Goal: Task Accomplishment & Management: Manage account settings

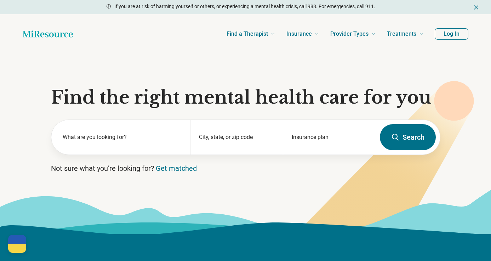
click at [452, 35] on button "Log In" at bounding box center [452, 33] width 34 height 11
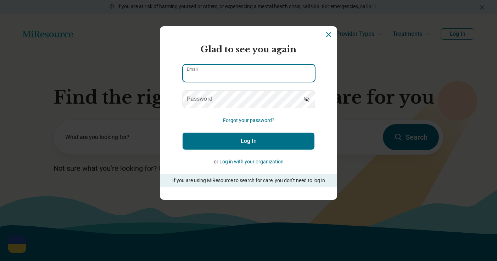
type input "**********"
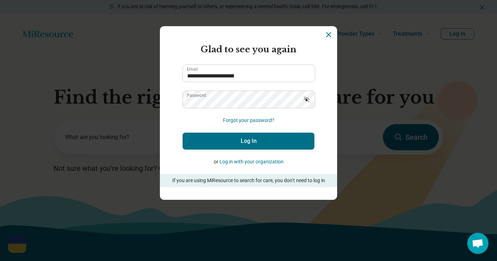
click at [247, 142] on button "Log In" at bounding box center [248, 141] width 132 height 17
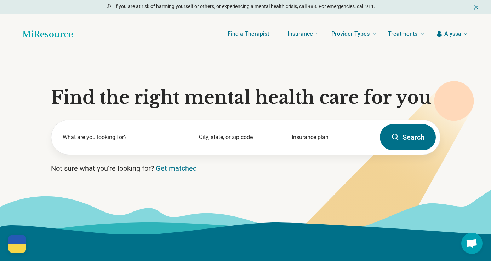
click at [458, 32] on span "Alyssa" at bounding box center [453, 34] width 17 height 9
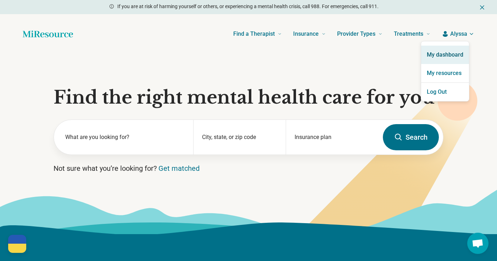
click at [451, 56] on link "My dashboard" at bounding box center [445, 55] width 48 height 18
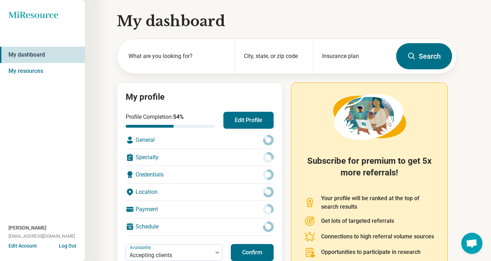
click at [233, 137] on div "General" at bounding box center [200, 140] width 148 height 17
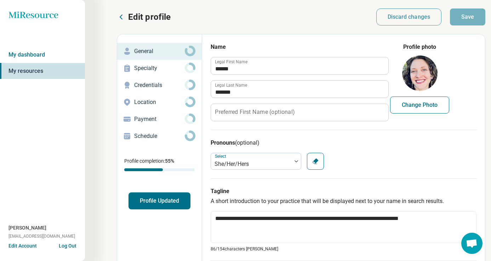
click at [30, 14] on icon "Miresource logo" at bounding box center [34, 14] width 50 height 7
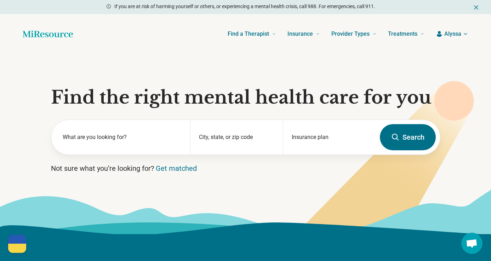
click at [460, 35] on span "Alyssa" at bounding box center [453, 34] width 17 height 9
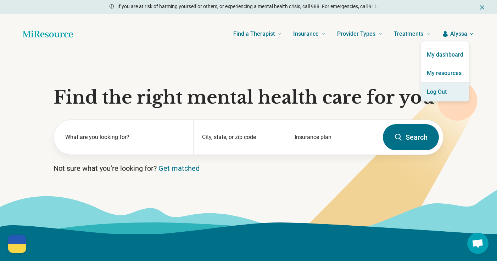
click at [444, 94] on button "Log Out" at bounding box center [445, 92] width 48 height 18
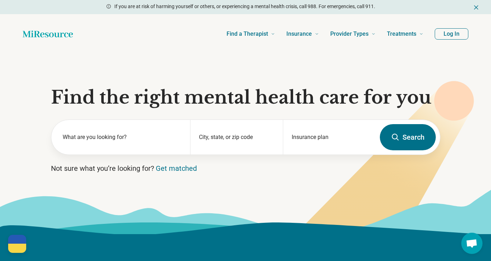
click at [456, 34] on button "Log In" at bounding box center [452, 33] width 34 height 11
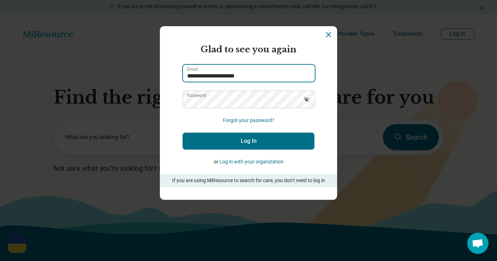
click at [247, 80] on input "**********" at bounding box center [249, 73] width 132 height 17
type input "**********"
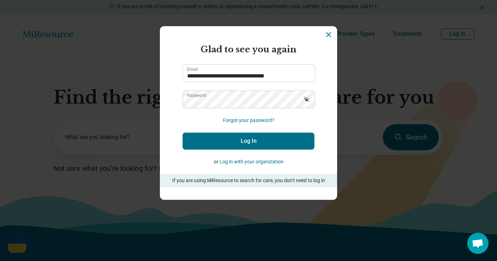
click at [255, 142] on button "Log In" at bounding box center [248, 141] width 132 height 17
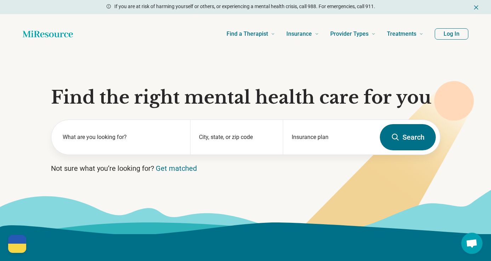
click at [453, 33] on button "Log In" at bounding box center [452, 33] width 34 height 11
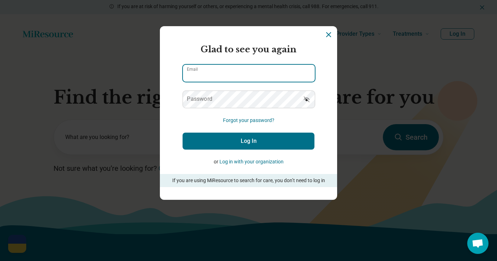
type input "**********"
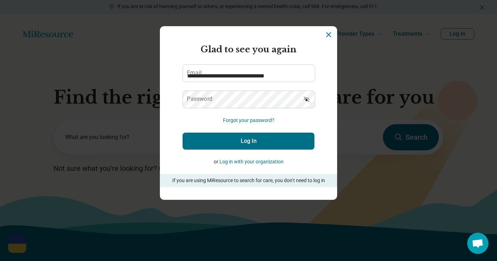
click at [191, 119] on form "**********" at bounding box center [248, 115] width 132 height 144
click at [214, 139] on button "Log In" at bounding box center [248, 141] width 132 height 17
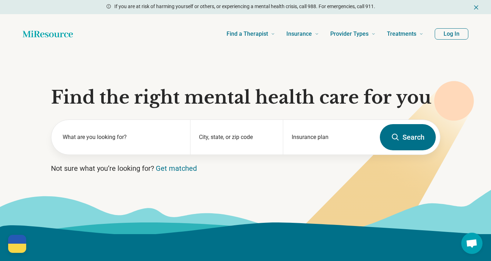
click at [450, 36] on button "Log In" at bounding box center [452, 33] width 34 height 11
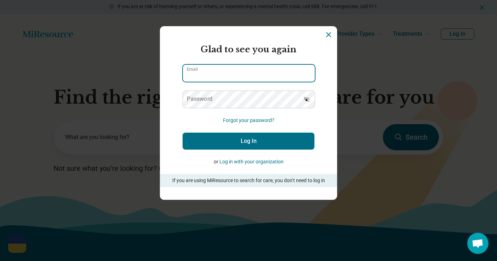
type input "**********"
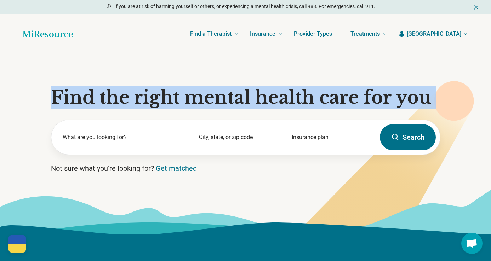
click at [196, 102] on h1 "Find the right mental health care for you" at bounding box center [246, 97] width 390 height 21
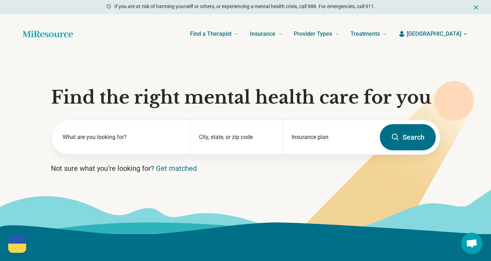
click at [261, 72] on section "Find the right mental health care for you What are you looking for? City, state…" at bounding box center [245, 144] width 491 height 181
click at [460, 33] on span "[GEOGRAPHIC_DATA]" at bounding box center [434, 34] width 55 height 9
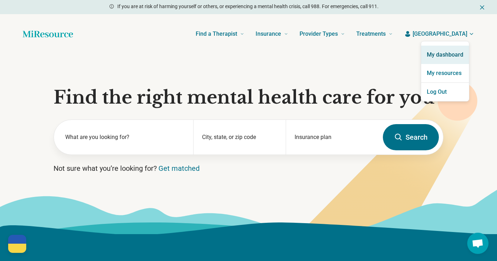
click at [452, 52] on link "My dashboard" at bounding box center [445, 55] width 48 height 18
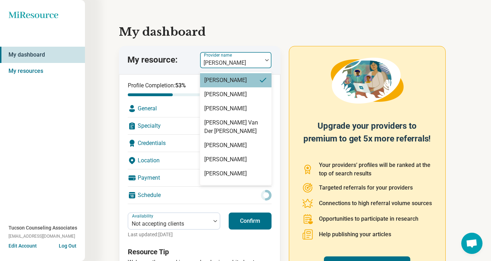
click at [252, 57] on div "[PERSON_NAME]" at bounding box center [231, 60] width 62 height 16
click at [246, 81] on div "[PERSON_NAME]" at bounding box center [236, 80] width 72 height 14
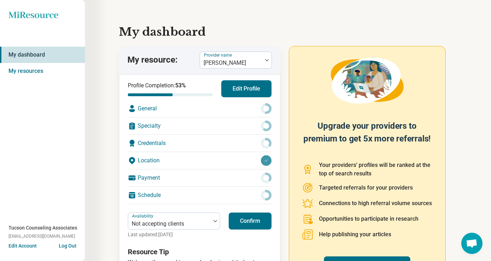
click at [266, 32] on h1 "My dashboard" at bounding box center [288, 31] width 338 height 17
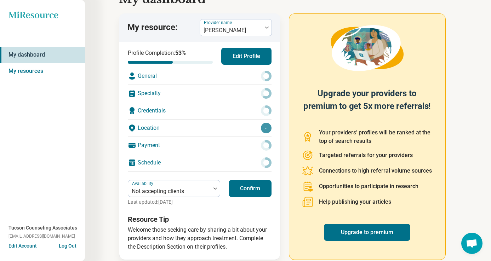
scroll to position [43, 0]
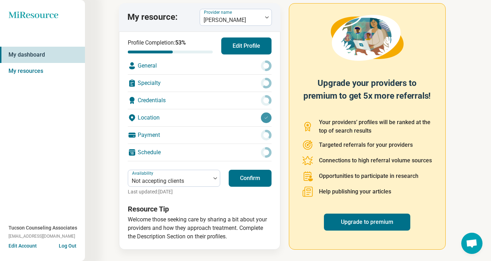
click at [246, 182] on button "Confirm" at bounding box center [250, 178] width 43 height 17
click at [261, 9] on div "Provider name Irene Mayfield" at bounding box center [236, 17] width 72 height 17
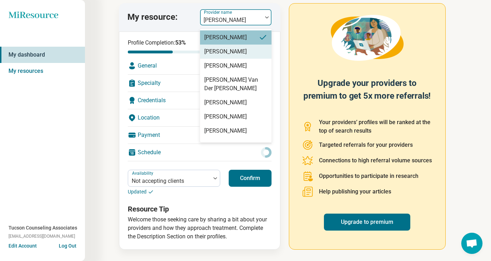
click at [243, 51] on div "[PERSON_NAME]" at bounding box center [236, 52] width 72 height 14
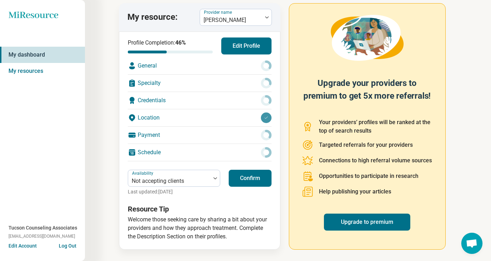
click at [239, 181] on button "Confirm" at bounding box center [250, 178] width 43 height 17
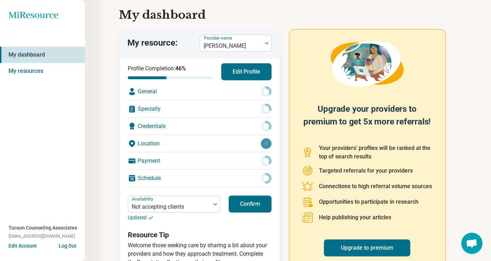
scroll to position [0, 0]
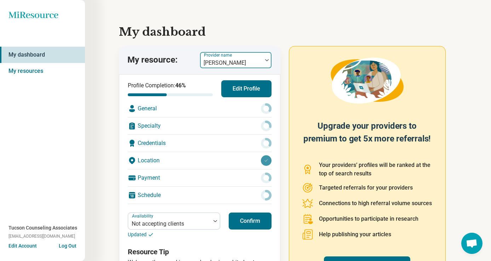
click at [243, 59] on div at bounding box center [231, 63] width 57 height 10
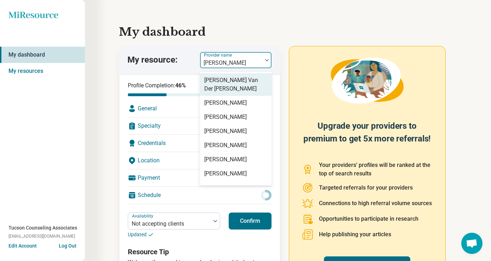
click at [243, 80] on div "Dylan Van Der Walt" at bounding box center [235, 84] width 63 height 17
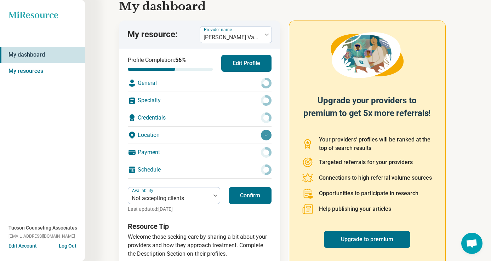
scroll to position [43, 0]
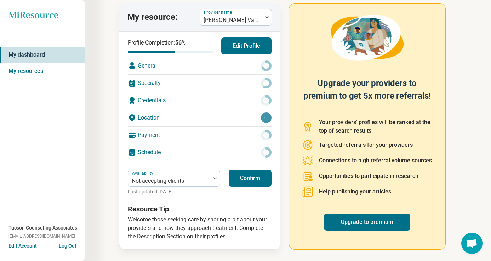
click at [245, 55] on div "Profile Completion: 56 % Edit Profile General Specialty Credentials Location Pa…" at bounding box center [200, 100] width 144 height 124
click at [245, 47] on button "Edit Profile" at bounding box center [246, 46] width 50 height 17
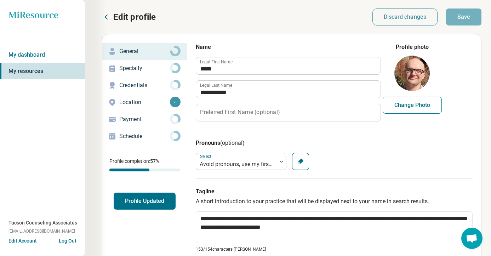
click at [130, 19] on p "Edit profile" at bounding box center [134, 16] width 43 height 11
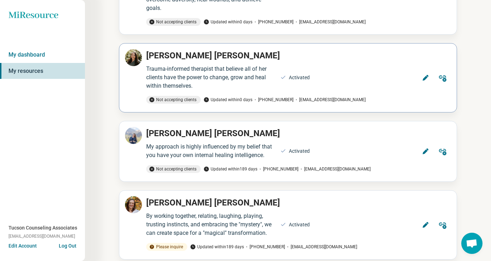
scroll to position [110, 0]
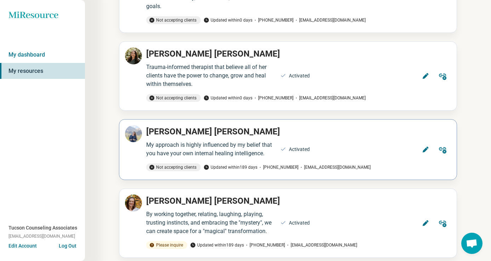
click at [445, 153] on icon at bounding box center [442, 150] width 7 height 6
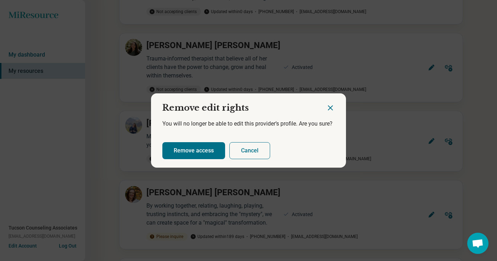
click at [330, 105] on icon "Close dialog" at bounding box center [330, 108] width 9 height 9
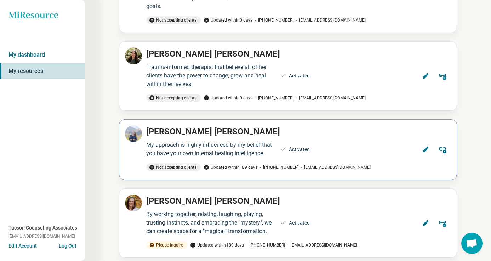
click at [419, 149] on button "Edit" at bounding box center [425, 149] width 17 height 17
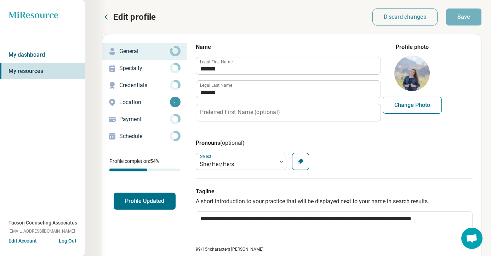
click at [29, 51] on link "My dashboard" at bounding box center [42, 55] width 85 height 16
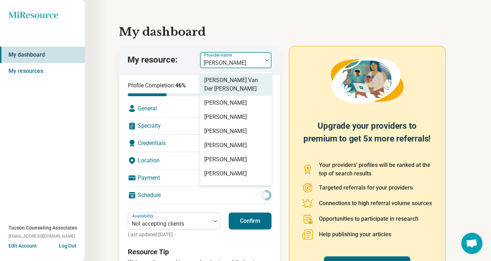
click at [231, 57] on label "Provider name" at bounding box center [218, 55] width 29 height 5
click at [236, 82] on div "Dylan Van Der Walt" at bounding box center [235, 84] width 63 height 17
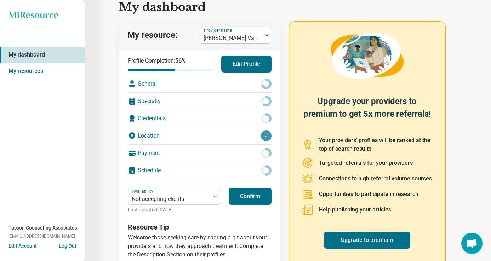
scroll to position [43, 0]
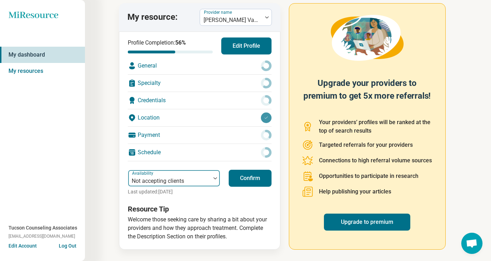
click at [199, 179] on div at bounding box center [169, 181] width 77 height 10
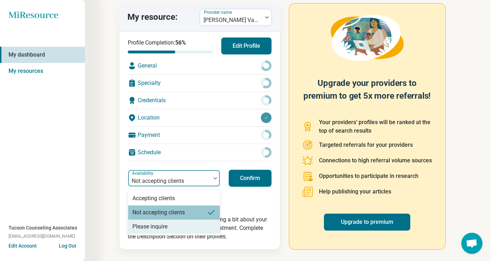
click at [255, 213] on h3 "Resource Tip" at bounding box center [200, 209] width 144 height 10
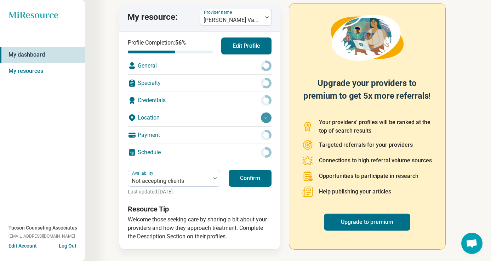
click at [265, 68] on icon at bounding box center [266, 66] width 11 height 11
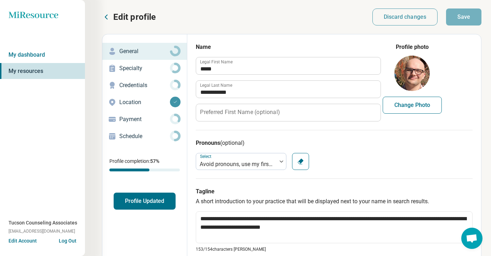
click at [403, 107] on button "Change Photo" at bounding box center [412, 105] width 59 height 17
click at [151, 67] on p "Specialty" at bounding box center [144, 68] width 51 height 9
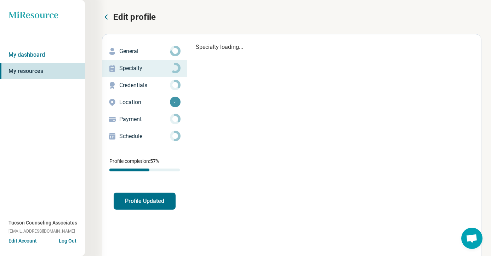
click at [139, 90] on div "Credentials" at bounding box center [144, 85] width 73 height 11
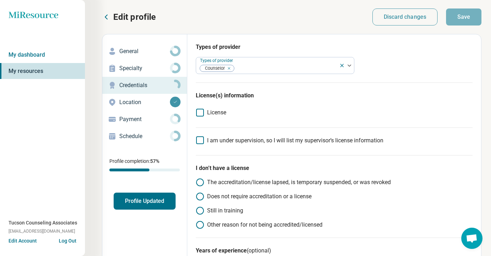
click at [136, 106] on p "Location" at bounding box center [144, 102] width 51 height 9
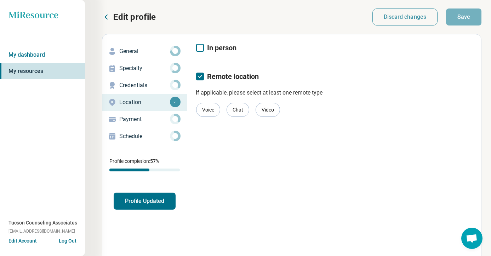
click at [135, 120] on p "Payment" at bounding box center [144, 119] width 51 height 9
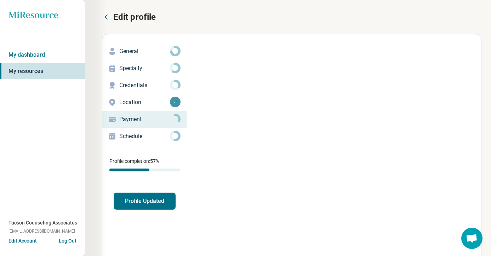
click at [132, 140] on p "Schedule" at bounding box center [144, 136] width 51 height 9
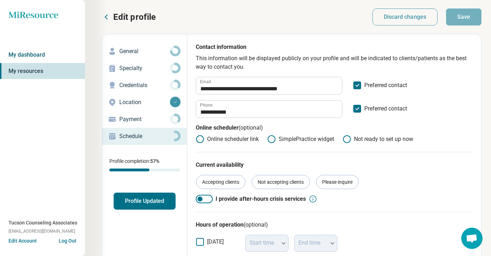
click at [46, 51] on link "My dashboard" at bounding box center [42, 55] width 85 height 16
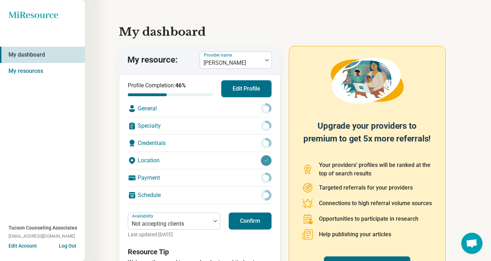
click at [246, 92] on button "Edit Profile" at bounding box center [246, 88] width 50 height 17
click at [221, 62] on div at bounding box center [231, 63] width 57 height 10
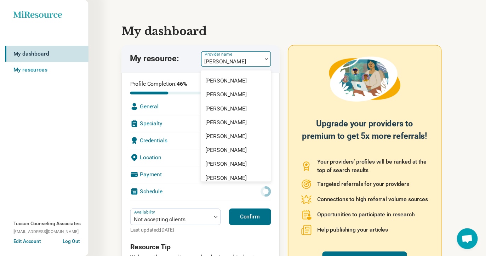
scroll to position [272, 0]
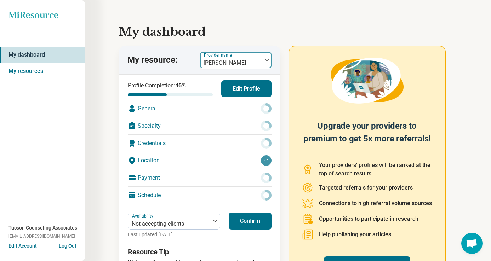
click at [257, 58] on div at bounding box center [231, 63] width 57 height 10
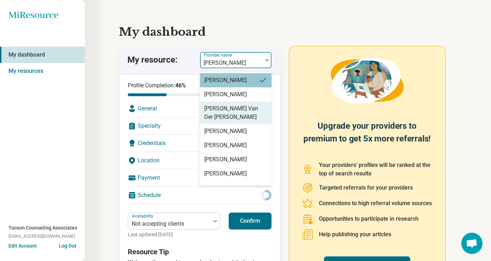
click at [248, 108] on div "Dylan Van Der Walt" at bounding box center [235, 113] width 63 height 17
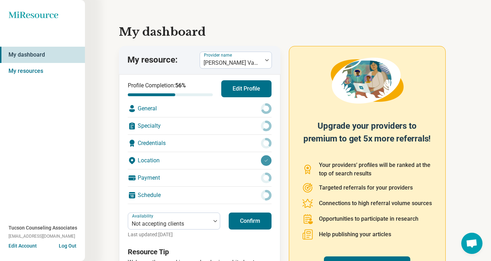
click at [248, 98] on div "Profile Completion: 56 % Edit Profile General Specialty Credentials Location Pa…" at bounding box center [200, 142] width 144 height 124
click at [248, 93] on button "Edit Profile" at bounding box center [246, 88] width 50 height 17
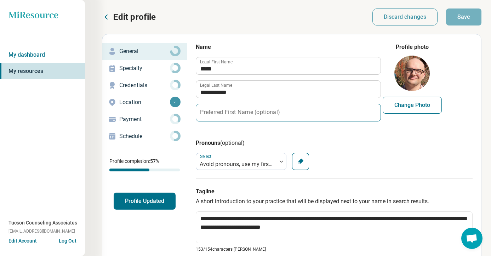
type textarea "*"
click at [417, 105] on button "Change Photo" at bounding box center [412, 105] width 59 height 17
type input "**********"
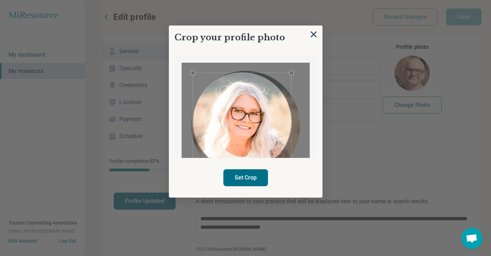
click at [261, 158] on div "Use the arrow keys to move the crop selection area" at bounding box center [242, 122] width 98 height 98
click at [255, 186] on button "Set Crop" at bounding box center [246, 177] width 45 height 17
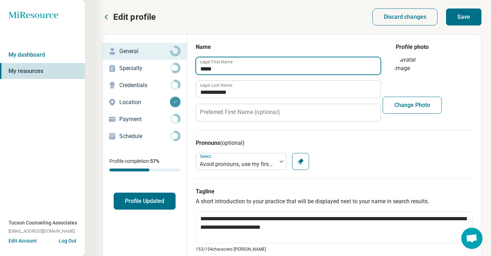
click at [250, 72] on input "*****" at bounding box center [288, 65] width 185 height 17
type textarea "*"
type input "*"
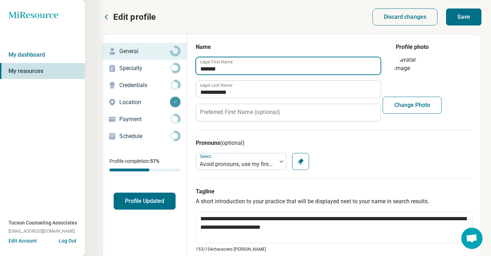
type input "*******"
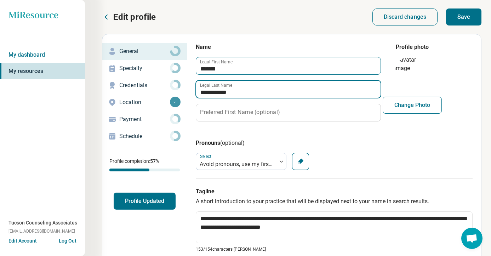
type textarea "*"
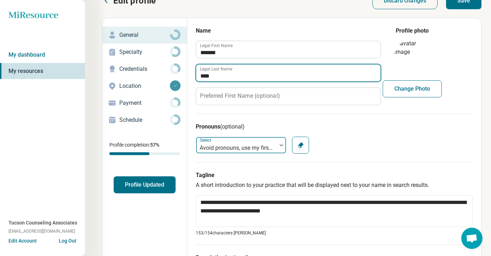
type input "****"
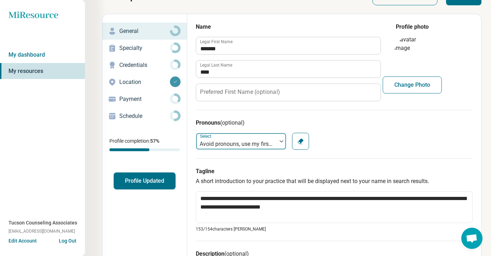
click at [277, 144] on div "Avoid pronouns, use my first name" at bounding box center [236, 141] width 81 height 14
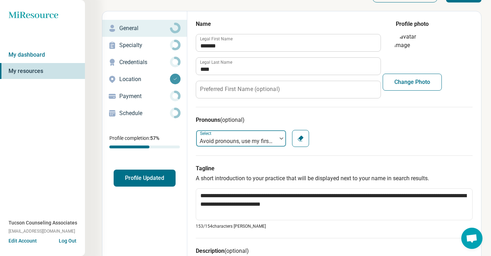
scroll to position [26, 0]
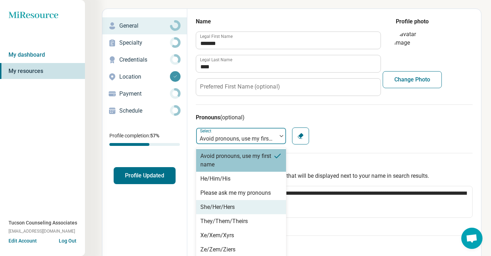
click at [256, 203] on div "She/Her/Hers" at bounding box center [241, 207] width 90 height 14
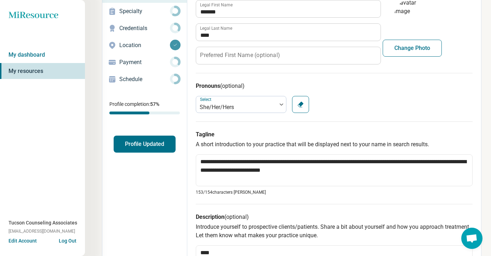
scroll to position [68, 0]
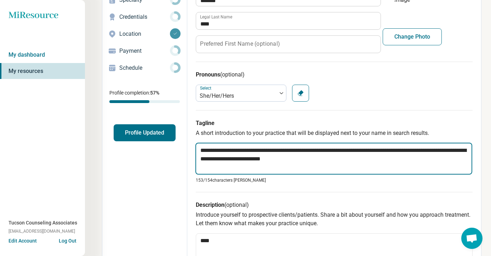
click at [234, 156] on textarea "**********" at bounding box center [334, 159] width 277 height 32
paste textarea "*"
type textarea "*"
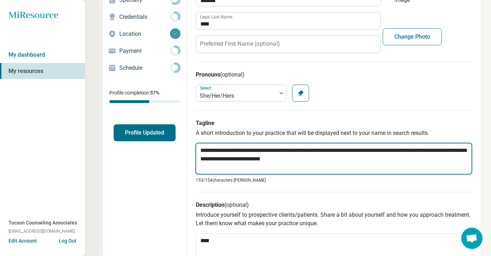
type textarea "**********"
drag, startPoint x: 329, startPoint y: 159, endPoint x: 363, endPoint y: 153, distance: 34.7
click at [363, 153] on textarea "**********" at bounding box center [335, 159] width 278 height 33
type textarea "*"
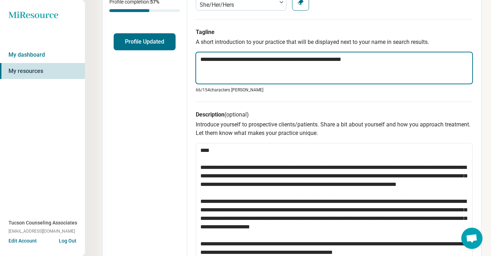
scroll to position [160, 0]
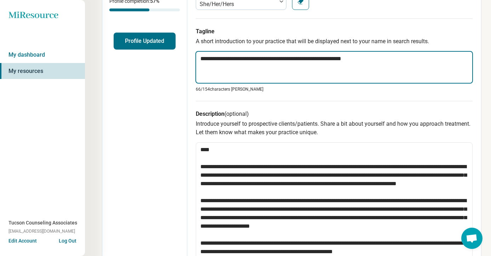
type textarea "**********"
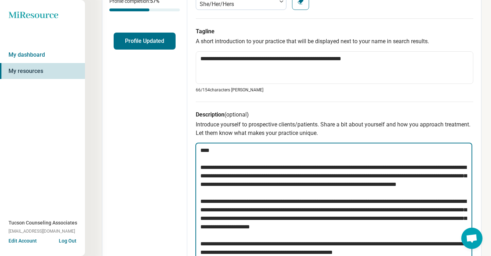
click at [249, 197] on textarea "**********" at bounding box center [334, 205] width 277 height 125
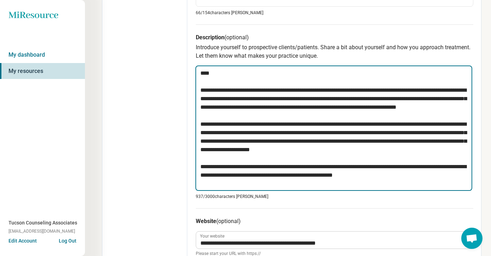
scroll to position [245, 0]
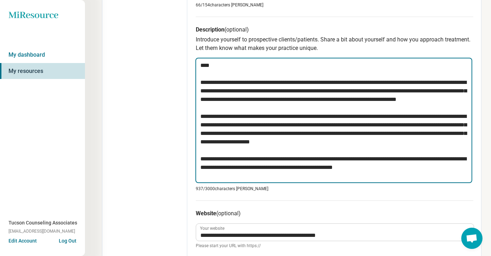
drag, startPoint x: 199, startPoint y: 146, endPoint x: 267, endPoint y: 215, distance: 96.4
click at [267, 215] on form "**********" at bounding box center [335, 138] width 278 height 680
paste textarea "**********"
type textarea "*"
type textarea "**********"
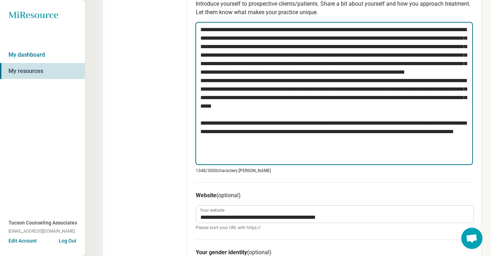
scroll to position [282, 0]
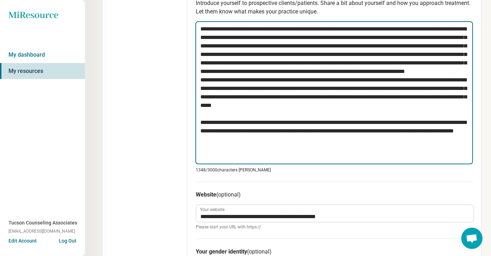
drag, startPoint x: 362, startPoint y: 29, endPoint x: 185, endPoint y: 29, distance: 176.4
click at [185, 29] on div "**********" at bounding box center [292, 109] width 380 height 715
type textarea "*"
type textarea "**********"
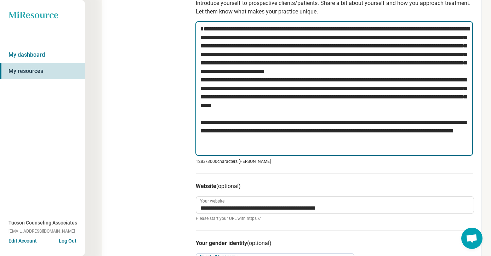
type textarea "*"
type textarea "**********"
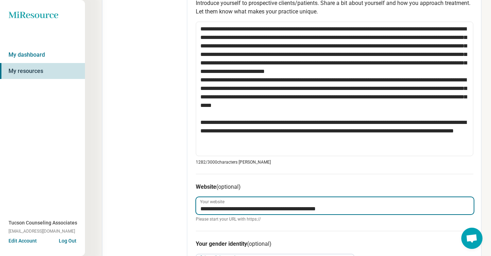
click at [253, 206] on input "**********" at bounding box center [335, 205] width 278 height 17
paste input "*"
type textarea "*"
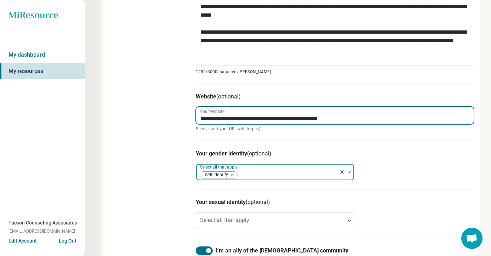
scroll to position [376, 0]
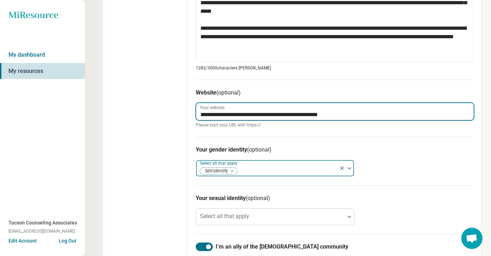
type input "**********"
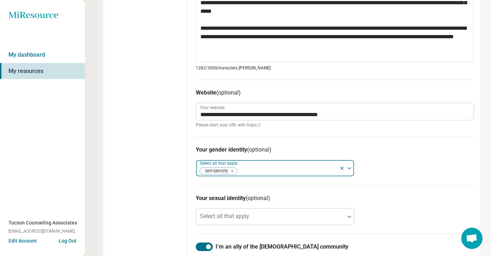
click at [343, 166] on icon at bounding box center [342, 168] width 6 height 6
click at [347, 167] on div at bounding box center [349, 168] width 9 height 2
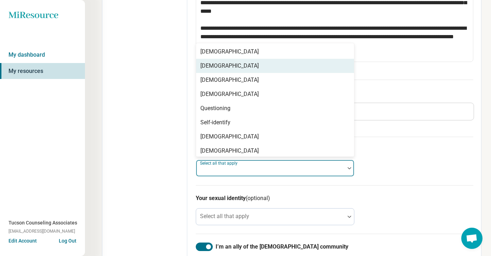
click at [312, 63] on div "Cisgender Woman" at bounding box center [275, 66] width 158 height 14
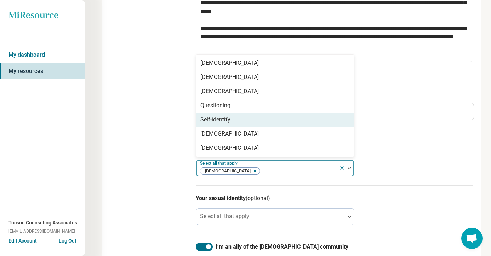
click at [373, 187] on div "Your sexual identity (optional) Select all that apply" at bounding box center [335, 209] width 278 height 49
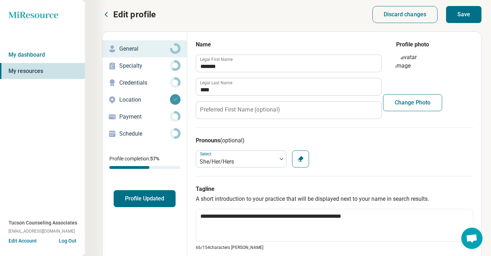
scroll to position [0, 0]
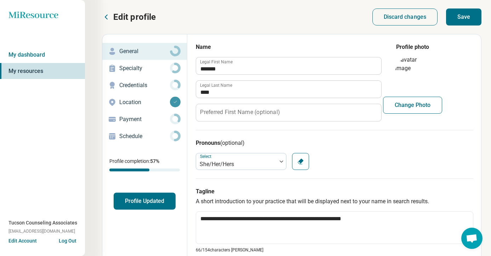
click at [156, 73] on div "Specialty" at bounding box center [144, 68] width 73 height 11
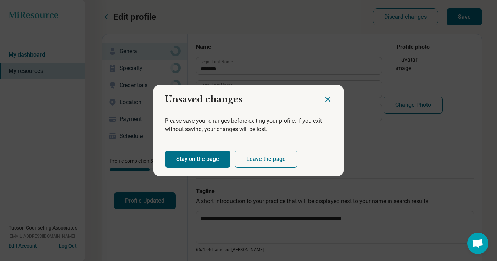
click at [326, 98] on icon "Close dialog" at bounding box center [328, 99] width 4 height 4
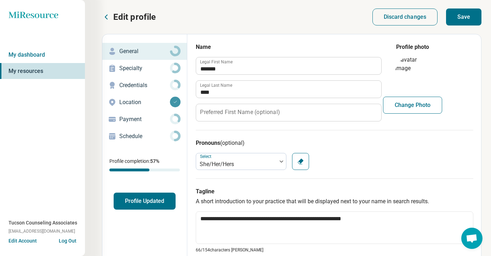
click at [464, 20] on button "Save" at bounding box center [463, 17] width 35 height 17
click at [146, 70] on p "Specialty" at bounding box center [144, 68] width 51 height 9
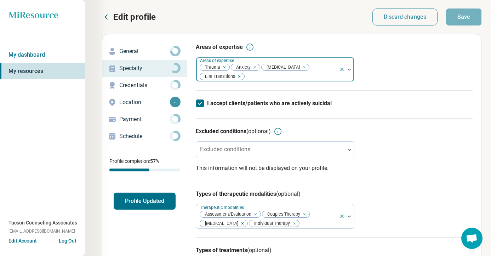
click at [342, 68] on icon at bounding box center [342, 70] width 6 height 6
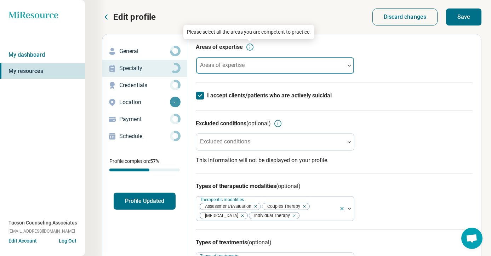
click at [248, 47] on icon at bounding box center [250, 47] width 9 height 9
click at [155, 85] on p "Credentials" at bounding box center [144, 85] width 51 height 9
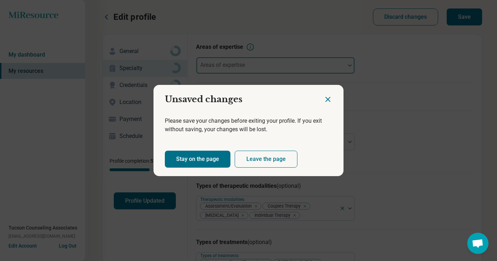
click at [325, 103] on icon "Close dialog" at bounding box center [327, 99] width 9 height 9
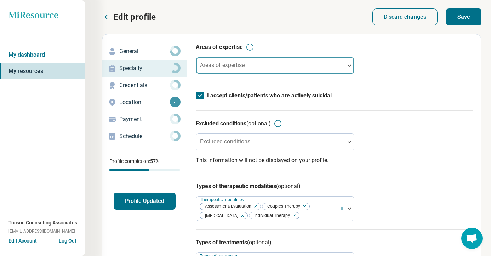
click at [475, 11] on button "Save" at bounding box center [463, 17] width 35 height 17
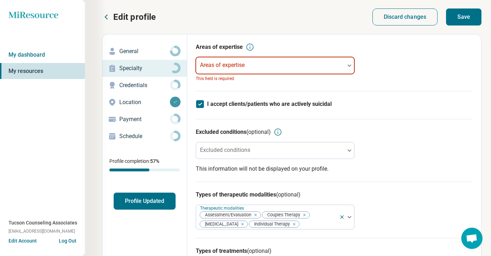
click at [273, 73] on div at bounding box center [270, 68] width 143 height 10
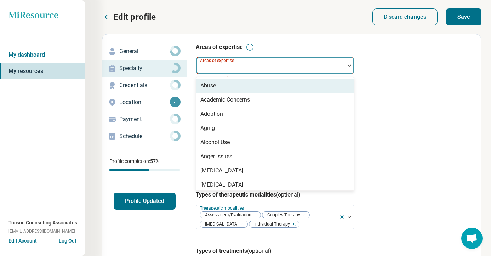
click at [265, 83] on div "Abuse" at bounding box center [275, 86] width 158 height 14
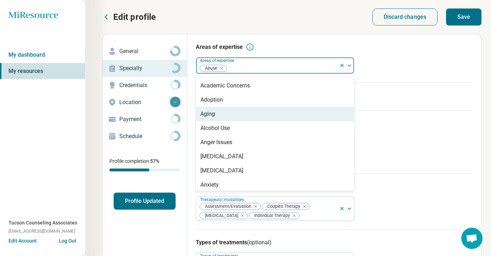
click at [254, 118] on div "Aging" at bounding box center [275, 114] width 158 height 14
click at [254, 113] on div "Alcohol Use" at bounding box center [275, 114] width 158 height 14
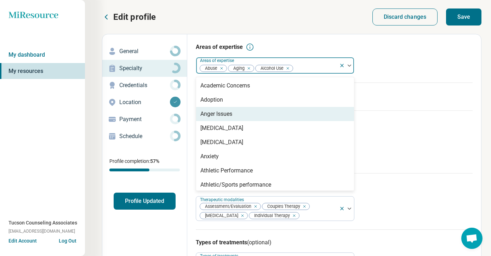
click at [254, 113] on div "Anger Issues" at bounding box center [275, 114] width 158 height 14
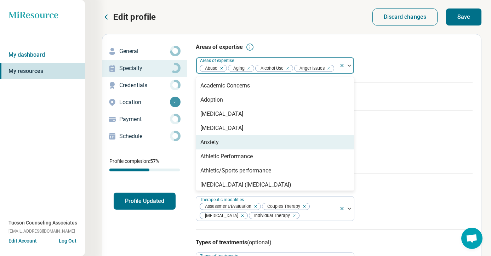
click at [242, 150] on div "Anxiety" at bounding box center [275, 142] width 158 height 14
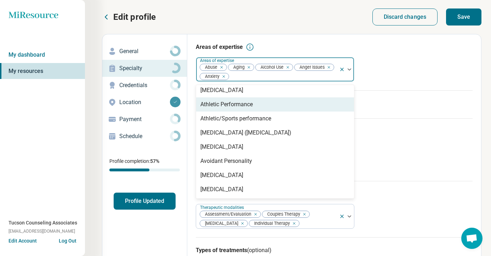
scroll to position [49, 0]
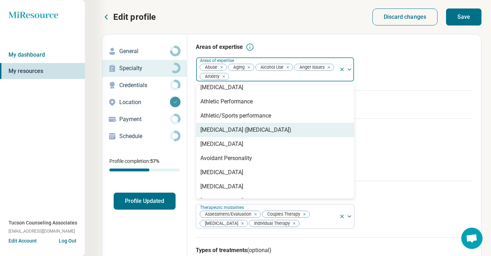
click at [256, 126] on div "[MEDICAL_DATA] ([MEDICAL_DATA])" at bounding box center [246, 130] width 91 height 9
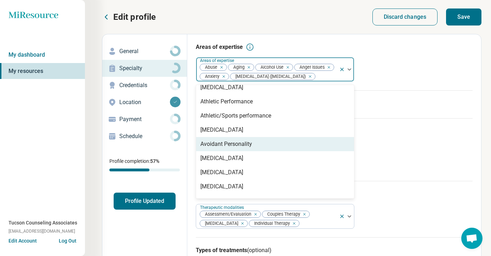
click at [248, 147] on div "Avoidant Personality" at bounding box center [275, 144] width 158 height 14
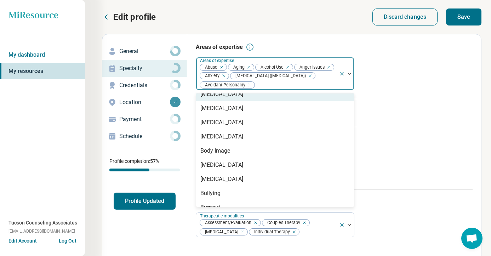
scroll to position [94, 0]
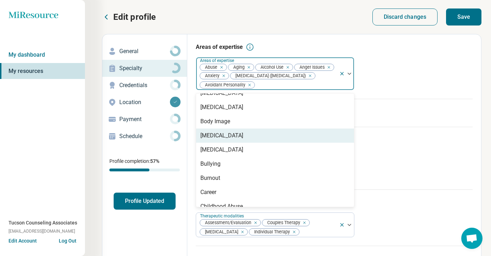
click at [243, 140] on div "[MEDICAL_DATA]" at bounding box center [222, 135] width 43 height 9
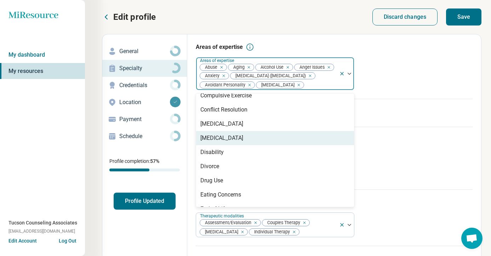
scroll to position [276, 0]
click at [246, 145] on div "[MEDICAL_DATA]" at bounding box center [275, 137] width 158 height 14
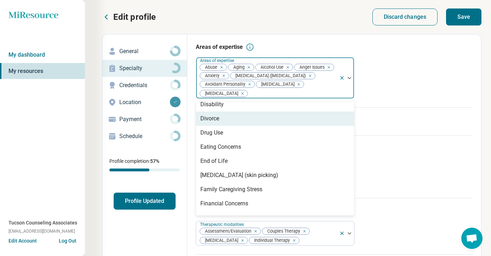
scroll to position [321, 0]
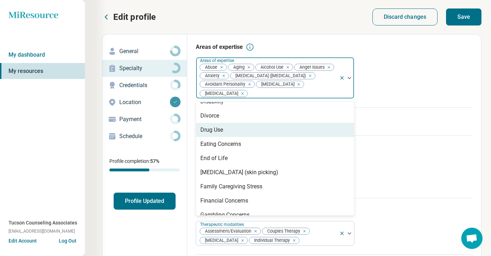
click at [245, 137] on div "Drug Use" at bounding box center [275, 130] width 158 height 14
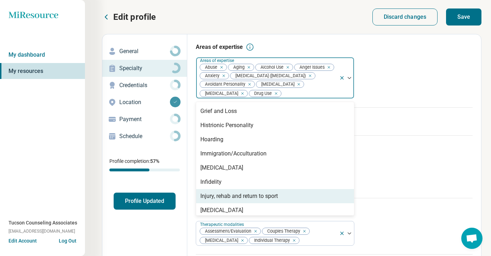
scroll to position [444, 0]
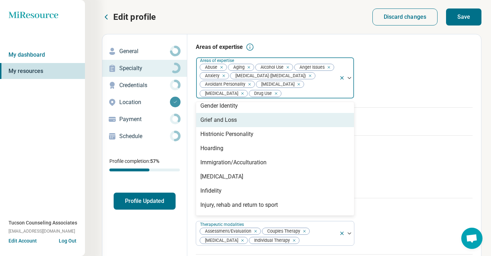
click at [257, 127] on div "Grief and Loss" at bounding box center [275, 120] width 158 height 14
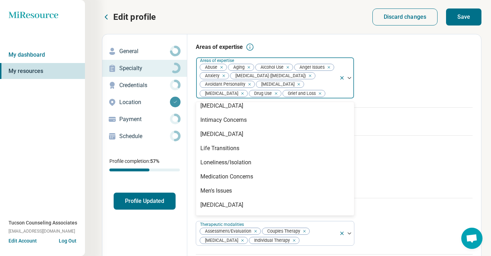
scroll to position [545, 0]
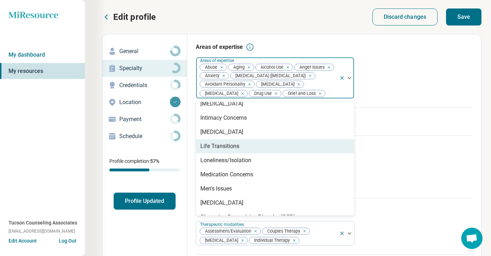
click at [261, 153] on div "Life Transitions" at bounding box center [275, 146] width 158 height 14
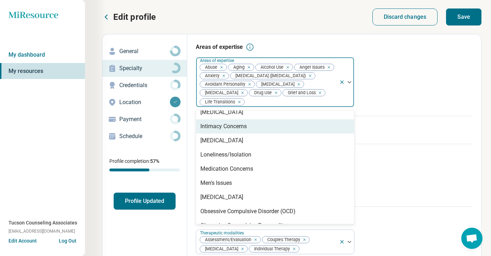
click at [264, 134] on div "Intimacy Concerns" at bounding box center [275, 126] width 158 height 14
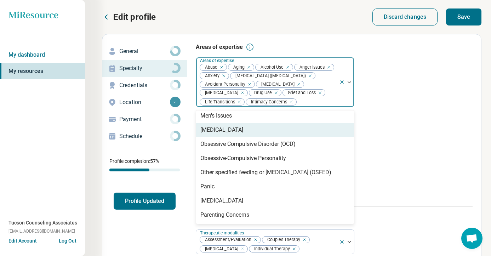
scroll to position [600, 0]
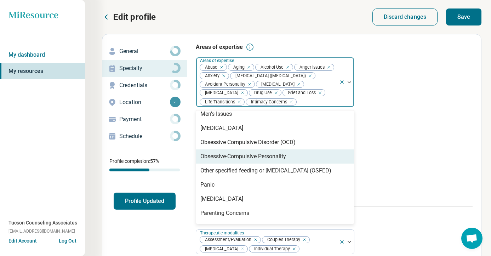
drag, startPoint x: 275, startPoint y: 175, endPoint x: 278, endPoint y: 166, distance: 9.4
click at [278, 166] on div "Academic Concerns Adoption Anorexia Nervosa Antisocial Personality Athletic Per…" at bounding box center [275, 167] width 158 height 113
click at [278, 161] on div "Obsessive-Compulsive Personality" at bounding box center [244, 156] width 86 height 9
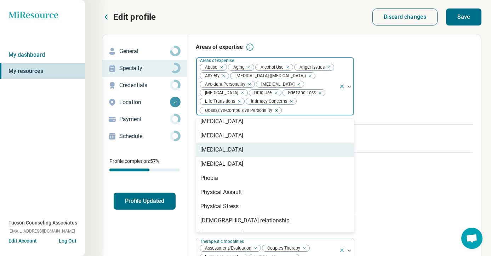
scroll to position [715, 0]
click at [284, 156] on div "[MEDICAL_DATA]" at bounding box center [275, 149] width 158 height 14
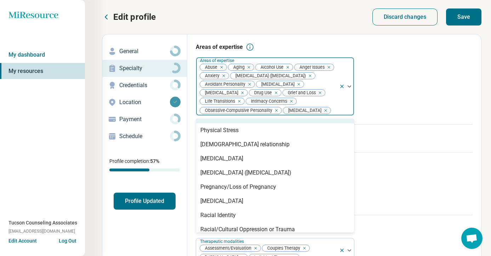
scroll to position [777, 0]
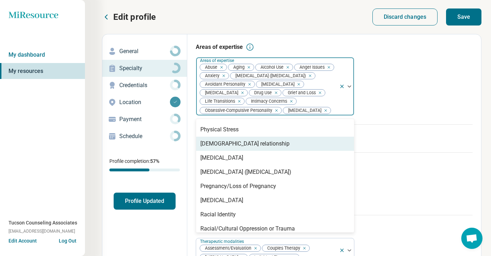
click at [292, 151] on div "[DEMOGRAPHIC_DATA] relationship" at bounding box center [275, 144] width 158 height 14
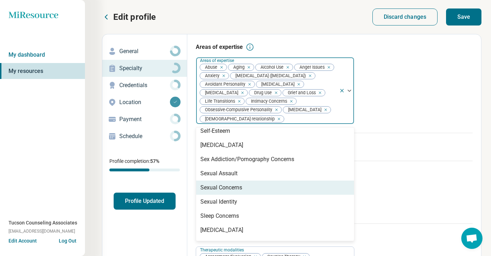
scroll to position [972, 0]
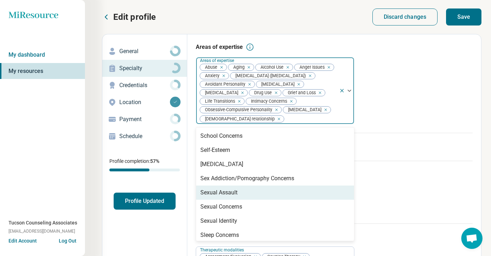
click at [281, 199] on div "Sexual Assault" at bounding box center [275, 193] width 158 height 14
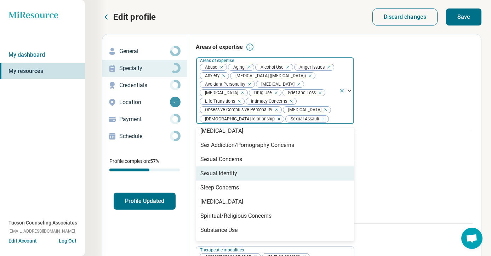
scroll to position [1012, 0]
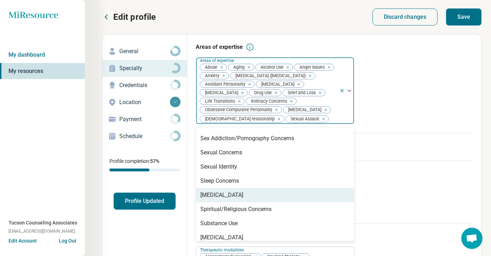
click at [282, 201] on div "[MEDICAL_DATA]" at bounding box center [275, 195] width 158 height 14
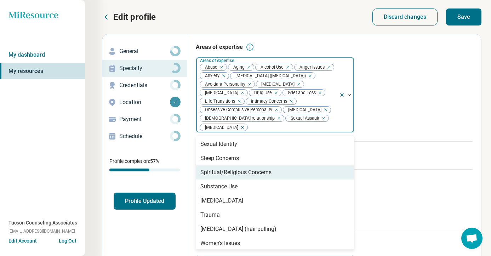
scroll to position [1051, 0]
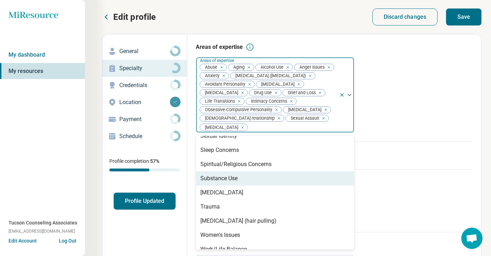
click at [286, 176] on div "Substance Use" at bounding box center [275, 178] width 158 height 14
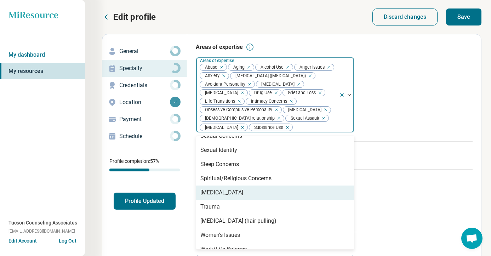
click at [268, 199] on div "[MEDICAL_DATA]" at bounding box center [275, 193] width 158 height 14
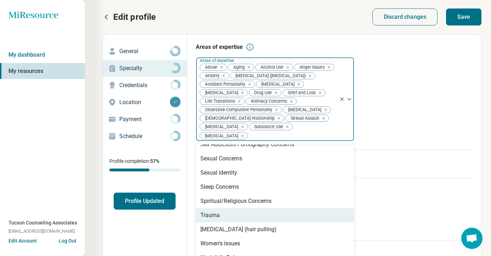
click at [258, 222] on div "Trauma" at bounding box center [275, 215] width 158 height 14
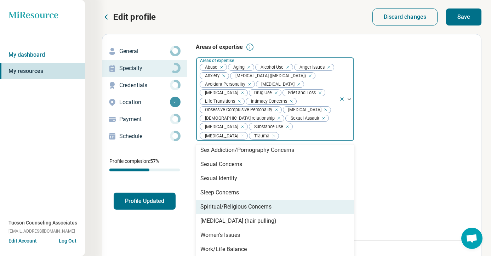
scroll to position [1009, 0]
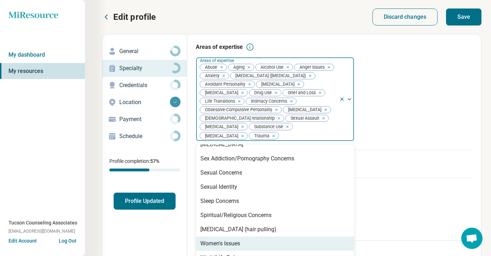
click at [257, 243] on div "Women's Issues" at bounding box center [275, 244] width 158 height 14
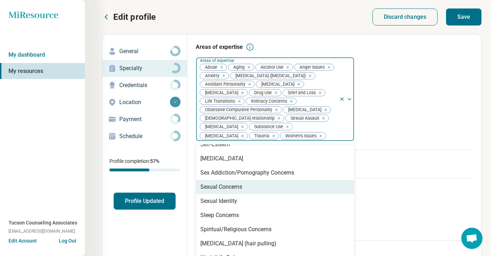
click at [420, 150] on div "Areas of expertise option Women's Issues, selected. Sexual Concerns, 73 of 78. …" at bounding box center [334, 96] width 277 height 107
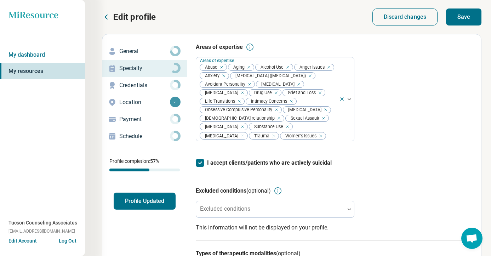
click at [463, 20] on button "Save" at bounding box center [463, 17] width 35 height 17
click at [150, 87] on p "Credentials" at bounding box center [144, 85] width 51 height 9
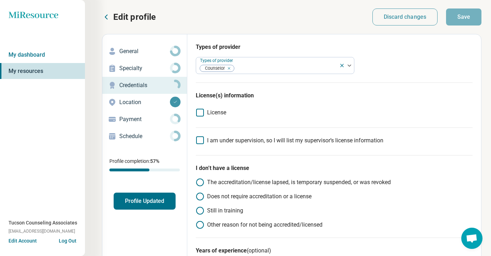
click at [199, 112] on icon at bounding box center [200, 113] width 8 height 8
type textarea "*"
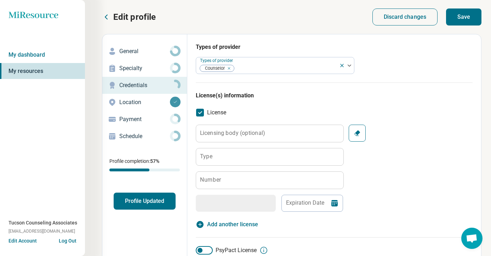
scroll to position [4, 0]
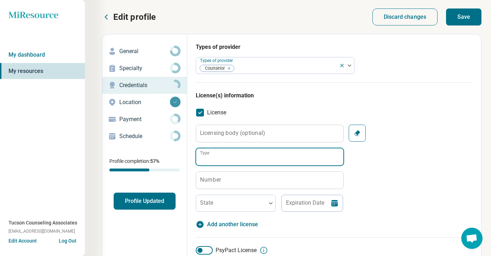
click at [295, 154] on input "Type" at bounding box center [269, 156] width 147 height 17
type input "***"
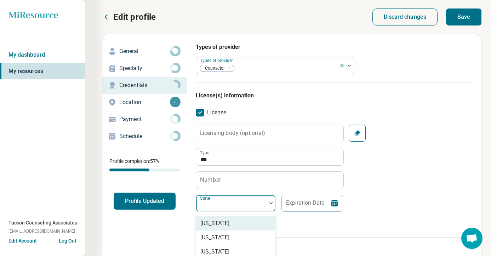
click at [247, 204] on div at bounding box center [231, 206] width 64 height 10
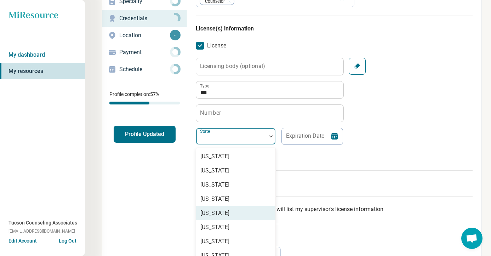
scroll to position [70, 0]
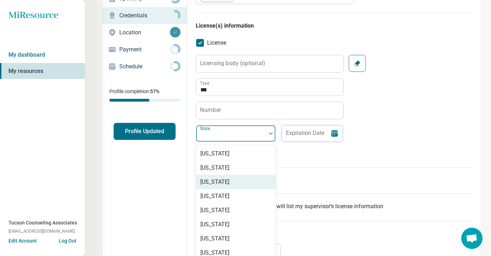
click at [235, 180] on div "[US_STATE]" at bounding box center [235, 182] width 79 height 14
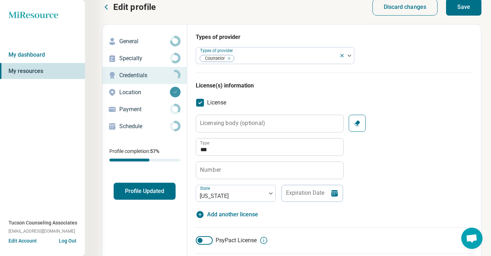
scroll to position [0, 0]
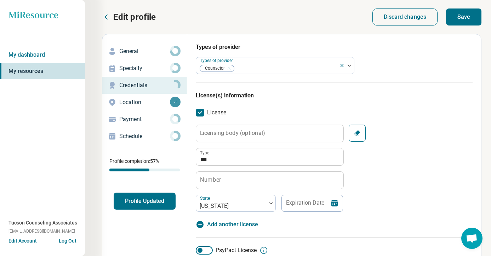
click at [141, 100] on p "Location" at bounding box center [144, 102] width 51 height 9
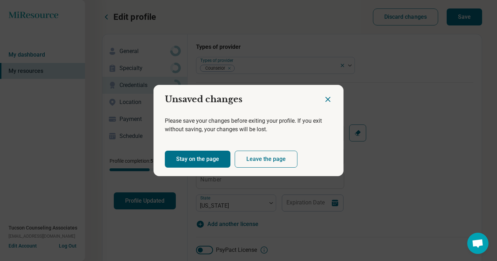
click at [320, 98] on h2 "Unsaved changes" at bounding box center [238, 96] width 170 height 23
click at [331, 96] on div at bounding box center [333, 96] width 20 height 23
click at [326, 98] on icon "Close dialog" at bounding box center [328, 99] width 4 height 4
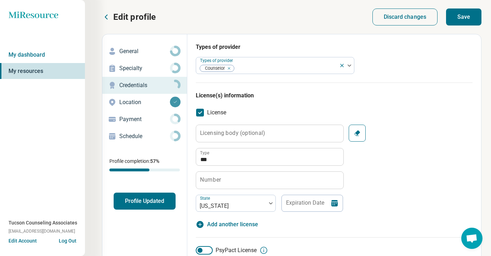
click at [476, 15] on button "Save" at bounding box center [463, 17] width 35 height 17
type textarea "*"
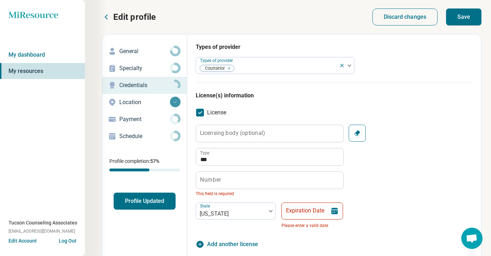
click at [216, 180] on label "Number" at bounding box center [210, 180] width 21 height 6
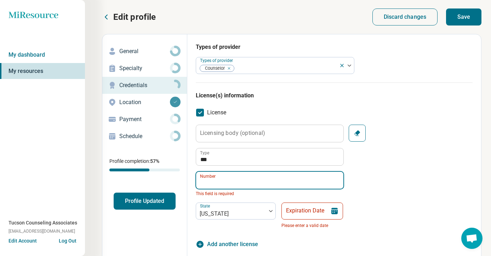
click at [216, 180] on input "Number" at bounding box center [269, 180] width 147 height 17
paste input "*********"
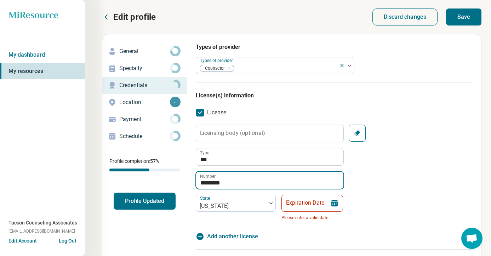
type input "*********"
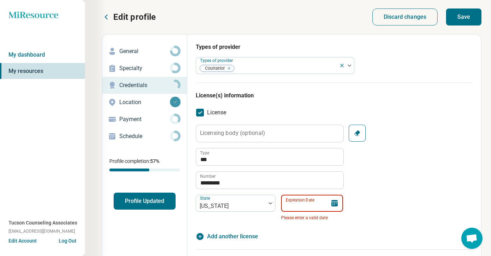
click at [310, 204] on input "Expiration Date" at bounding box center [312, 203] width 62 height 17
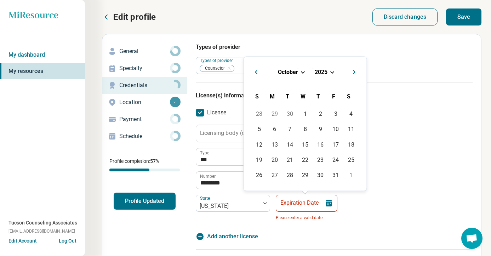
click at [332, 73] on span "Choose Date" at bounding box center [333, 71] width 4 height 4
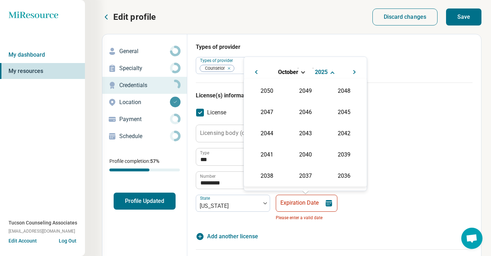
scroll to position [128, 0]
click at [340, 111] on div "2027" at bounding box center [344, 111] width 34 height 13
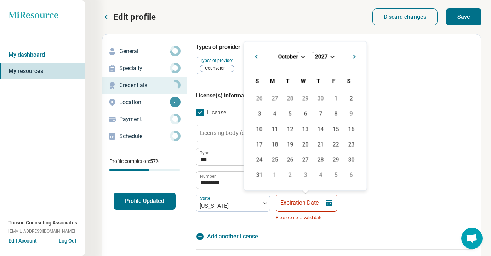
click at [300, 55] on div "[DATE]" at bounding box center [306, 56] width 112 height 7
click at [303, 57] on span "Choose Date" at bounding box center [303, 56] width 4 height 4
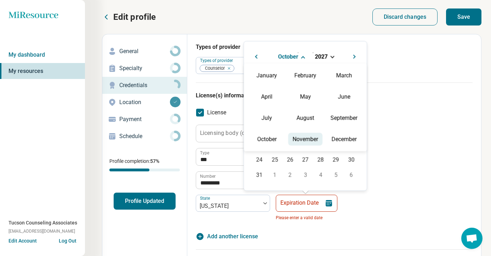
click at [302, 140] on div "November" at bounding box center [305, 139] width 34 height 13
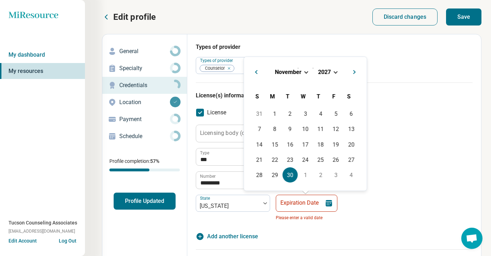
click at [289, 171] on div "30" at bounding box center [290, 175] width 15 height 15
type input "**********"
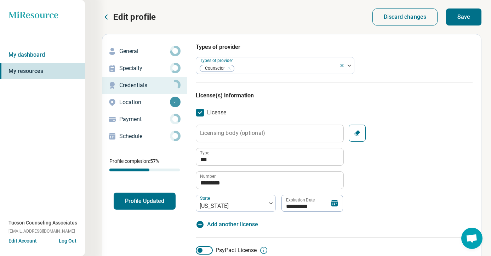
click at [361, 227] on div "**********" at bounding box center [334, 177] width 277 height 104
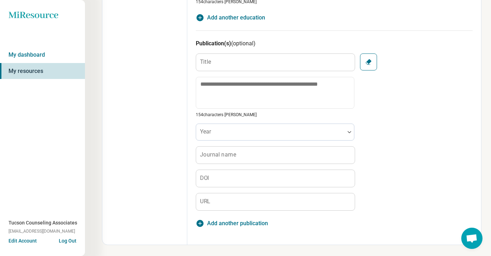
scroll to position [0, 0]
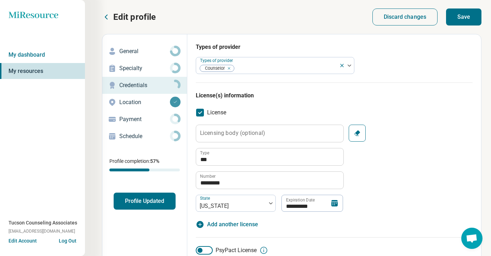
click at [471, 16] on button "Save" at bounding box center [463, 17] width 35 height 17
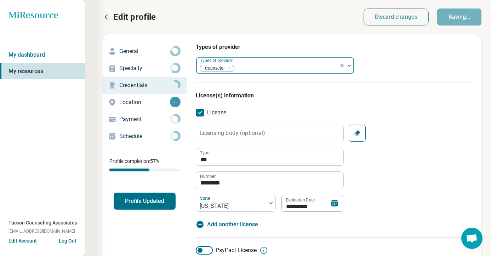
type textarea "*"
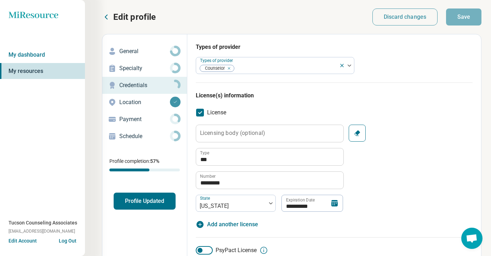
click at [146, 105] on p "Location" at bounding box center [144, 102] width 51 height 9
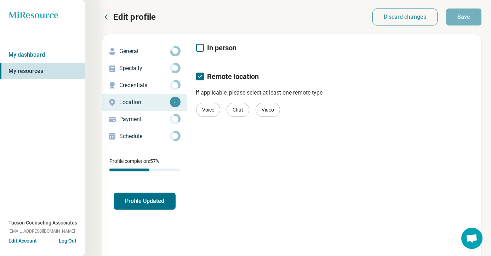
click at [198, 44] on icon at bounding box center [200, 48] width 8 height 8
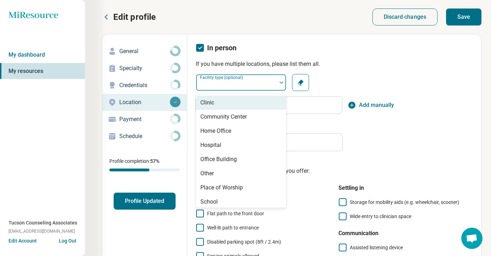
click at [258, 84] on div at bounding box center [236, 85] width 75 height 10
click at [250, 108] on div "Clinic" at bounding box center [241, 103] width 90 height 14
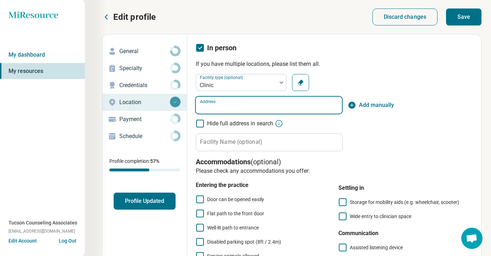
click at [250, 108] on input "Address" at bounding box center [269, 105] width 146 height 17
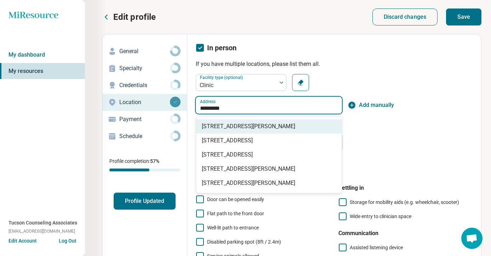
click at [249, 124] on span "3580 West Ina Road, Tucson, AZ" at bounding box center [270, 126] width 137 height 9
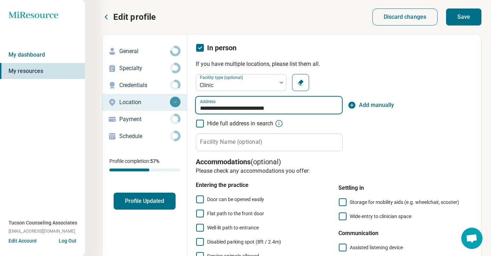
type input "**********"
click at [468, 21] on button "Save" at bounding box center [463, 17] width 35 height 17
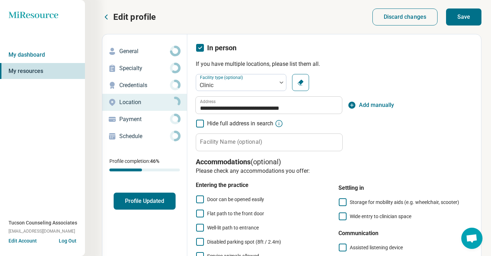
click at [138, 119] on p "Payment" at bounding box center [144, 119] width 51 height 9
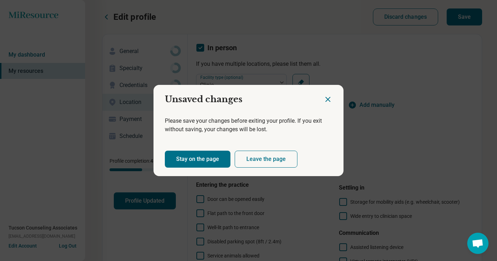
click at [326, 100] on icon "Close dialog" at bounding box center [328, 99] width 4 height 4
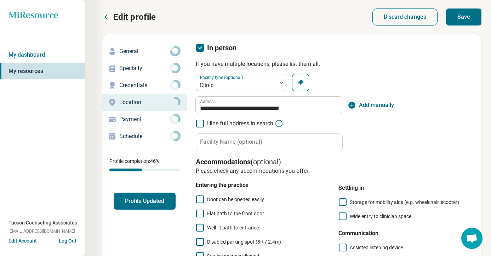
click at [463, 18] on button "Save" at bounding box center [463, 17] width 35 height 17
click at [128, 123] on p "Payment" at bounding box center [144, 119] width 51 height 9
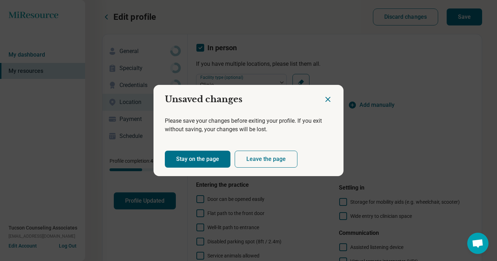
click at [272, 157] on button "Leave the page" at bounding box center [266, 159] width 63 height 17
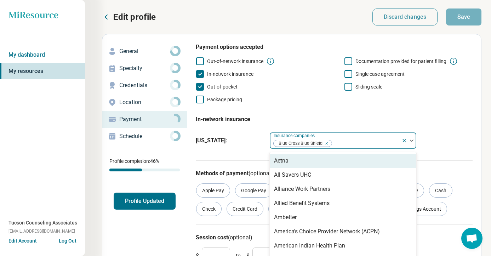
click at [357, 145] on div at bounding box center [366, 144] width 66 height 10
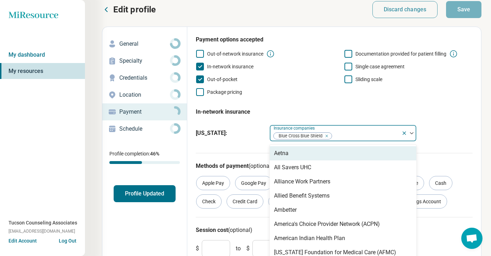
click at [325, 152] on div "Aetna" at bounding box center [343, 153] width 147 height 14
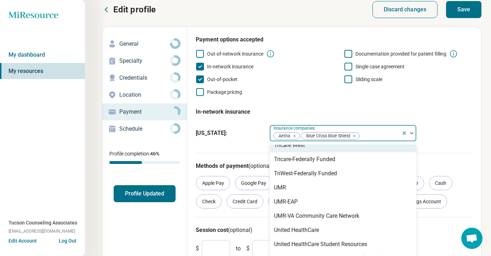
scroll to position [626, 0]
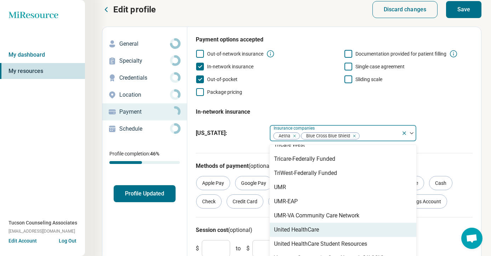
click at [322, 230] on div "United HealthCare" at bounding box center [343, 230] width 147 height 14
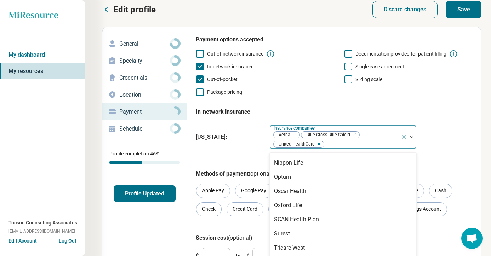
scroll to position [529, 0]
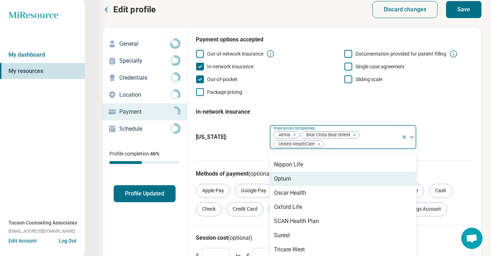
click at [332, 184] on div "All Savers UHC Alliance Work Partners Allied Benefit Systems Ambetter America's…" at bounding box center [343, 209] width 147 height 113
click at [324, 180] on div "Optum" at bounding box center [343, 179] width 147 height 14
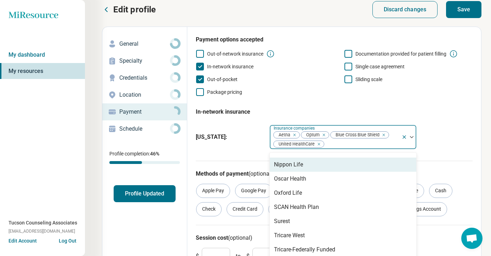
click at [445, 153] on div "Payment options accepted Out-of-network insurance Documentation provided for pa…" at bounding box center [334, 97] width 277 height 125
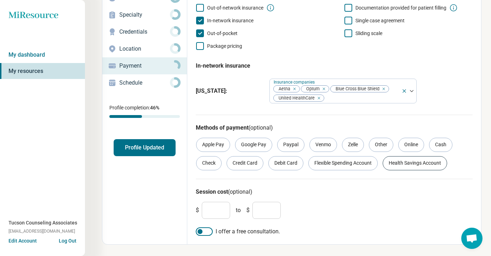
scroll to position [0, 0]
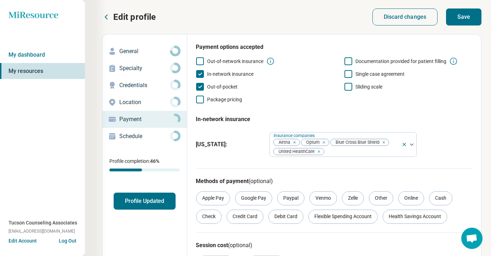
click at [475, 16] on button "Save" at bounding box center [463, 17] width 35 height 17
click at [50, 53] on link "My dashboard" at bounding box center [42, 55] width 85 height 16
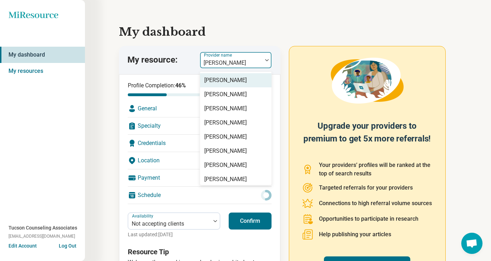
click at [238, 62] on div at bounding box center [231, 63] width 57 height 10
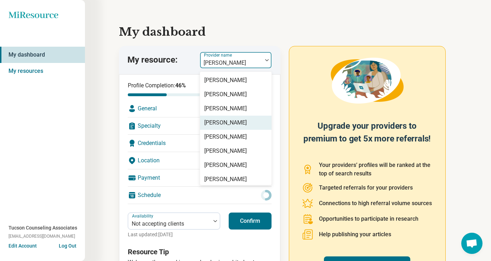
click at [239, 122] on div "[PERSON_NAME]" at bounding box center [225, 123] width 43 height 9
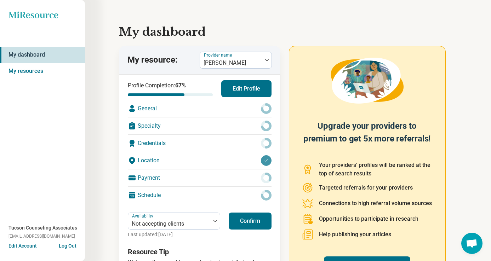
click at [186, 142] on div "Credentials" at bounding box center [200, 143] width 144 height 17
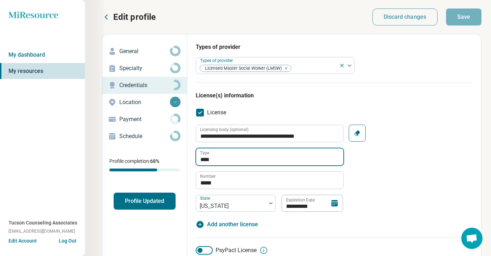
click at [223, 162] on input "****" at bounding box center [269, 156] width 147 height 17
type textarea "*"
type input "****"
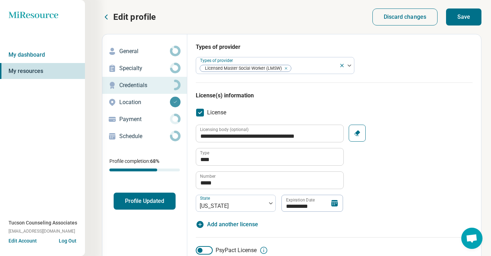
click at [453, 17] on button "Save" at bounding box center [463, 17] width 35 height 17
type textarea "*"
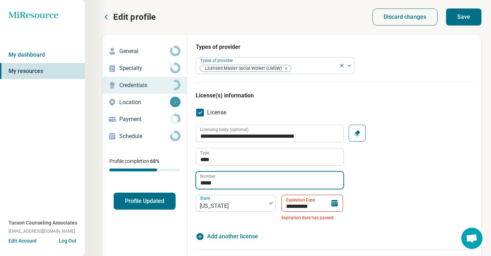
click at [221, 180] on input "*****" at bounding box center [269, 180] width 147 height 17
paste input "*****"
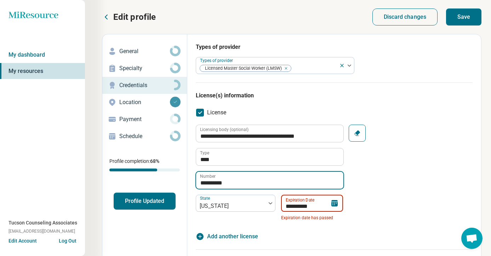
type input "**********"
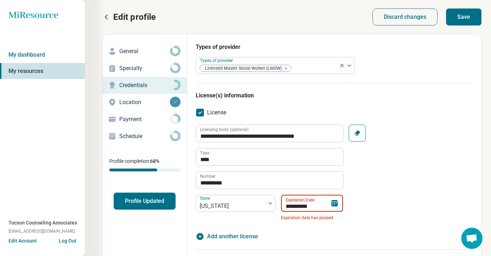
click at [293, 205] on input "**********" at bounding box center [312, 203] width 62 height 17
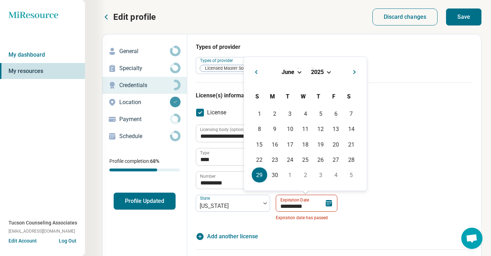
click at [330, 72] on span "Choose Date" at bounding box center [329, 71] width 4 height 4
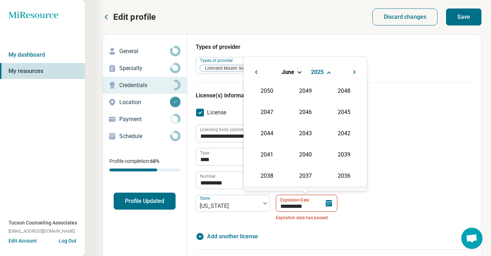
scroll to position [128, 0]
click at [270, 129] on div "2026" at bounding box center [267, 132] width 34 height 13
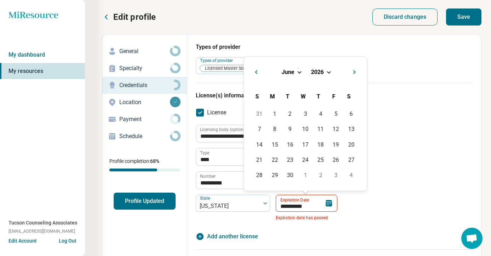
click at [296, 70] on div "June 2026" at bounding box center [306, 71] width 112 height 7
click at [300, 72] on span "Choose Date" at bounding box center [300, 71] width 4 height 4
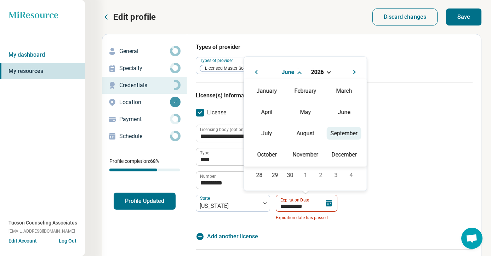
click at [336, 139] on div "September" at bounding box center [344, 133] width 34 height 13
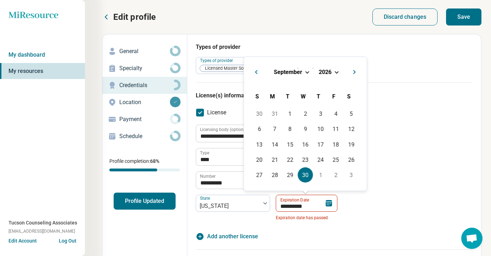
click at [309, 173] on div "30" at bounding box center [305, 175] width 15 height 15
type input "**********"
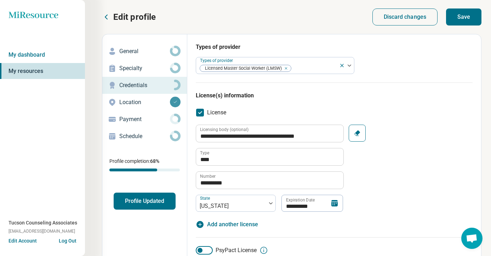
click at [383, 188] on div "**********" at bounding box center [334, 168] width 277 height 87
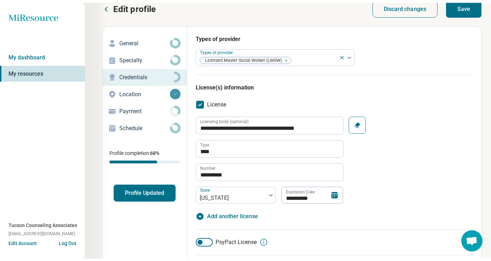
scroll to position [0, 0]
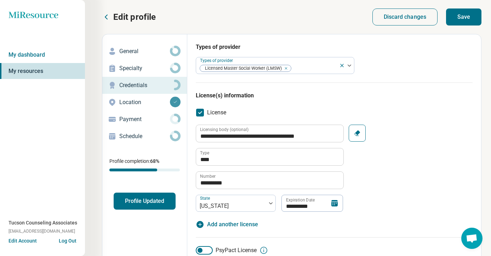
click at [459, 17] on button "Save" at bounding box center [463, 17] width 35 height 17
click at [160, 193] on button "Profile Updated" at bounding box center [145, 201] width 62 height 17
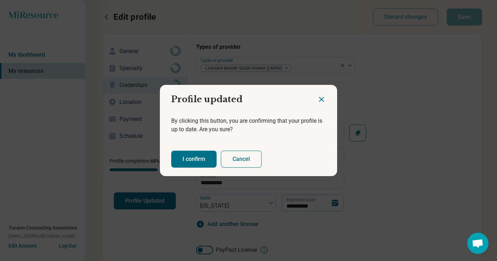
click at [202, 148] on div "I confirm Cancel" at bounding box center [248, 159] width 177 height 34
click at [197, 158] on button "I confirm" at bounding box center [193, 159] width 45 height 17
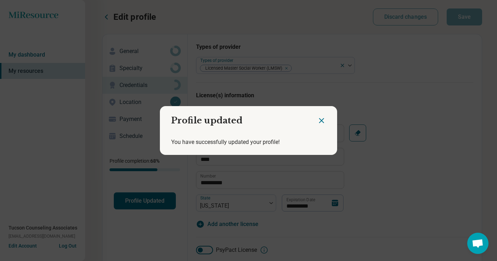
click at [319, 119] on icon "Close dialog" at bounding box center [321, 121] width 9 height 9
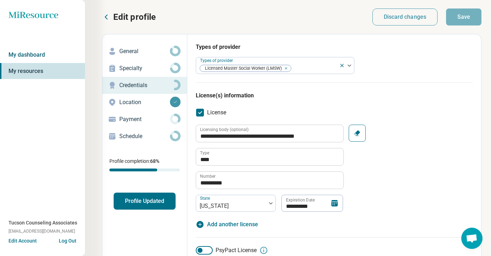
click at [40, 53] on link "My dashboard" at bounding box center [42, 55] width 85 height 16
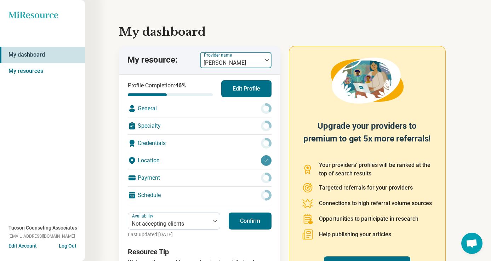
click at [232, 62] on div at bounding box center [231, 63] width 57 height 10
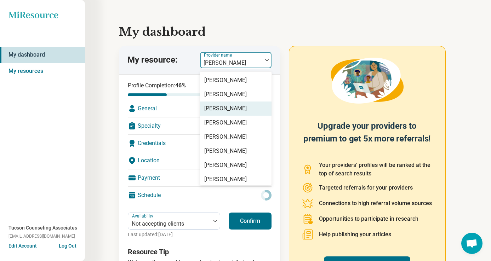
scroll to position [31, 0]
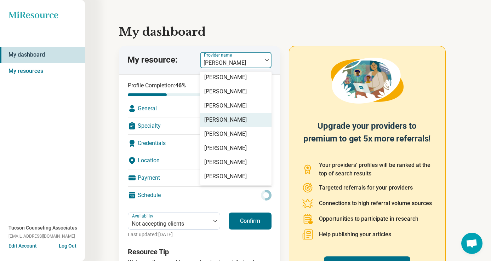
click at [234, 120] on div "[PERSON_NAME]" at bounding box center [225, 120] width 43 height 9
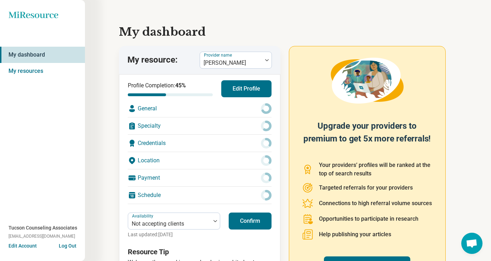
click at [242, 221] on button "Confirm" at bounding box center [250, 221] width 43 height 17
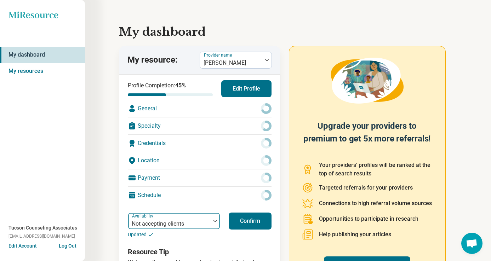
click at [189, 224] on div at bounding box center [169, 224] width 77 height 10
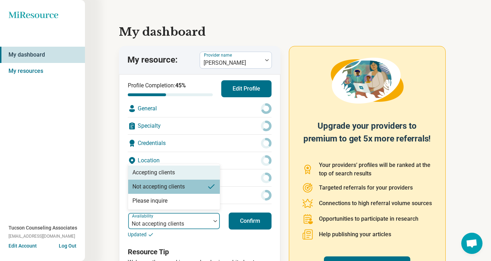
click at [190, 176] on div "Accepting clients" at bounding box center [174, 173] width 92 height 14
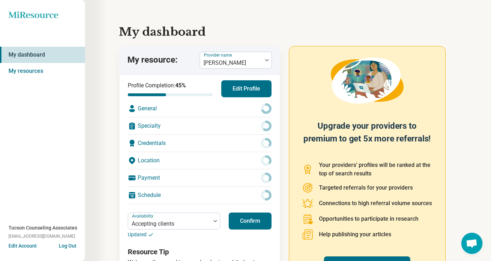
click at [245, 223] on button "Confirm" at bounding box center [250, 221] width 43 height 17
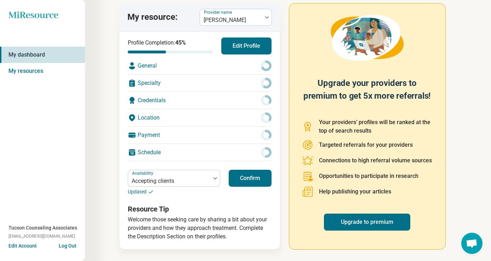
click at [247, 175] on button "Confirm" at bounding box center [250, 178] width 43 height 17
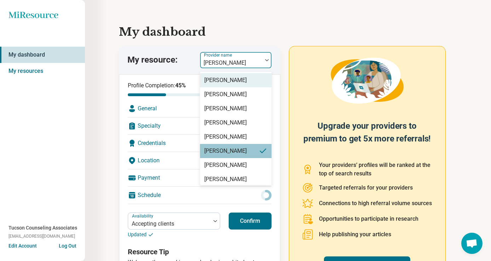
click at [242, 60] on div at bounding box center [231, 63] width 57 height 10
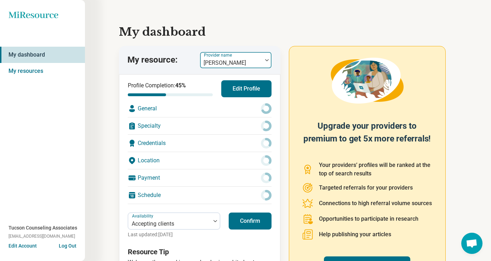
click at [213, 58] on div at bounding box center [231, 63] width 57 height 10
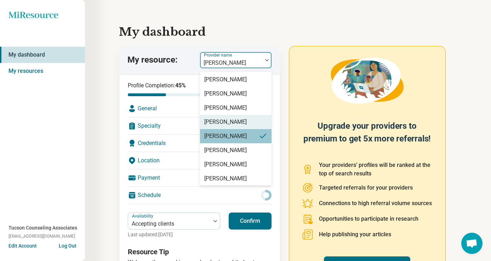
scroll to position [31, 0]
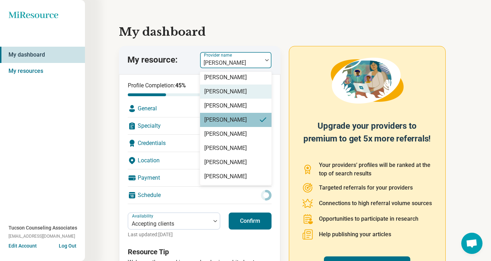
click at [42, 55] on link "My dashboard" at bounding box center [42, 55] width 85 height 16
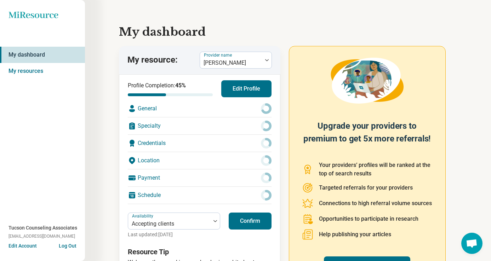
click at [42, 55] on link "My dashboard" at bounding box center [42, 55] width 85 height 16
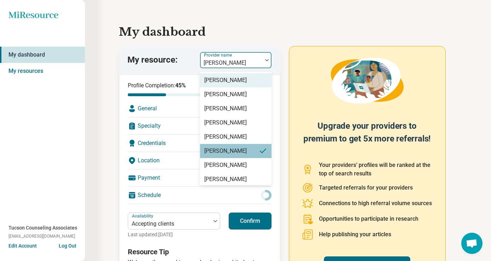
click at [232, 63] on div at bounding box center [231, 63] width 57 height 10
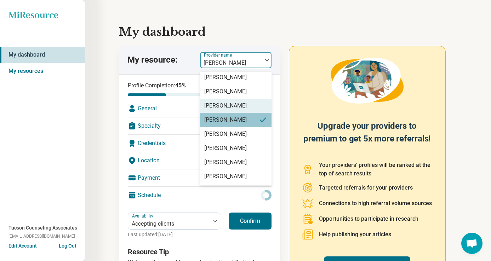
scroll to position [0, 0]
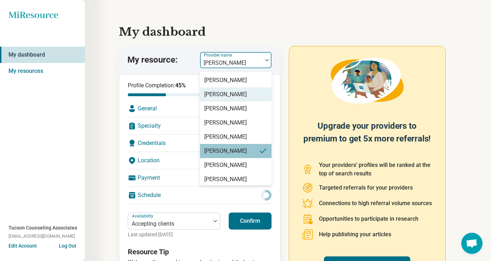
click at [292, 34] on h1 "My dashboard" at bounding box center [288, 31] width 338 height 17
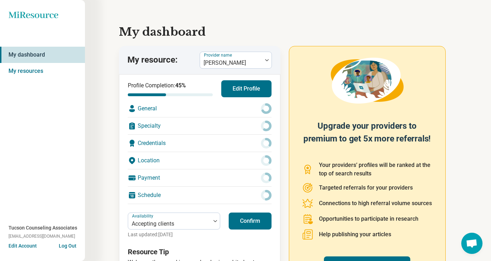
click at [259, 225] on button "Confirm" at bounding box center [250, 221] width 43 height 17
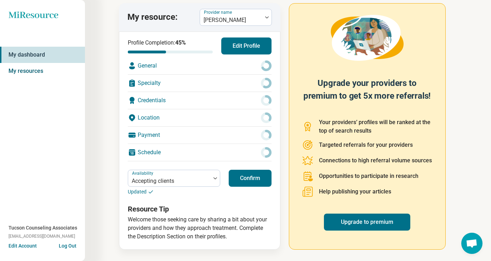
click at [42, 72] on link "My resources" at bounding box center [42, 71] width 85 height 16
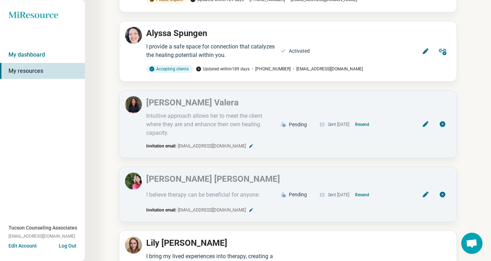
scroll to position [507, 0]
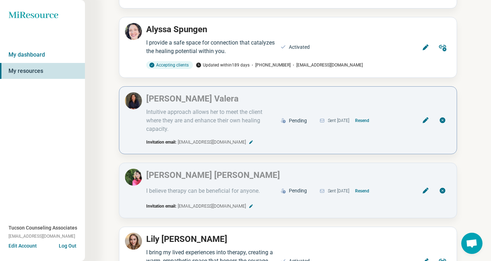
click at [443, 119] on icon at bounding box center [443, 121] width 6 height 6
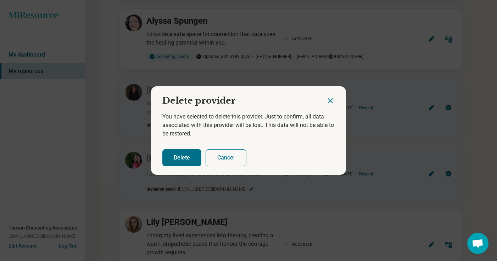
click at [184, 160] on button "Delete" at bounding box center [181, 158] width 39 height 17
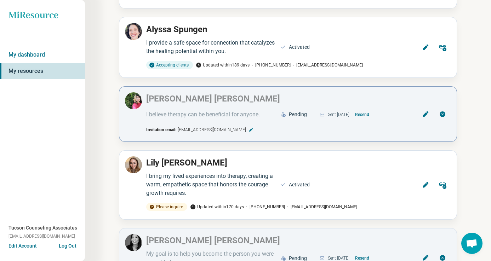
click at [428, 115] on icon at bounding box center [425, 114] width 7 height 7
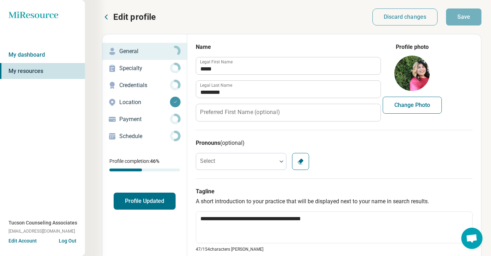
click at [137, 83] on p "Credentials" at bounding box center [144, 85] width 51 height 9
type textarea "*"
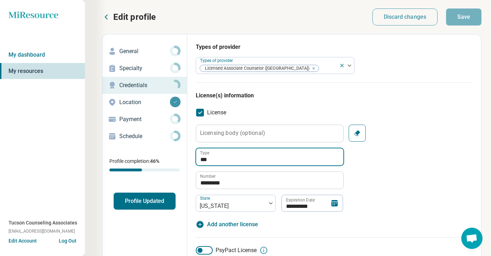
click at [221, 157] on input "***" at bounding box center [269, 156] width 147 height 17
type input "**"
type textarea "*"
type input "***"
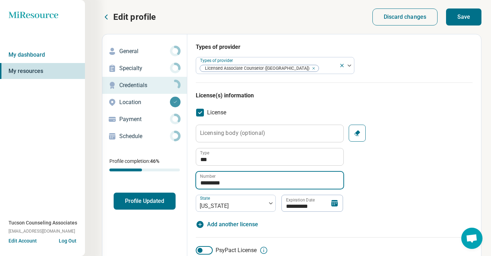
click at [219, 185] on input "*********" at bounding box center [269, 180] width 147 height 17
paste input "text"
type input "*********"
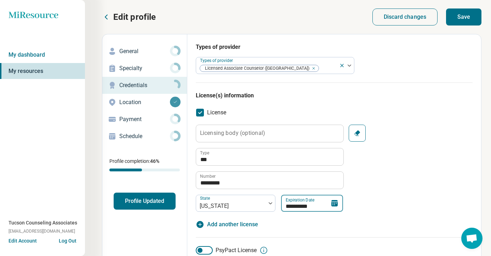
click at [317, 201] on input "**********" at bounding box center [312, 203] width 62 height 17
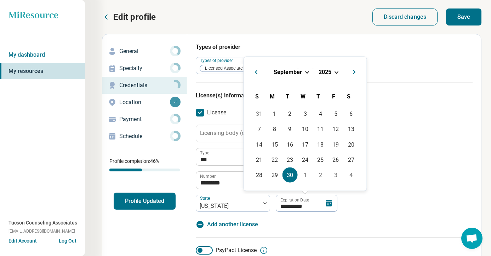
click at [338, 74] on div "September 2025" at bounding box center [306, 71] width 112 height 7
click at [336, 69] on div "September 2025" at bounding box center [306, 71] width 112 height 7
click at [336, 75] on div "September 2025 September 2025" at bounding box center [306, 74] width 112 height 23
click at [336, 74] on div "September 2025" at bounding box center [306, 71] width 112 height 7
click at [336, 73] on div "September 2025" at bounding box center [306, 71] width 112 height 7
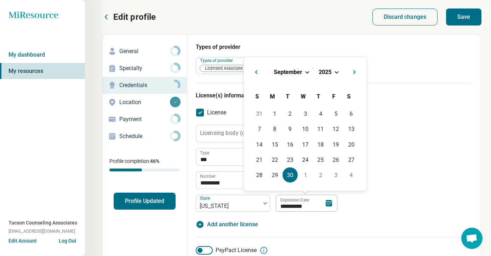
click at [336, 72] on span "Choose Date" at bounding box center [337, 71] width 4 height 4
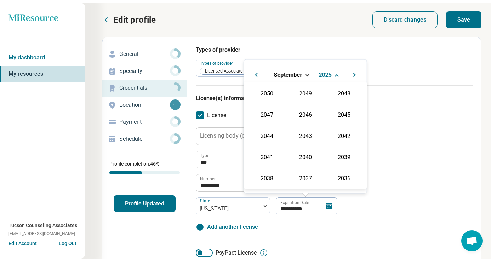
scroll to position [128, 0]
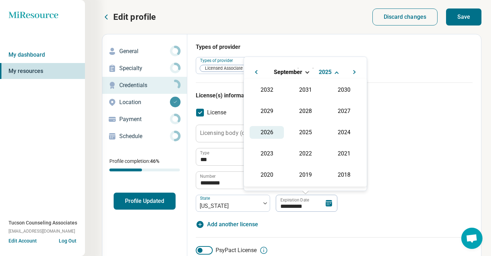
click at [271, 132] on div "2026" at bounding box center [267, 132] width 34 height 13
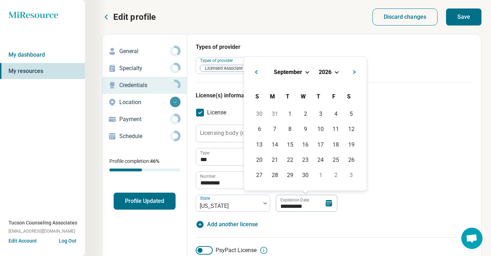
click at [289, 74] on span "September" at bounding box center [288, 71] width 28 height 7
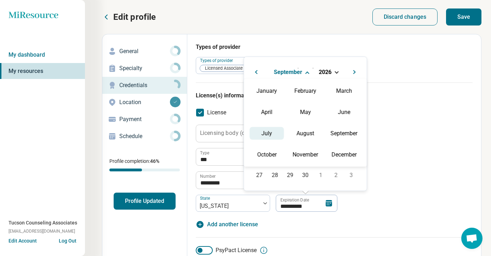
click at [273, 131] on div "July" at bounding box center [267, 133] width 34 height 13
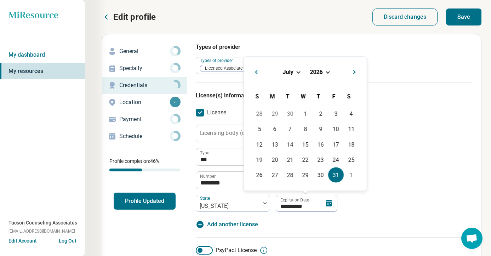
click at [332, 171] on div "31" at bounding box center [335, 175] width 15 height 15
type input "**********"
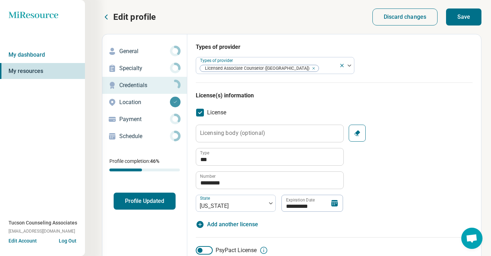
click at [375, 183] on div "**********" at bounding box center [334, 168] width 277 height 87
click at [469, 15] on button "Save" at bounding box center [463, 17] width 35 height 17
click at [143, 199] on button "Profile Updated" at bounding box center [145, 201] width 62 height 17
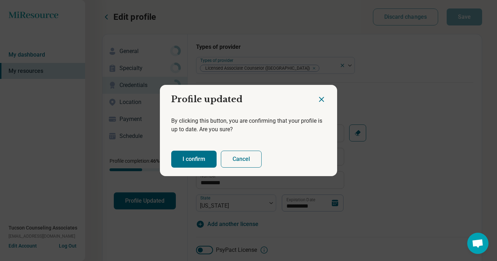
click at [198, 163] on button "I confirm" at bounding box center [193, 159] width 45 height 17
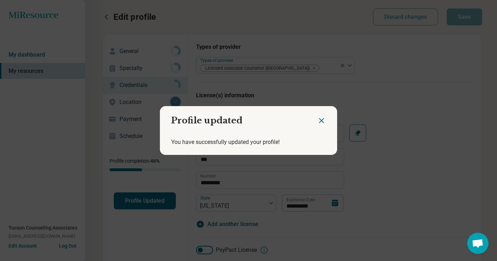
click at [321, 121] on icon "Close dialog" at bounding box center [321, 121] width 9 height 9
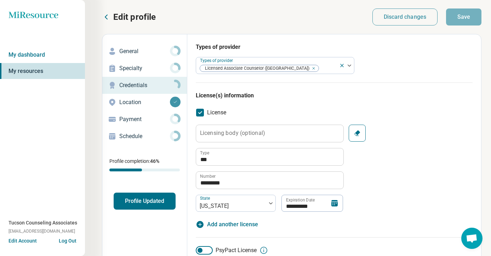
click at [134, 17] on p "Edit profile" at bounding box center [134, 16] width 43 height 11
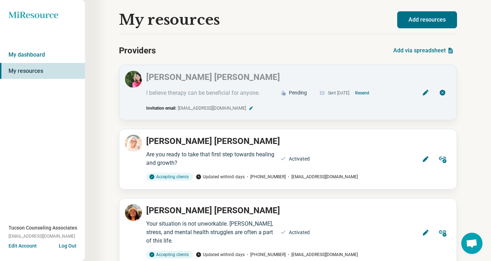
scroll to position [3, 0]
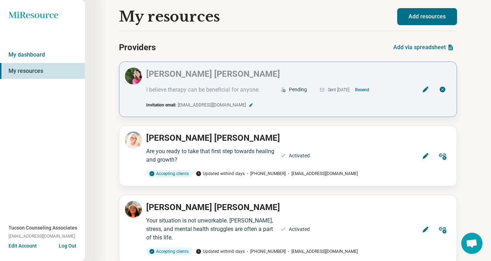
click at [372, 92] on button "Resend" at bounding box center [363, 89] width 20 height 11
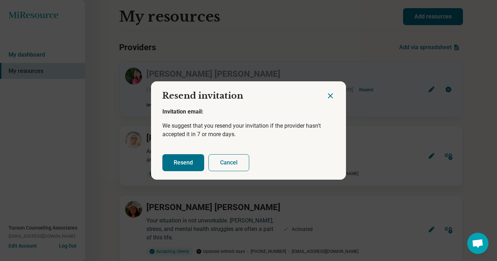
click at [182, 168] on button "Resend" at bounding box center [183, 162] width 42 height 17
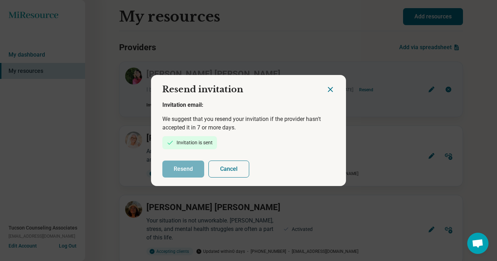
click at [328, 92] on icon "Close dialog" at bounding box center [330, 90] width 4 height 4
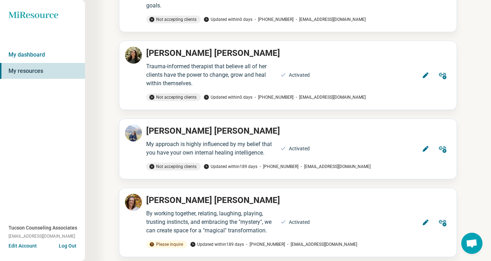
scroll to position [323, 0]
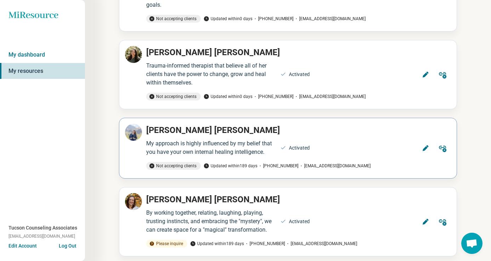
click at [427, 148] on icon at bounding box center [426, 149] width 6 height 6
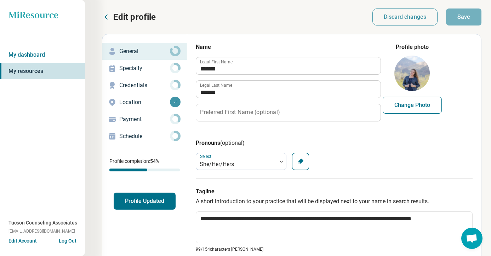
click at [424, 113] on button "Change Photo" at bounding box center [412, 105] width 59 height 17
type textarea "*"
type input "**********"
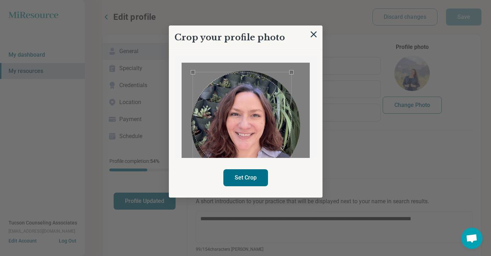
click at [256, 154] on div "Use the arrow keys to move the crop selection area" at bounding box center [242, 121] width 98 height 98
click at [252, 186] on button "Set Crop" at bounding box center [246, 177] width 45 height 17
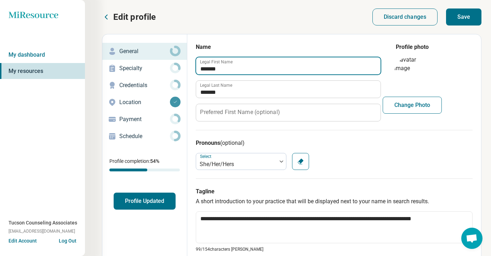
click at [238, 69] on input "*******" at bounding box center [288, 65] width 185 height 17
type textarea "*"
type input "*****"
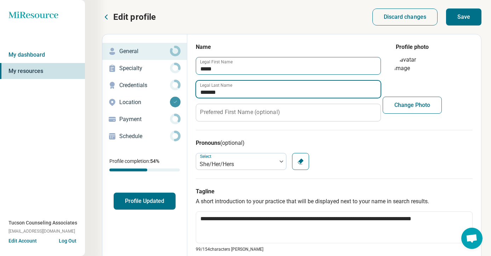
type textarea "*"
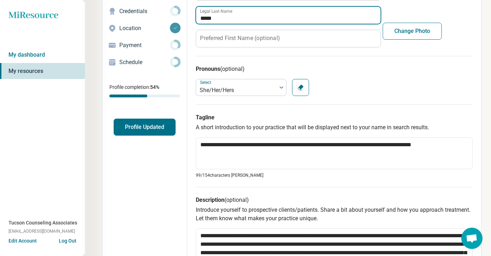
scroll to position [84, 0]
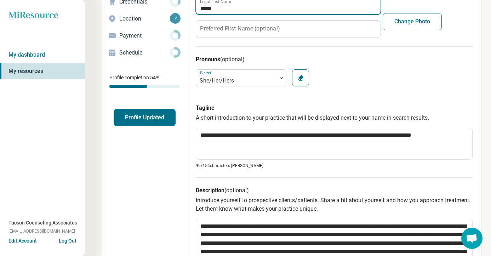
type input "*****"
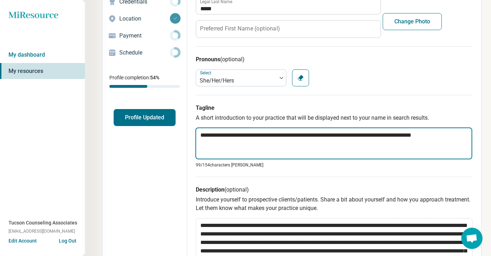
click at [276, 133] on textarea "**********" at bounding box center [334, 144] width 277 height 32
paste textarea "***"
type textarea "*"
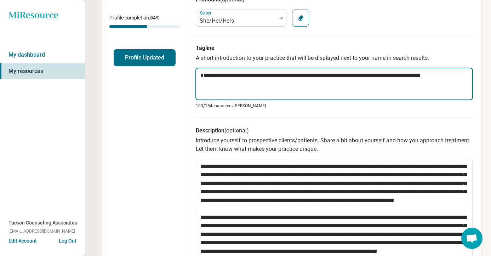
scroll to position [158, 0]
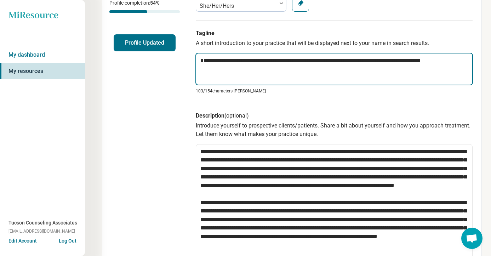
type textarea "**********"
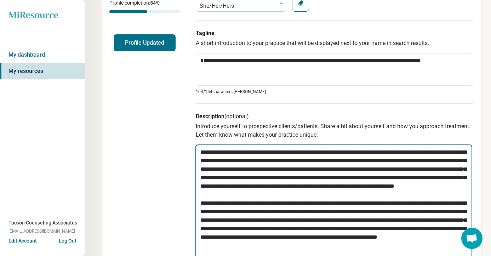
click at [278, 180] on textarea at bounding box center [334, 203] width 277 height 117
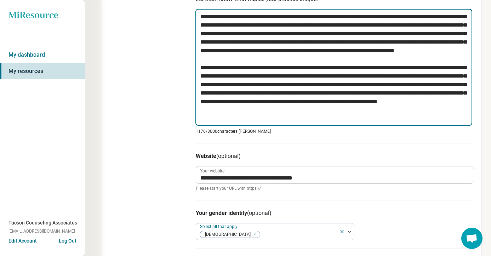
scroll to position [294, 0]
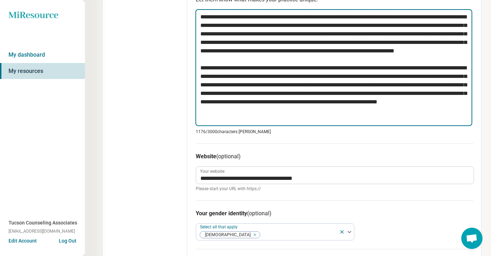
drag, startPoint x: 383, startPoint y: 120, endPoint x: 195, endPoint y: 9, distance: 218.4
click at [195, 9] on div "**********" at bounding box center [334, 85] width 295 height 688
paste textarea "**********"
type textarea "*"
type textarea "**********"
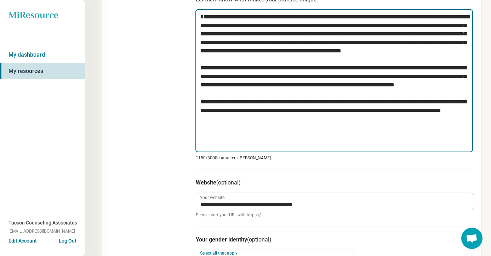
click at [201, 26] on textarea at bounding box center [335, 80] width 278 height 143
type textarea "*"
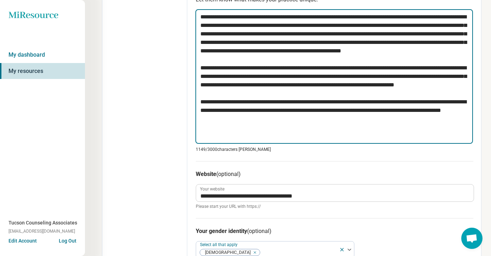
type textarea "**********"
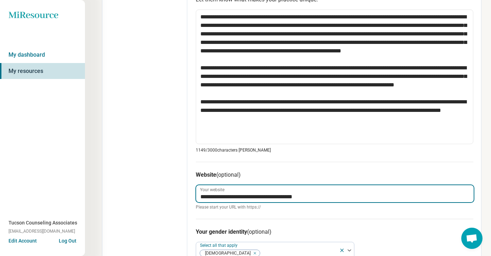
click at [252, 199] on input "**********" at bounding box center [335, 193] width 278 height 17
paste input "**********"
type textarea "*"
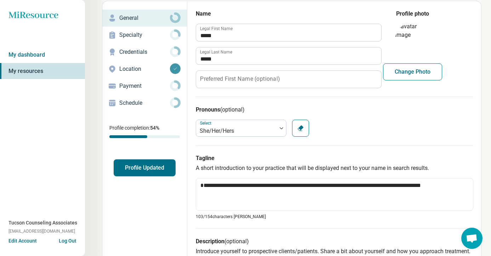
scroll to position [0, 0]
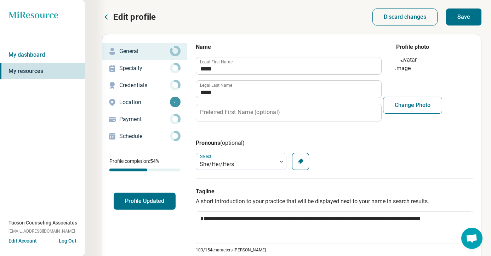
type input "**********"
click at [469, 12] on button "Save" at bounding box center [463, 17] width 35 height 17
click at [156, 87] on p "Credentials" at bounding box center [144, 85] width 51 height 9
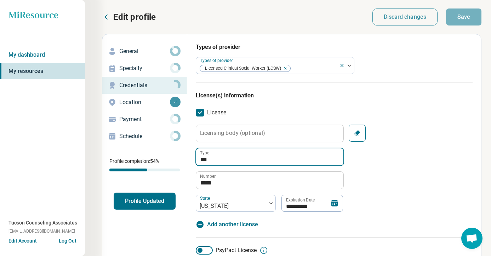
click at [218, 159] on input "***" at bounding box center [269, 156] width 147 height 17
type textarea "*"
type input "****"
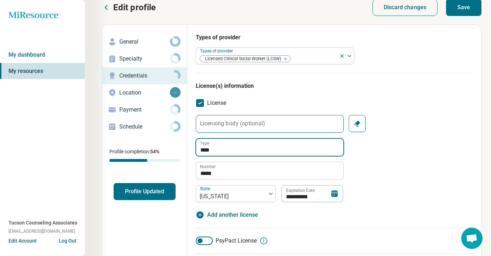
scroll to position [15, 0]
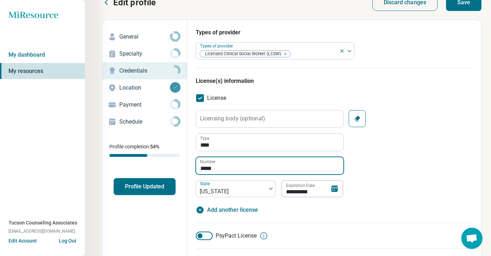
click at [223, 165] on input "*****" at bounding box center [269, 165] width 147 height 17
type input "*****"
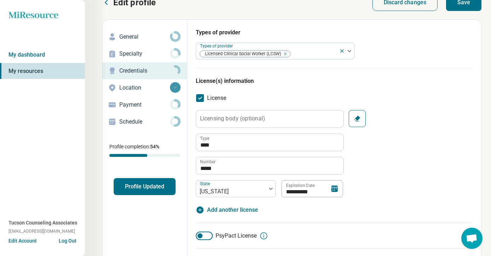
click at [338, 189] on icon at bounding box center [335, 189] width 6 height 6
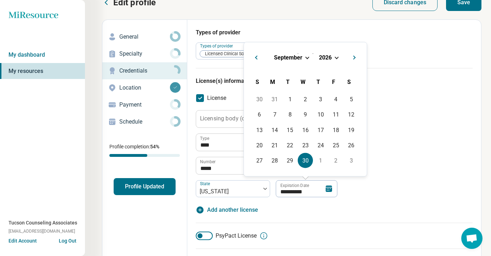
click at [306, 58] on span "Choose Date" at bounding box center [307, 57] width 4 height 4
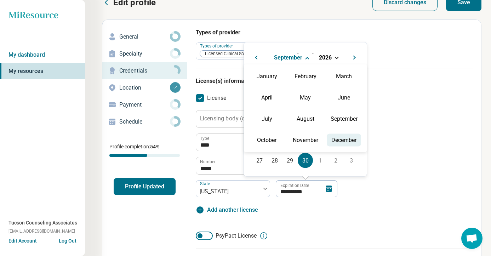
click at [337, 136] on div "December" at bounding box center [344, 140] width 34 height 13
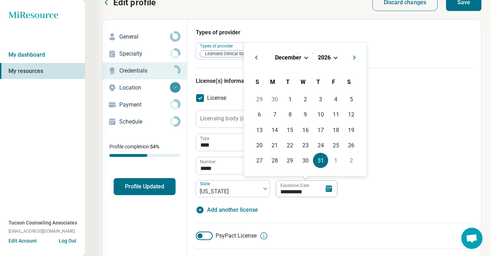
click at [319, 157] on div "31" at bounding box center [320, 160] width 15 height 15
type input "**********"
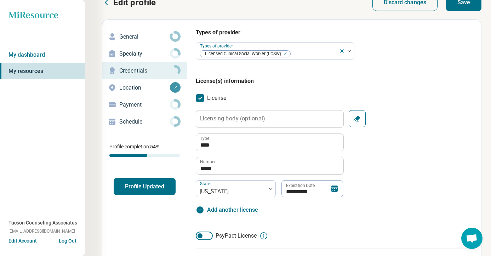
click at [374, 195] on div "**********" at bounding box center [334, 153] width 277 height 87
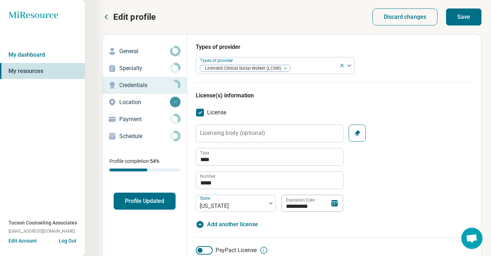
click at [464, 21] on button "Save" at bounding box center [463, 17] width 35 height 17
type textarea "*"
click at [142, 101] on p "Location" at bounding box center [144, 102] width 51 height 9
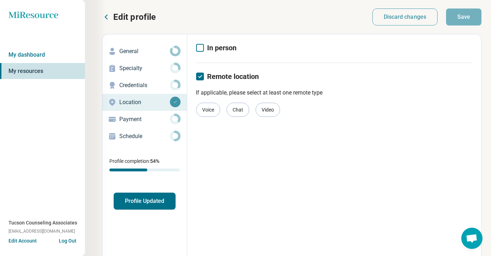
click at [130, 118] on p "Payment" at bounding box center [144, 119] width 51 height 9
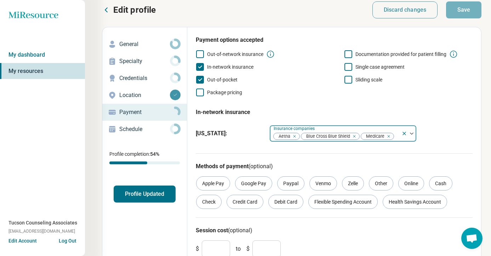
scroll to position [8, 0]
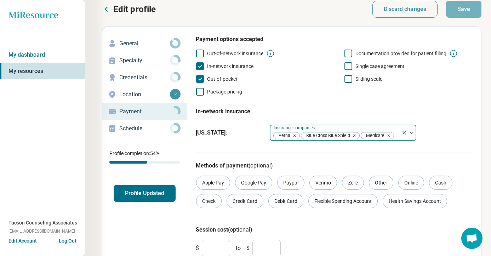
click at [389, 135] on icon "Remove [object Object]" at bounding box center [387, 135] width 5 height 5
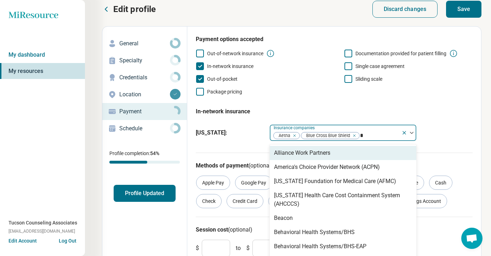
type input "**"
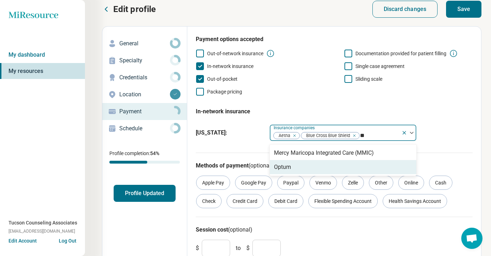
click at [338, 163] on div "Optum" at bounding box center [343, 167] width 147 height 14
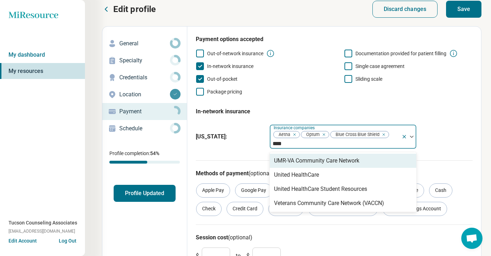
type input "*****"
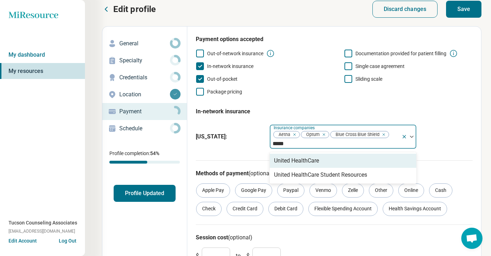
click at [302, 163] on div "United HealthCare" at bounding box center [296, 161] width 45 height 9
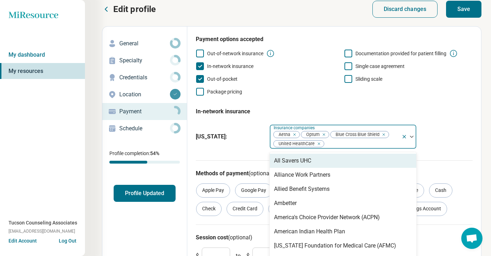
click at [430, 105] on fieldset "In-network insurance Arizona : option United HealthCare, selected. All Savers U…" at bounding box center [334, 127] width 277 height 50
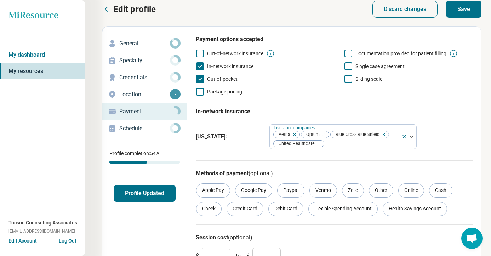
click at [474, 4] on button "Save" at bounding box center [463, 9] width 35 height 17
click at [147, 191] on button "Profile Updated" at bounding box center [145, 193] width 62 height 17
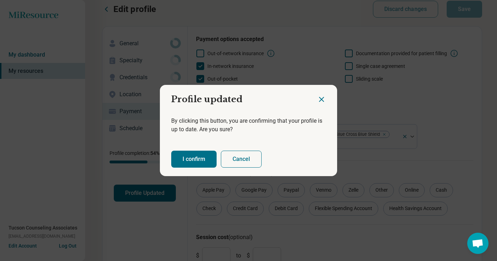
click at [194, 157] on button "I confirm" at bounding box center [193, 159] width 45 height 17
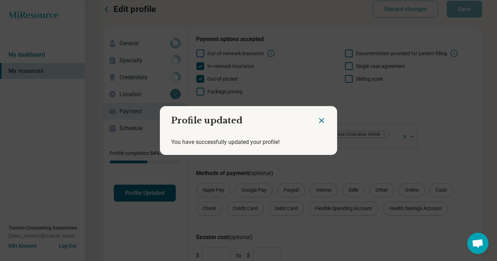
click at [320, 120] on icon "Close dialog" at bounding box center [321, 121] width 4 height 4
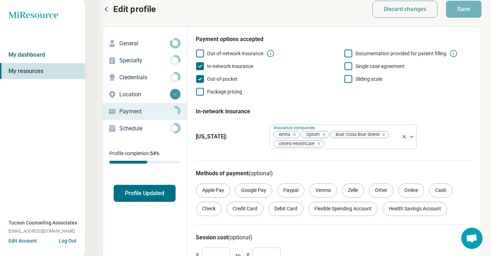
click at [48, 51] on link "My dashboard" at bounding box center [42, 55] width 85 height 16
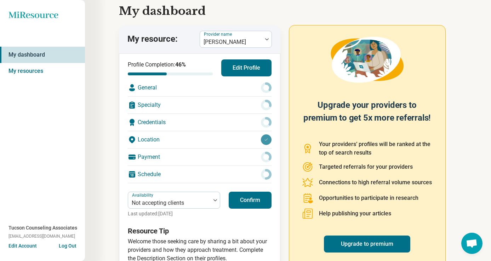
scroll to position [43, 0]
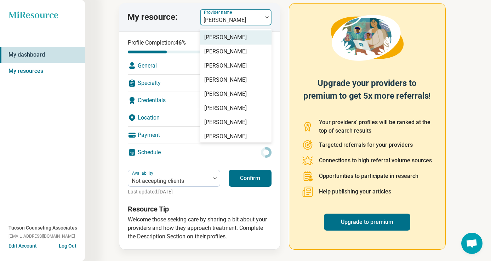
click at [243, 22] on div at bounding box center [231, 20] width 57 height 10
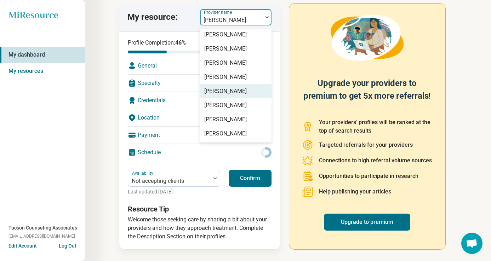
scroll to position [0, 0]
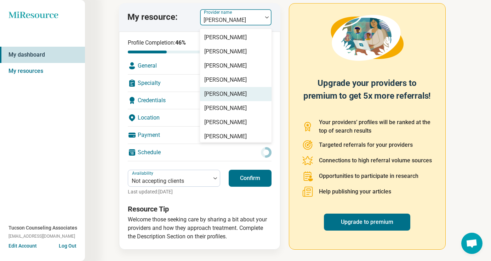
click at [30, 123] on div "Miresource logo My dashboard My resources Tucson Counseling Associates tucsonco…" at bounding box center [42, 130] width 85 height 261
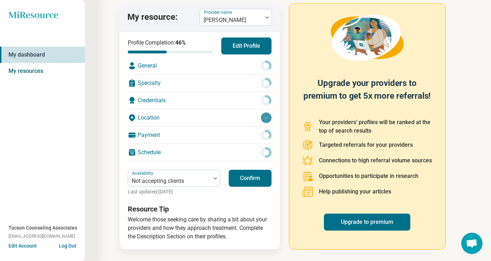
click at [36, 69] on link "My resources" at bounding box center [42, 71] width 85 height 16
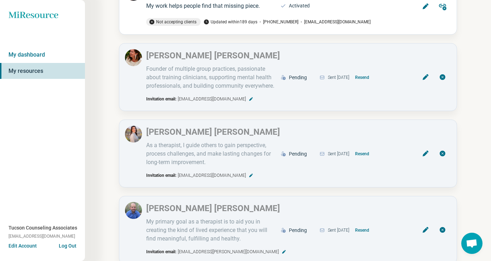
scroll to position [1196, 0]
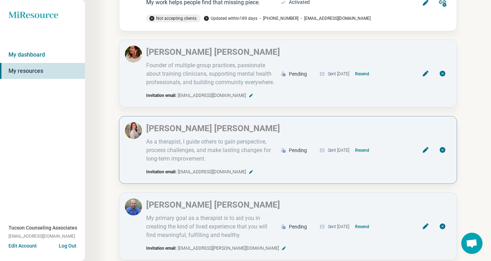
click at [443, 150] on icon at bounding box center [442, 150] width 7 height 7
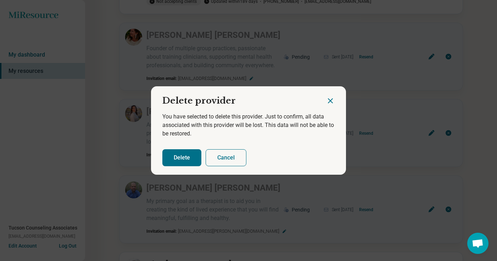
click at [176, 160] on button "Delete" at bounding box center [181, 158] width 39 height 17
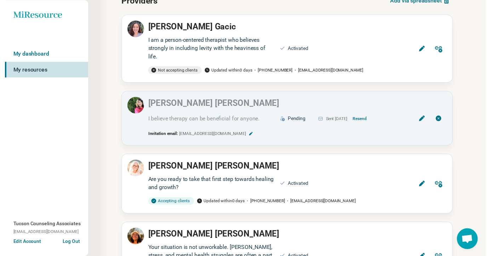
scroll to position [0, 0]
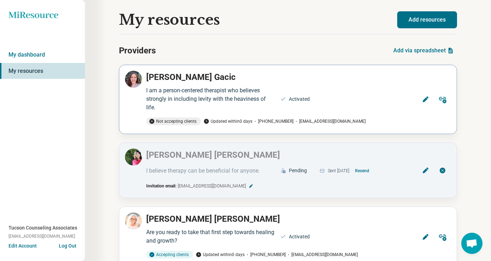
click at [425, 100] on icon at bounding box center [426, 100] width 6 height 6
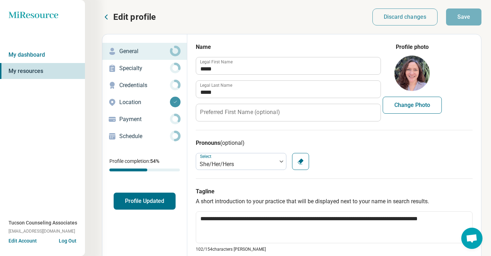
scroll to position [17, 0]
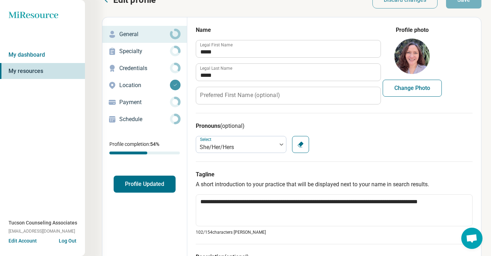
click at [148, 123] on p "Schedule" at bounding box center [144, 119] width 51 height 9
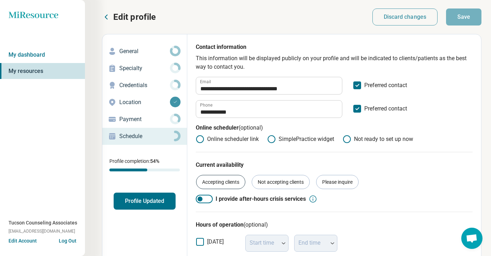
click at [212, 180] on div "Accepting clients" at bounding box center [220, 182] width 49 height 14
click at [463, 22] on button "Save" at bounding box center [463, 17] width 35 height 17
click at [45, 57] on link "My dashboard" at bounding box center [42, 55] width 85 height 16
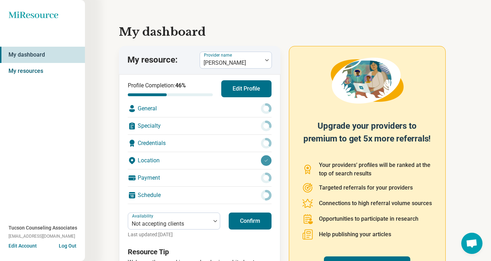
click at [30, 69] on link "My resources" at bounding box center [42, 71] width 85 height 16
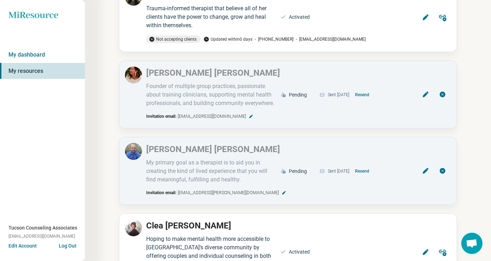
scroll to position [240, 0]
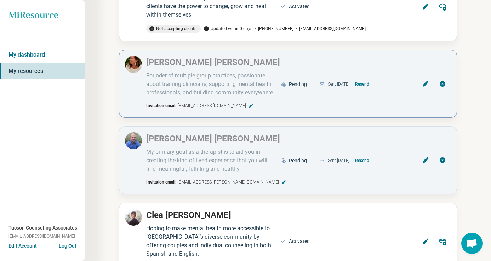
click at [372, 83] on button "Resend" at bounding box center [363, 84] width 20 height 11
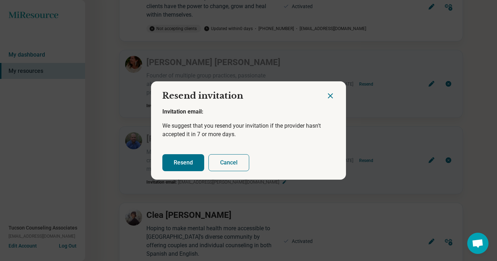
click at [173, 167] on button "Resend" at bounding box center [183, 162] width 42 height 17
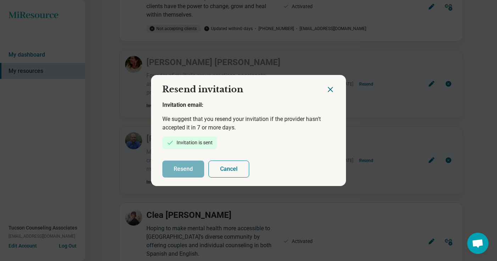
click at [328, 92] on icon "Close dialog" at bounding box center [330, 89] width 9 height 9
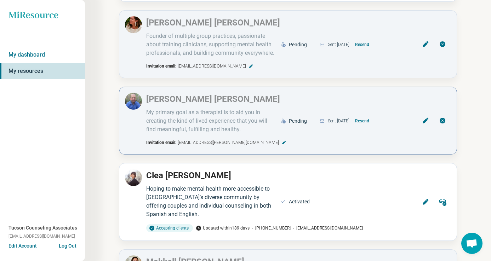
scroll to position [286, 0]
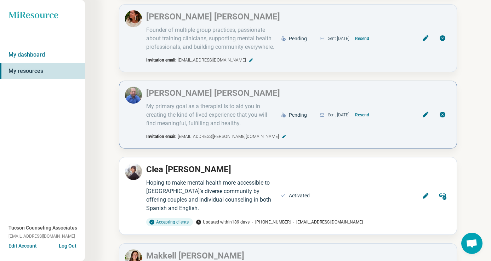
click at [371, 117] on button "Resend" at bounding box center [363, 114] width 20 height 11
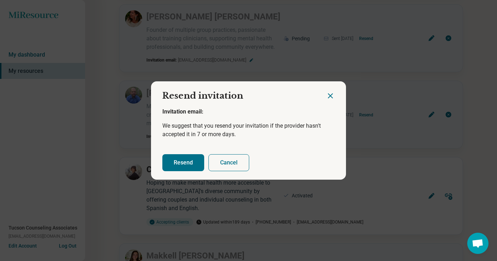
click at [174, 162] on button "Resend" at bounding box center [183, 162] width 42 height 17
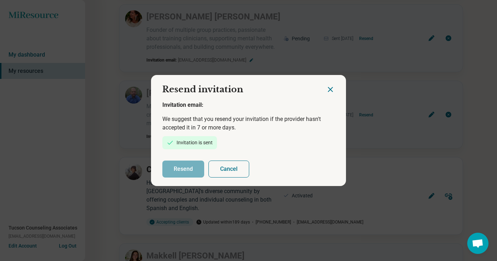
click at [332, 84] on div at bounding box center [336, 86] width 20 height 23
click at [328, 90] on icon "Close dialog" at bounding box center [330, 90] width 4 height 4
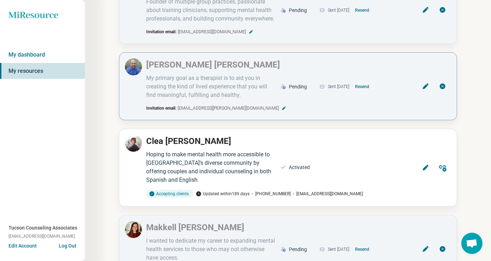
scroll to position [316, 0]
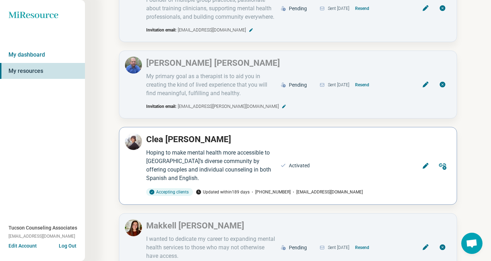
click at [422, 169] on icon at bounding box center [425, 166] width 7 height 7
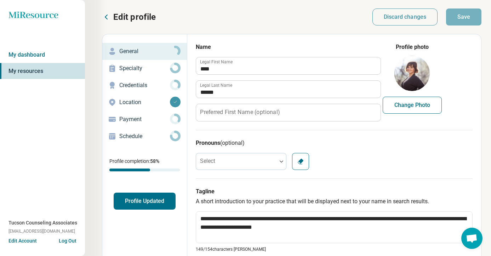
click at [143, 86] on p "Credentials" at bounding box center [144, 85] width 51 height 9
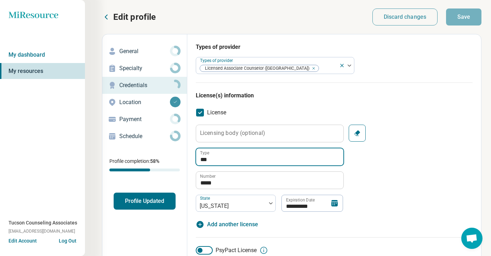
click at [207, 160] on input "***" at bounding box center [269, 156] width 147 height 17
type textarea "*"
type input "***"
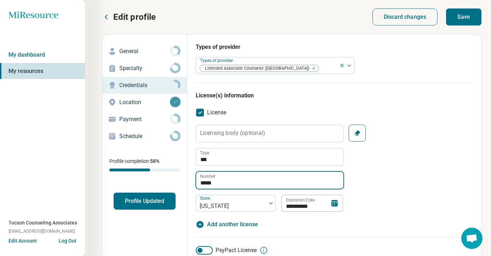
click at [235, 183] on input "*****" at bounding box center [269, 180] width 147 height 17
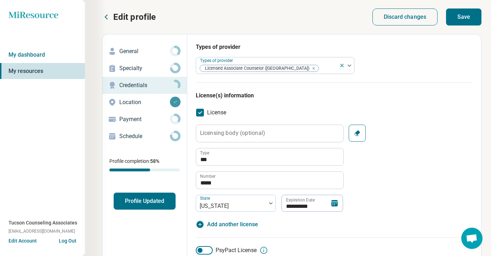
click at [333, 203] on icon at bounding box center [335, 203] width 6 height 6
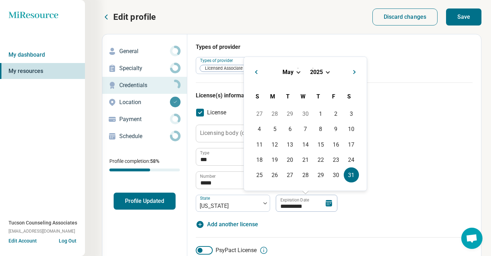
click at [329, 69] on div "May 2025" at bounding box center [306, 71] width 112 height 7
click at [329, 71] on div "May 2025" at bounding box center [306, 71] width 112 height 7
click at [328, 73] on span "Choose Date" at bounding box center [328, 71] width 4 height 4
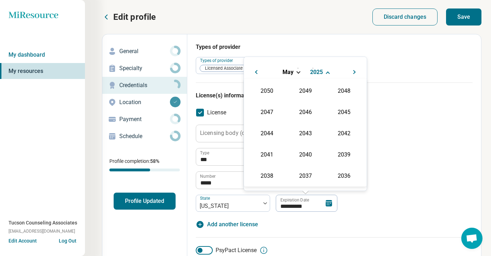
scroll to position [128, 0]
click at [335, 106] on div "2027" at bounding box center [344, 111] width 34 height 13
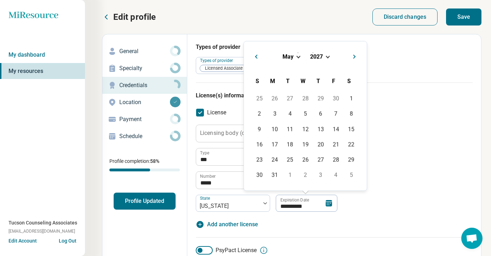
click at [386, 205] on div "**********" at bounding box center [334, 168] width 277 height 87
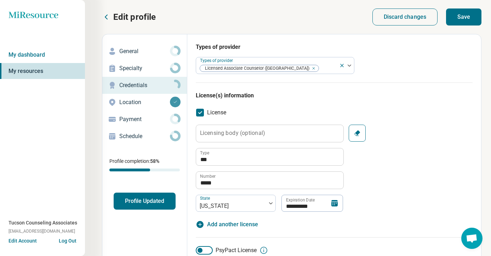
click at [333, 203] on icon at bounding box center [335, 203] width 9 height 9
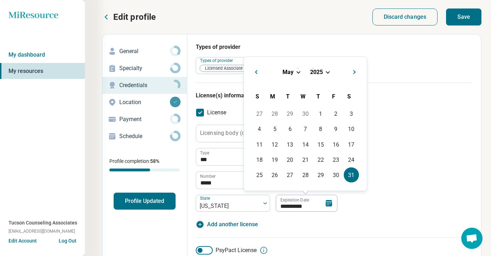
click at [331, 63] on div "May 2025 May 2025" at bounding box center [306, 74] width 112 height 23
click at [330, 71] on div "May 2025" at bounding box center [306, 71] width 112 height 7
click at [327, 74] on div "May 2025" at bounding box center [306, 71] width 112 height 7
click at [327, 69] on div "May 2025" at bounding box center [306, 71] width 112 height 7
click at [327, 73] on span "Choose Date" at bounding box center [328, 71] width 4 height 4
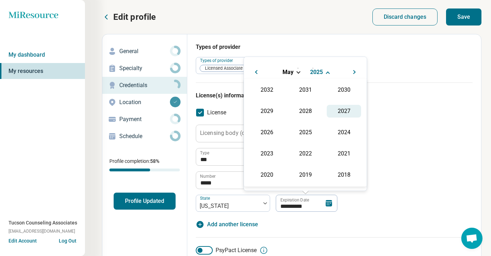
click at [342, 116] on div "2027" at bounding box center [344, 111] width 34 height 13
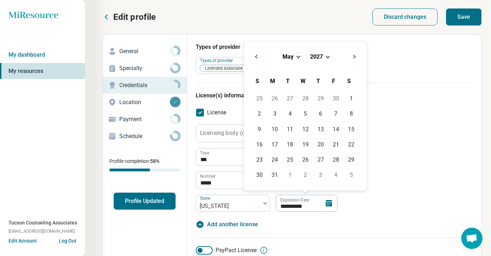
click at [372, 111] on div "**********" at bounding box center [334, 172] width 277 height 129
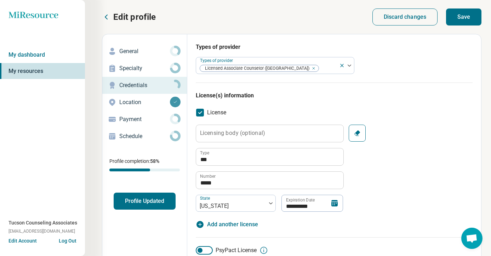
click at [333, 204] on icon at bounding box center [335, 203] width 9 height 9
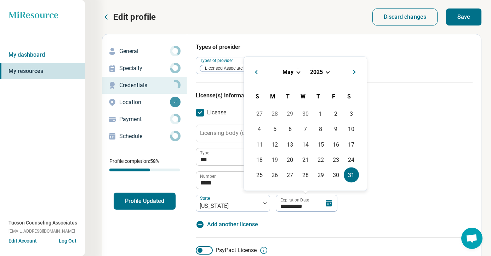
click at [323, 73] on span "2025" at bounding box center [316, 71] width 13 height 7
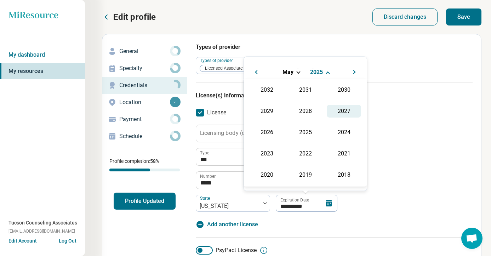
click at [337, 114] on div "2027" at bounding box center [344, 111] width 34 height 13
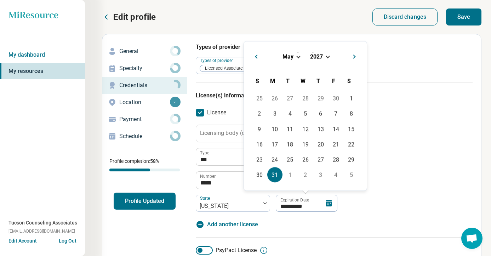
click at [271, 174] on div "31" at bounding box center [274, 174] width 15 height 15
type input "**********"
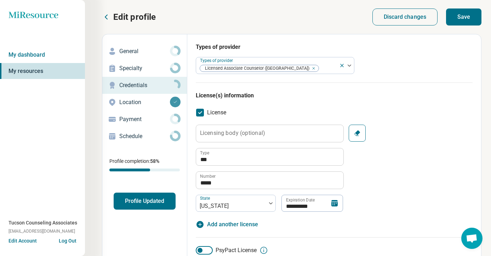
click at [357, 203] on div "**********" at bounding box center [334, 168] width 277 height 87
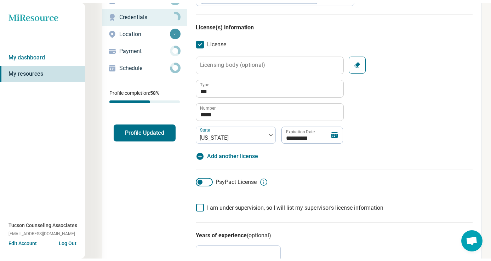
scroll to position [0, 0]
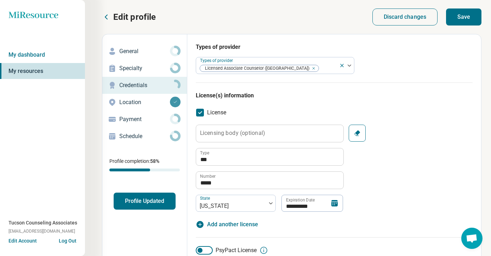
click at [463, 22] on button "Save" at bounding box center [463, 17] width 35 height 17
click at [141, 141] on div "Schedule" at bounding box center [144, 136] width 73 height 11
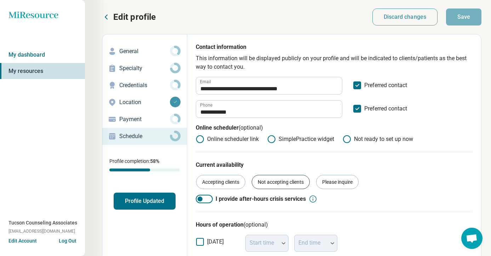
click at [267, 182] on div "Not accepting clients" at bounding box center [281, 182] width 58 height 14
click at [479, 10] on button "Save" at bounding box center [463, 17] width 35 height 17
click at [28, 50] on link "My dashboard" at bounding box center [42, 55] width 85 height 16
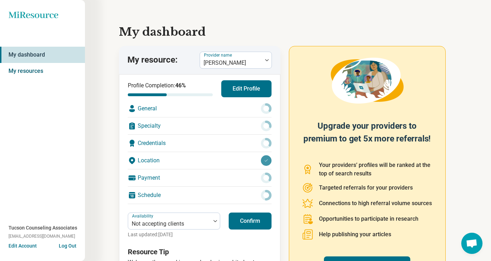
click at [22, 66] on link "My resources" at bounding box center [42, 71] width 85 height 16
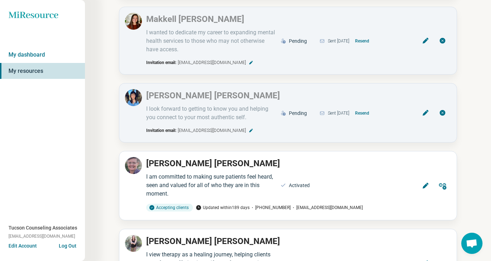
scroll to position [524, 0]
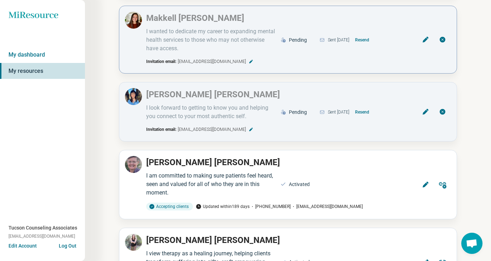
click at [370, 38] on button "Resend" at bounding box center [363, 39] width 20 height 11
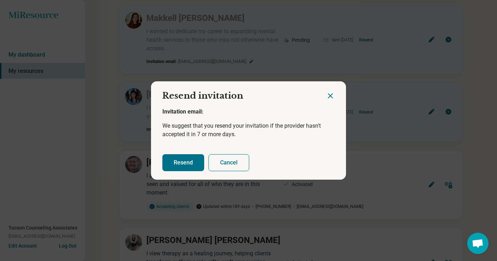
click at [186, 163] on button "Resend" at bounding box center [183, 162] width 42 height 17
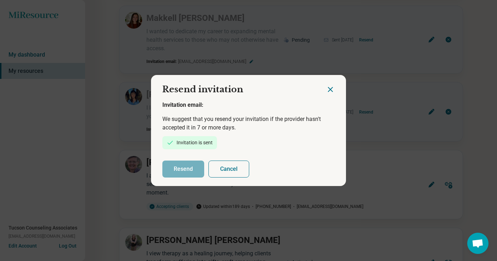
click at [328, 89] on icon "Close dialog" at bounding box center [330, 90] width 4 height 4
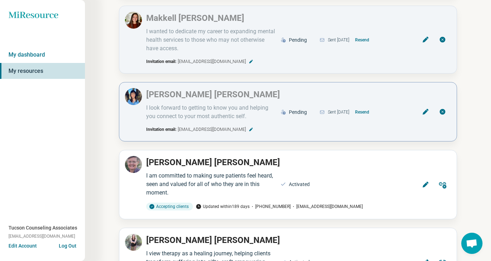
click at [372, 113] on button "Resend" at bounding box center [363, 112] width 20 height 11
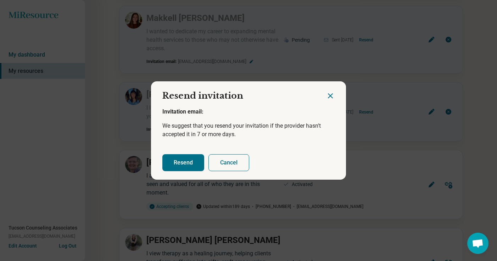
click at [186, 165] on button "Resend" at bounding box center [183, 162] width 42 height 17
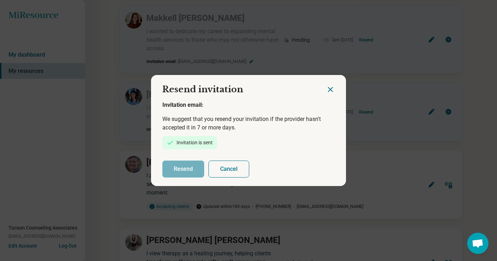
click at [326, 89] on icon "Close dialog" at bounding box center [330, 89] width 9 height 9
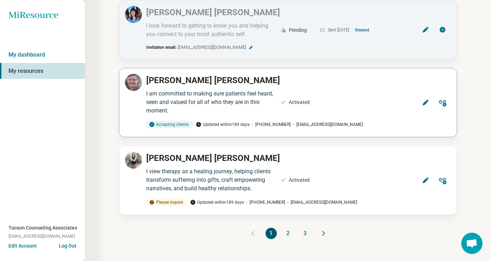
scroll to position [608, 0]
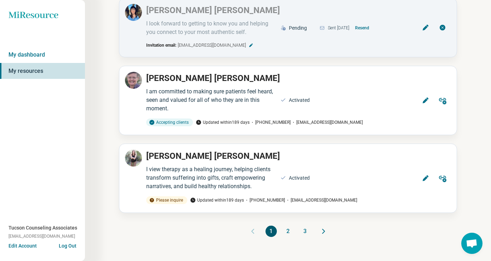
click at [323, 231] on icon "Next page" at bounding box center [324, 231] width 9 height 9
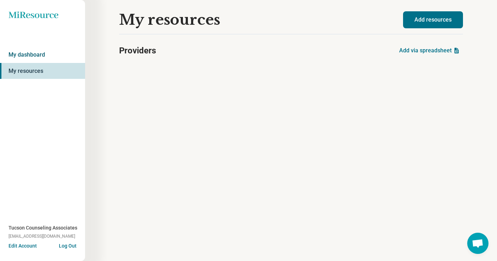
click at [61, 51] on link "My dashboard" at bounding box center [42, 55] width 85 height 16
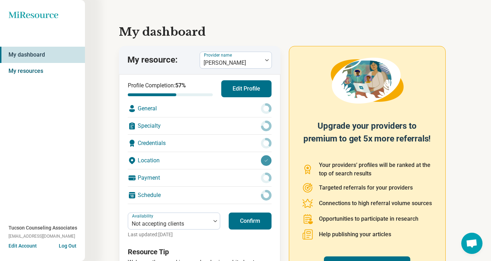
click at [57, 73] on link "My resources" at bounding box center [42, 71] width 85 height 16
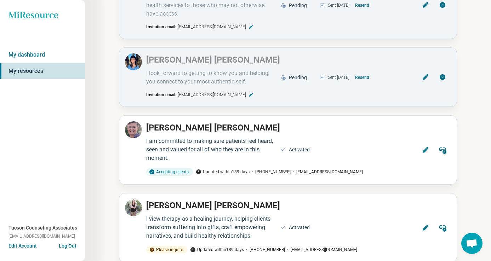
scroll to position [608, 0]
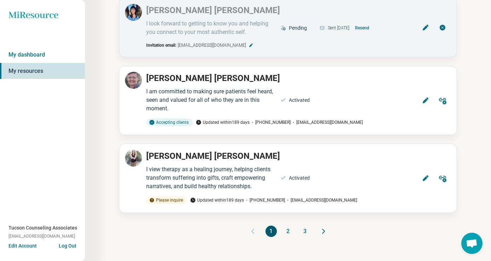
click at [284, 233] on button "2" at bounding box center [288, 231] width 11 height 11
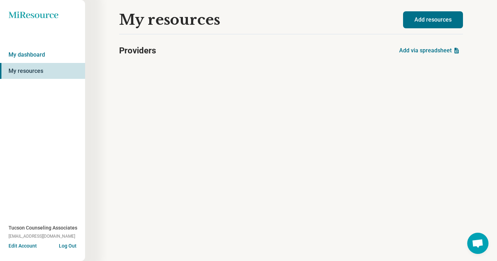
click at [437, 55] on button "Add via spreadsheet" at bounding box center [429, 50] width 67 height 17
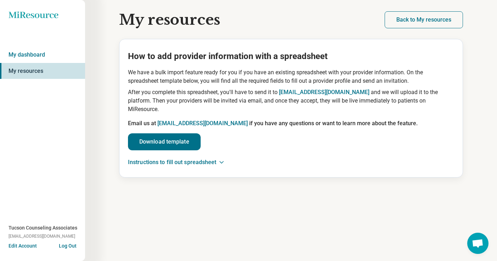
click at [408, 29] on main "My resources How to add provider information with a spreadsheet We have a bulk …" at bounding box center [291, 94] width 344 height 167
click at [408, 23] on button "Back to My resources" at bounding box center [423, 19] width 78 height 17
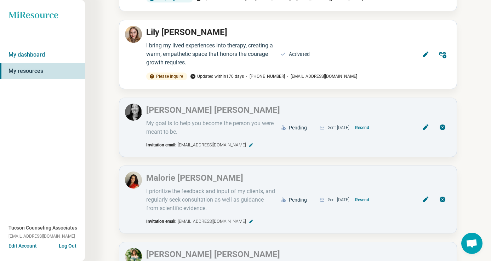
scroll to position [734, 0]
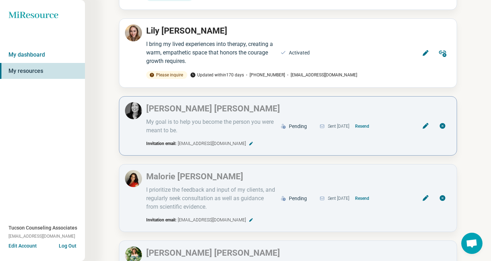
click at [372, 124] on button "Resend" at bounding box center [363, 126] width 20 height 11
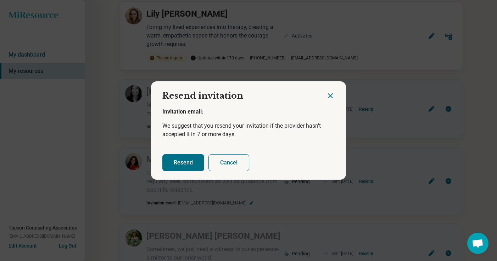
click at [173, 166] on button "Resend" at bounding box center [183, 162] width 42 height 17
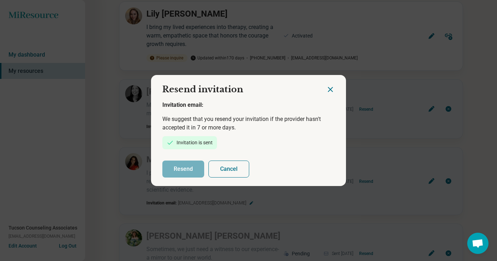
click at [328, 91] on icon "Close dialog" at bounding box center [330, 89] width 9 height 9
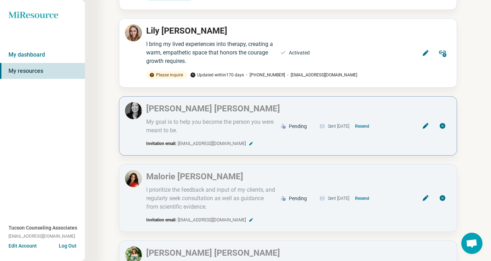
click at [426, 125] on icon at bounding box center [426, 126] width 6 height 6
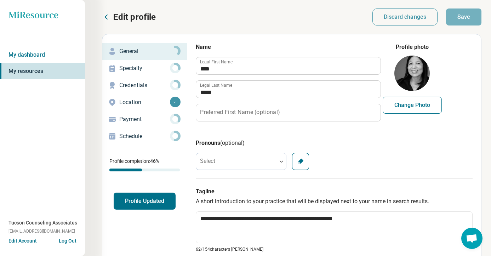
click at [145, 90] on div "Credentials" at bounding box center [144, 85] width 73 height 11
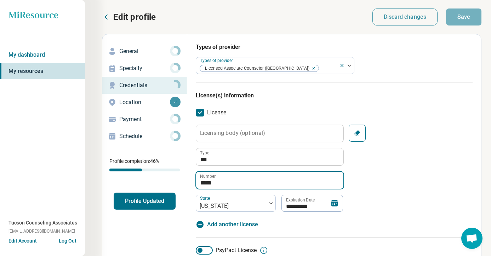
click at [219, 183] on input "*****" at bounding box center [269, 180] width 147 height 17
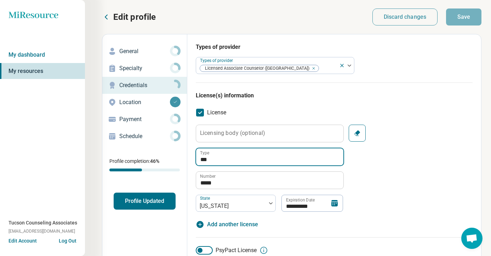
click at [211, 162] on input "***" at bounding box center [269, 156] width 147 height 17
type textarea "*"
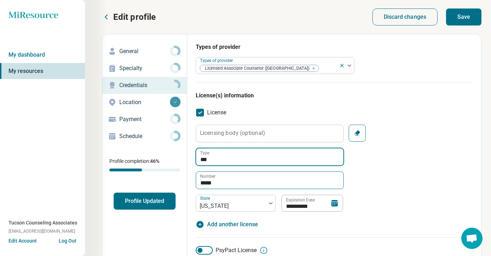
type input "***"
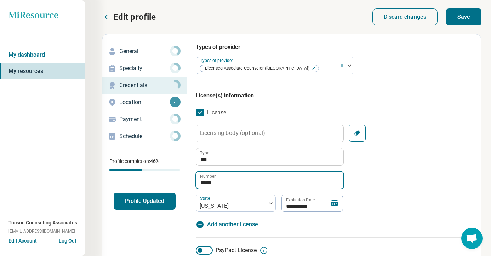
click at [207, 180] on input "*****" at bounding box center [269, 180] width 147 height 17
type input "*****"
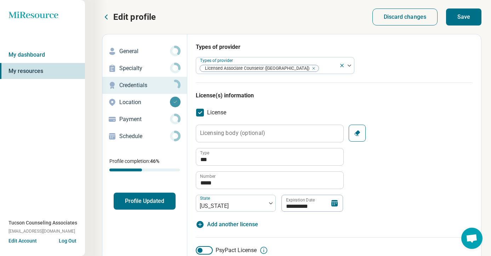
click at [334, 201] on icon at bounding box center [335, 203] width 6 height 6
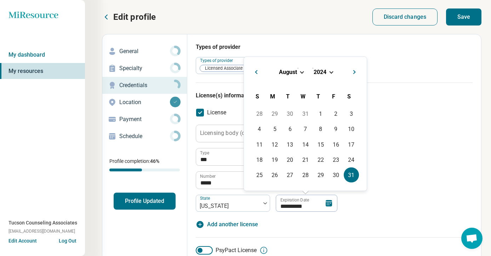
click at [333, 74] on div "August 2024" at bounding box center [306, 71] width 112 height 7
click at [332, 73] on div "August 2024" at bounding box center [306, 71] width 112 height 7
click at [331, 71] on span "Choose Date" at bounding box center [331, 71] width 4 height 4
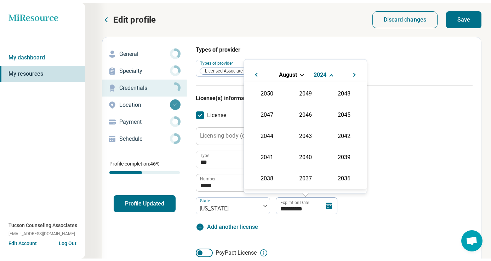
scroll to position [128, 0]
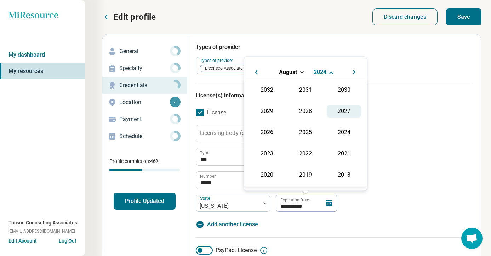
click at [335, 109] on div "2027" at bounding box center [344, 111] width 34 height 13
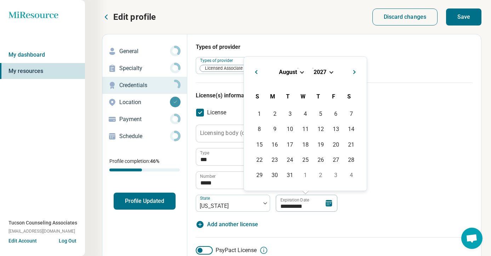
click at [299, 72] on div "August 2027" at bounding box center [306, 71] width 112 height 7
click at [301, 72] on span "Choose Date" at bounding box center [302, 71] width 4 height 4
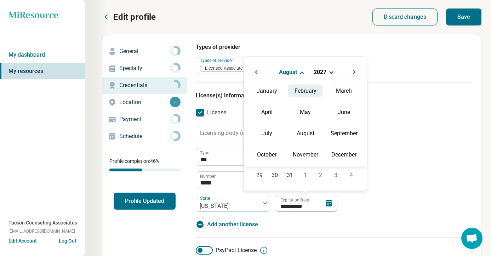
click at [302, 87] on div "February" at bounding box center [305, 90] width 34 height 13
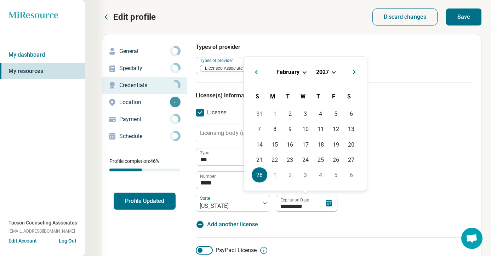
click at [259, 172] on div "28" at bounding box center [259, 175] width 15 height 15
type input "**********"
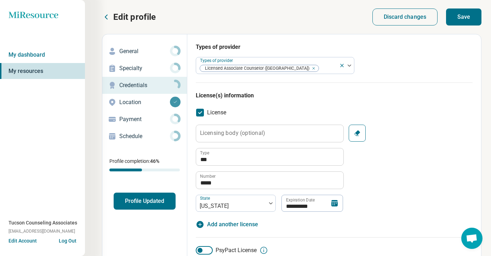
click at [397, 199] on div "**********" at bounding box center [334, 168] width 277 height 87
click at [469, 17] on button "Save" at bounding box center [463, 17] width 35 height 17
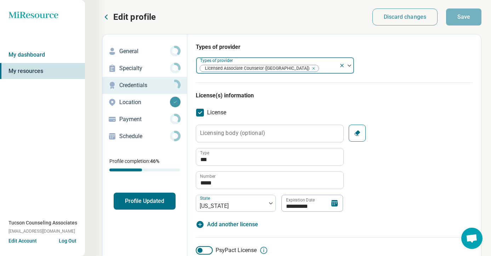
click at [342, 66] on icon at bounding box center [342, 65] width 3 height 3
type textarea "*"
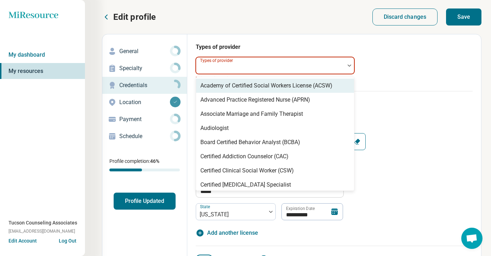
click at [317, 66] on div at bounding box center [270, 68] width 143 height 10
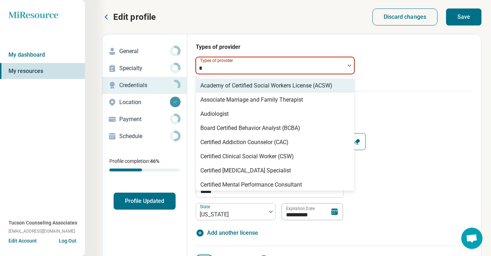
type input "***"
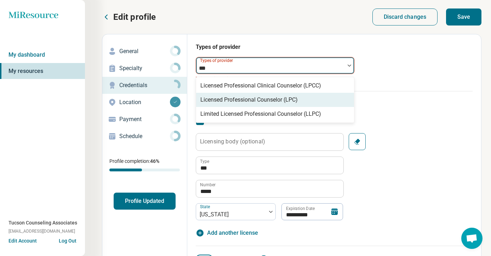
click at [293, 98] on div "Licensed Professional Counselor (LPC)" at bounding box center [249, 100] width 97 height 9
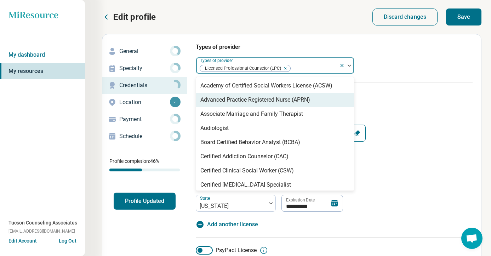
click at [389, 97] on h3 "License(s) information" at bounding box center [334, 95] width 277 height 9
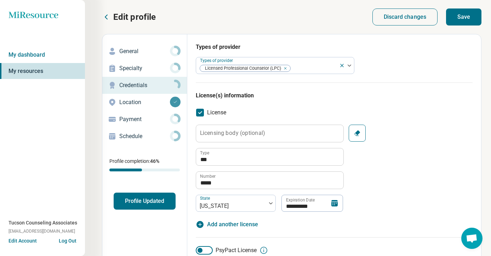
click at [471, 10] on button "Save" at bounding box center [463, 17] width 35 height 17
click at [151, 203] on button "Profile Updated" at bounding box center [145, 201] width 62 height 17
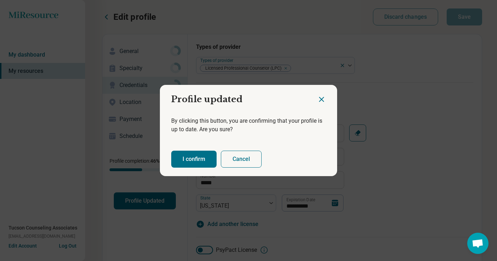
click at [191, 162] on button "I confirm" at bounding box center [193, 159] width 45 height 17
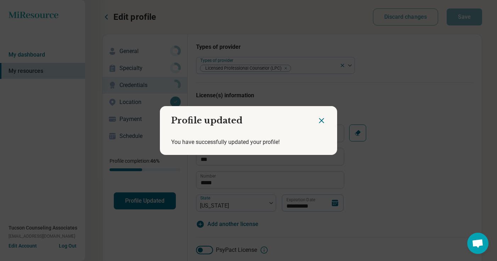
click at [319, 121] on icon "Close dialog" at bounding box center [321, 121] width 4 height 4
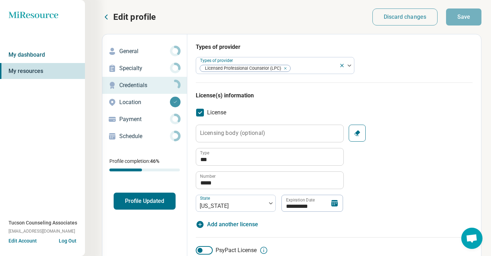
click at [44, 55] on link "My dashboard" at bounding box center [42, 55] width 85 height 16
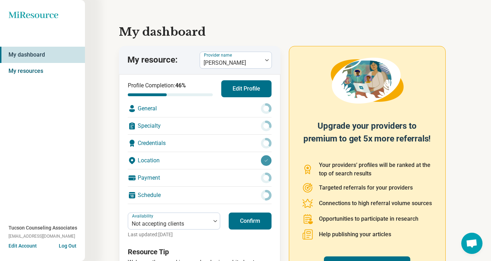
click at [58, 78] on link "My resources" at bounding box center [42, 71] width 85 height 16
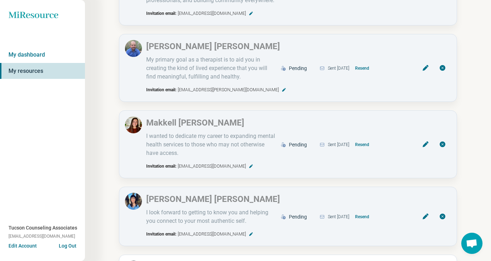
scroll to position [608, 0]
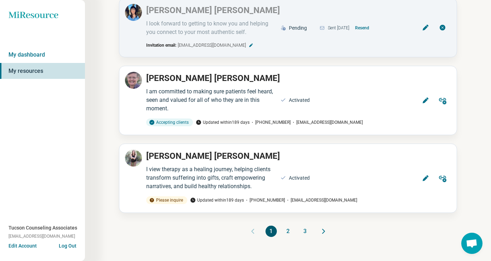
click at [324, 231] on icon "Next page" at bounding box center [324, 232] width 2 height 4
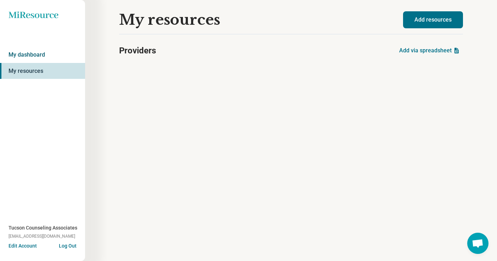
click at [35, 57] on link "My dashboard" at bounding box center [42, 55] width 85 height 16
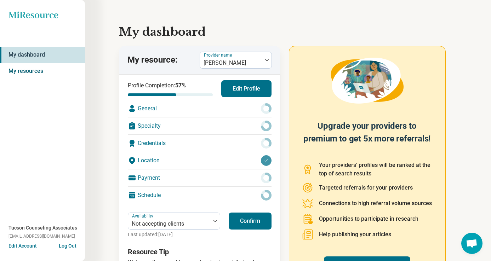
click at [35, 63] on link "My resources" at bounding box center [42, 71] width 85 height 16
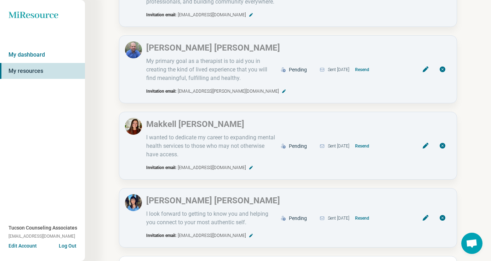
scroll to position [608, 0]
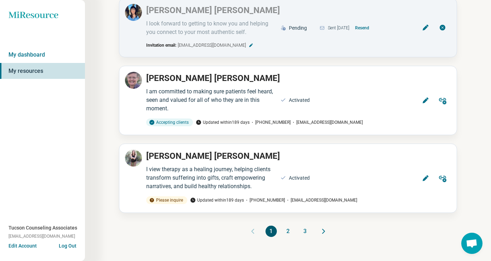
click at [27, 244] on button "Edit Account" at bounding box center [23, 246] width 28 height 7
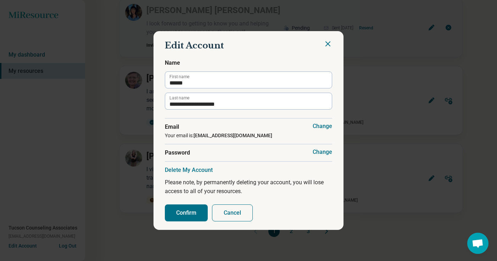
click at [200, 212] on button "Confirm" at bounding box center [186, 213] width 43 height 17
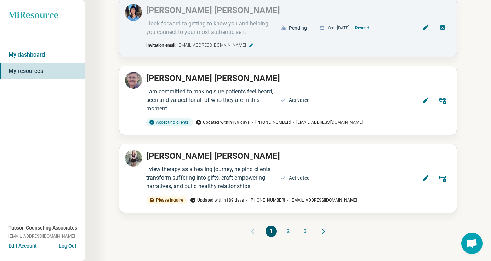
click at [318, 231] on div "1 2 3" at bounding box center [288, 231] width 79 height 11
click at [322, 232] on icon "Next page" at bounding box center [324, 231] width 9 height 9
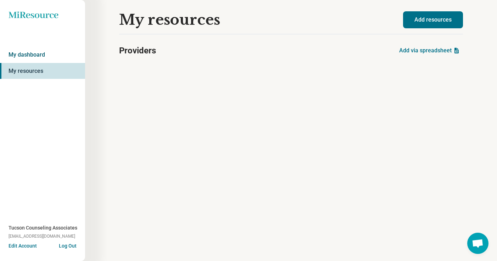
click at [64, 56] on link "My dashboard" at bounding box center [42, 55] width 85 height 16
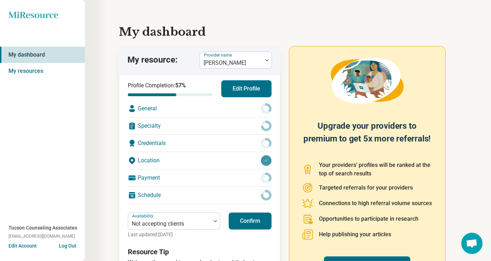
click at [36, 17] on icon "Miresource logo" at bounding box center [34, 14] width 50 height 7
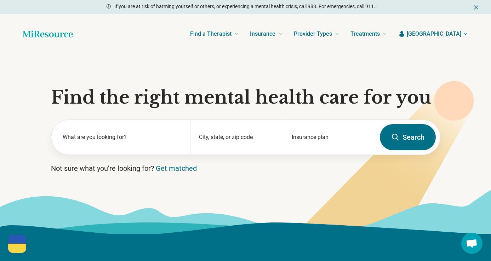
click at [447, 32] on span "[GEOGRAPHIC_DATA]" at bounding box center [434, 34] width 55 height 9
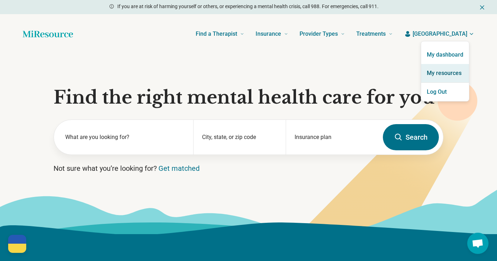
click at [449, 72] on link "My resources" at bounding box center [445, 73] width 48 height 18
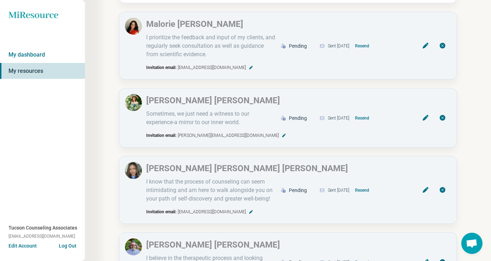
scroll to position [887, 0]
click at [372, 119] on button "Resend" at bounding box center [363, 117] width 20 height 11
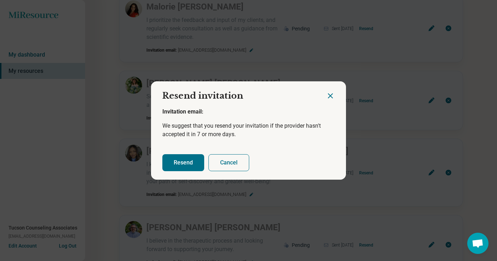
click at [190, 165] on button "Resend" at bounding box center [183, 162] width 42 height 17
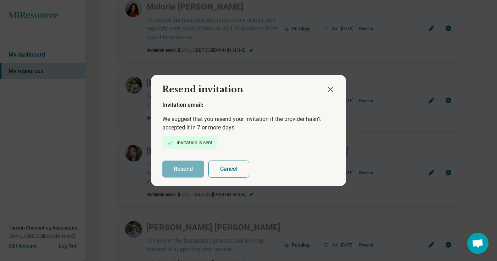
click at [332, 93] on div at bounding box center [336, 86] width 20 height 23
click at [328, 89] on icon "Close dialog" at bounding box center [330, 90] width 4 height 4
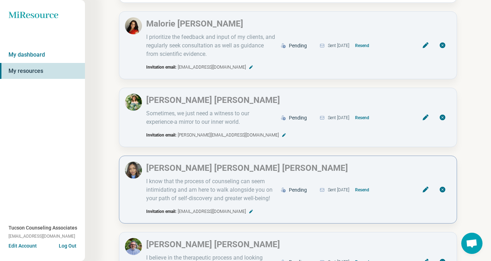
click at [372, 191] on button "Resend" at bounding box center [363, 190] width 20 height 11
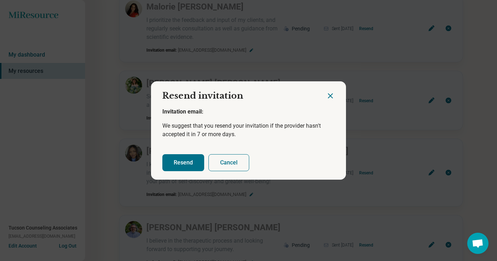
click at [189, 165] on button "Resend" at bounding box center [183, 162] width 42 height 17
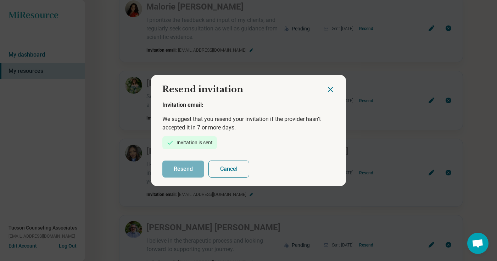
click at [328, 92] on icon "Close dialog" at bounding box center [330, 89] width 9 height 9
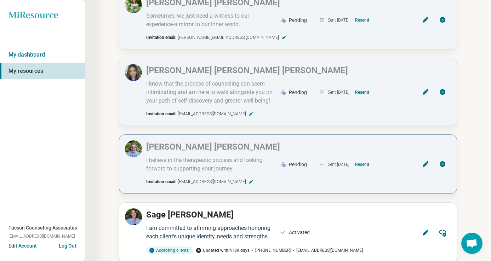
scroll to position [986, 0]
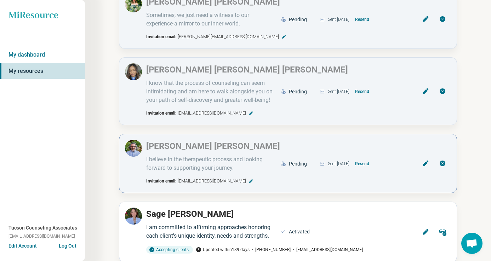
click at [444, 164] on icon at bounding box center [442, 163] width 7 height 7
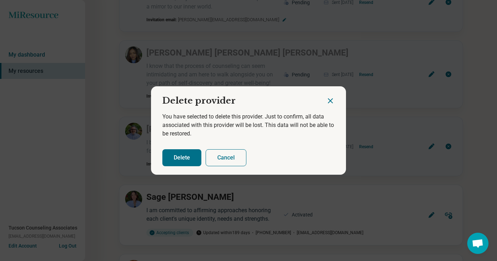
click at [178, 155] on button "Delete" at bounding box center [181, 158] width 39 height 17
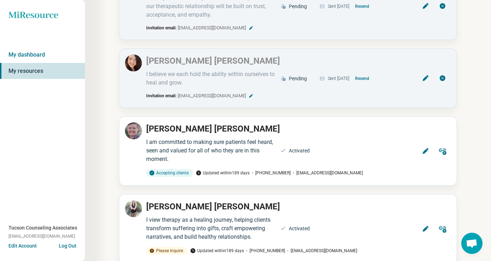
scroll to position [1602, 0]
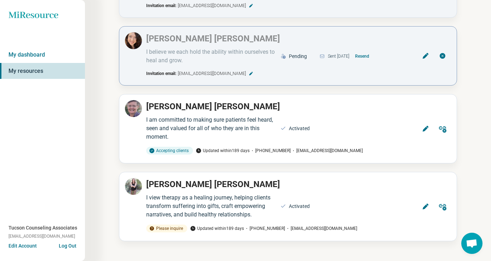
click at [372, 54] on button "Resend" at bounding box center [363, 56] width 20 height 11
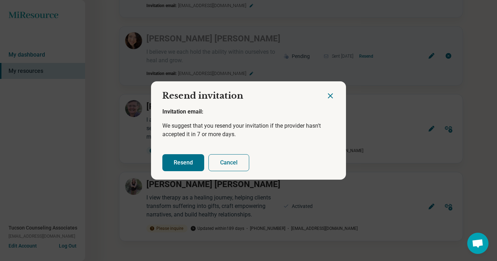
click at [184, 163] on button "Resend" at bounding box center [183, 162] width 42 height 17
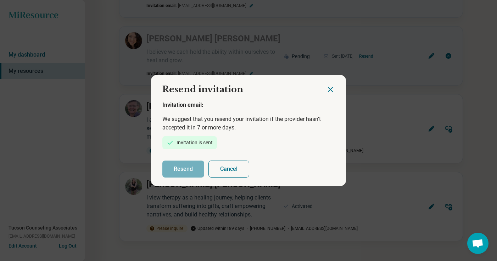
click at [332, 85] on div at bounding box center [336, 86] width 20 height 23
click at [329, 88] on icon "Close dialog" at bounding box center [330, 90] width 4 height 4
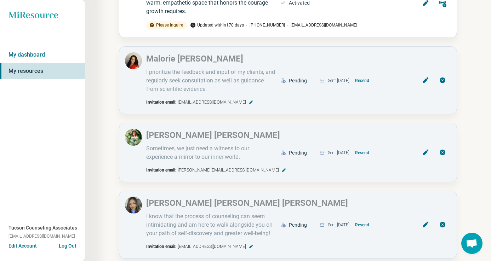
scroll to position [794, 0]
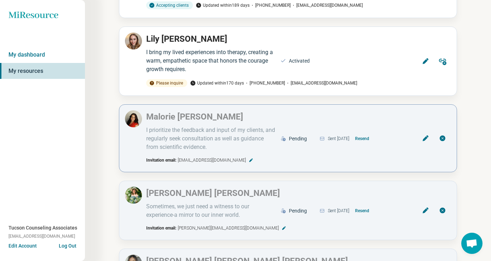
click at [424, 139] on icon at bounding box center [426, 139] width 6 height 6
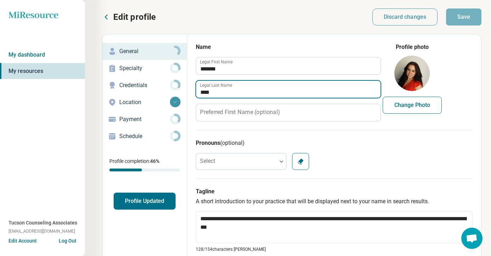
click at [230, 91] on input "****" at bounding box center [288, 89] width 185 height 17
type textarea "*"
type input "*********"
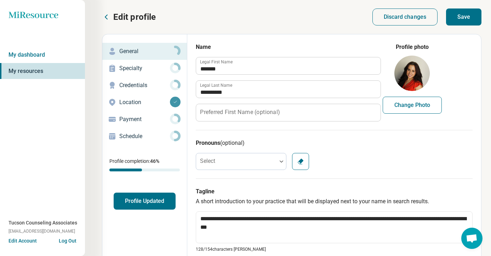
click at [450, 19] on button "Save" at bounding box center [463, 17] width 35 height 17
type textarea "*"
click at [159, 201] on button "Profile Updated" at bounding box center [145, 201] width 62 height 17
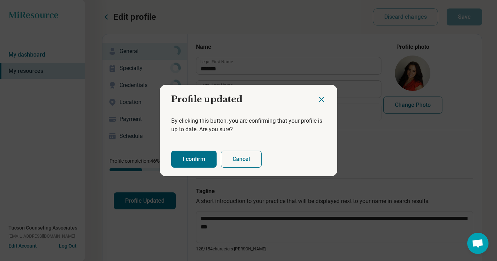
click at [187, 156] on button "I confirm" at bounding box center [193, 159] width 45 height 17
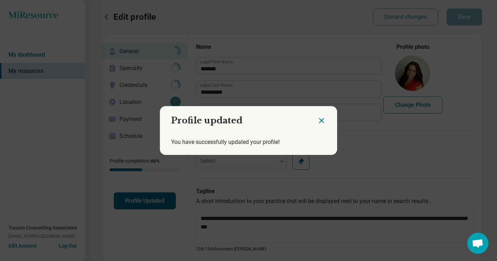
click at [322, 119] on icon "Close dialog" at bounding box center [321, 121] width 9 height 9
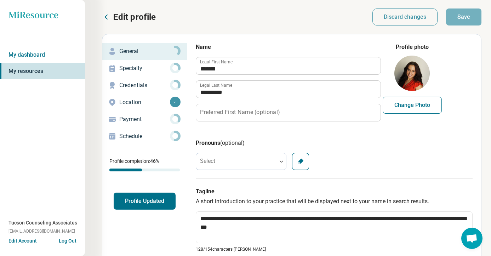
click at [107, 20] on icon at bounding box center [106, 17] width 9 height 9
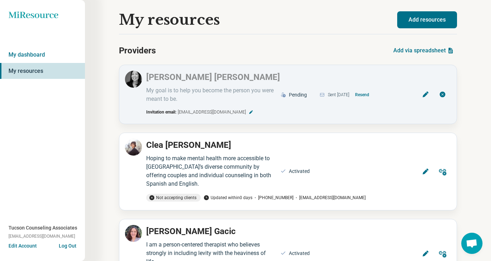
click at [430, 23] on button "Add resources" at bounding box center [427, 19] width 60 height 17
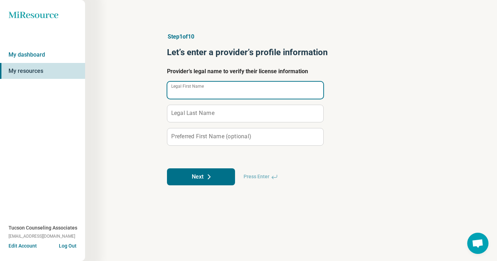
click at [204, 94] on input "Legal First Name" at bounding box center [245, 90] width 156 height 17
type input "*****"
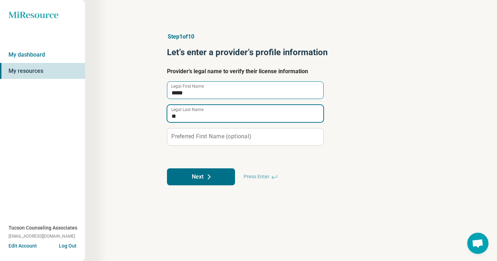
type input "*"
type input "*****"
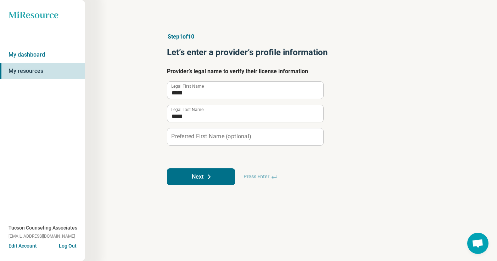
click at [207, 182] on button "Next" at bounding box center [201, 177] width 68 height 17
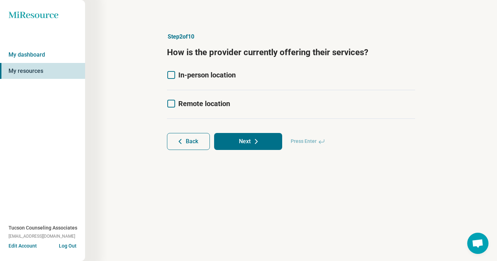
click at [173, 75] on icon at bounding box center [171, 75] width 8 height 8
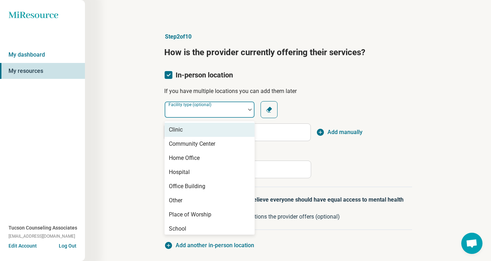
click at [212, 114] on div at bounding box center [205, 113] width 75 height 10
click at [207, 133] on div "Clinic" at bounding box center [210, 130] width 90 height 14
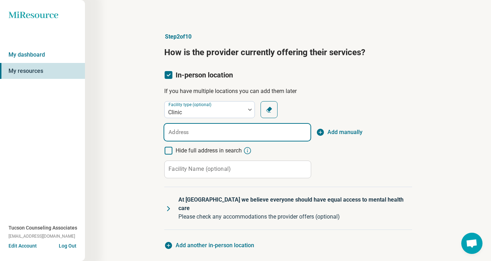
click at [206, 134] on input "Address" at bounding box center [237, 132] width 146 height 17
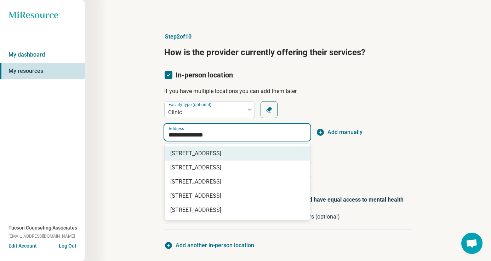
click at [209, 149] on div "[STREET_ADDRESS]" at bounding box center [238, 154] width 146 height 14
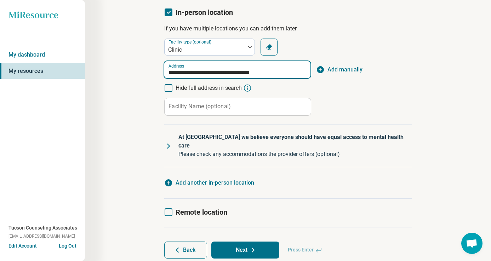
scroll to position [70, 0]
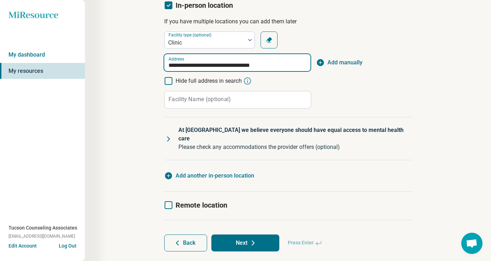
type input "**********"
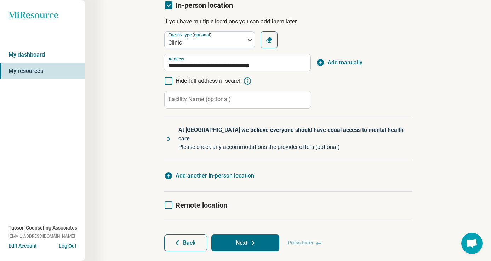
click at [168, 202] on icon at bounding box center [169, 206] width 8 height 8
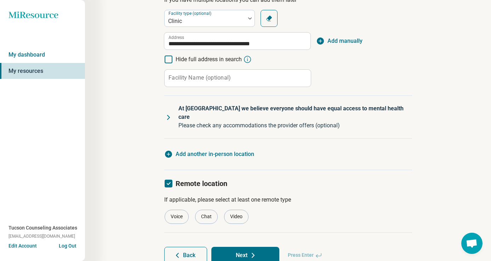
scroll to position [111, 0]
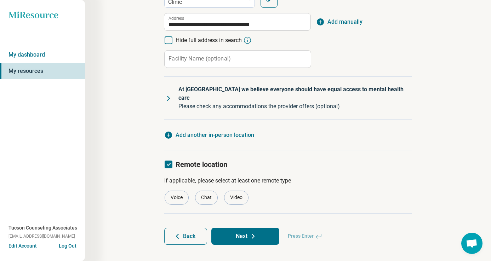
click at [232, 228] on button "Next" at bounding box center [246, 236] width 68 height 17
click at [306, 228] on span "Press Enter" at bounding box center [305, 236] width 43 height 17
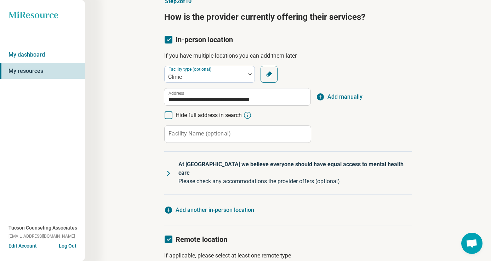
scroll to position [0, 0]
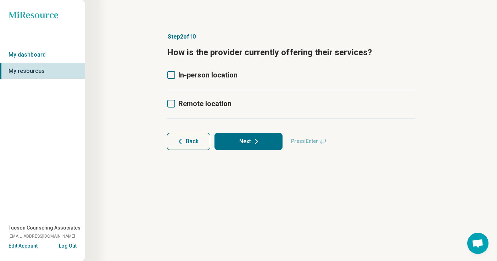
click at [174, 74] on icon at bounding box center [171, 75] width 8 height 8
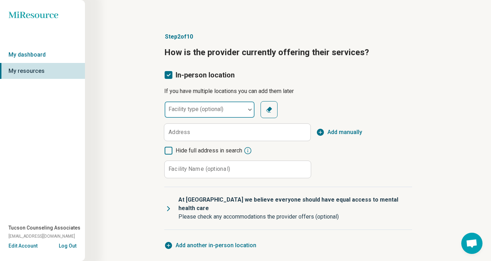
click at [191, 112] on div "Facility type (optional)" at bounding box center [209, 109] width 91 height 17
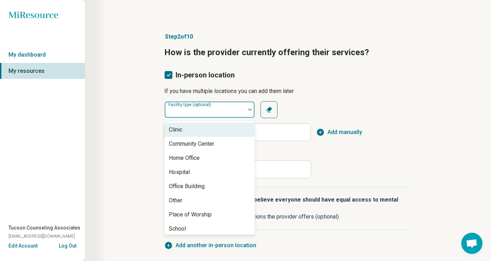
click at [191, 134] on div "Clinic" at bounding box center [210, 130] width 90 height 14
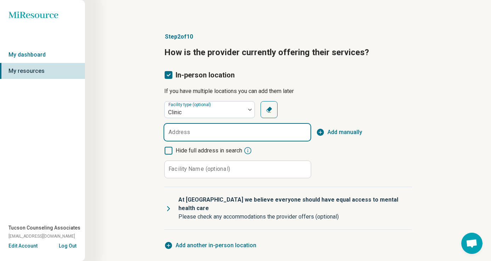
click at [191, 134] on input "Address" at bounding box center [237, 132] width 146 height 17
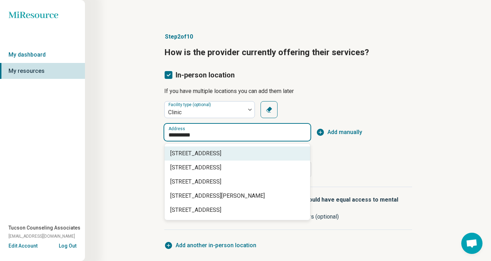
click at [193, 150] on span "[STREET_ADDRESS]" at bounding box center [238, 154] width 137 height 9
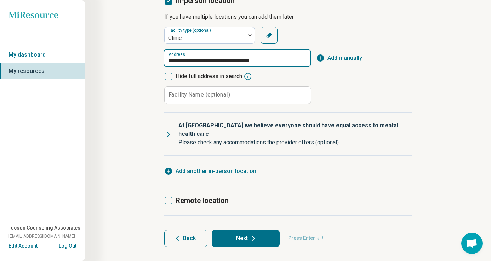
scroll to position [77, 0]
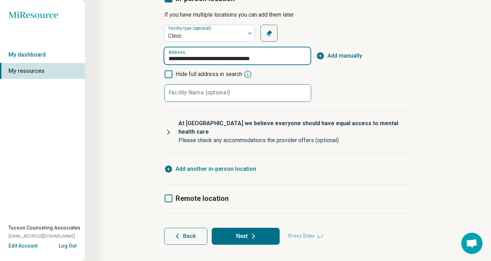
type input "**********"
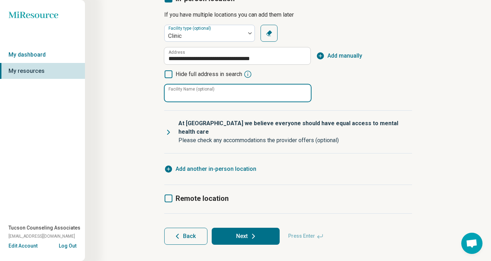
click at [212, 98] on input "Facility Name (optional)" at bounding box center [238, 93] width 146 height 17
type input "**********"
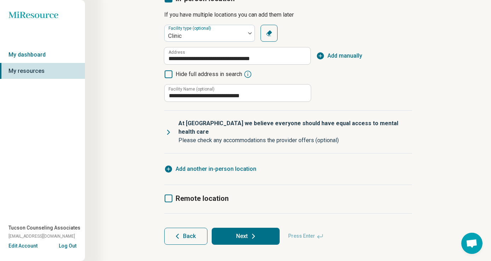
click at [168, 195] on icon at bounding box center [169, 199] width 8 height 8
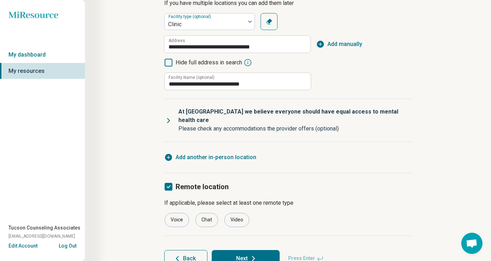
scroll to position [103, 0]
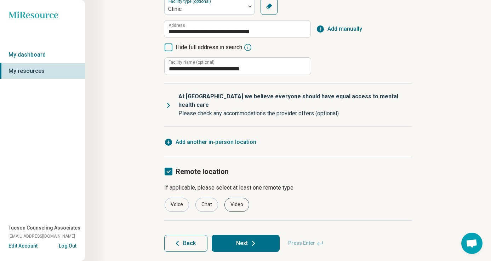
click at [235, 198] on div "Video" at bounding box center [237, 205] width 25 height 14
click at [241, 237] on button "Next" at bounding box center [246, 243] width 68 height 17
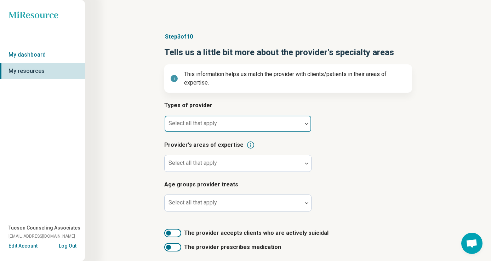
click at [255, 129] on div at bounding box center [234, 127] width 132 height 10
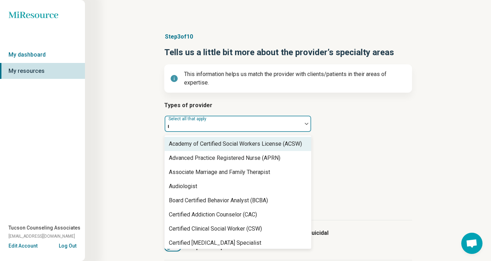
type input "***"
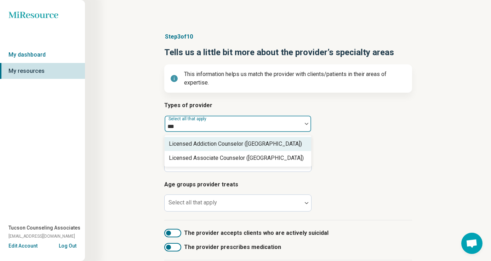
click at [250, 141] on div "Licensed Addiction Counselor ([GEOGRAPHIC_DATA])" at bounding box center [235, 144] width 133 height 9
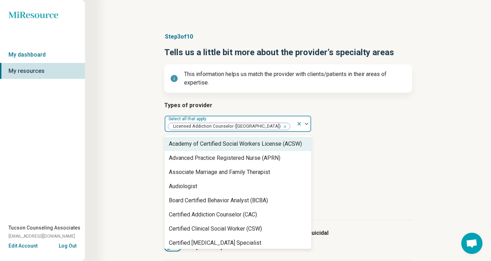
click at [281, 128] on icon "Remove [object Object]" at bounding box center [283, 126] width 5 height 5
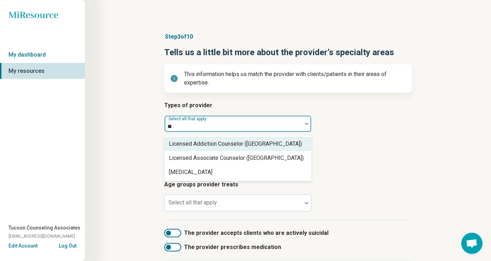
type input "***"
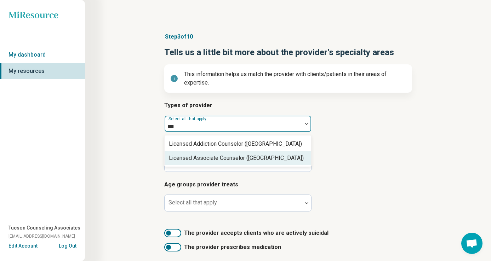
click at [240, 155] on div "Licensed Associate Counselor ([GEOGRAPHIC_DATA])" at bounding box center [236, 158] width 135 height 9
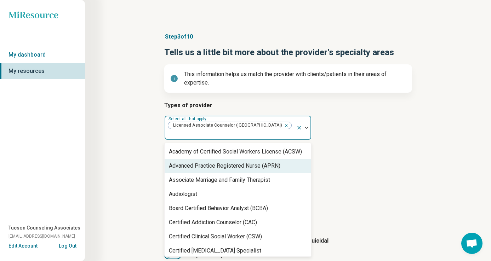
click at [324, 152] on article "Provider’s areas of expertise Select all that apply" at bounding box center [288, 164] width 248 height 31
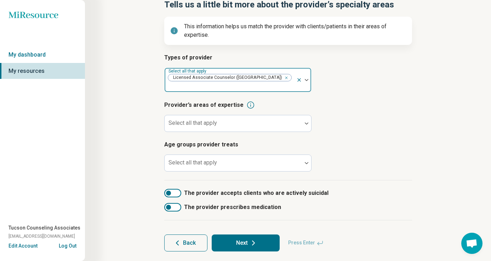
scroll to position [56, 0]
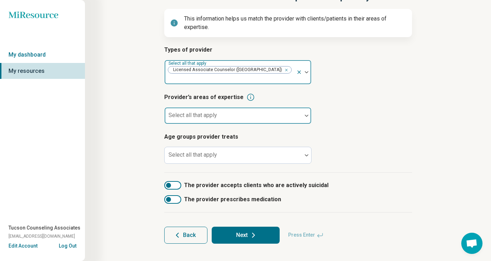
click at [302, 107] on div "Select all that apply" at bounding box center [237, 115] width 147 height 17
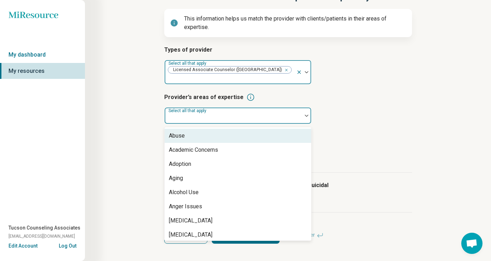
click at [221, 132] on div "Abuse" at bounding box center [238, 136] width 147 height 14
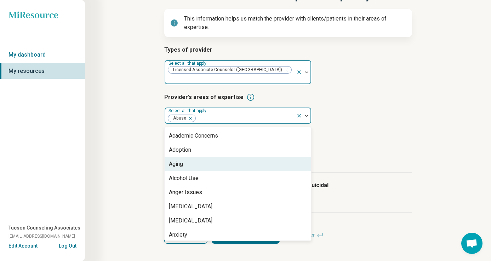
click at [210, 157] on div "Aging" at bounding box center [238, 164] width 147 height 14
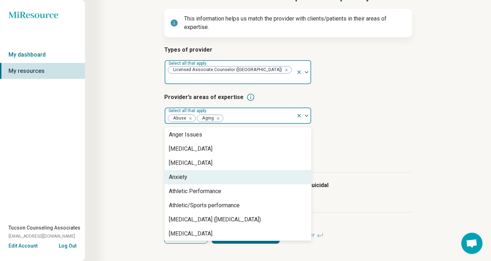
click at [209, 173] on div "Anxiety" at bounding box center [238, 177] width 147 height 14
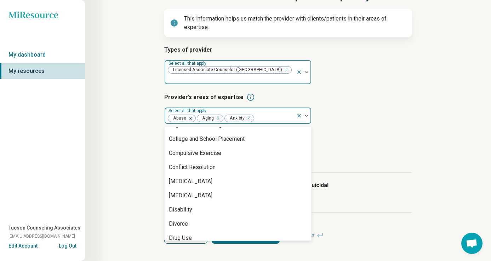
scroll to position [323, 0]
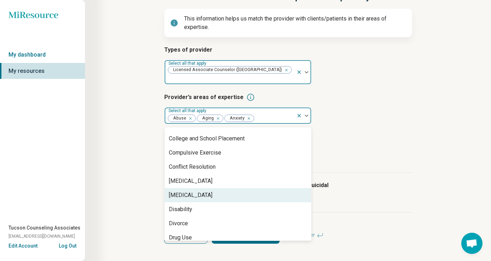
click at [207, 188] on div "[MEDICAL_DATA]" at bounding box center [238, 195] width 147 height 14
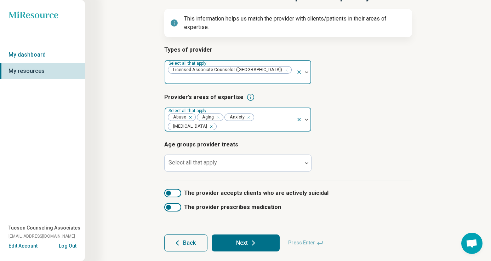
click at [304, 115] on div at bounding box center [304, 120] width 15 height 24
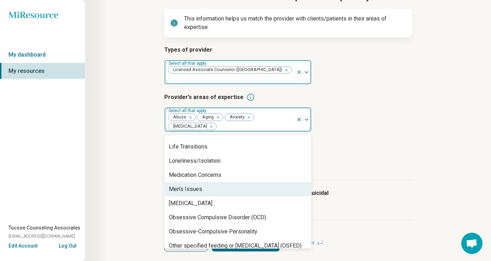
scroll to position [674, 0]
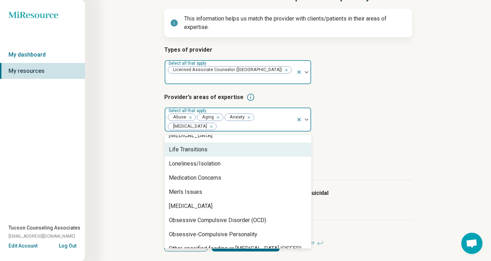
click at [255, 143] on div "Life Transitions" at bounding box center [238, 150] width 147 height 14
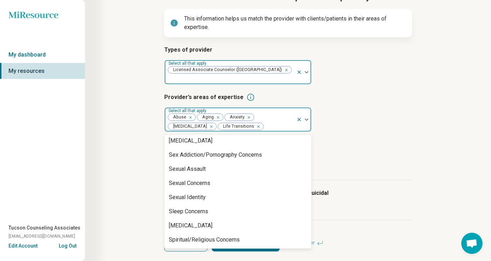
scroll to position [1161, 0]
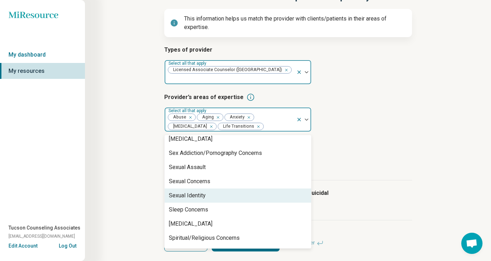
click at [249, 189] on div "Sexual Identity" at bounding box center [238, 196] width 147 height 14
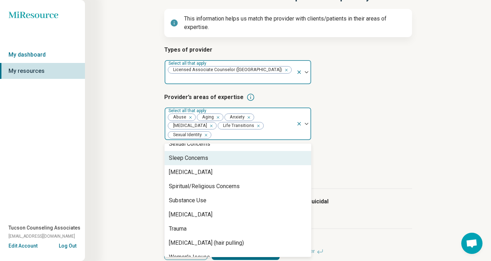
scroll to position [1222, 0]
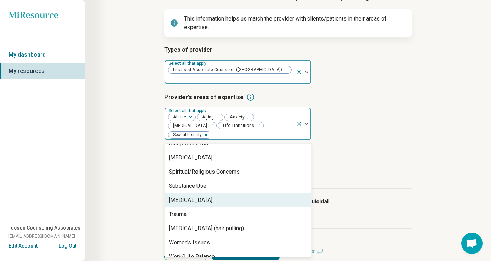
click at [352, 170] on div "Types of provider Select all that apply Licensed Associate Counselor (LAC) Prov…" at bounding box center [288, 117] width 248 height 143
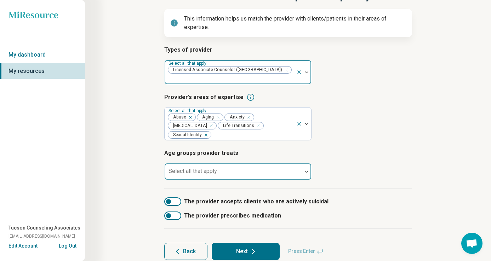
click at [300, 164] on div at bounding box center [233, 172] width 137 height 16
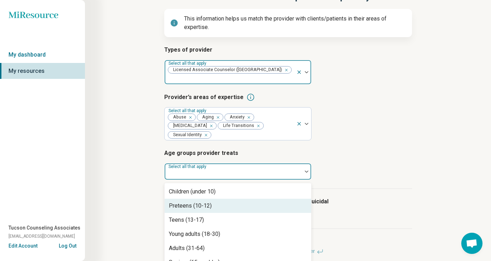
click at [255, 199] on div "Preteens (10-12)" at bounding box center [238, 206] width 147 height 14
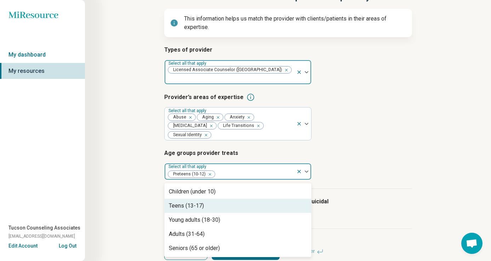
click at [251, 199] on div "Teens (13-17)" at bounding box center [238, 206] width 147 height 14
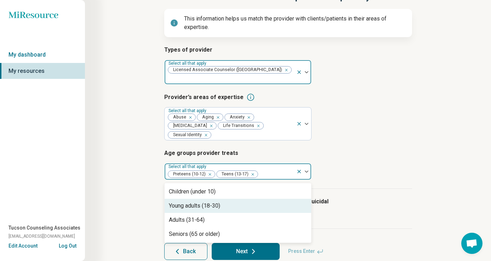
click at [248, 199] on div "Young adults (18-30)" at bounding box center [238, 206] width 147 height 14
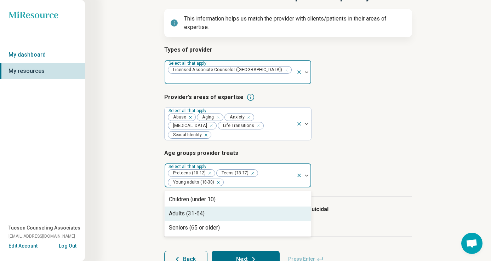
click at [243, 207] on div "Adults (31-64)" at bounding box center [238, 214] width 147 height 14
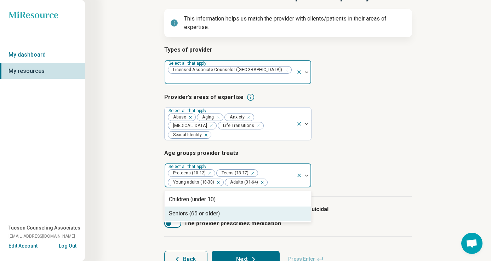
click at [242, 207] on div "Seniors (65 or older)" at bounding box center [238, 214] width 147 height 14
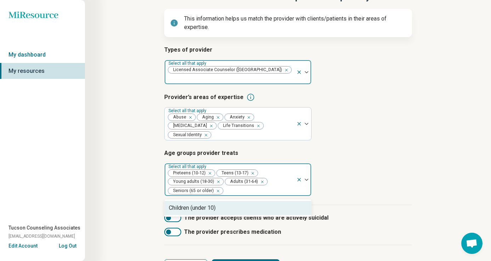
click at [357, 214] on label "The provider accepts clients who are actively suicidal" at bounding box center [288, 218] width 248 height 9
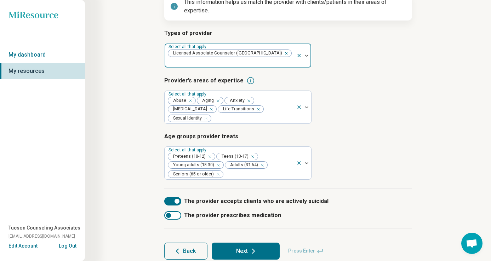
scroll to position [81, 0]
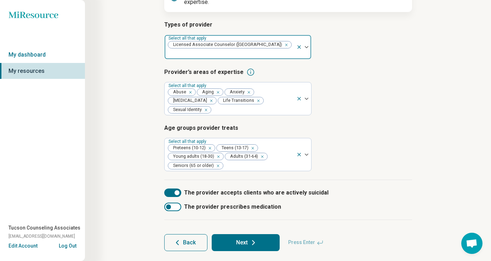
click at [244, 235] on button "Next" at bounding box center [246, 243] width 68 height 17
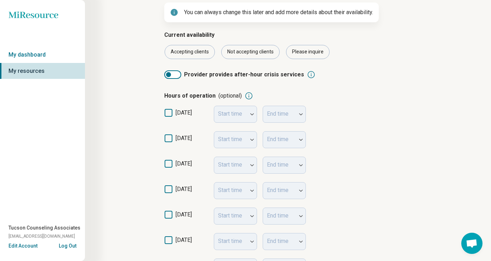
scroll to position [74, 0]
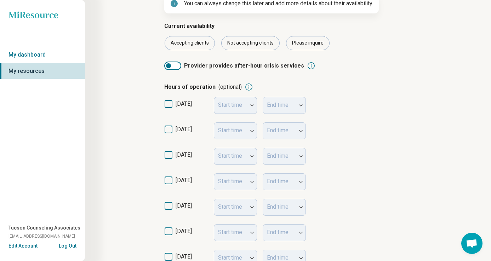
click at [168, 151] on icon at bounding box center [169, 155] width 8 height 8
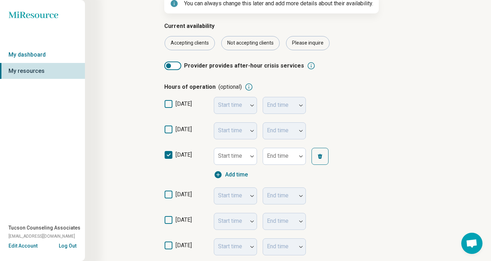
scroll to position [4, 0]
click at [166, 199] on label "[DATE]" at bounding box center [186, 198] width 44 height 14
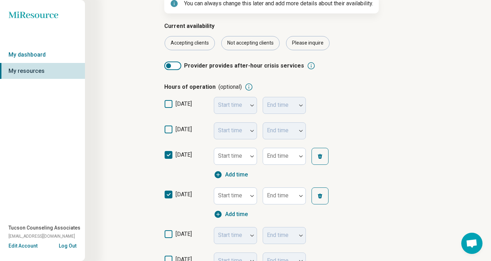
click at [171, 233] on icon at bounding box center [169, 235] width 8 height 8
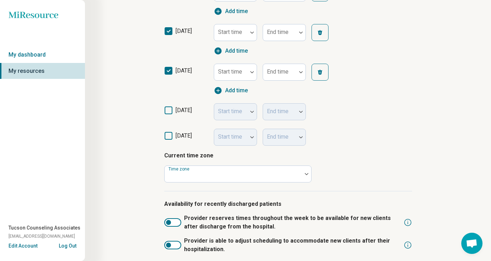
scroll to position [274, 0]
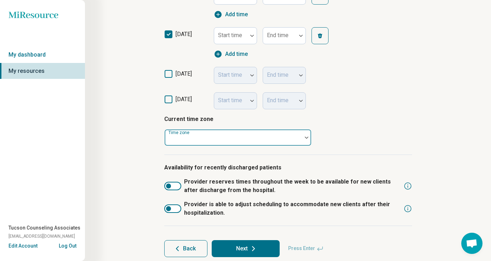
click at [295, 131] on div at bounding box center [233, 138] width 137 height 16
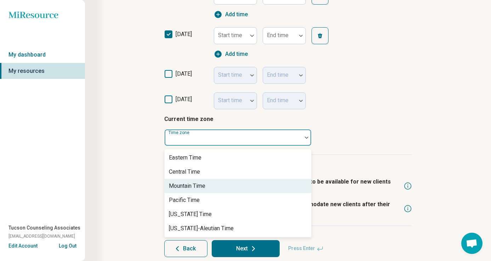
click at [229, 184] on div "Mountain Time" at bounding box center [238, 186] width 147 height 14
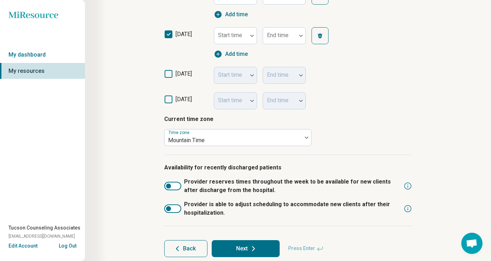
click at [254, 246] on icon at bounding box center [253, 249] width 9 height 9
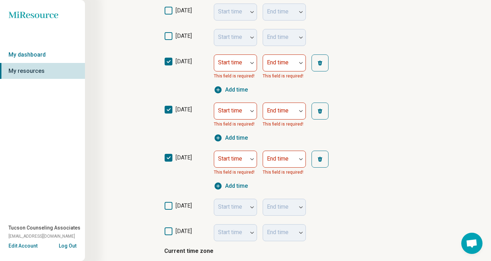
scroll to position [165, 0]
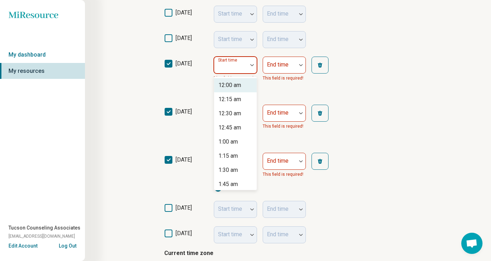
click at [240, 61] on div at bounding box center [230, 65] width 33 height 16
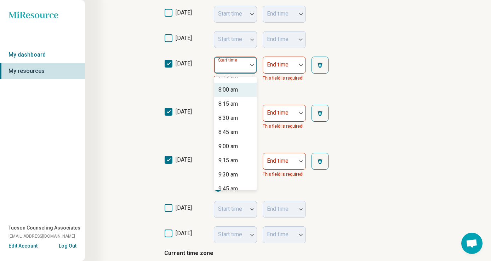
scroll to position [451, 0]
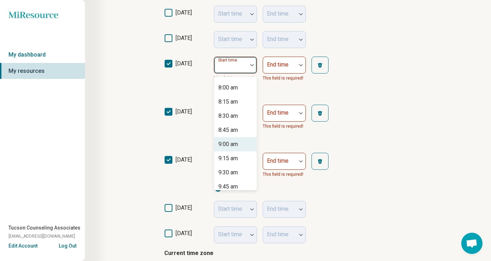
click at [237, 144] on div "9:00 am" at bounding box center [228, 144] width 19 height 9
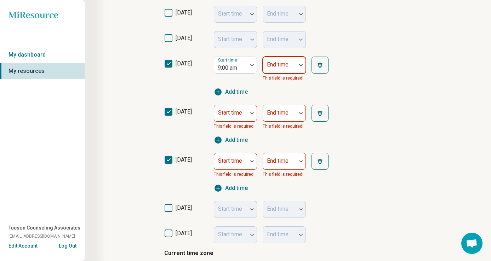
click at [288, 65] on div "End time" at bounding box center [284, 65] width 43 height 17
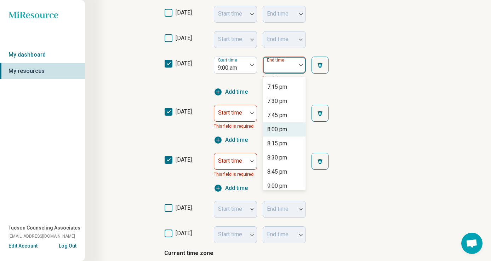
scroll to position [559, 0]
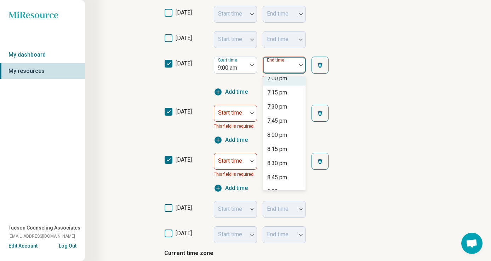
click at [293, 81] on div "7:00 pm" at bounding box center [284, 79] width 43 height 14
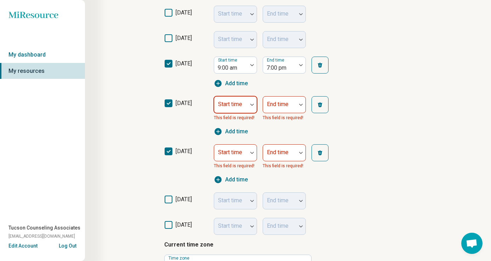
click at [245, 108] on div at bounding box center [230, 105] width 33 height 16
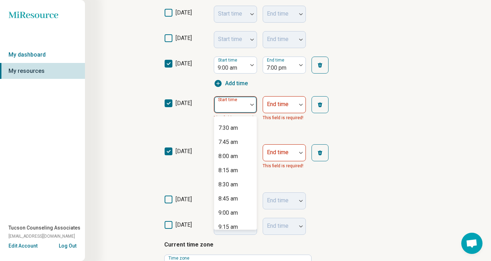
scroll to position [493, 0]
click at [244, 144] on div "9:00 am" at bounding box center [235, 142] width 43 height 14
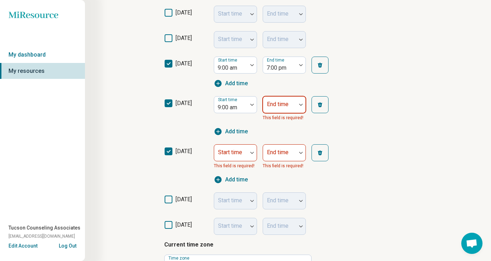
click at [289, 99] on div at bounding box center [279, 105] width 33 height 16
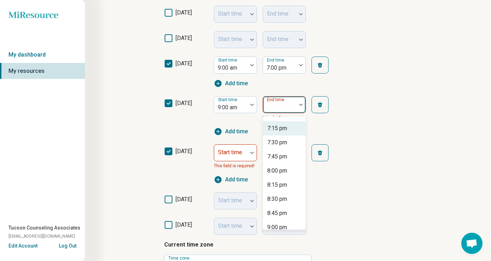
scroll to position [546, 0]
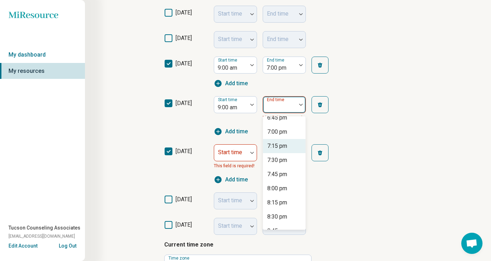
click at [292, 132] on div "7:00 pm" at bounding box center [284, 132] width 43 height 14
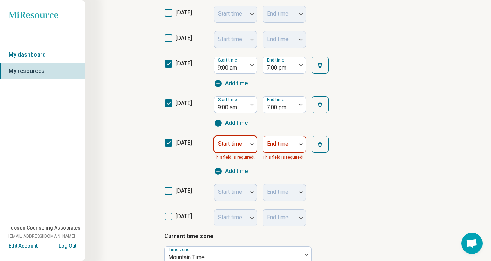
click at [233, 148] on div at bounding box center [231, 147] width 28 height 10
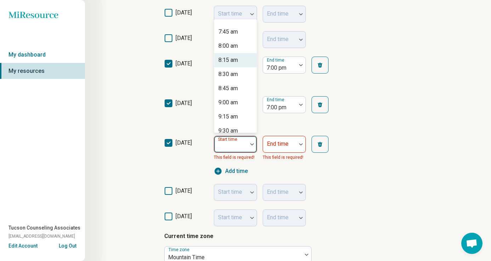
scroll to position [451, 0]
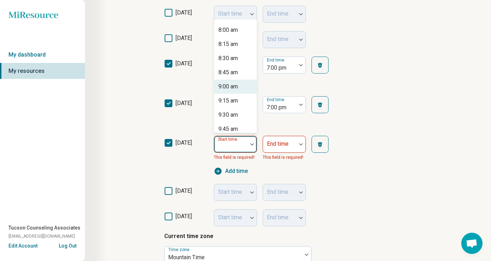
click at [234, 84] on div "9:00 am" at bounding box center [228, 87] width 19 height 9
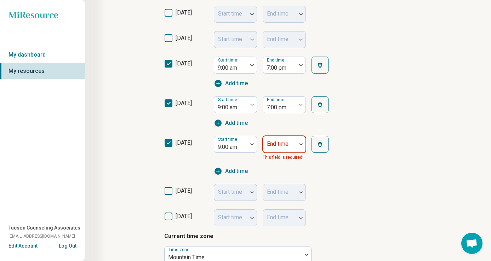
click at [298, 138] on div at bounding box center [301, 144] width 9 height 16
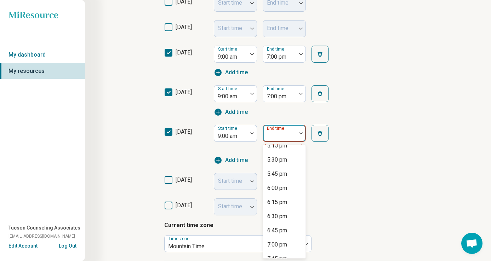
scroll to position [501, 0]
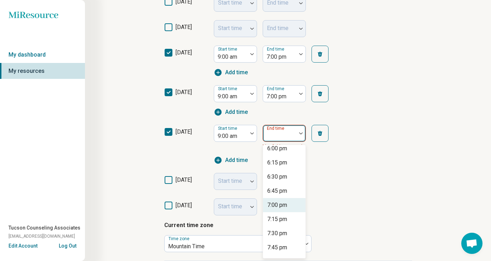
click at [286, 201] on div "7:00 pm" at bounding box center [277, 205] width 20 height 9
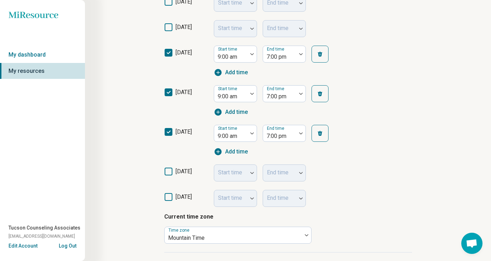
click at [320, 193] on div "Start time End time" at bounding box center [278, 198] width 128 height 17
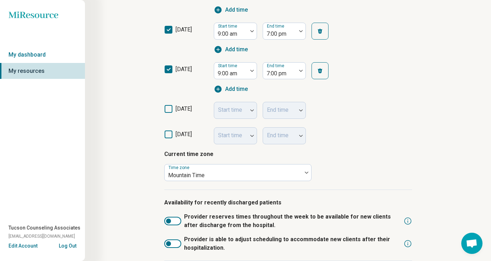
scroll to position [295, 0]
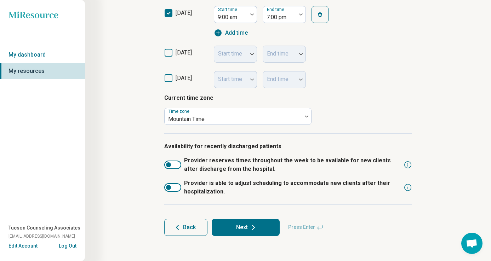
click at [249, 228] on icon at bounding box center [253, 228] width 9 height 9
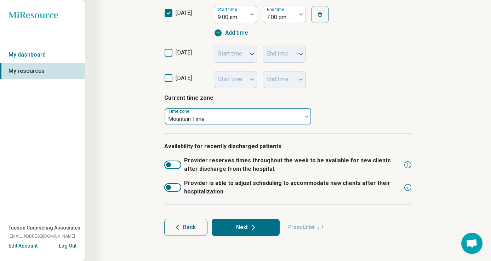
scroll to position [0, 0]
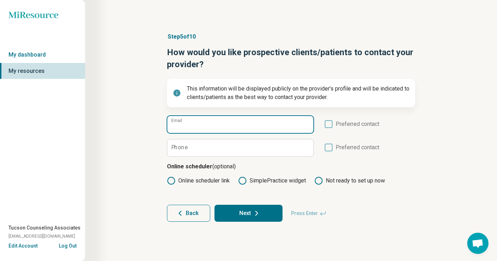
click at [260, 126] on input "Email" at bounding box center [240, 124] width 146 height 17
paste input "**********"
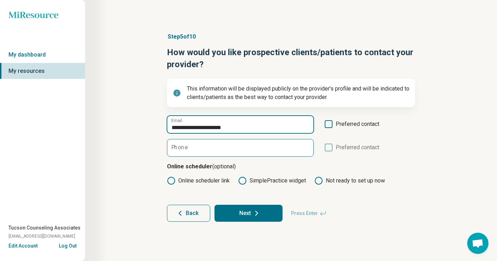
type input "**********"
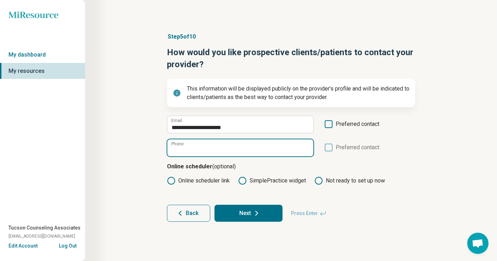
click at [250, 149] on input "Phone" at bounding box center [240, 148] width 146 height 17
type input "**********"
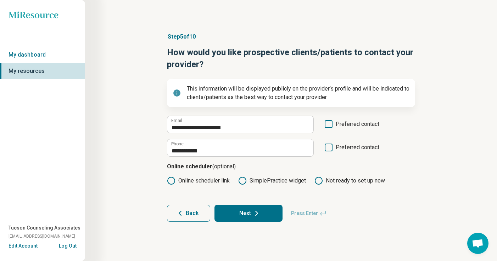
click at [190, 181] on label "Online scheduler link" at bounding box center [198, 181] width 63 height 9
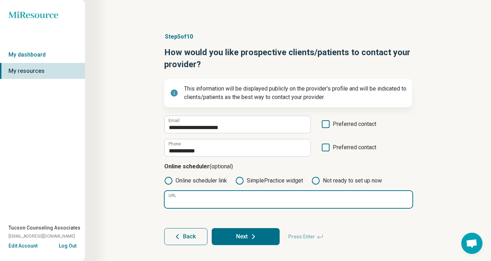
click at [200, 197] on input "URL" at bounding box center [289, 199] width 248 height 17
paste input "**********"
type input "**********"
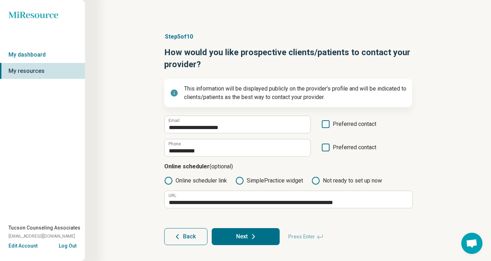
click at [240, 240] on button "Next" at bounding box center [246, 237] width 68 height 17
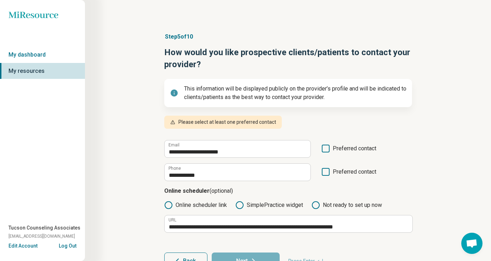
click at [328, 170] on icon at bounding box center [326, 172] width 8 height 8
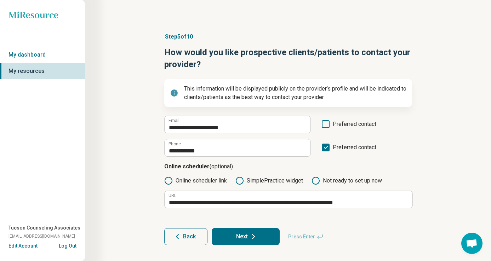
scroll to position [10, 0]
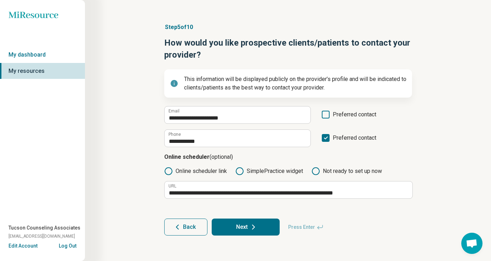
click at [245, 232] on button "Next" at bounding box center [246, 227] width 68 height 17
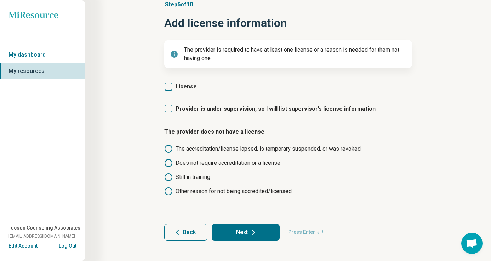
scroll to position [37, 0]
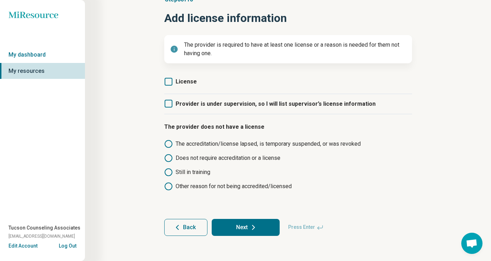
click at [180, 79] on span "License" at bounding box center [186, 81] width 21 height 7
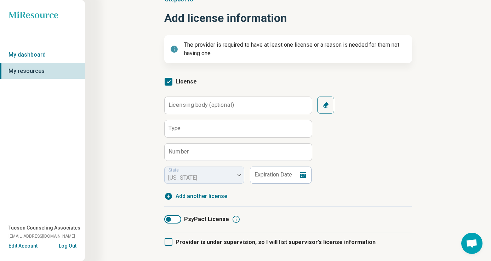
scroll to position [4, 0]
click at [216, 103] on label "Licensing body (optional)" at bounding box center [202, 105] width 66 height 6
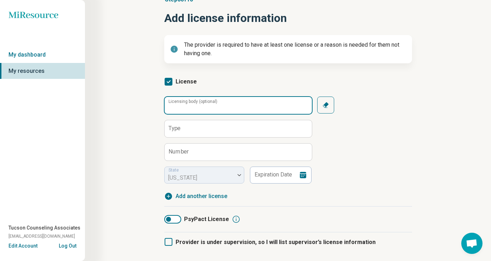
click at [216, 103] on input "Licensing body (optional)" at bounding box center [238, 105] width 147 height 17
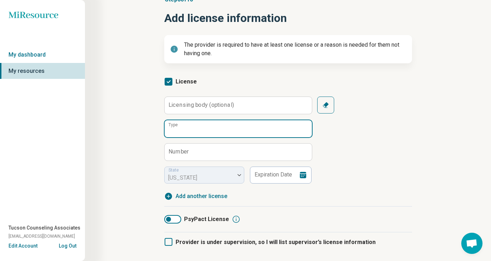
click at [196, 130] on input "Type" at bounding box center [238, 128] width 147 height 17
type input "***"
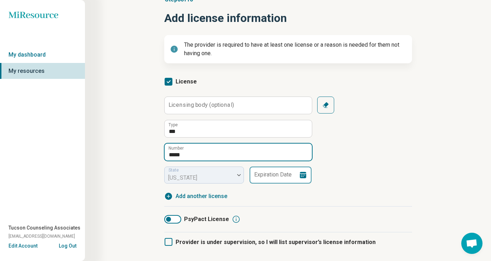
type input "*****"
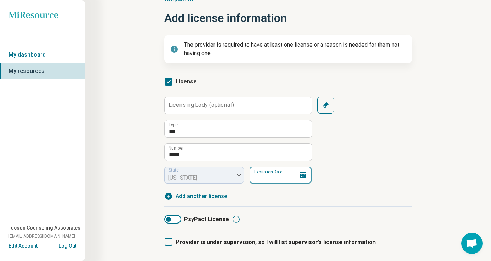
click at [280, 177] on input "Expiration Date" at bounding box center [281, 175] width 62 height 17
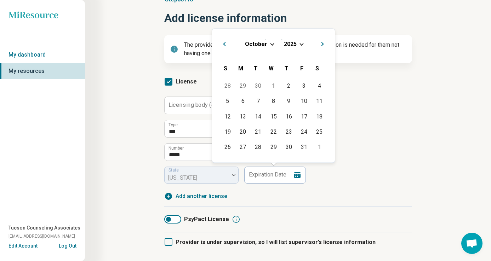
click at [271, 44] on span "Choose Date" at bounding box center [272, 43] width 4 height 4
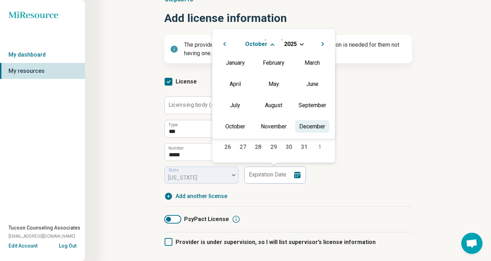
click at [301, 125] on div "December" at bounding box center [312, 126] width 34 height 13
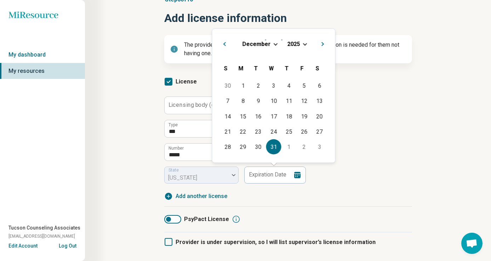
click at [277, 147] on div "31" at bounding box center [273, 147] width 15 height 15
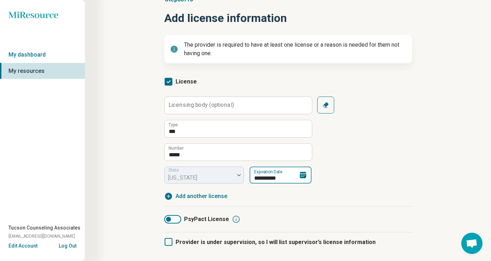
click at [298, 171] on input "**********" at bounding box center [281, 175] width 62 height 17
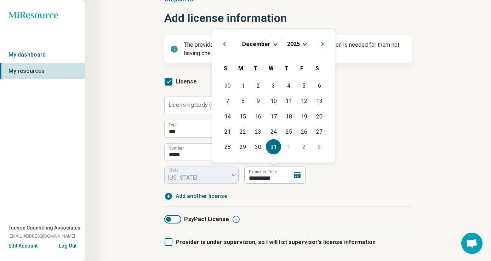
click at [306, 44] on div "[DATE]" at bounding box center [274, 43] width 112 height 7
click at [301, 44] on div "[DATE]" at bounding box center [274, 43] width 112 height 7
click at [303, 44] on span "Choose Date" at bounding box center [305, 43] width 4 height 4
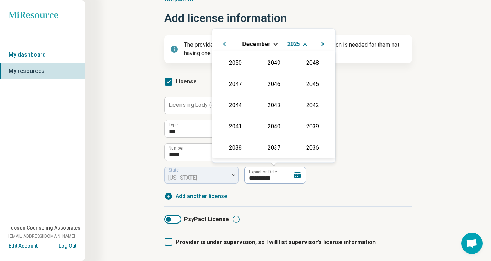
scroll to position [128, 0]
click at [235, 105] on div "2026" at bounding box center [235, 104] width 34 height 13
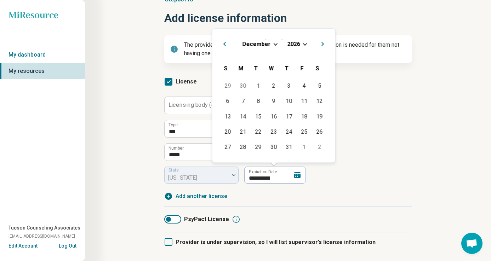
click at [358, 174] on div "**********" at bounding box center [288, 140] width 248 height 87
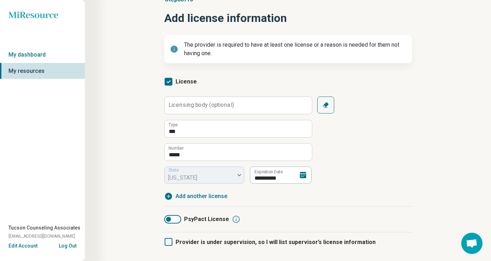
click at [299, 175] on icon at bounding box center [303, 175] width 9 height 9
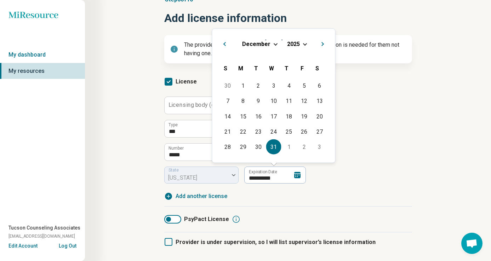
click at [295, 40] on button "2025" at bounding box center [293, 43] width 13 height 7
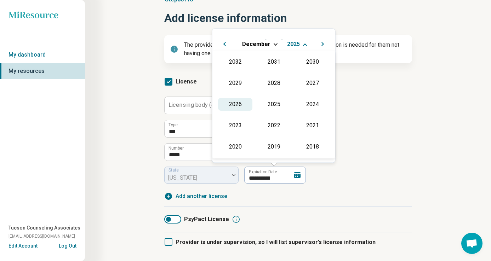
click at [238, 102] on div "2026" at bounding box center [235, 104] width 34 height 13
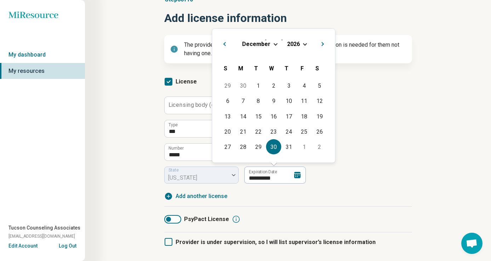
click at [281, 147] on div "30" at bounding box center [273, 147] width 15 height 15
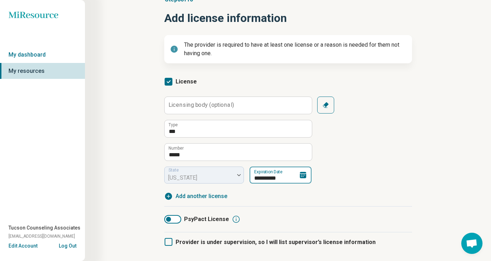
click at [267, 179] on input "**********" at bounding box center [281, 175] width 62 height 17
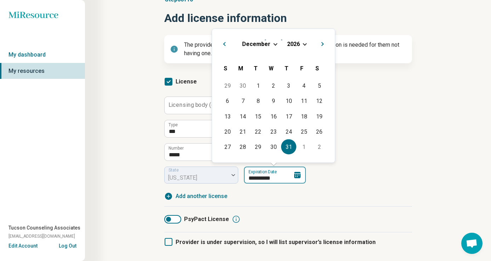
type input "**********"
click at [334, 221] on div "PsyPact License" at bounding box center [288, 219] width 248 height 9
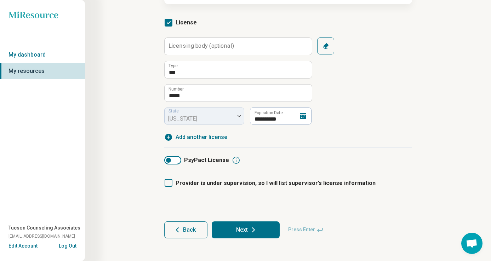
scroll to position [99, 0]
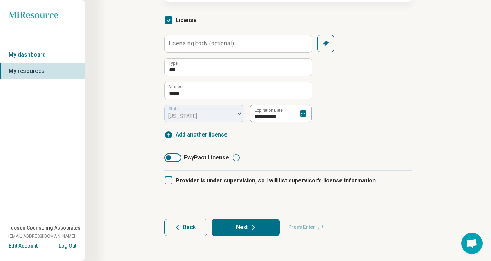
click at [264, 227] on button "Next" at bounding box center [246, 227] width 68 height 17
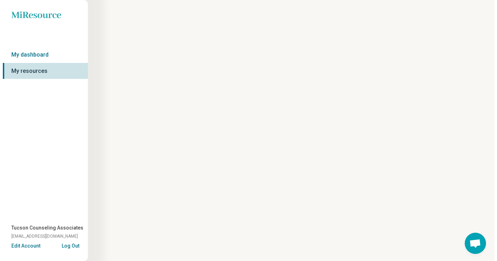
scroll to position [0, 0]
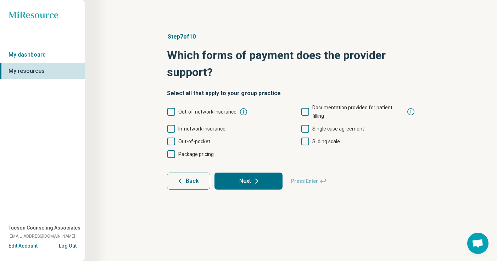
click at [168, 125] on icon at bounding box center [171, 129] width 8 height 8
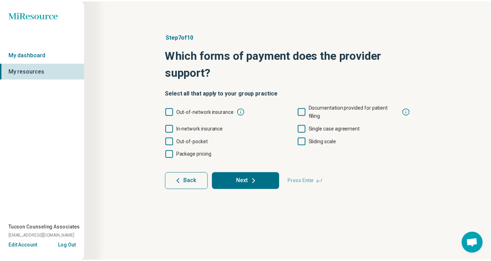
scroll to position [4, 0]
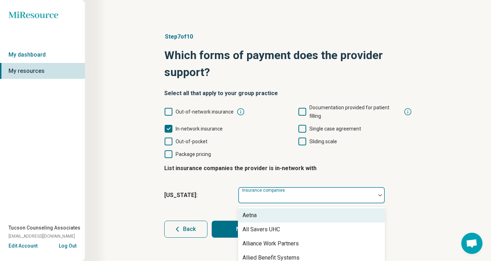
click at [280, 193] on div at bounding box center [307, 198] width 132 height 10
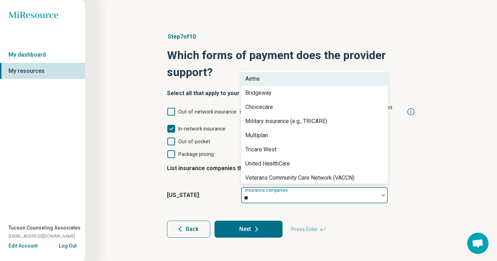
type input "*"
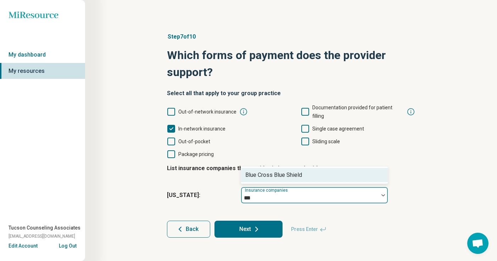
type input "****"
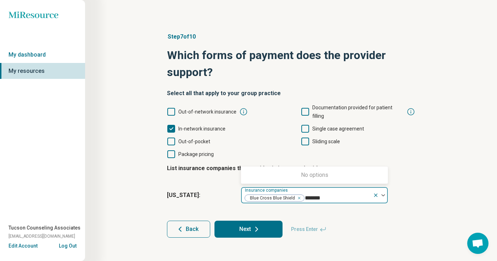
type input "******"
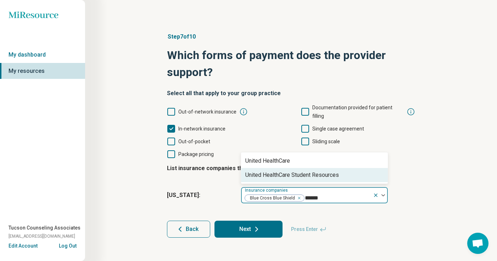
click at [304, 171] on div "United HealthCare Student Resources" at bounding box center [292, 175] width 94 height 9
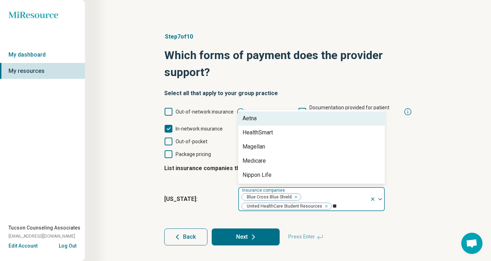
type input "***"
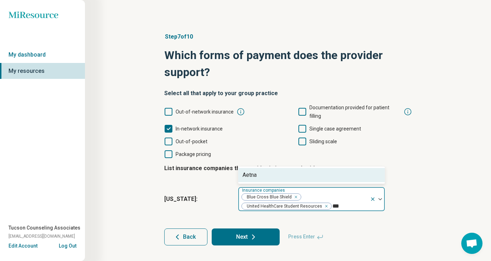
click at [336, 168] on div "Aetna" at bounding box center [311, 175] width 147 height 14
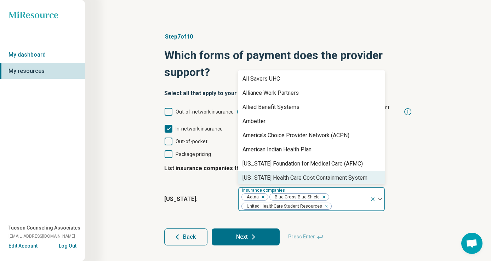
click at [260, 229] on button "Next" at bounding box center [246, 237] width 68 height 17
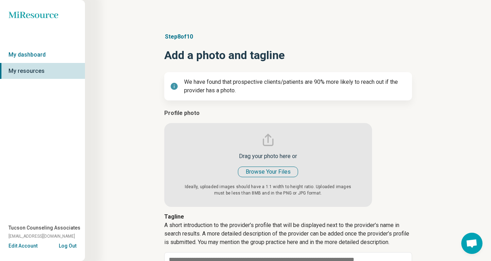
type textarea "*"
click at [269, 175] on input "file" at bounding box center [268, 158] width 208 height 98
type input "**********"
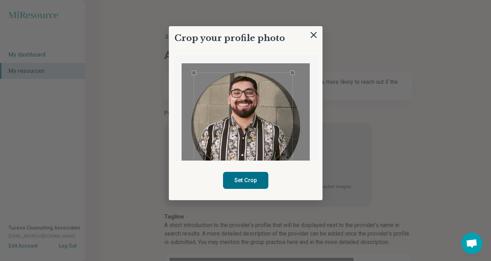
click at [280, 147] on div "Use the arrow keys to move the crop selection area" at bounding box center [243, 122] width 98 height 98
click at [258, 188] on button "Set Crop" at bounding box center [245, 180] width 45 height 17
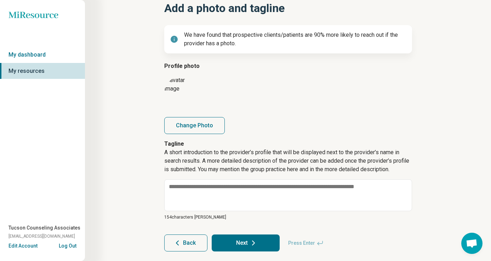
scroll to position [63, 0]
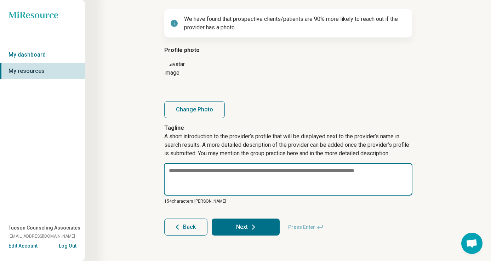
click at [259, 174] on textarea at bounding box center [288, 179] width 249 height 33
paste textarea "**********"
type textarea "*"
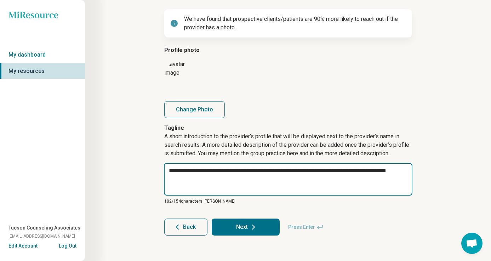
type textarea "**********"
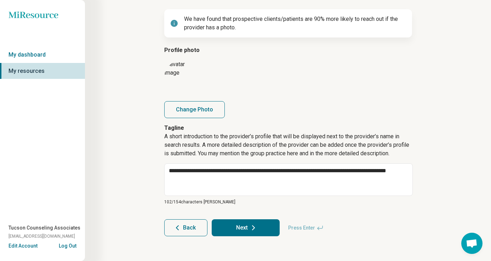
click at [250, 236] on article "**********" at bounding box center [288, 102] width 271 height 295
click at [252, 233] on button "Next" at bounding box center [246, 228] width 68 height 17
type textarea "*"
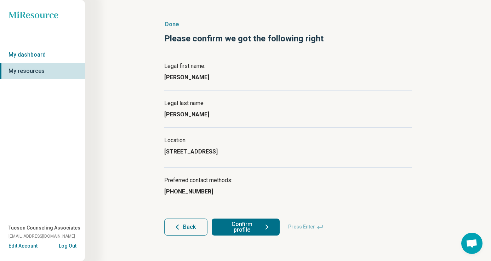
scroll to position [12, 0]
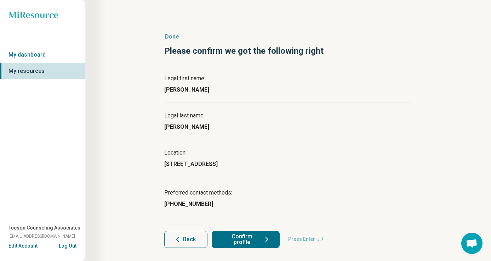
scroll to position [12, 0]
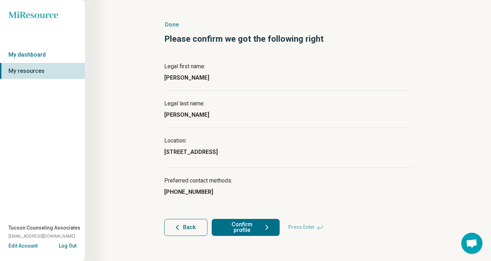
click at [255, 227] on button "Confirm profile" at bounding box center [246, 227] width 68 height 17
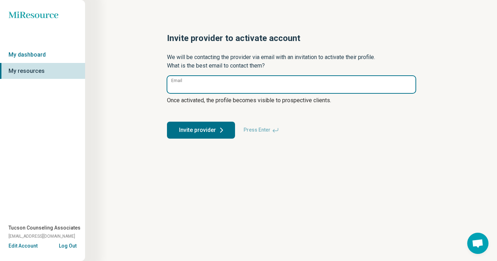
click at [246, 85] on input "Email" at bounding box center [291, 84] width 248 height 17
paste input "**********"
type input "**********"
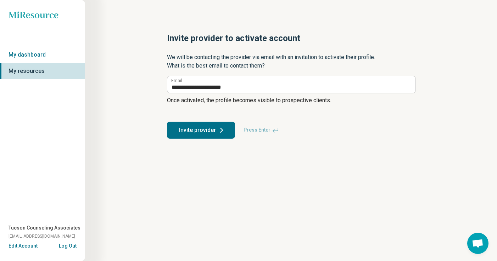
click at [207, 129] on button "Invite provider" at bounding box center [201, 130] width 68 height 17
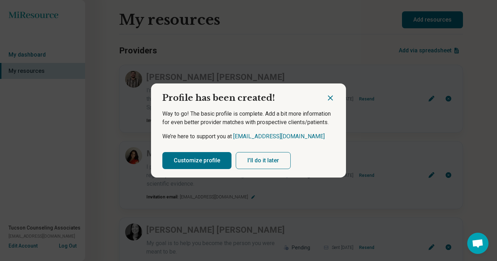
click at [210, 160] on button "Customize profile" at bounding box center [196, 160] width 69 height 17
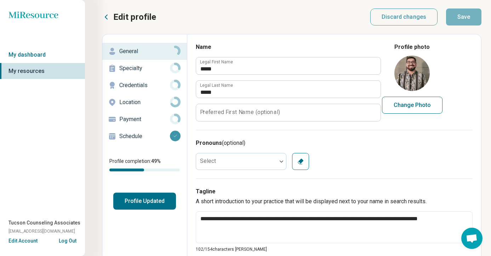
click at [139, 135] on p "Schedule" at bounding box center [144, 136] width 51 height 9
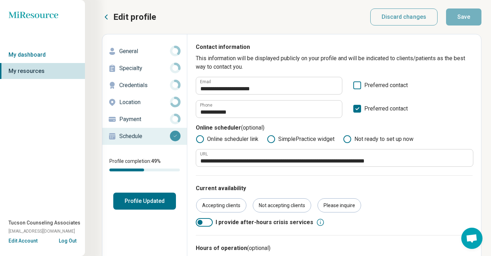
click at [152, 200] on button "Profile Updated" at bounding box center [144, 201] width 63 height 17
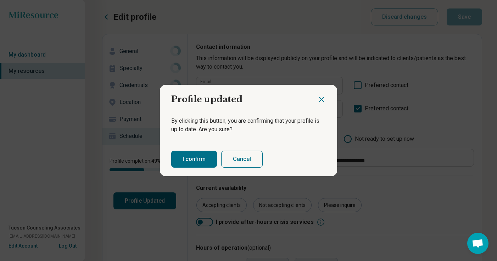
click at [192, 165] on button "I confirm" at bounding box center [194, 159] width 46 height 17
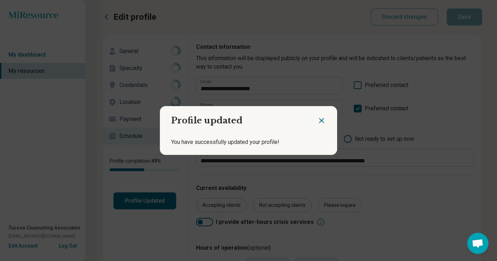
click at [319, 118] on icon "Close dialog" at bounding box center [321, 121] width 9 height 9
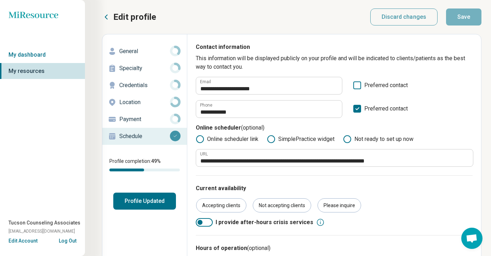
click at [140, 56] on div "General" at bounding box center [144, 51] width 73 height 11
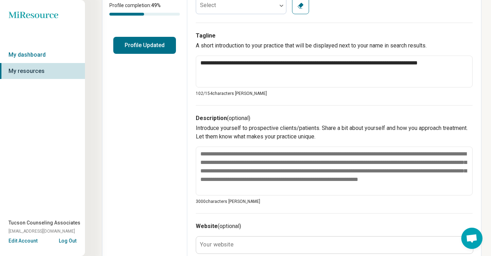
scroll to position [159, 0]
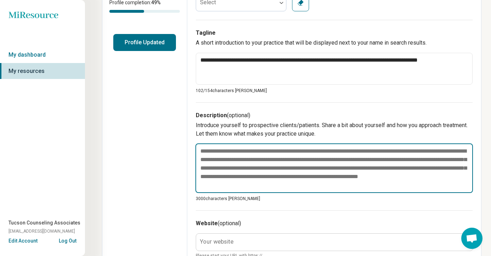
click at [247, 168] on textarea at bounding box center [335, 168] width 278 height 50
paste textarea "**********"
type textarea "*"
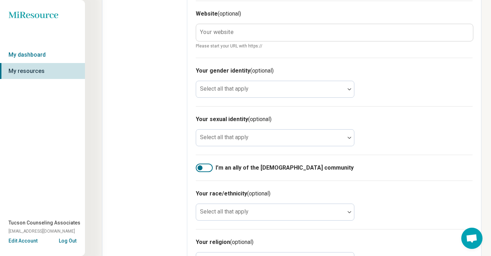
scroll to position [461, 0]
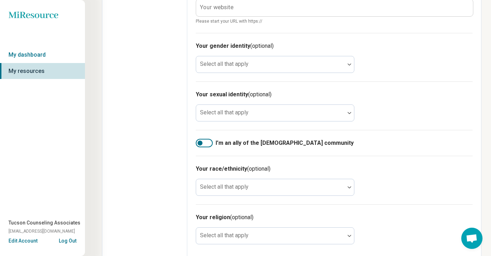
type textarea "**********"
click at [207, 146] on div at bounding box center [204, 144] width 17 height 9
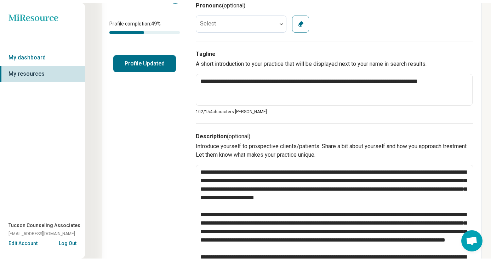
scroll to position [0, 0]
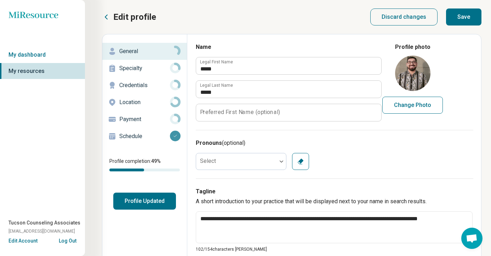
click at [475, 14] on button "Save" at bounding box center [463, 17] width 35 height 17
type textarea "*"
click at [153, 205] on button "Profile Updated" at bounding box center [144, 201] width 63 height 17
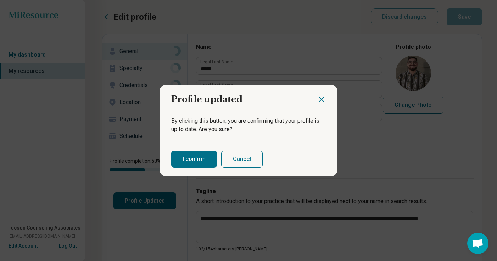
click at [184, 161] on button "I confirm" at bounding box center [194, 159] width 46 height 17
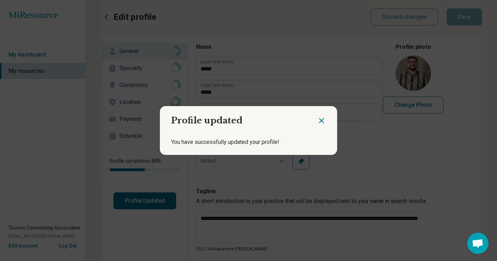
click at [320, 125] on icon "Close dialog" at bounding box center [321, 121] width 9 height 9
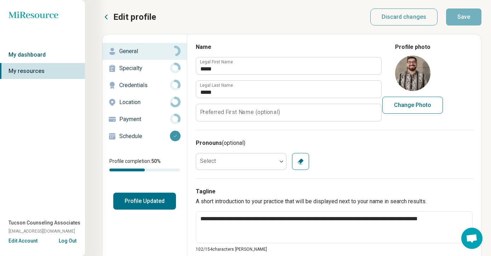
click at [24, 52] on link "My dashboard" at bounding box center [42, 55] width 85 height 16
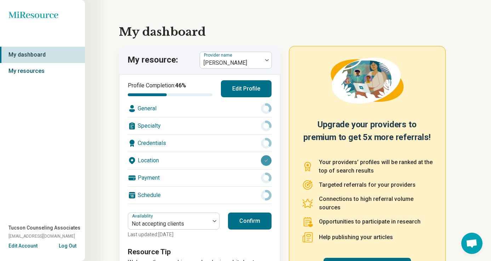
click at [39, 73] on link "My resources" at bounding box center [42, 71] width 85 height 16
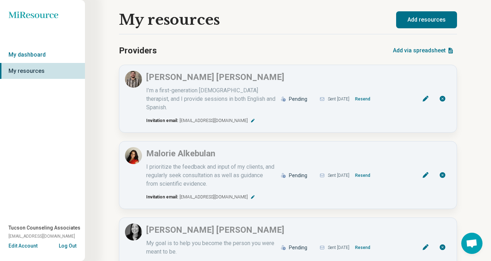
click at [440, 23] on button "Add resources" at bounding box center [426, 19] width 61 height 17
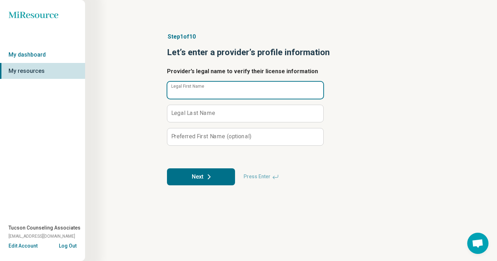
click at [259, 90] on input "Legal First Name" at bounding box center [245, 90] width 156 height 17
type input "****"
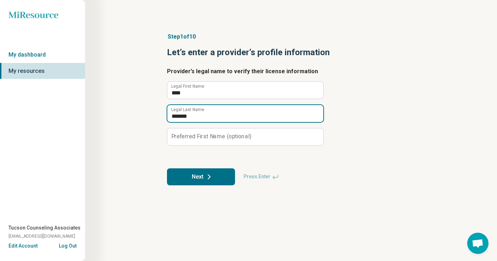
type input "*******"
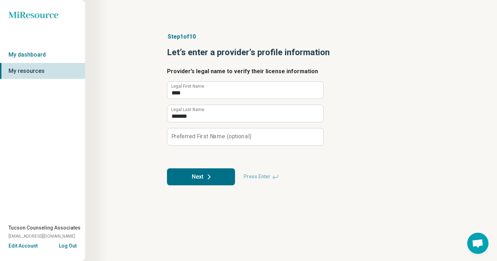
click at [201, 172] on button "Next" at bounding box center [201, 177] width 68 height 17
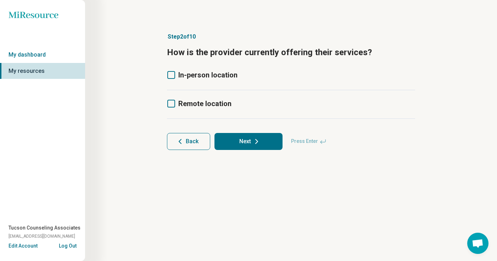
click at [171, 103] on icon at bounding box center [171, 104] width 8 height 8
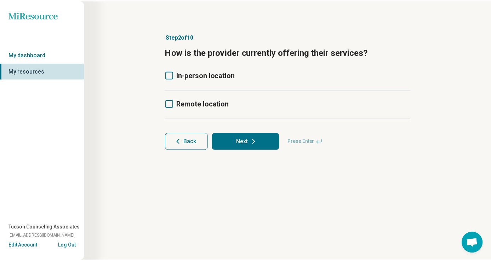
scroll to position [4, 0]
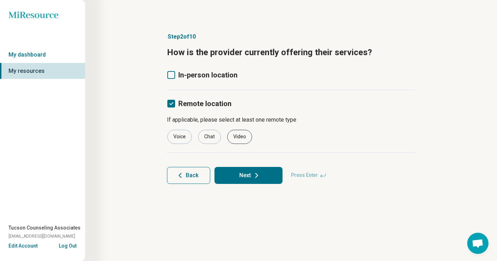
click at [236, 138] on div "Video" at bounding box center [239, 137] width 25 height 14
click at [253, 175] on icon at bounding box center [256, 175] width 9 height 9
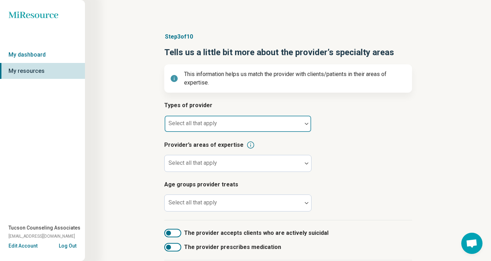
click at [244, 122] on div at bounding box center [234, 127] width 132 height 10
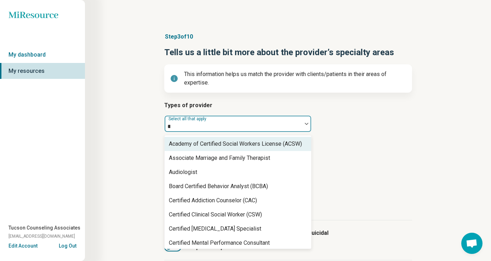
type input "***"
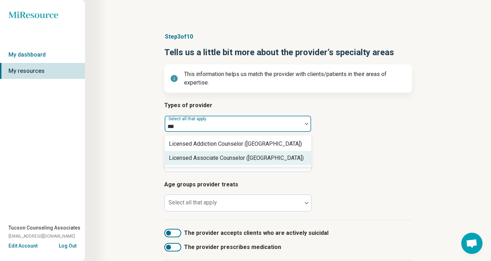
click at [243, 156] on div "Licensed Associate Counselor ([GEOGRAPHIC_DATA])" at bounding box center [236, 158] width 135 height 9
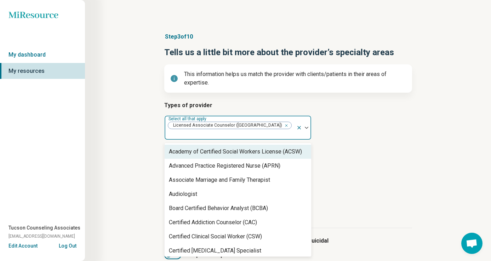
click at [399, 149] on h3 "Provider’s areas of expertise" at bounding box center [288, 153] width 248 height 9
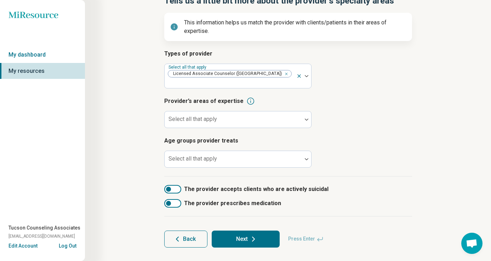
scroll to position [56, 0]
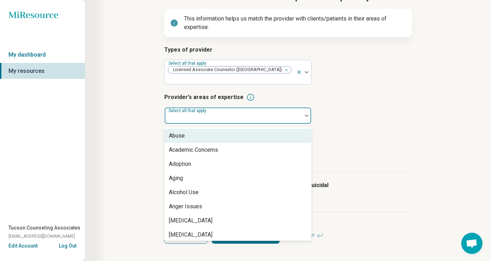
click at [223, 114] on div at bounding box center [234, 119] width 132 height 10
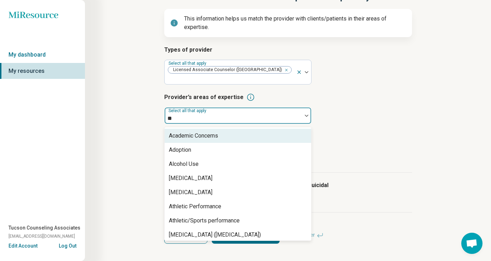
type input "***"
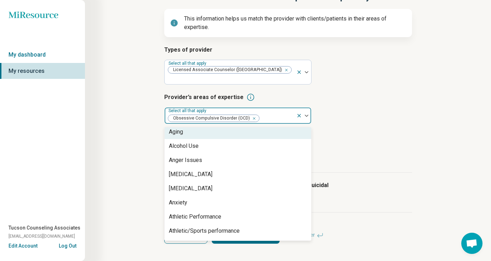
scroll to position [52, 0]
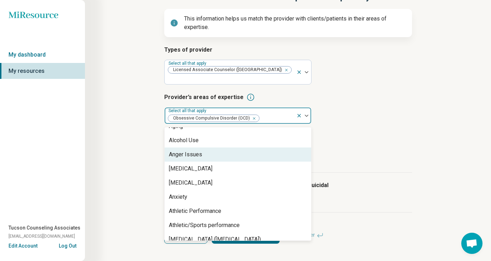
click at [203, 148] on div "Anger Issues" at bounding box center [238, 155] width 147 height 14
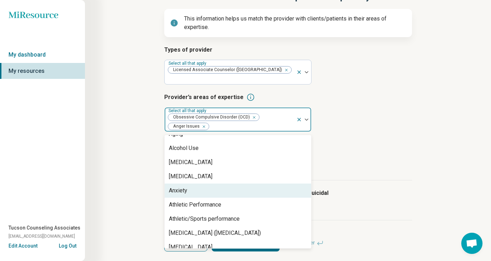
click at [195, 184] on div "Anxiety" at bounding box center [238, 191] width 147 height 14
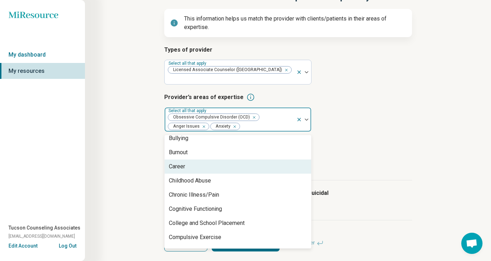
scroll to position [261, 0]
click at [205, 162] on div "Career" at bounding box center [238, 166] width 147 height 14
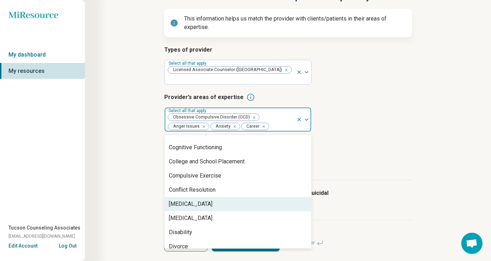
scroll to position [309, 0]
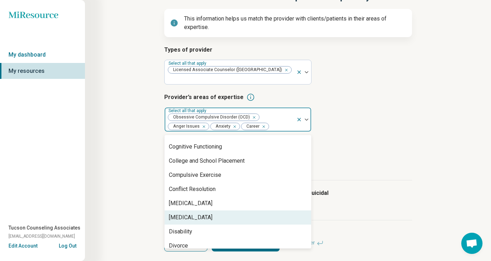
click at [199, 211] on div "[MEDICAL_DATA]" at bounding box center [238, 218] width 147 height 14
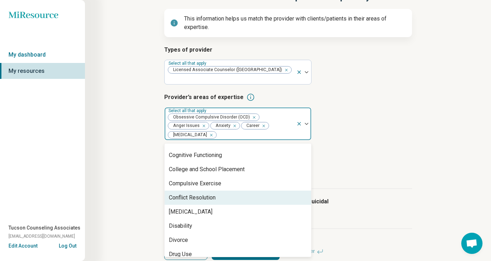
click at [207, 194] on div "Conflict Resolution" at bounding box center [192, 198] width 47 height 9
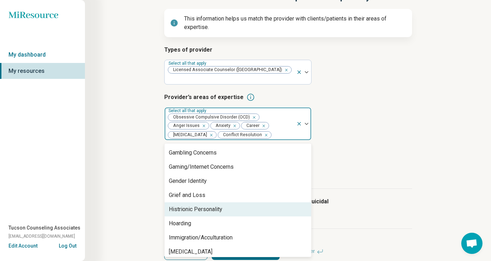
scroll to position [482, 0]
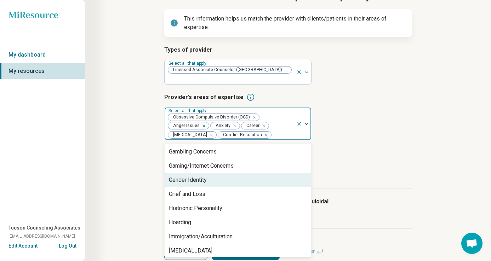
click at [216, 174] on div "Gender Identity" at bounding box center [238, 180] width 147 height 14
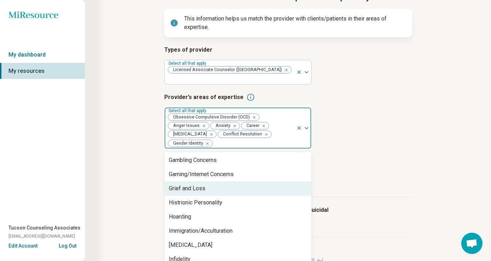
click at [214, 182] on div "Grief and Loss" at bounding box center [238, 189] width 147 height 14
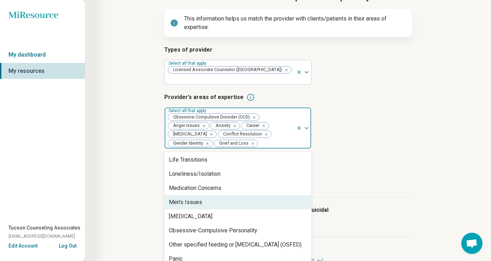
scroll to position [620, 0]
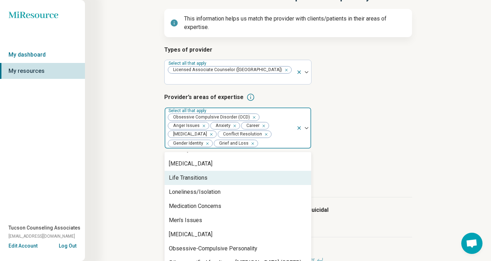
click at [218, 172] on div "Life Transitions" at bounding box center [238, 178] width 147 height 14
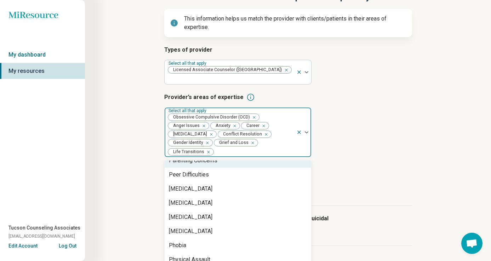
scroll to position [765, 0]
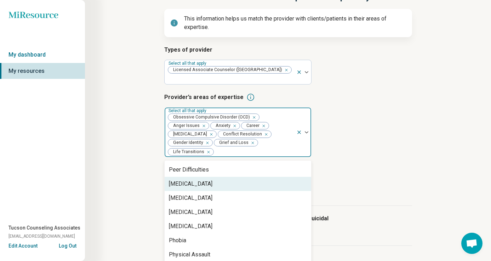
click at [227, 179] on div "[MEDICAL_DATA]" at bounding box center [238, 184] width 147 height 14
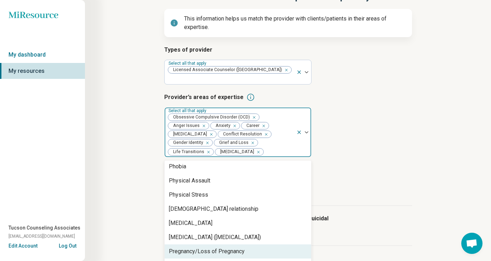
scroll to position [823, 0]
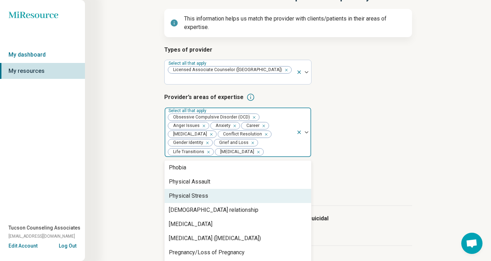
click at [232, 189] on div "Physical Stress" at bounding box center [238, 196] width 147 height 14
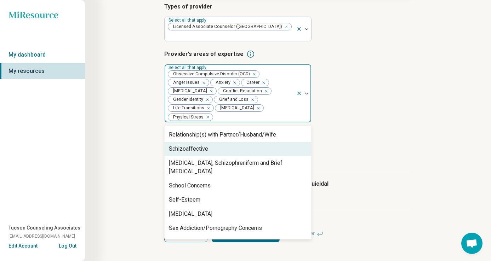
scroll to position [992, 0]
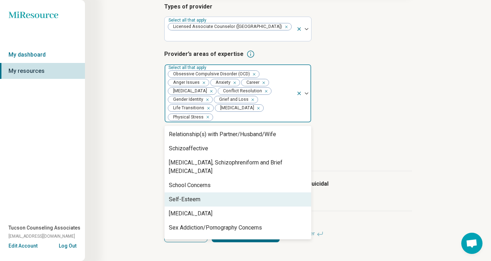
click at [260, 193] on div "Self-Esteem" at bounding box center [238, 200] width 147 height 14
click at [260, 193] on div "[MEDICAL_DATA]" at bounding box center [238, 200] width 147 height 14
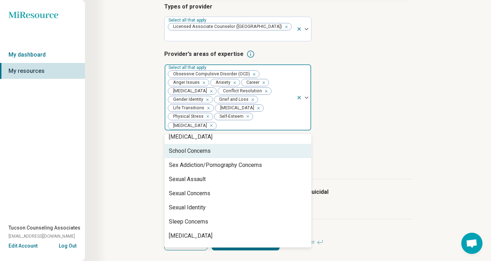
scroll to position [1039, 0]
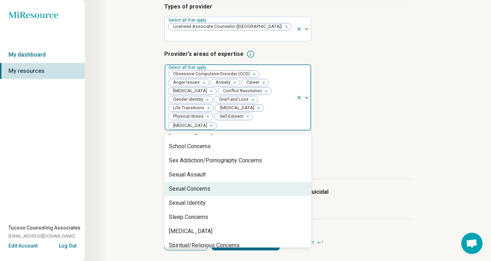
click at [258, 182] on div "Sexual Concerns" at bounding box center [238, 189] width 147 height 14
click at [255, 182] on div "Sexual Identity" at bounding box center [238, 189] width 147 height 14
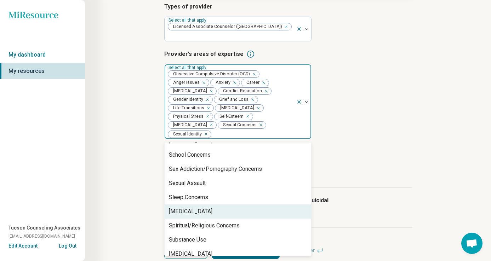
click at [250, 205] on div "[MEDICAL_DATA]" at bounding box center [238, 212] width 147 height 14
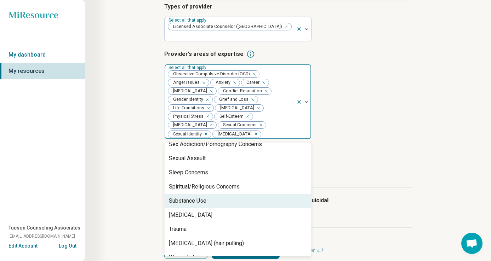
click at [250, 194] on div "Substance Use" at bounding box center [238, 201] width 147 height 14
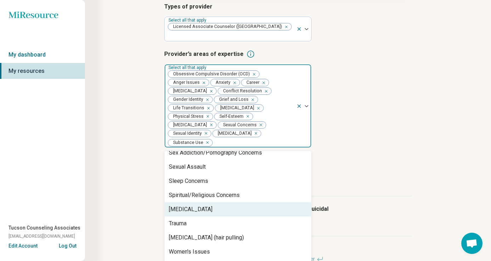
scroll to position [1066, 0]
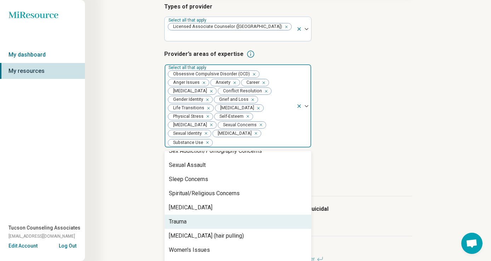
click at [246, 215] on div "Trauma" at bounding box center [238, 222] width 147 height 14
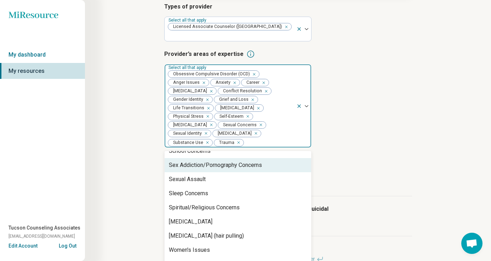
click at [209, 140] on icon "Remove [object Object]" at bounding box center [206, 142] width 5 height 5
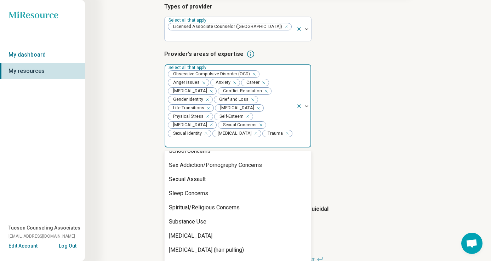
scroll to position [1066, 0]
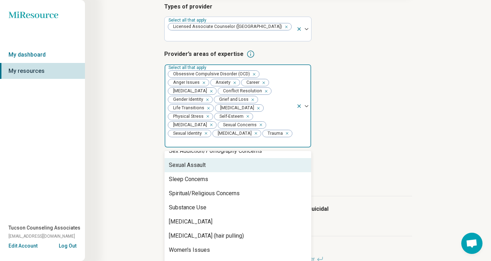
click at [327, 164] on article "Age groups provider treats Select all that apply" at bounding box center [288, 172] width 248 height 31
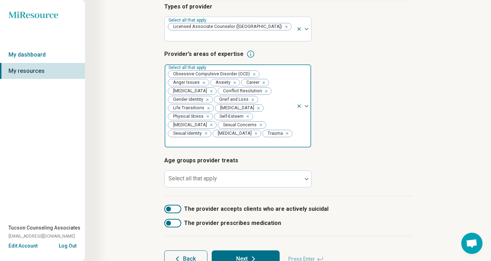
click at [180, 205] on div at bounding box center [172, 209] width 17 height 9
click at [247, 251] on button "Next" at bounding box center [246, 259] width 68 height 17
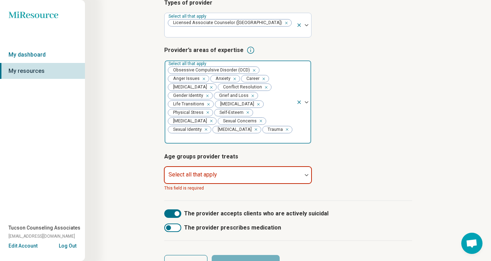
click at [238, 173] on div at bounding box center [234, 178] width 132 height 10
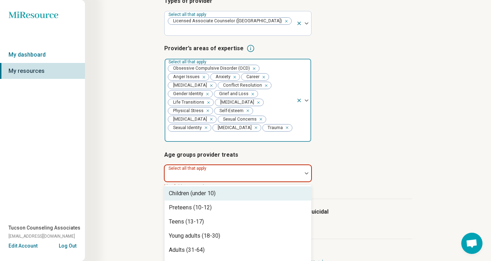
scroll to position [105, 0]
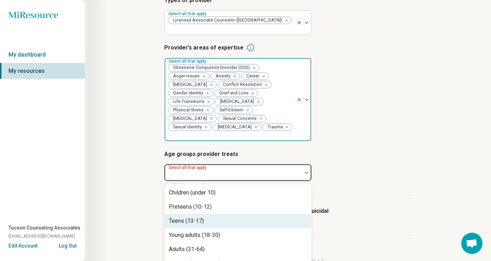
click at [220, 214] on div "Teens (13-17)" at bounding box center [238, 221] width 147 height 14
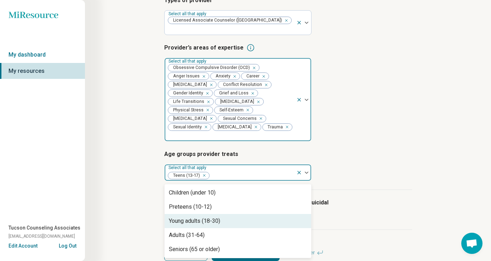
click at [220, 217] on div "Young adults (18-30)" at bounding box center [194, 221] width 51 height 9
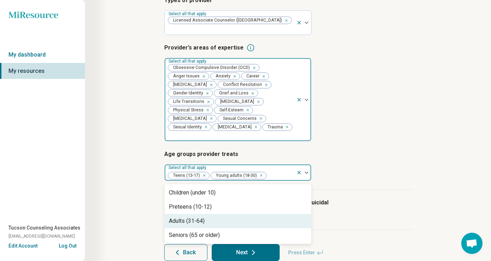
click at [220, 214] on div "Adults (31-64)" at bounding box center [238, 221] width 147 height 14
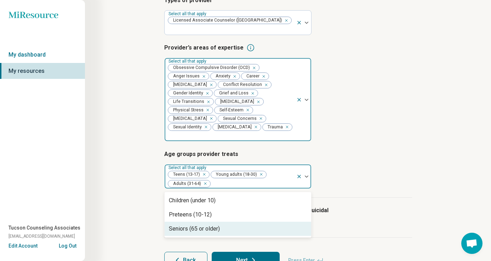
click at [243, 252] on button "Next" at bounding box center [246, 260] width 68 height 17
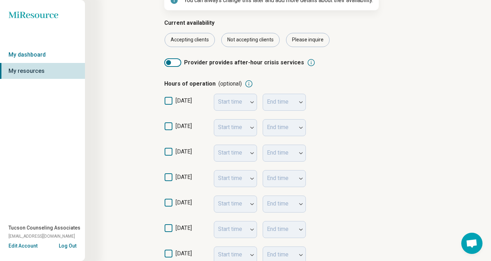
scroll to position [92, 0]
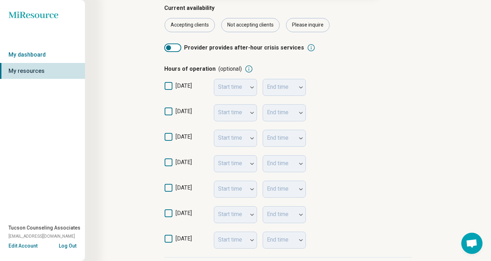
click at [169, 113] on icon at bounding box center [169, 112] width 8 height 8
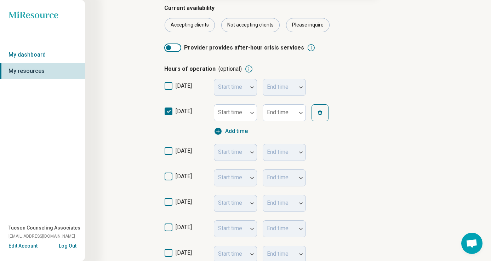
click at [169, 151] on icon at bounding box center [169, 151] width 8 height 8
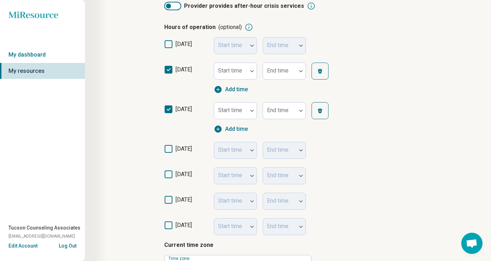
scroll to position [136, 0]
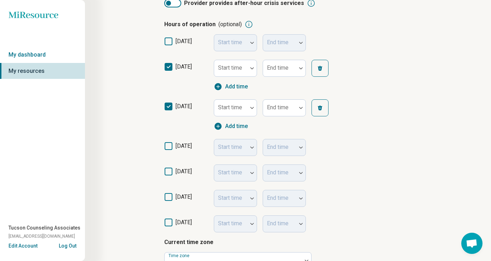
click at [170, 141] on div "[DATE] Start time End time" at bounding box center [288, 148] width 248 height 26
click at [170, 149] on icon at bounding box center [169, 146] width 8 height 8
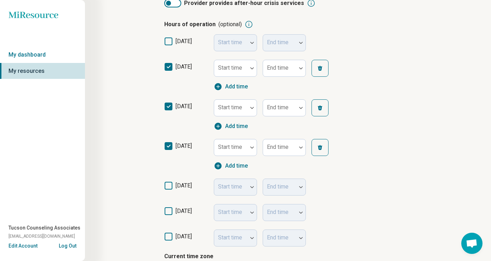
scroll to position [4, 0]
click at [170, 187] on icon at bounding box center [169, 186] width 8 height 8
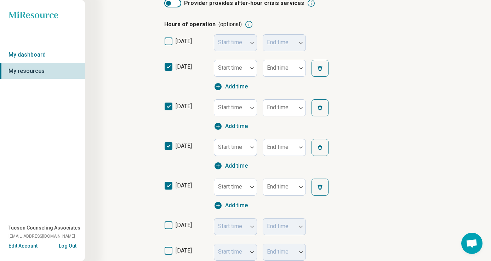
click at [169, 225] on icon at bounding box center [169, 226] width 8 height 8
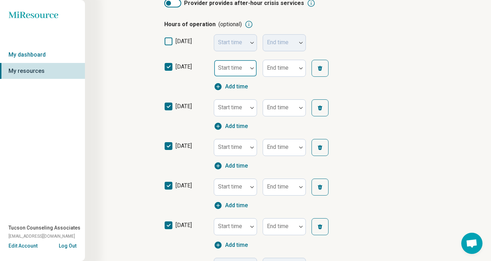
click at [243, 75] on div at bounding box center [231, 71] width 28 height 10
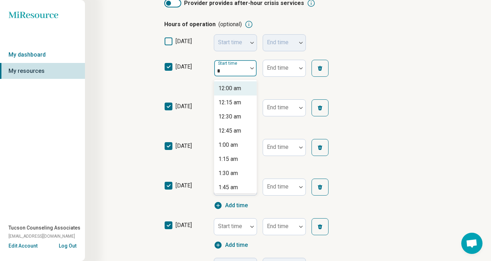
type input "**"
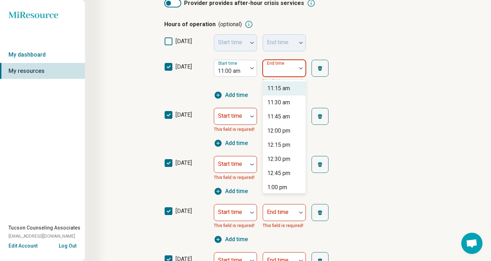
click at [284, 73] on div at bounding box center [280, 71] width 28 height 10
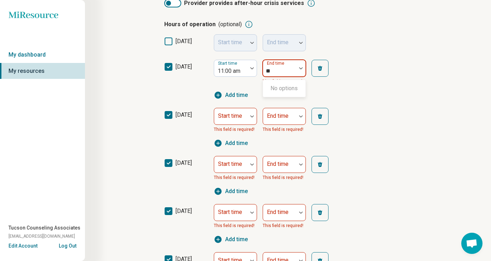
type input "*"
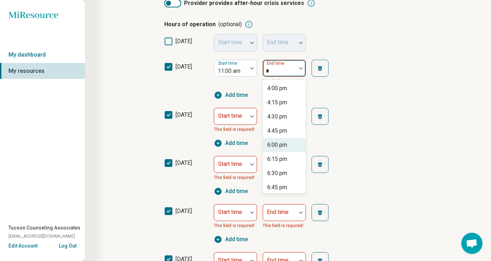
click at [289, 148] on div "6:00 pm" at bounding box center [284, 145] width 43 height 14
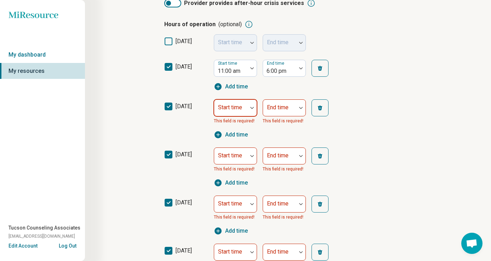
click at [239, 110] on div "Start time" at bounding box center [235, 108] width 43 height 17
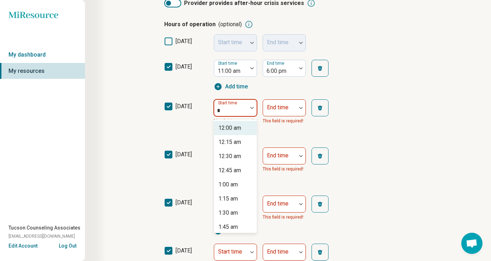
type input "**"
click at [235, 125] on div "11:00 am" at bounding box center [230, 128] width 23 height 9
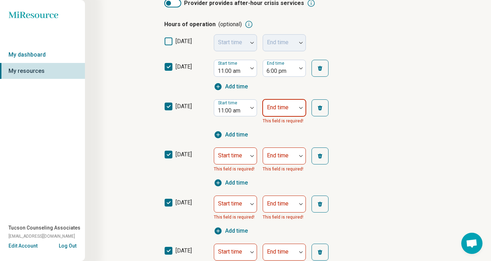
click at [273, 112] on div at bounding box center [280, 111] width 28 height 10
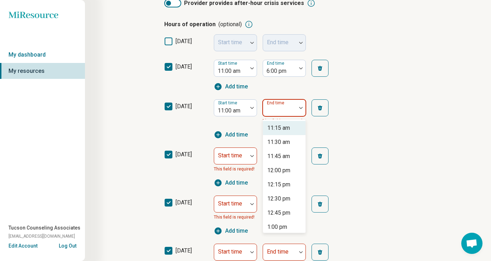
type input "*"
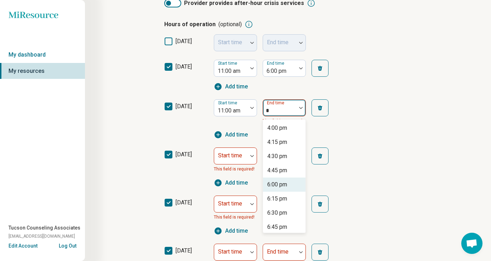
click at [289, 184] on div "6:00 pm" at bounding box center [284, 185] width 43 height 14
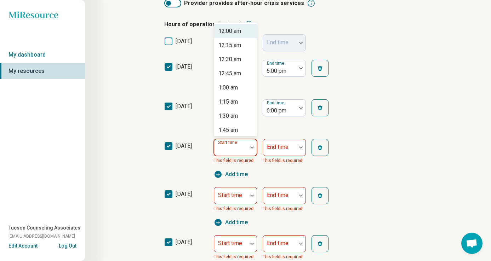
click at [242, 148] on div "Start time" at bounding box center [235, 147] width 43 height 17
type input "**"
click at [238, 30] on div "11:00 am" at bounding box center [230, 31] width 23 height 9
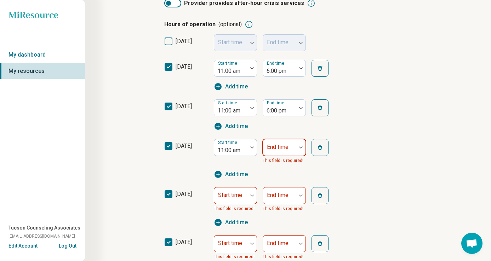
click at [283, 150] on div "End time" at bounding box center [284, 147] width 43 height 17
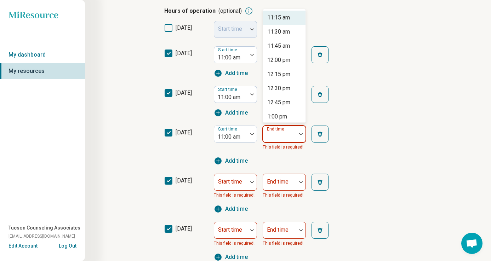
scroll to position [151, 0]
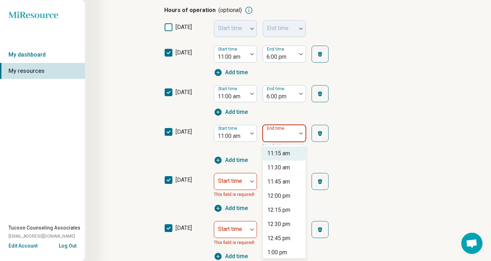
type input "*"
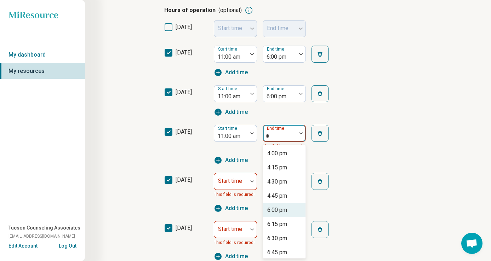
click at [287, 215] on div "6:00 pm" at bounding box center [284, 210] width 43 height 14
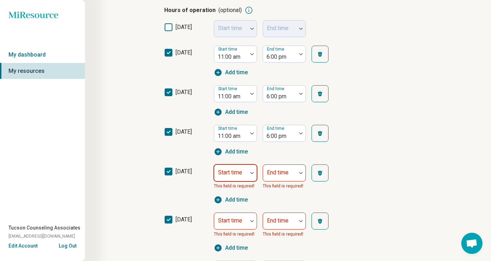
click at [234, 176] on div at bounding box center [231, 176] width 28 height 10
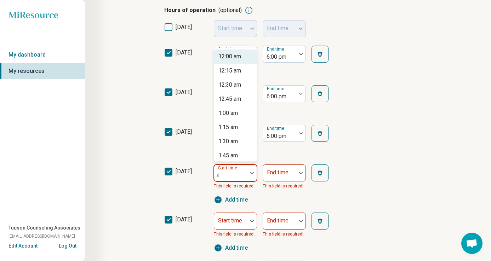
type input "**"
click at [235, 57] on div "11:00 am" at bounding box center [230, 56] width 23 height 9
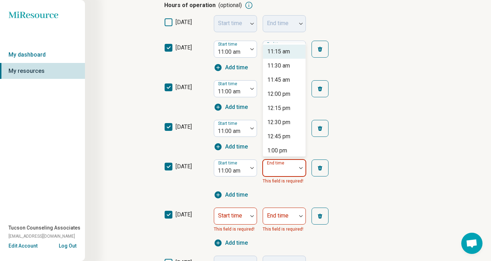
click at [286, 177] on div "11:15 am, 1 of 51. 51 results available. Use Up and Down to choose options, pre…" at bounding box center [284, 173] width 43 height 26
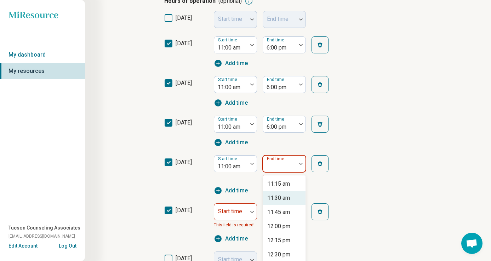
scroll to position [190, 0]
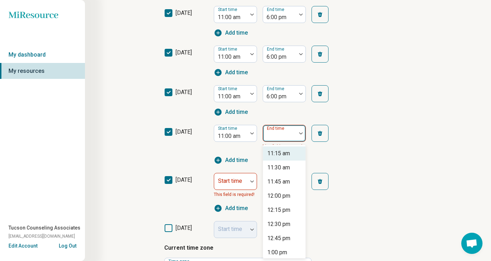
type input "*"
click at [282, 209] on div "6:00 pm" at bounding box center [277, 210] width 20 height 9
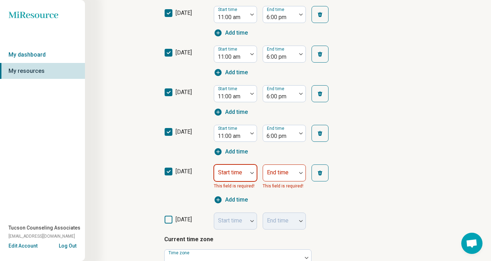
click at [235, 176] on div at bounding box center [231, 176] width 28 height 10
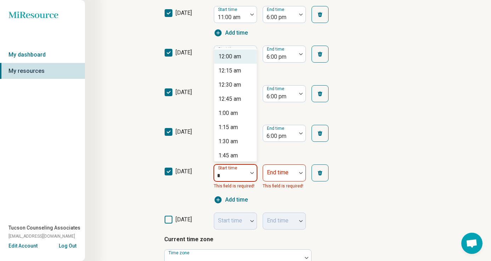
type input "**"
click at [234, 57] on div "11:00 am" at bounding box center [230, 56] width 23 height 9
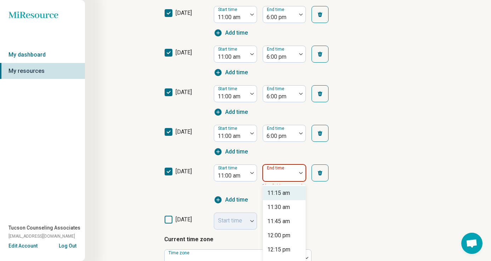
click at [297, 178] on div at bounding box center [301, 173] width 9 height 16
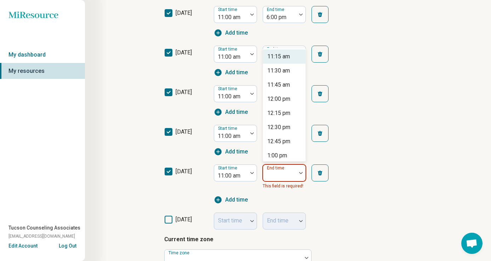
scroll to position [230, 0]
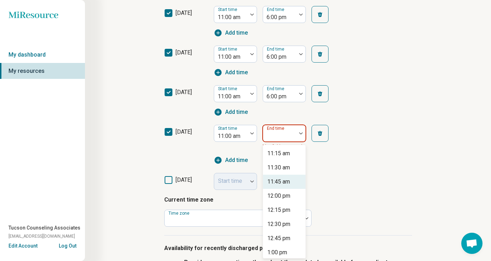
type input "*"
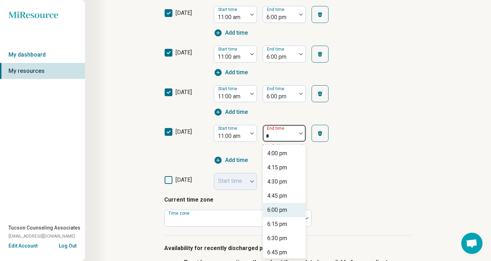
click at [288, 214] on div "6:00 pm" at bounding box center [284, 210] width 43 height 14
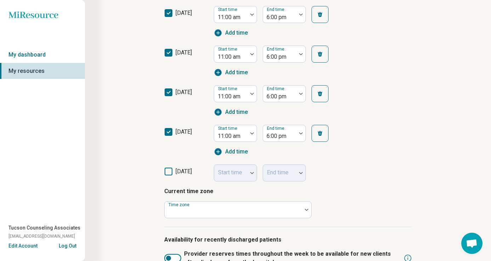
click at [324, 198] on div "Current time zone Time zone" at bounding box center [288, 202] width 248 height 31
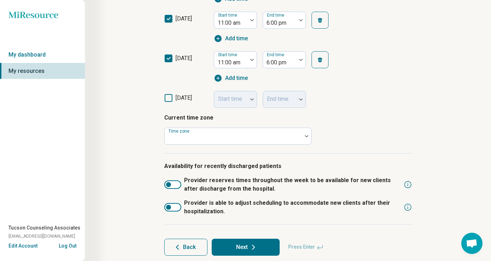
scroll to position [323, 0]
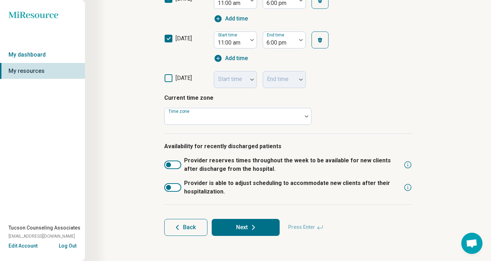
click at [233, 227] on button "Next" at bounding box center [246, 227] width 68 height 17
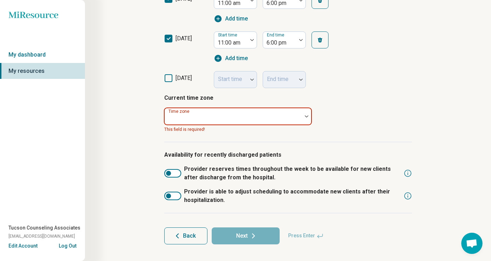
click at [231, 110] on div at bounding box center [233, 117] width 137 height 16
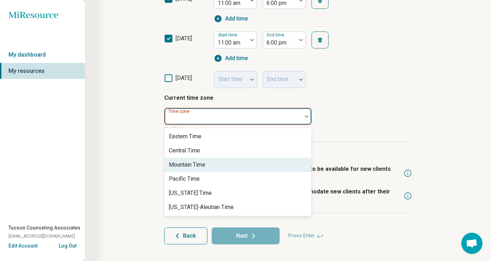
click at [205, 167] on div "Mountain Time" at bounding box center [187, 165] width 36 height 9
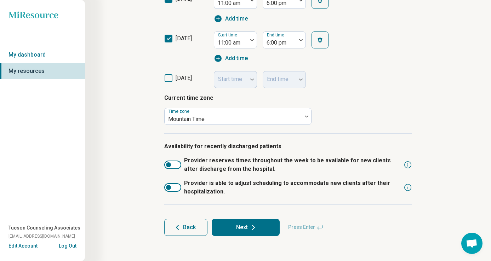
click at [242, 227] on button "Next" at bounding box center [246, 227] width 68 height 17
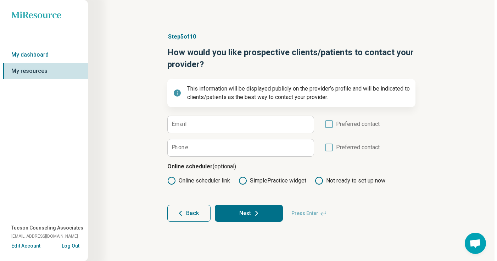
scroll to position [0, 0]
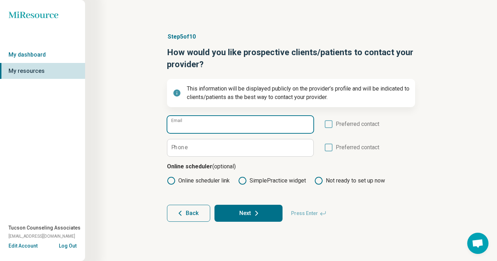
click at [256, 123] on input "Email" at bounding box center [240, 124] width 146 height 17
paste input "**********"
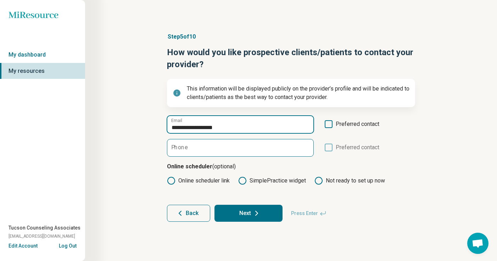
type input "**********"
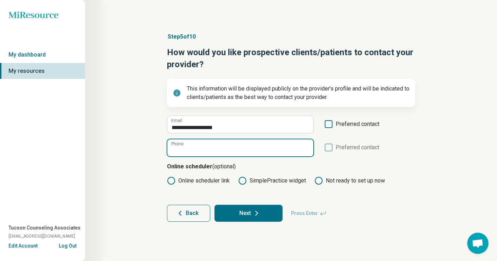
click at [234, 143] on input "Phone" at bounding box center [240, 148] width 146 height 17
type input "**********"
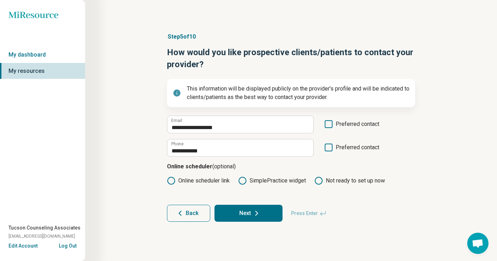
click at [328, 150] on icon at bounding box center [329, 148] width 8 height 8
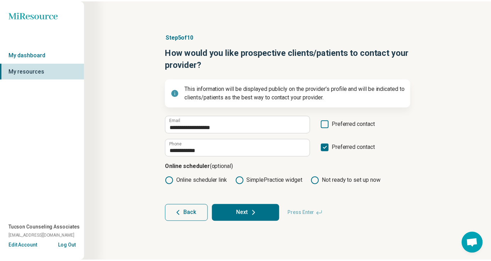
scroll to position [4, 0]
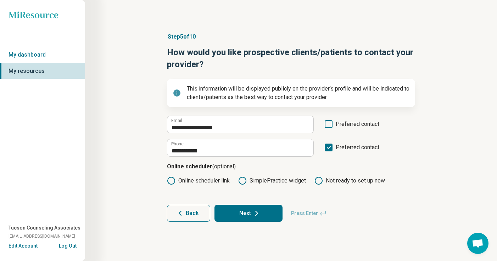
click at [173, 182] on icon at bounding box center [171, 181] width 9 height 9
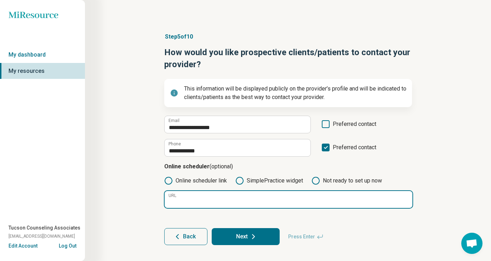
click at [235, 198] on input "URL" at bounding box center [289, 199] width 248 height 17
paste input "**********"
type input "**********"
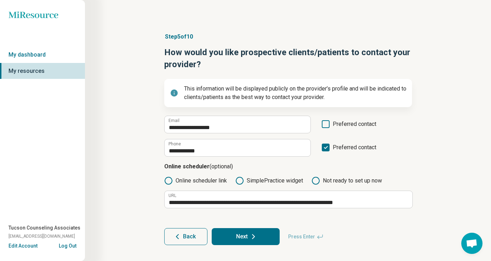
click at [244, 235] on button "Next" at bounding box center [246, 237] width 68 height 17
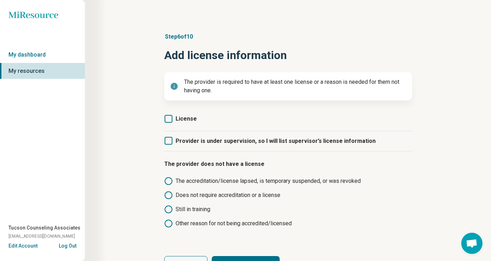
click at [168, 115] on icon at bounding box center [169, 119] width 8 height 8
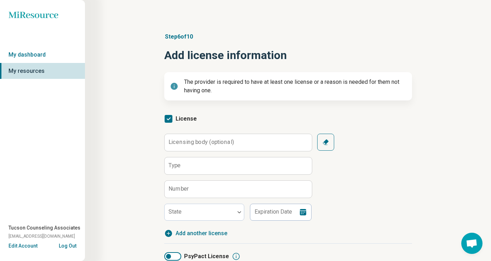
scroll to position [4, 0]
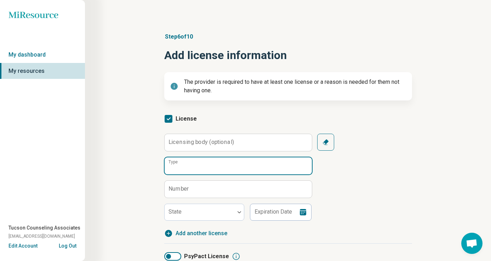
click at [193, 162] on input "Type" at bounding box center [238, 166] width 147 height 17
type input "*"
type input "***"
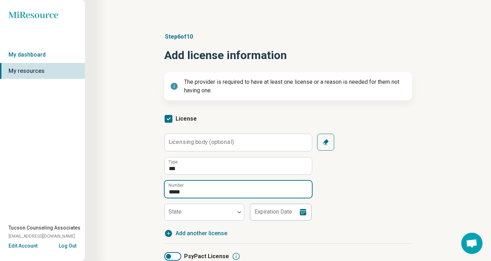
type input "*****"
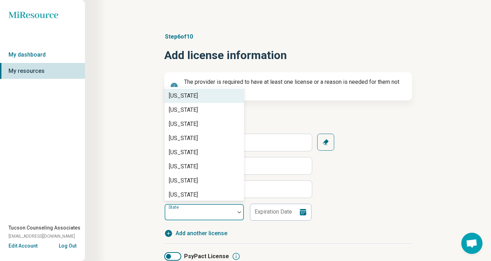
click at [184, 213] on div at bounding box center [200, 215] width 64 height 10
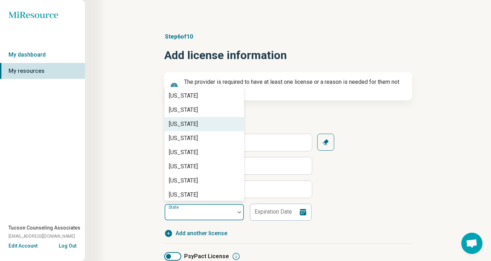
click at [203, 119] on div "[US_STATE]" at bounding box center [204, 124] width 79 height 14
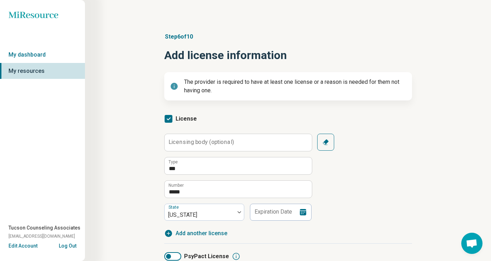
click at [305, 212] on icon at bounding box center [303, 212] width 9 height 9
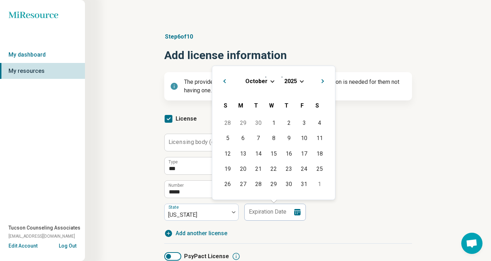
click at [274, 76] on h2 "[DATE]" at bounding box center [274, 80] width 112 height 10
click at [273, 80] on span "Choose Date" at bounding box center [273, 81] width 4 height 4
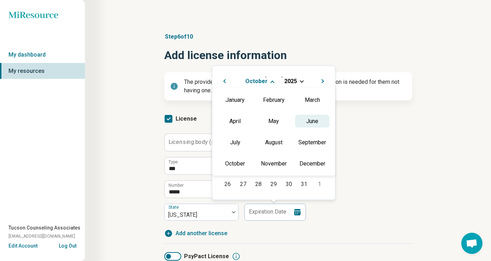
click at [305, 119] on div "June" at bounding box center [312, 121] width 34 height 13
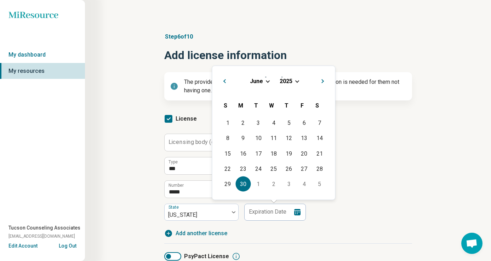
click at [248, 181] on div "30" at bounding box center [243, 184] width 15 height 15
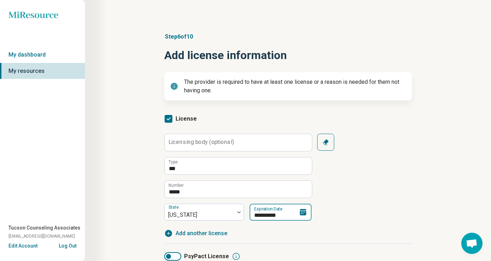
click at [284, 210] on input "**********" at bounding box center [281, 212] width 62 height 17
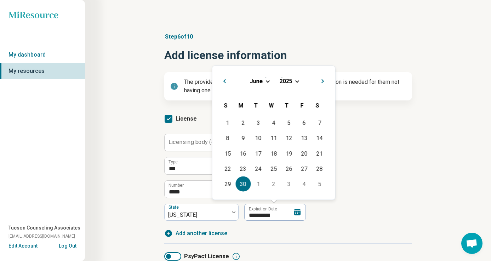
click at [296, 79] on div "[DATE]" at bounding box center [274, 80] width 112 height 7
click at [298, 80] on span "Choose Date" at bounding box center [297, 81] width 4 height 4
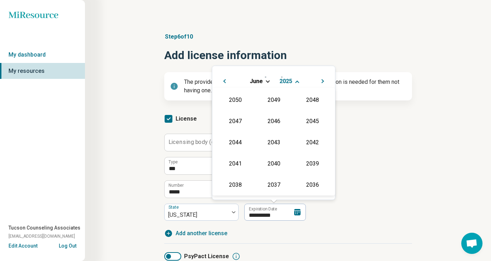
scroll to position [128, 0]
click at [315, 120] on div "2027" at bounding box center [312, 120] width 34 height 13
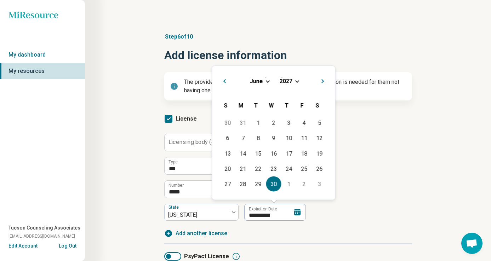
click at [275, 181] on div "30" at bounding box center [273, 184] width 15 height 15
type input "**********"
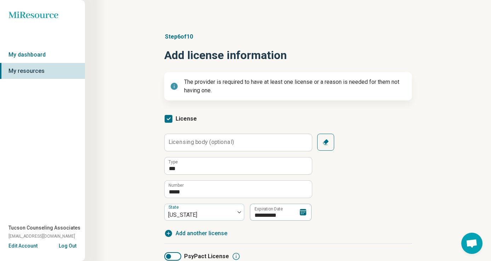
click at [354, 215] on div "**********" at bounding box center [288, 177] width 248 height 87
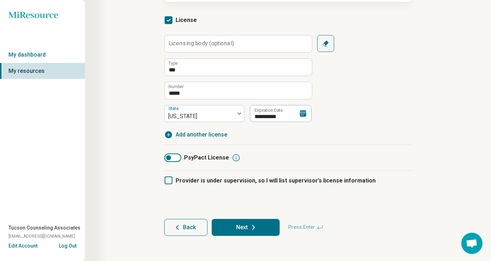
click at [258, 230] on button "Next" at bounding box center [246, 227] width 68 height 17
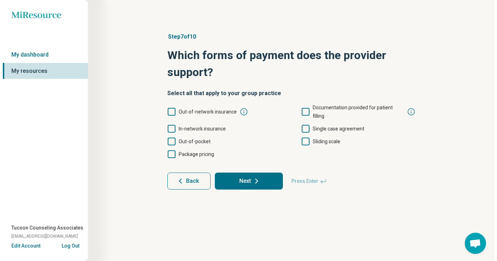
scroll to position [0, 0]
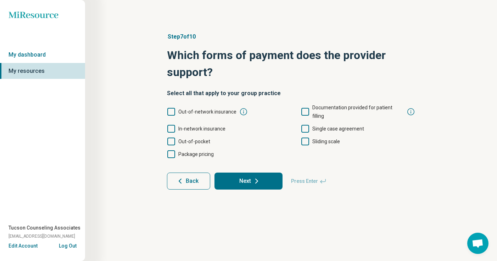
click at [169, 125] on icon at bounding box center [171, 129] width 8 height 8
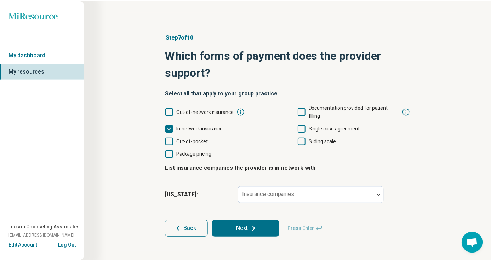
scroll to position [4, 0]
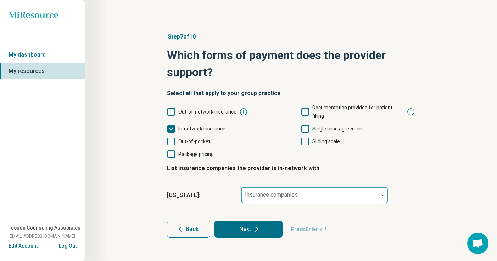
click at [276, 187] on div "Insurance companies" at bounding box center [314, 195] width 147 height 17
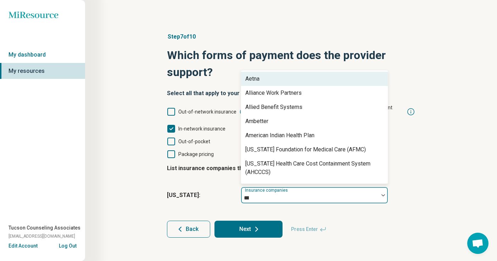
type input "****"
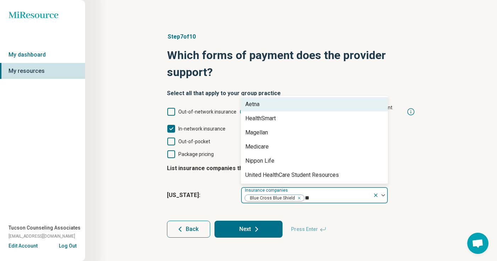
type input "***"
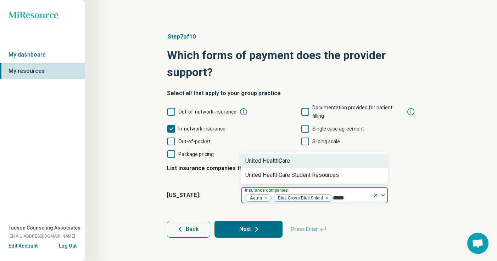
type input "******"
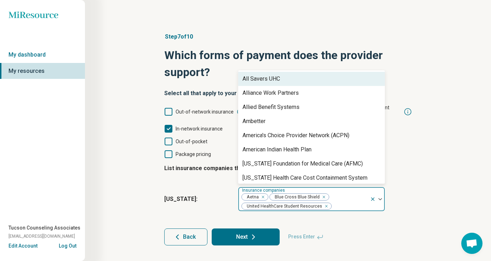
click at [191, 169] on legend "List insurance companies the provider is in-network with" at bounding box center [240, 169] width 152 height 20
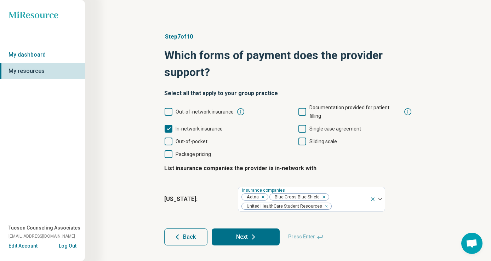
click at [169, 138] on icon at bounding box center [169, 142] width 8 height 8
click at [250, 238] on div "Step 7 of 10 Which forms of payment does the provider support? Select all that …" at bounding box center [288, 139] width 271 height 242
click at [253, 235] on icon at bounding box center [254, 237] width 2 height 4
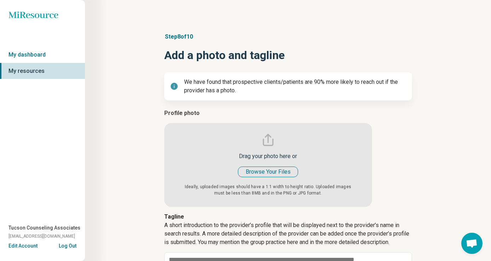
type textarea "*"
click at [274, 174] on input "file" at bounding box center [268, 158] width 208 height 98
click at [278, 175] on input "file" at bounding box center [268, 158] width 208 height 98
type input "**********"
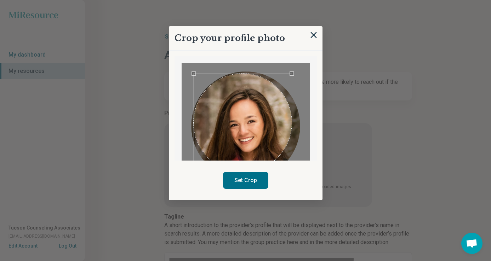
click at [264, 141] on div "Use the arrow keys to move the crop selection area" at bounding box center [243, 123] width 98 height 98
click at [263, 179] on button "Set Crop" at bounding box center [245, 180] width 45 height 17
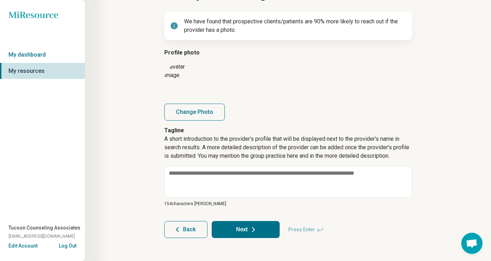
scroll to position [63, 0]
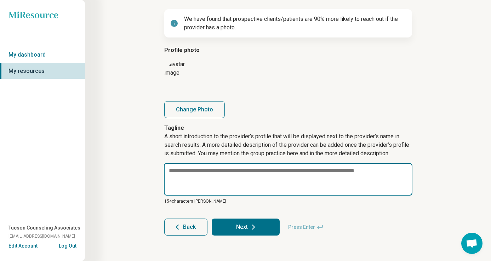
click at [287, 174] on textarea at bounding box center [288, 179] width 249 height 33
paste textarea "**********"
type textarea "*"
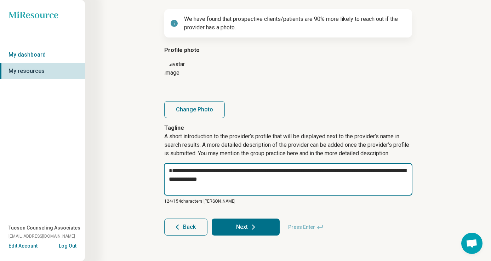
type textarea "**********"
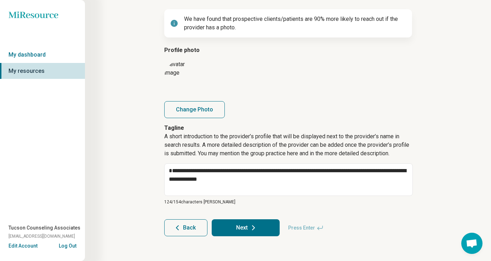
click at [273, 228] on button "Next" at bounding box center [246, 228] width 68 height 17
type textarea "*"
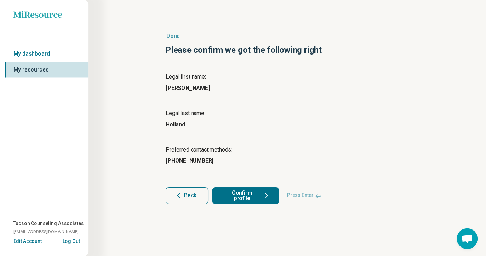
scroll to position [0, 0]
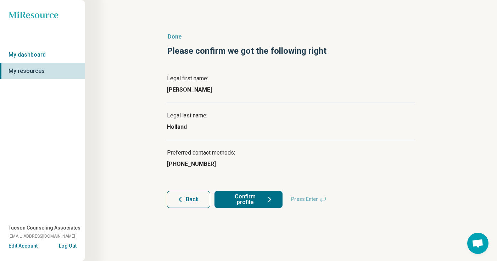
click at [257, 201] on button "Confirm profile" at bounding box center [248, 199] width 68 height 17
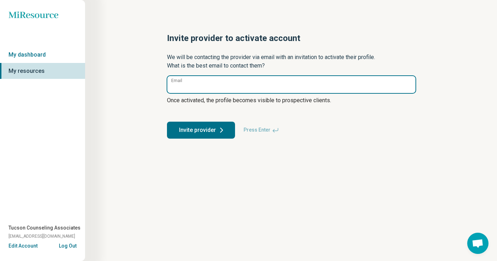
click at [212, 88] on input "Email" at bounding box center [291, 84] width 248 height 17
paste input "**********"
type input "**********"
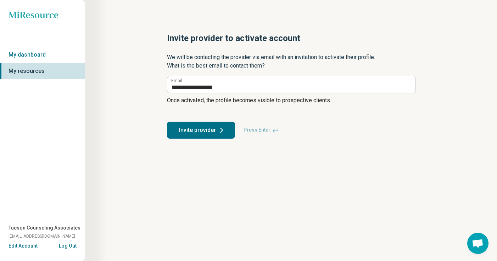
click at [212, 126] on button "Invite provider" at bounding box center [201, 130] width 68 height 17
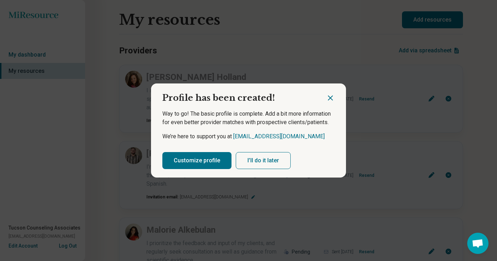
click at [207, 151] on div "Customize profile I’ll do it later" at bounding box center [248, 161] width 195 height 34
click at [204, 158] on button "Customize profile" at bounding box center [196, 160] width 69 height 17
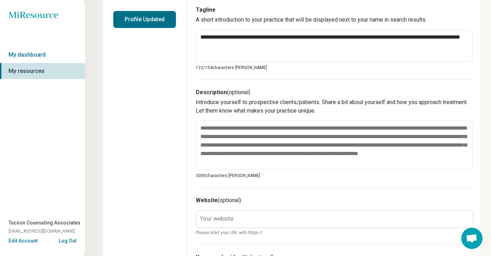
scroll to position [182, 0]
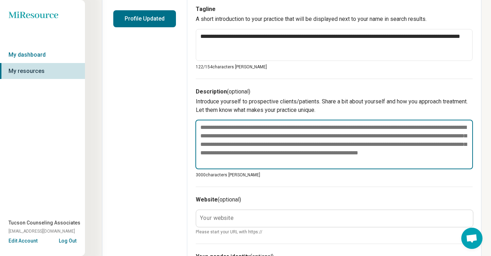
click at [283, 144] on textarea at bounding box center [335, 145] width 278 height 50
paste textarea "**********"
type textarea "*"
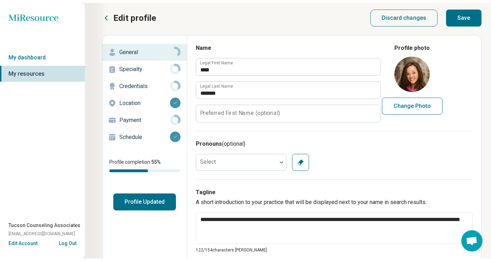
scroll to position [0, 0]
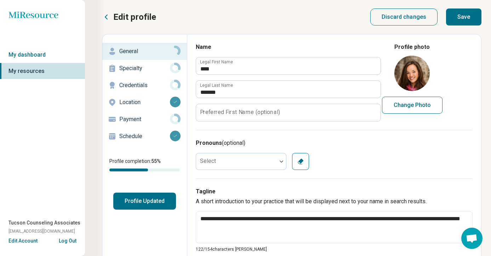
type textarea "**********"
click at [473, 12] on button "Save" at bounding box center [463, 17] width 35 height 17
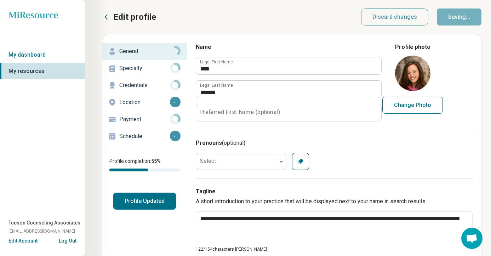
type textarea "*"
click at [154, 134] on p "Schedule" at bounding box center [144, 136] width 51 height 9
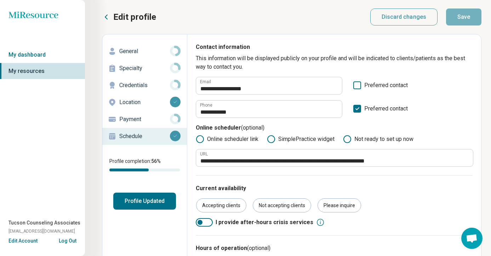
click at [140, 204] on button "Profile Updated" at bounding box center [144, 201] width 63 height 17
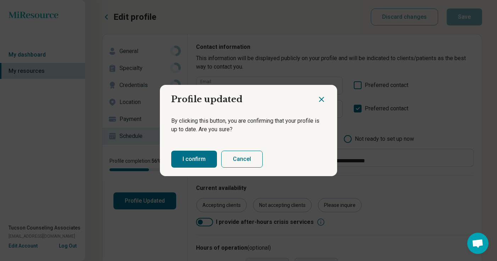
click at [196, 160] on button "I confirm" at bounding box center [194, 159] width 46 height 17
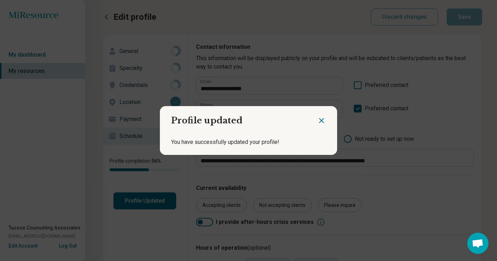
click at [319, 120] on icon "Close dialog" at bounding box center [321, 121] width 9 height 9
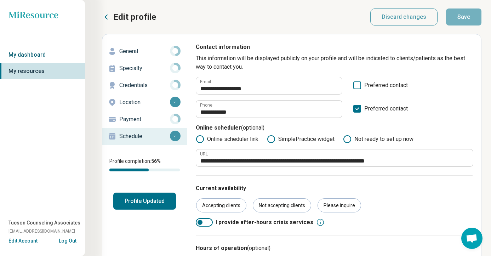
click at [47, 56] on link "My dashboard" at bounding box center [42, 55] width 85 height 16
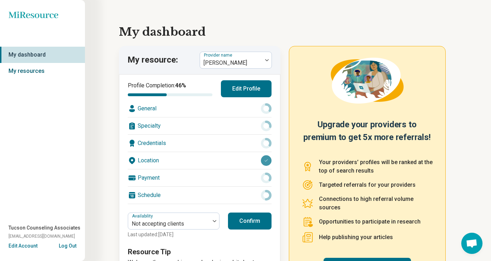
click at [42, 72] on link "My resources" at bounding box center [42, 71] width 85 height 16
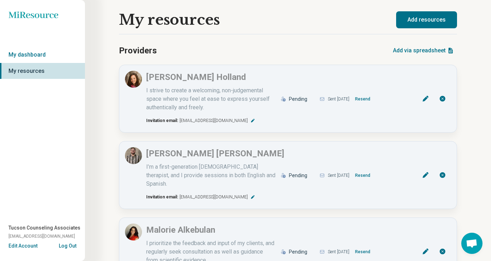
click at [424, 24] on button "Add resources" at bounding box center [426, 19] width 61 height 17
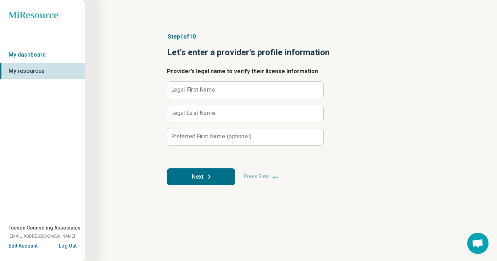
click at [202, 89] on label "Legal First Name" at bounding box center [193, 90] width 44 height 6
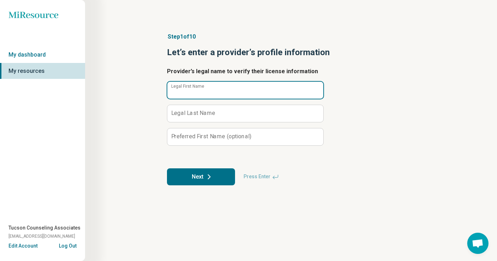
click at [202, 89] on input "Legal First Name" at bounding box center [245, 90] width 156 height 17
type input "******"
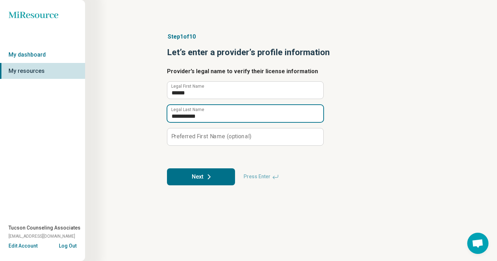
type input "**********"
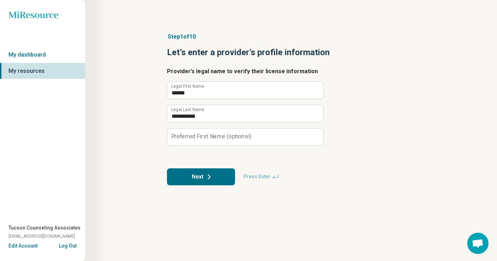
click at [198, 177] on button "Next" at bounding box center [201, 177] width 68 height 17
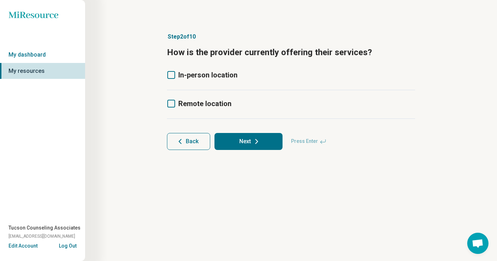
click at [171, 77] on icon at bounding box center [171, 75] width 8 height 8
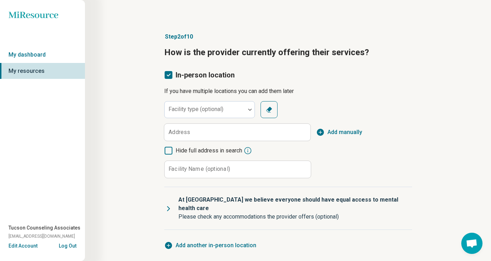
scroll to position [4, 0]
click at [193, 111] on div "Facility type (optional)" at bounding box center [209, 109] width 91 height 17
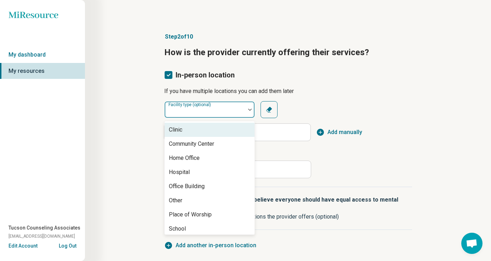
click at [189, 122] on div "[GEOGRAPHIC_DATA] Home Office Hospital Office Building Other Place of Worship S…" at bounding box center [210, 178] width 90 height 113
click at [188, 126] on div "Clinic" at bounding box center [210, 130] width 90 height 14
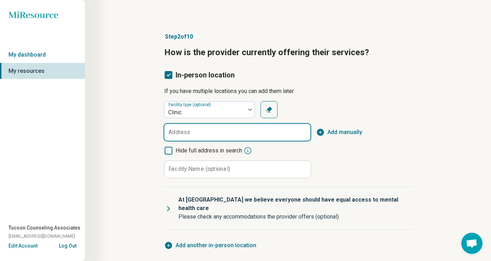
click at [196, 132] on input "Address" at bounding box center [237, 132] width 146 height 17
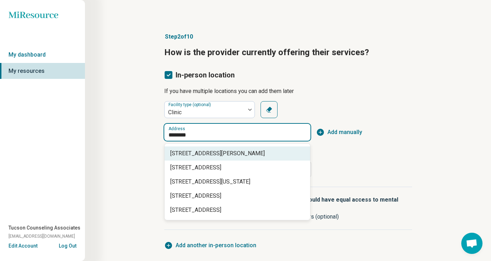
click at [204, 158] on span "[STREET_ADDRESS][PERSON_NAME]" at bounding box center [238, 154] width 137 height 9
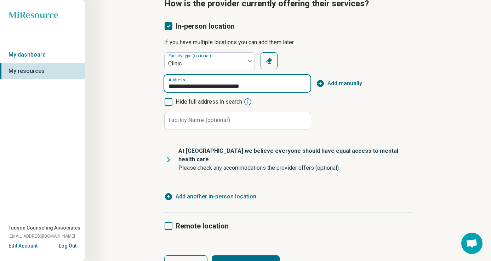
scroll to position [53, 0]
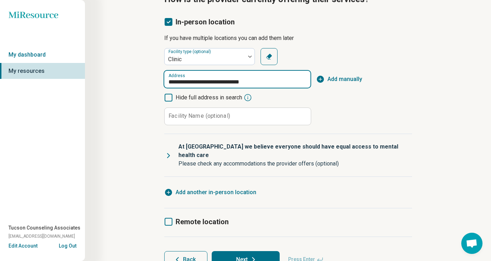
type input "**********"
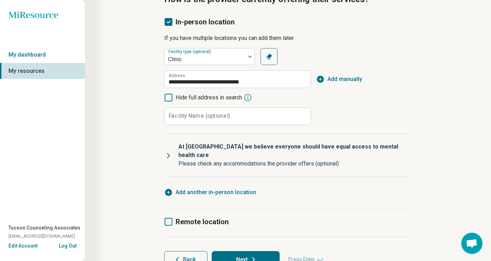
click at [171, 218] on icon at bounding box center [169, 222] width 8 height 8
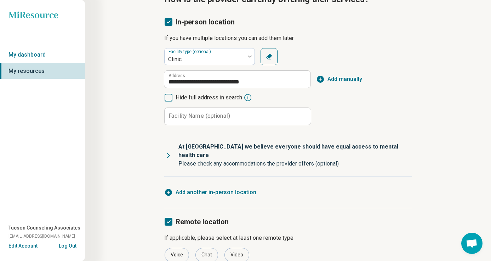
scroll to position [111, 0]
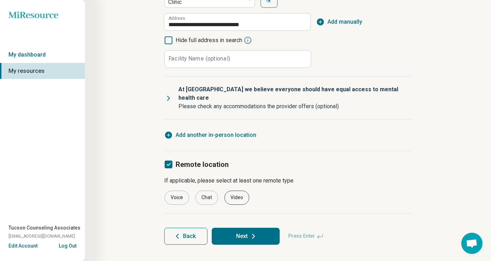
click at [233, 191] on div "Video" at bounding box center [237, 198] width 25 height 14
click at [237, 232] on button "Next" at bounding box center [246, 236] width 68 height 17
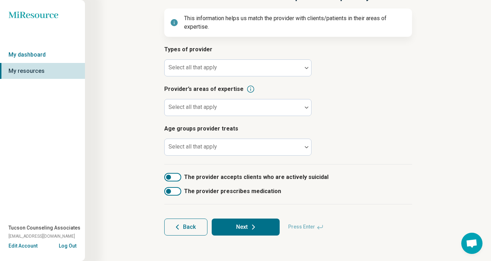
scroll to position [56, 0]
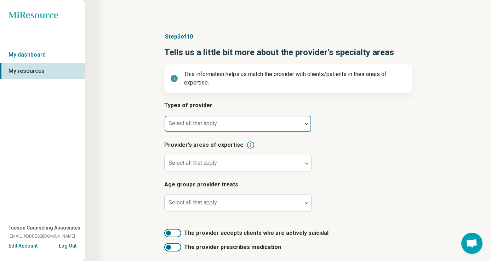
click at [250, 115] on div "Select all that apply" at bounding box center [237, 123] width 147 height 17
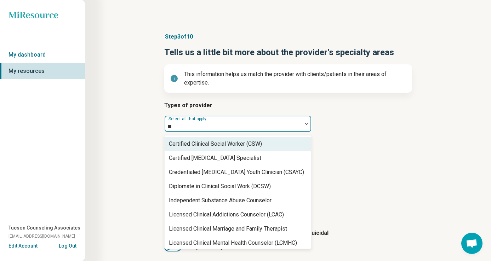
type input "*"
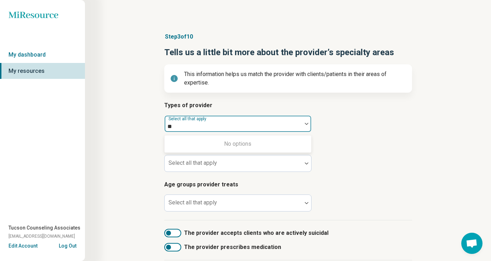
type input "*"
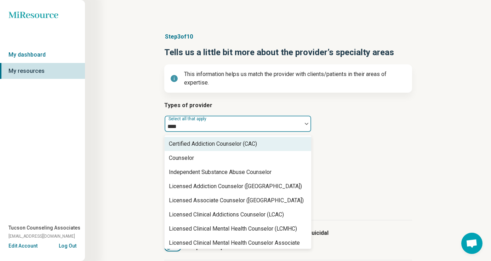
type input "*****"
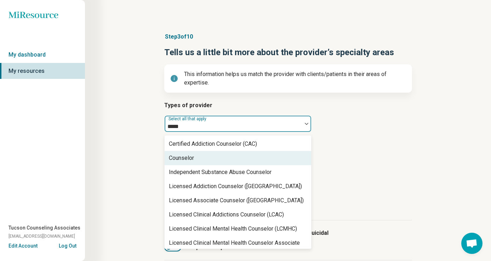
click at [225, 158] on div "Counselor" at bounding box center [238, 158] width 147 height 14
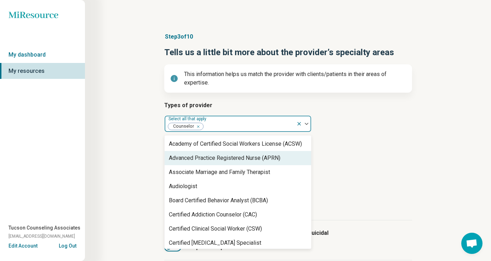
click at [335, 155] on article "Provider’s areas of expertise Select all that apply" at bounding box center [288, 156] width 248 height 31
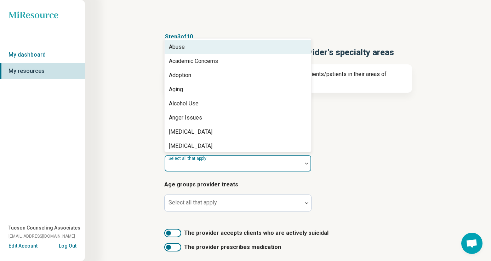
click at [244, 165] on div at bounding box center [234, 167] width 132 height 10
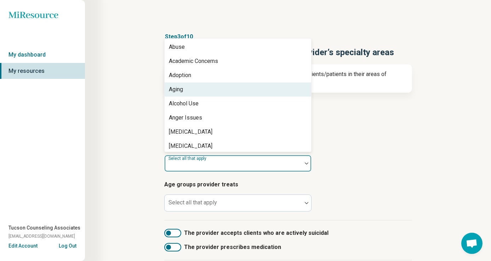
scroll to position [4, 0]
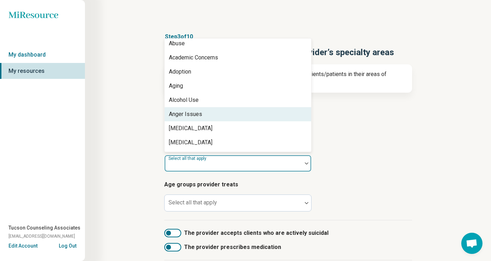
click at [223, 118] on div "Anger Issues" at bounding box center [238, 114] width 147 height 14
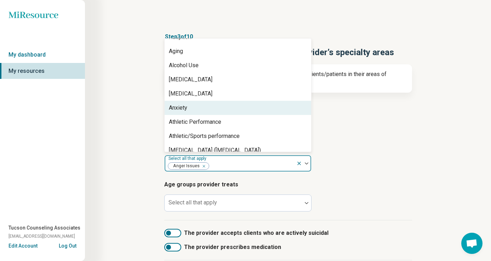
click at [222, 111] on div "Anxiety" at bounding box center [238, 108] width 147 height 14
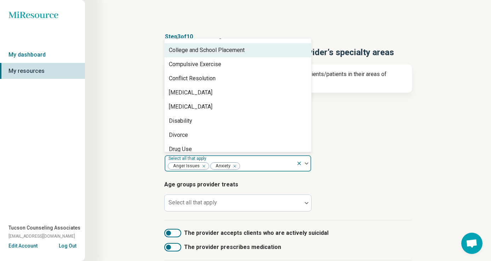
scroll to position [343, 0]
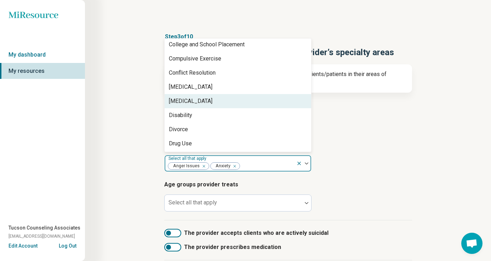
click at [221, 105] on div "[MEDICAL_DATA]" at bounding box center [238, 101] width 147 height 14
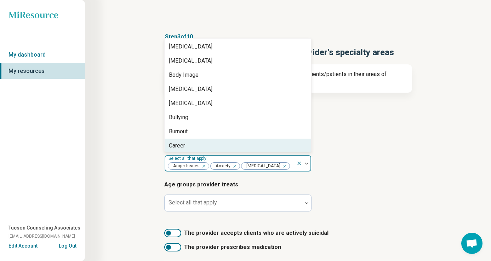
scroll to position [184, 0]
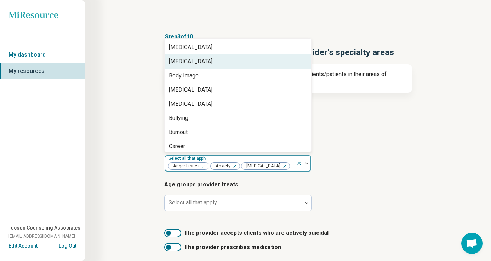
click at [225, 63] on div "[MEDICAL_DATA]" at bounding box center [238, 62] width 147 height 14
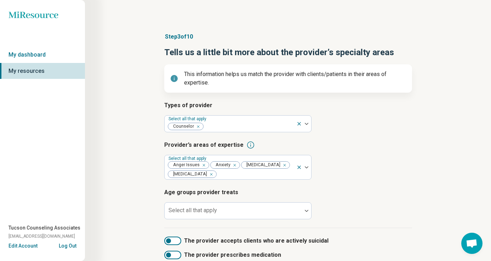
click at [354, 180] on article "Provider’s areas of expertise Select all that apply Anger Issues Anxiety [MEDIC…" at bounding box center [288, 160] width 248 height 39
click at [284, 209] on div at bounding box center [234, 214] width 132 height 10
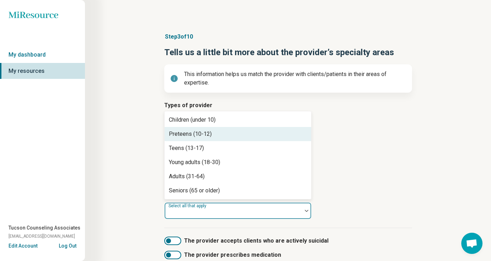
click at [271, 137] on div "Preteens (10-12)" at bounding box center [238, 134] width 147 height 14
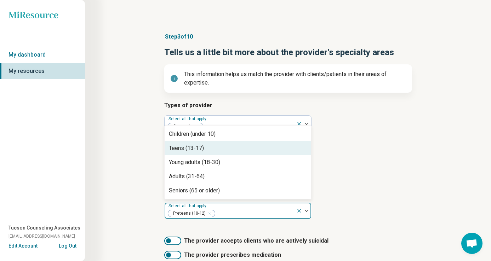
click at [265, 147] on div "Teens (13-17)" at bounding box center [238, 148] width 147 height 14
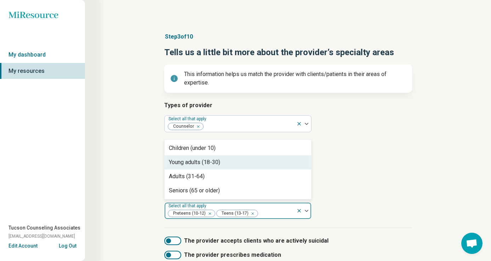
click at [259, 161] on div "Young adults (18-30)" at bounding box center [238, 163] width 147 height 14
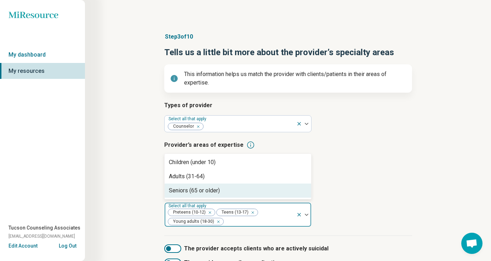
click at [211, 212] on icon "Remove [object Object]" at bounding box center [208, 212] width 5 height 5
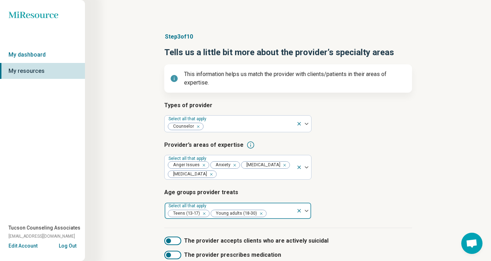
click at [327, 217] on article "Age groups provider treats Select all that apply Teens (13-17) Young adults (18…" at bounding box center [288, 203] width 248 height 31
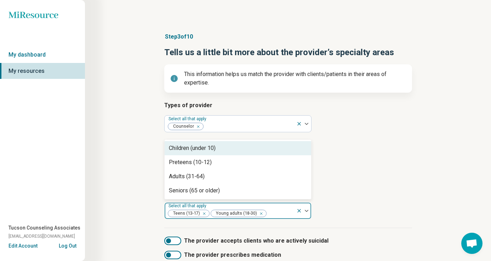
click at [275, 215] on div at bounding box center [280, 214] width 26 height 10
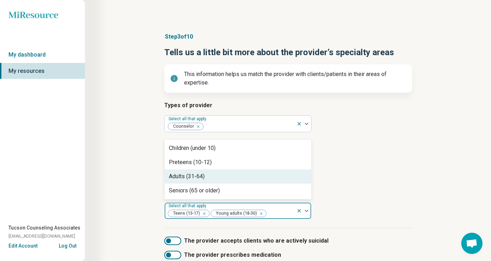
click at [241, 177] on div "Adults (31-64)" at bounding box center [238, 177] width 147 height 14
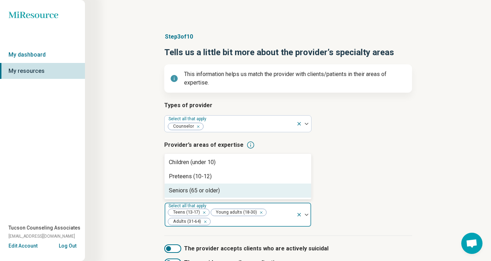
click at [236, 194] on div "Seniors (65 or older)" at bounding box center [238, 191] width 147 height 14
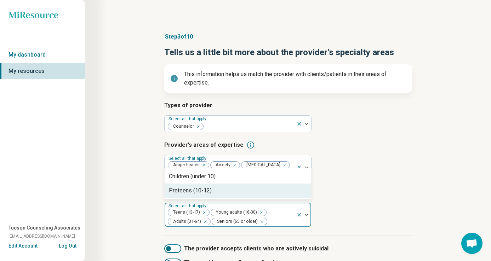
click at [323, 212] on article "Age groups provider treats option Seniors (65 or older), selected. Preteens (10…" at bounding box center [288, 207] width 248 height 39
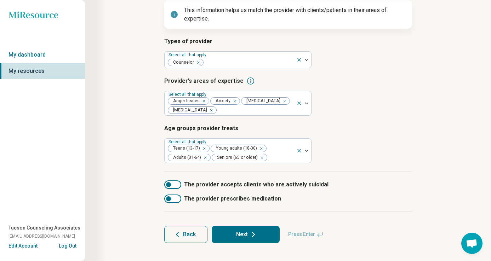
scroll to position [72, 0]
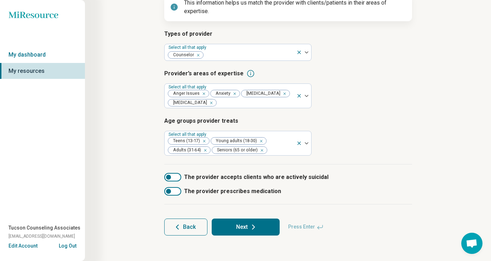
click at [169, 174] on div at bounding box center [172, 177] width 17 height 9
click at [235, 216] on form "Types of provider Select all that apply Counselor Provider’s areas of expertise…" at bounding box center [288, 133] width 248 height 206
click at [236, 223] on button "Next" at bounding box center [246, 227] width 68 height 17
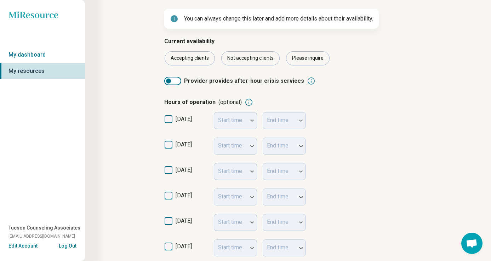
scroll to position [78, 0]
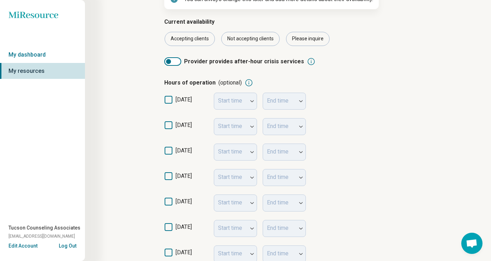
click at [168, 126] on icon at bounding box center [169, 126] width 8 height 8
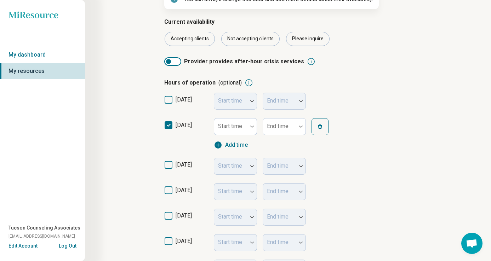
scroll to position [4, 0]
click at [168, 164] on icon at bounding box center [169, 165] width 8 height 8
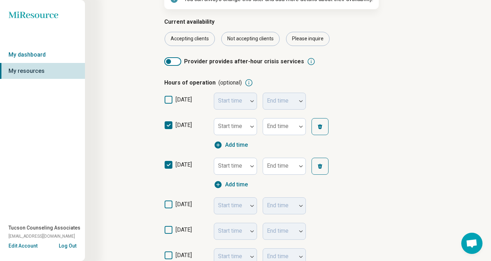
click at [168, 199] on div "[DATE] Start time End time" at bounding box center [288, 206] width 248 height 26
click at [168, 205] on icon at bounding box center [169, 205] width 8 height 8
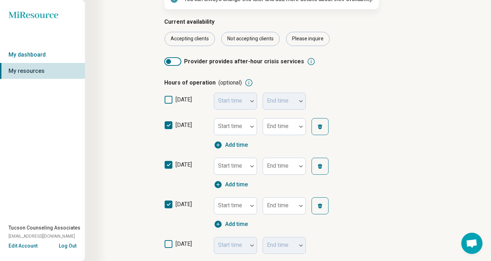
click at [168, 243] on icon at bounding box center [169, 245] width 8 height 8
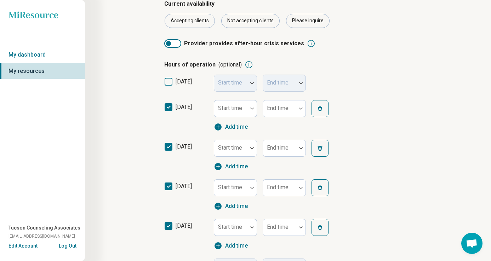
scroll to position [122, 0]
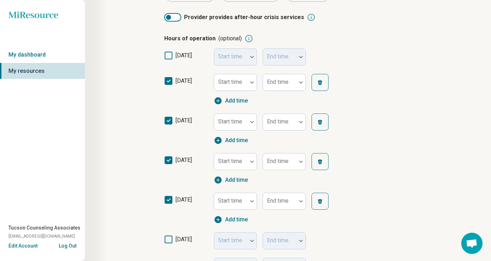
click at [169, 246] on label "[DATE]" at bounding box center [186, 243] width 44 height 14
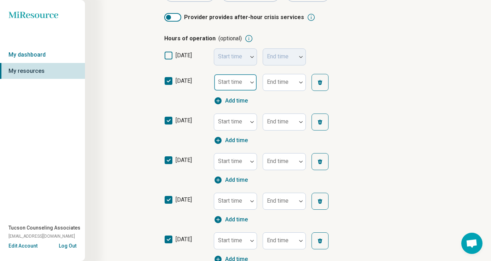
click at [246, 86] on div at bounding box center [230, 83] width 33 height 16
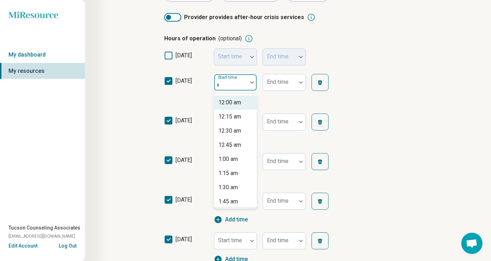
type input "**"
click at [243, 160] on div "12:00 pm" at bounding box center [235, 159] width 43 height 14
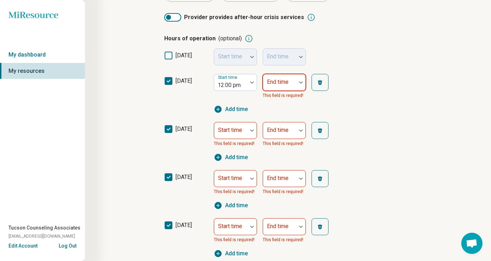
click at [291, 85] on div at bounding box center [280, 85] width 28 height 10
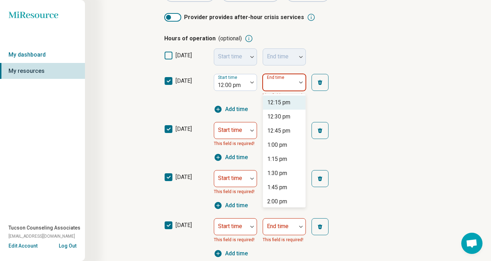
type input "*"
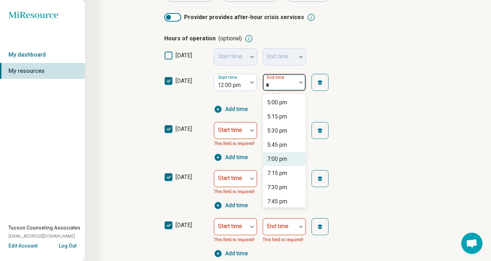
click at [282, 156] on div "7:00 pm" at bounding box center [277, 159] width 20 height 9
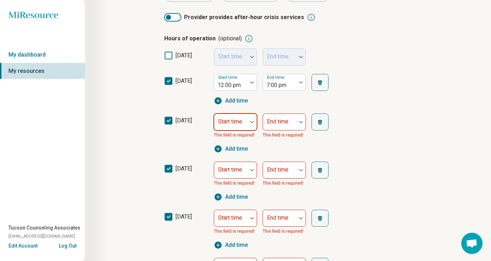
click at [239, 125] on div at bounding box center [231, 125] width 28 height 10
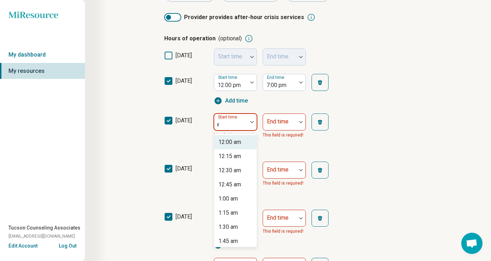
type input "**"
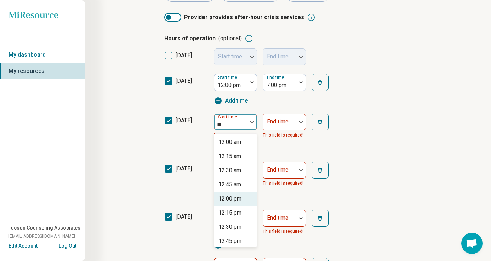
click at [240, 198] on div "12:00 pm" at bounding box center [230, 199] width 23 height 9
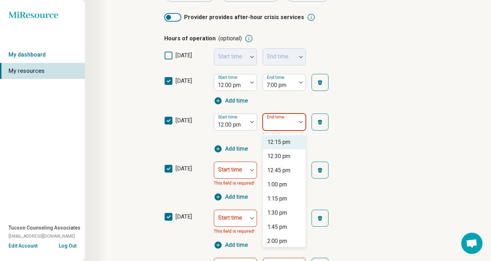
click at [288, 119] on div "End time" at bounding box center [284, 122] width 43 height 17
type input "*"
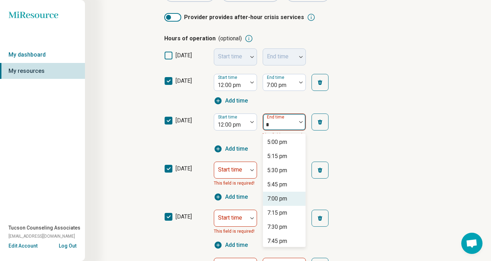
click at [281, 199] on div "7:00 pm" at bounding box center [277, 199] width 20 height 9
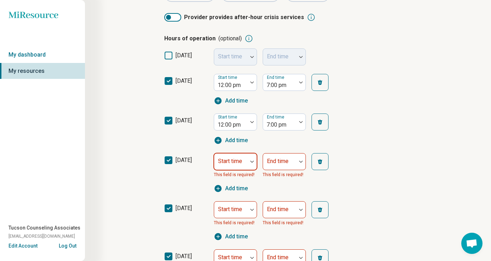
click at [239, 164] on div "Start time" at bounding box center [235, 161] width 43 height 17
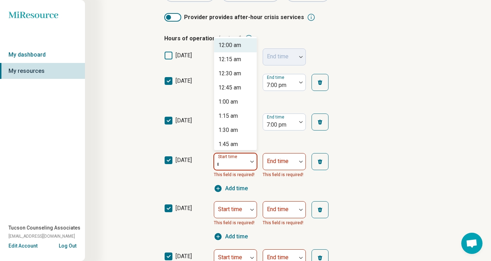
type input "**"
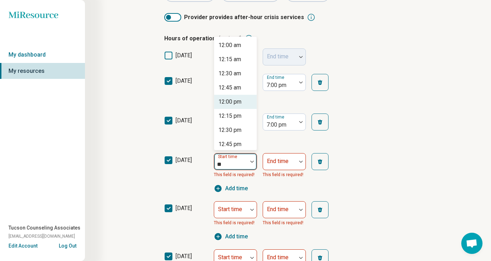
click at [241, 106] on div "12:00 pm" at bounding box center [230, 102] width 23 height 9
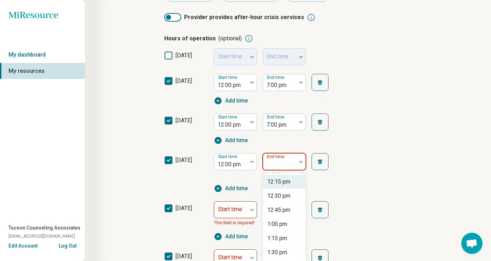
click at [276, 156] on div "End time" at bounding box center [284, 161] width 43 height 17
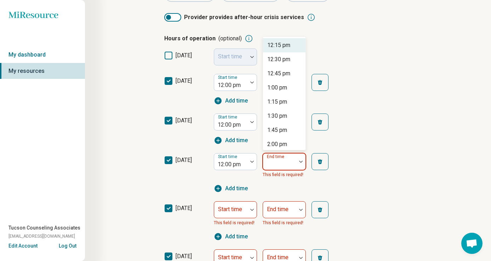
scroll to position [151, 0]
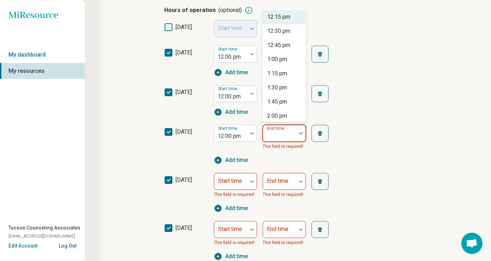
type input "*"
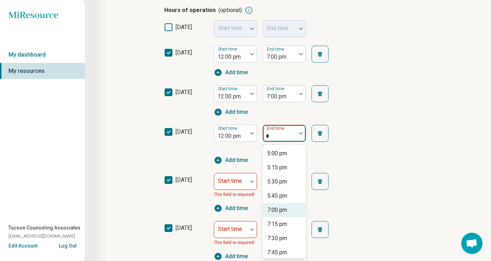
click at [282, 210] on div "7:00 pm" at bounding box center [277, 210] width 20 height 9
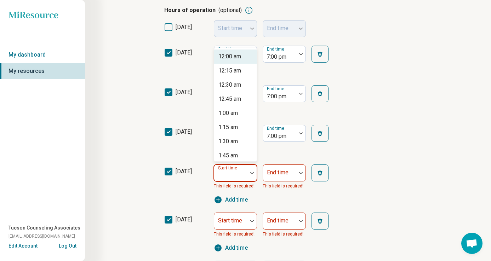
click at [239, 179] on div at bounding box center [231, 176] width 28 height 10
type input "**"
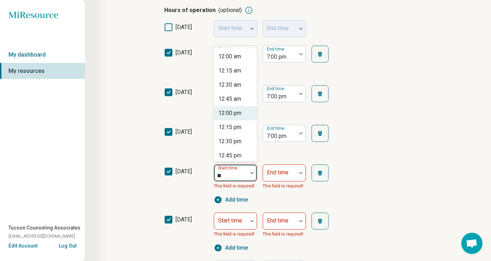
click at [239, 114] on div "12:00 pm" at bounding box center [230, 113] width 23 height 9
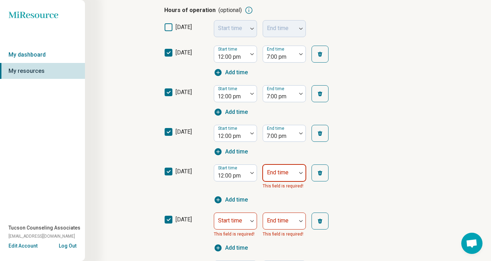
click at [284, 169] on label "End time" at bounding box center [278, 172] width 22 height 7
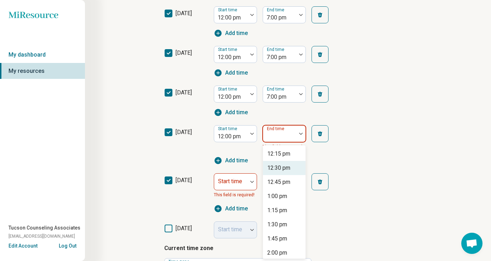
scroll to position [190, 0]
type input "*"
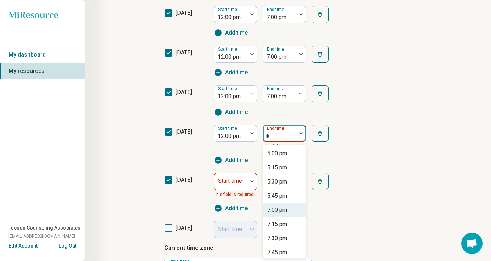
click at [282, 214] on div "7:00 pm" at bounding box center [277, 210] width 20 height 9
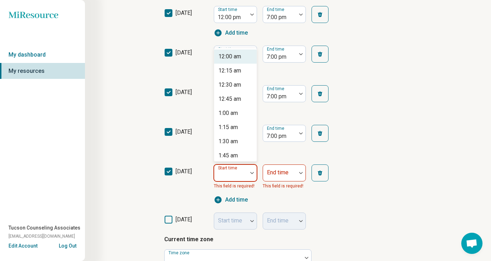
click at [240, 174] on div "Start time" at bounding box center [235, 173] width 43 height 17
type input "**"
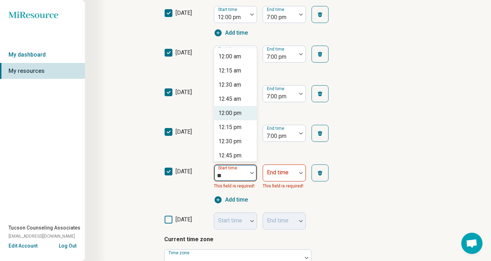
click at [236, 111] on div "12:00 pm" at bounding box center [230, 113] width 23 height 9
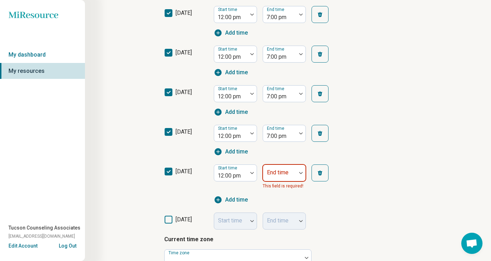
click at [277, 171] on div "End time" at bounding box center [284, 173] width 43 height 17
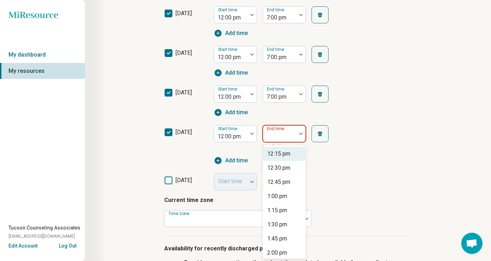
scroll to position [230, 0]
type input "*"
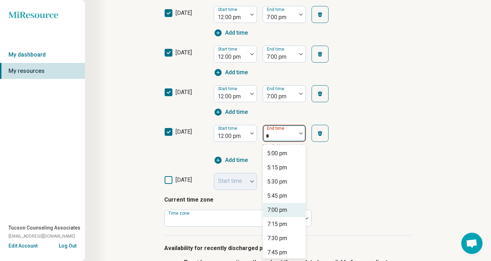
click at [285, 212] on div "7:00 pm" at bounding box center [277, 210] width 20 height 9
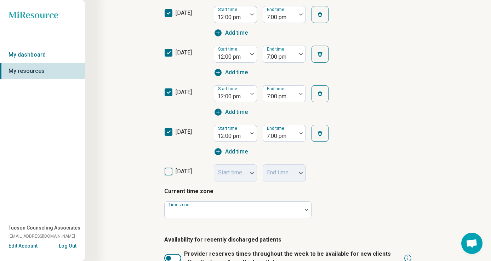
click at [320, 195] on p "Current time zone" at bounding box center [288, 191] width 248 height 9
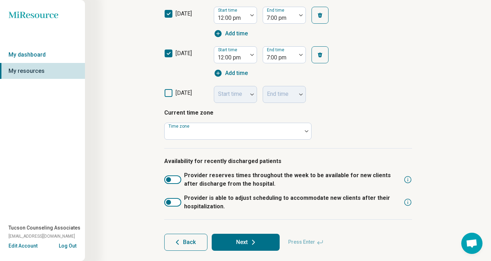
scroll to position [318, 0]
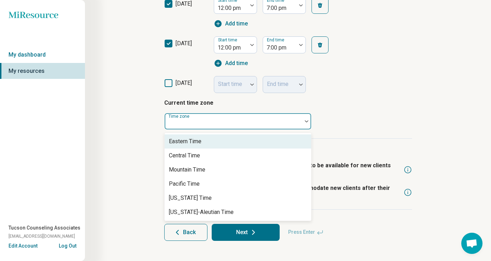
click at [290, 126] on div at bounding box center [234, 124] width 132 height 10
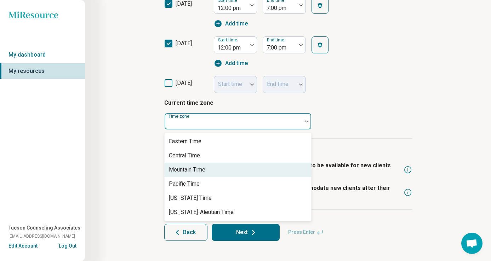
click at [248, 169] on div "Mountain Time" at bounding box center [238, 170] width 147 height 14
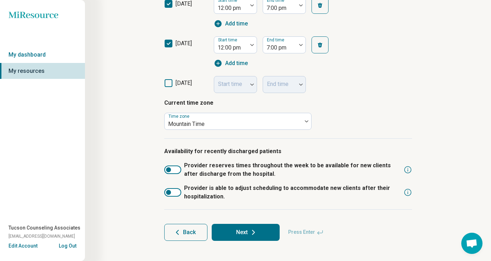
click at [248, 228] on button "Next" at bounding box center [246, 232] width 68 height 17
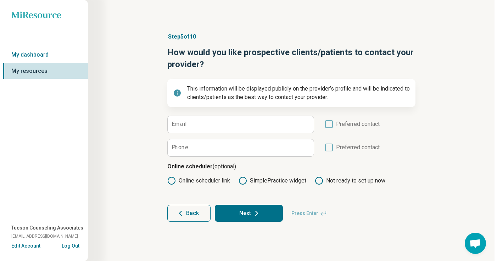
scroll to position [0, 0]
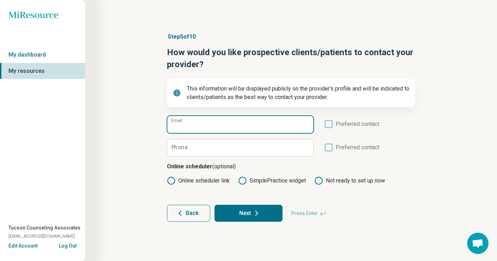
click at [195, 132] on input "Email" at bounding box center [240, 124] width 146 height 17
paste input "**********"
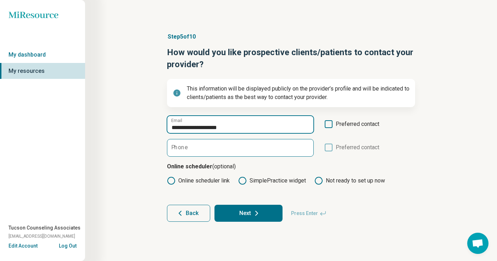
type input "**********"
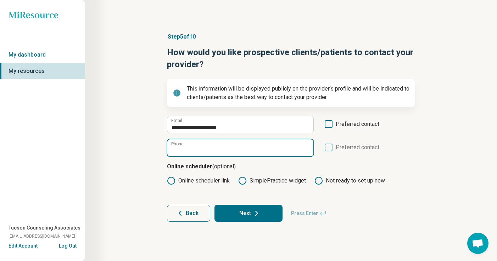
click at [213, 154] on input "Phone" at bounding box center [240, 148] width 146 height 17
type input "**********"
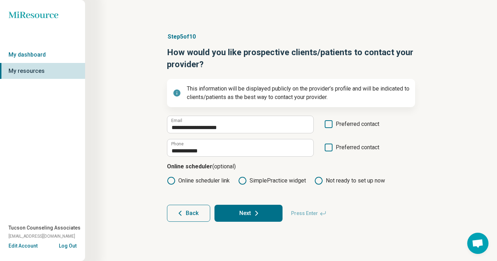
click at [332, 147] on icon at bounding box center [329, 148] width 8 height 8
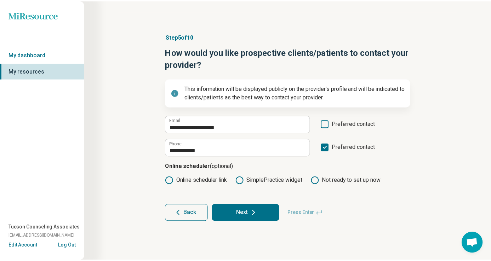
scroll to position [4, 0]
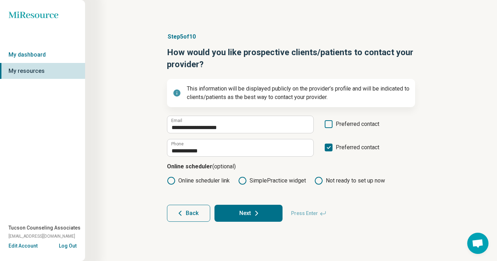
click at [217, 184] on label "Online scheduler link" at bounding box center [198, 181] width 63 height 9
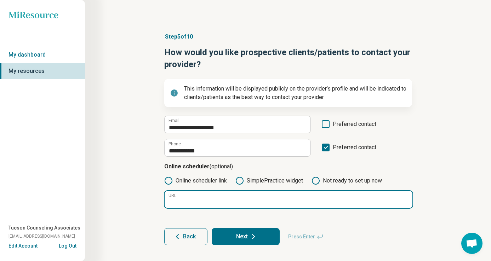
click at [221, 195] on input "URL" at bounding box center [289, 199] width 248 height 17
paste input "**********"
type input "**********"
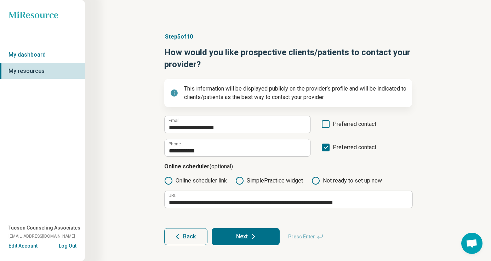
click at [261, 235] on button "Next" at bounding box center [246, 237] width 68 height 17
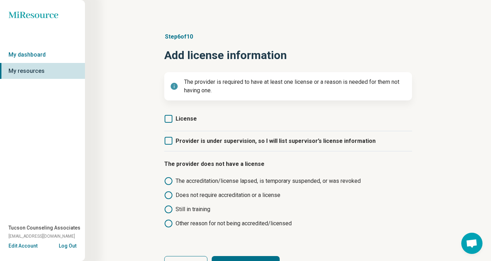
click at [172, 142] on icon at bounding box center [169, 141] width 8 height 8
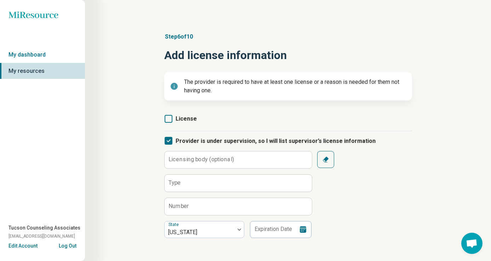
scroll to position [4, 0]
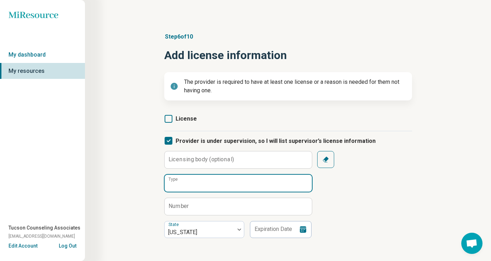
click at [186, 184] on input "Type" at bounding box center [238, 183] width 147 height 17
type input "***"
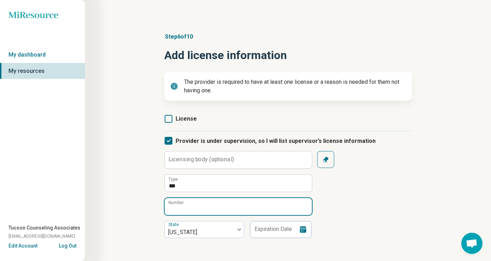
click at [208, 205] on input "Number" at bounding box center [238, 206] width 147 height 17
type input "*****"
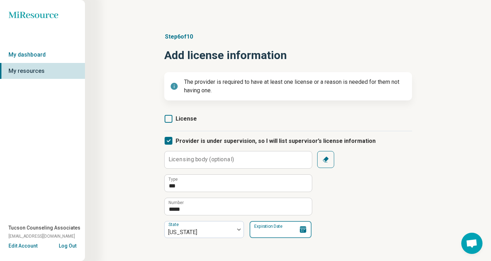
click at [298, 231] on input "Expiration Date" at bounding box center [281, 229] width 62 height 17
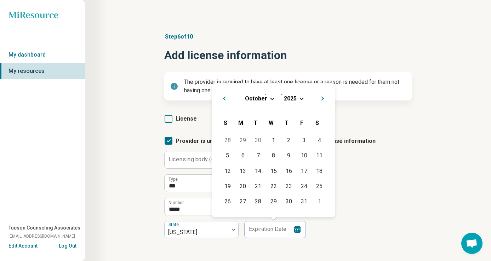
click at [301, 98] on span "Choose Date" at bounding box center [302, 98] width 4 height 4
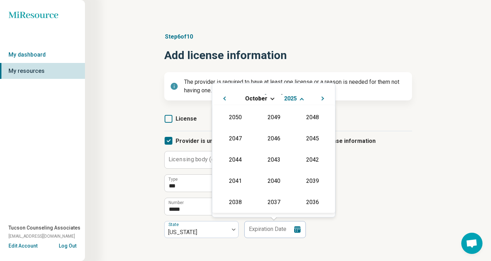
scroll to position [128, 0]
click at [306, 139] on div "2027" at bounding box center [312, 137] width 34 height 13
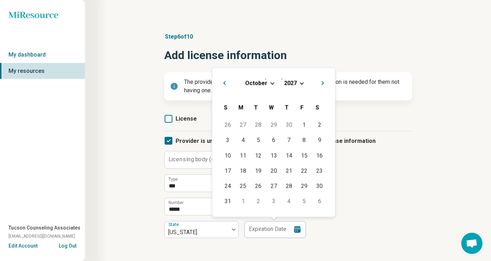
click at [265, 77] on h2 "[DATE]" at bounding box center [274, 82] width 112 height 10
click at [260, 81] on span "October" at bounding box center [257, 83] width 22 height 7
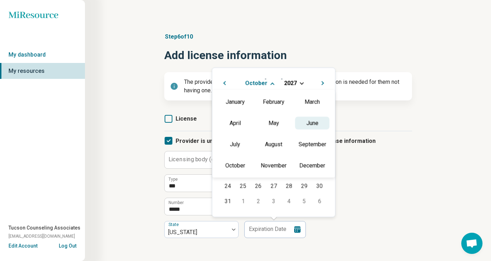
click at [309, 118] on div "June" at bounding box center [312, 123] width 34 height 13
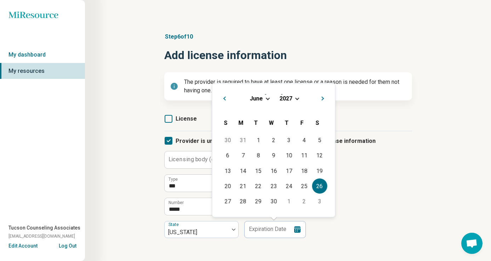
click at [319, 183] on div "26" at bounding box center [319, 186] width 15 height 15
type input "**********"
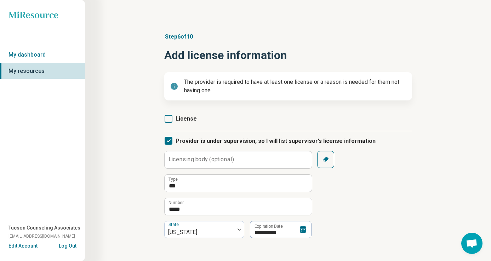
click at [343, 197] on div "**********" at bounding box center [288, 194] width 248 height 87
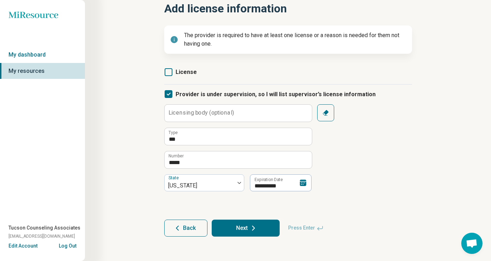
scroll to position [47, 0]
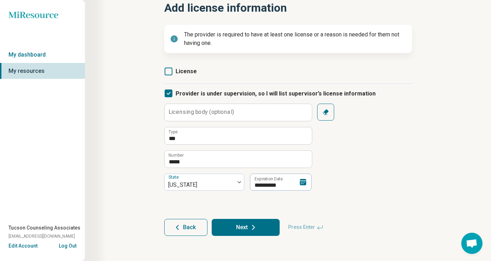
click at [262, 229] on button "Next" at bounding box center [246, 227] width 68 height 17
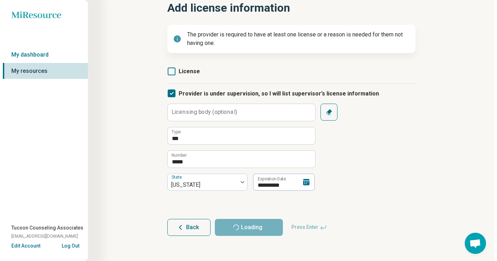
scroll to position [0, 0]
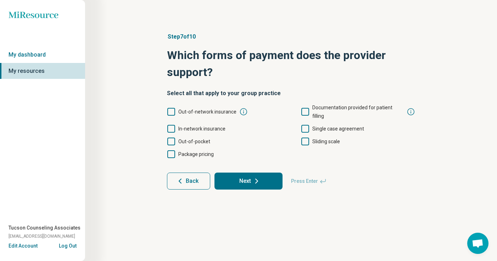
click at [196, 125] on span "In-network insurance" at bounding box center [201, 129] width 47 height 9
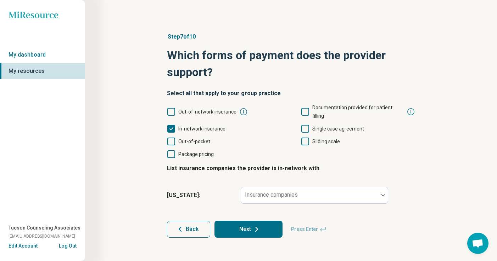
scroll to position [4, 0]
click at [260, 192] on label "Insurance companies" at bounding box center [271, 195] width 53 height 7
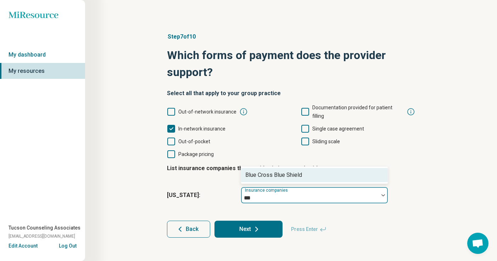
type input "****"
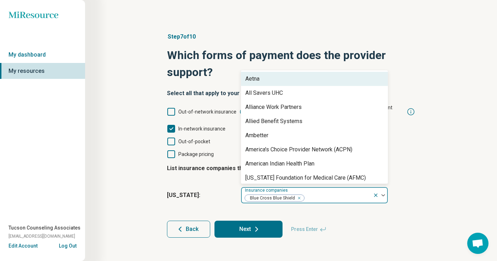
click at [197, 128] on div "Out-of-network insurance Documentation provided for patient filling In-network …" at bounding box center [291, 130] width 248 height 55
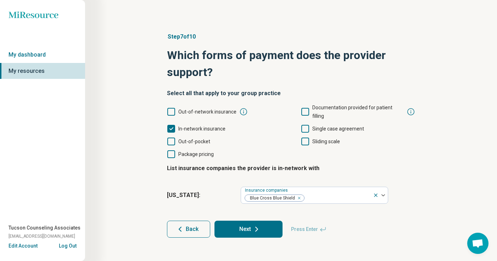
click at [188, 139] on span "Out-of-pocket" at bounding box center [194, 142] width 32 height 6
click at [329, 139] on span "Sliding scale" at bounding box center [326, 142] width 28 height 6
click at [255, 227] on button "Next" at bounding box center [248, 229] width 68 height 17
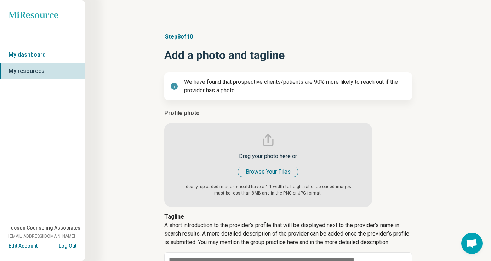
type textarea "*"
click at [280, 173] on input "file" at bounding box center [268, 158] width 208 height 98
type input "**********"
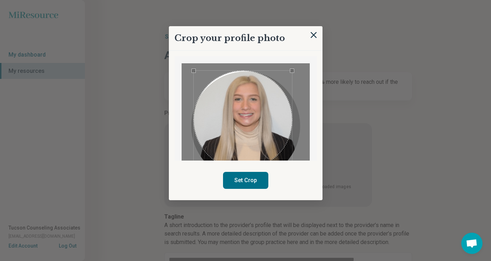
click at [264, 144] on div "Use the arrow keys to move the crop selection area" at bounding box center [243, 120] width 98 height 98
click at [259, 187] on button "Set Crop" at bounding box center [245, 180] width 45 height 17
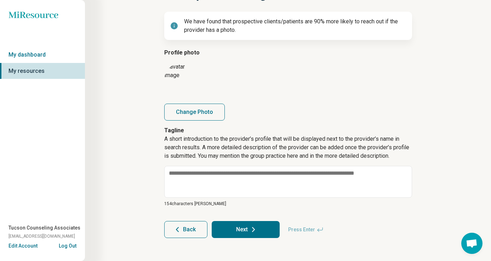
scroll to position [63, 0]
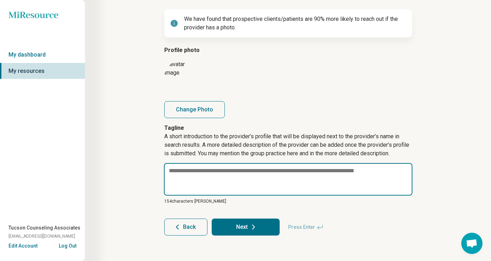
click at [225, 185] on textarea at bounding box center [288, 179] width 249 height 33
paste textarea "**********"
type textarea "*"
type textarea "**********"
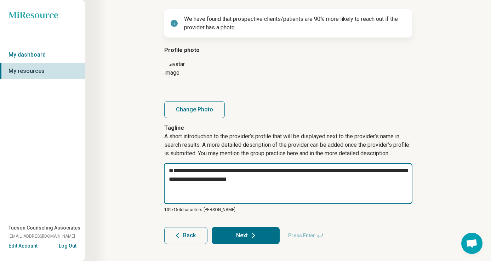
type textarea "*"
type textarea "**********"
click at [171, 187] on textarea "**********" at bounding box center [288, 183] width 249 height 41
click at [169, 187] on textarea "**********" at bounding box center [288, 183] width 249 height 41
type textarea "*"
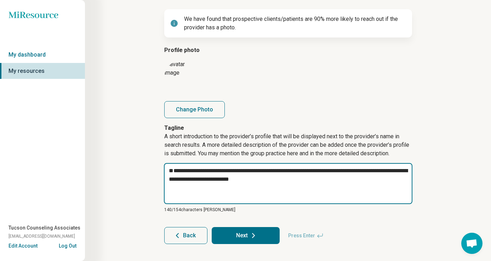
type textarea "**********"
type textarea "*"
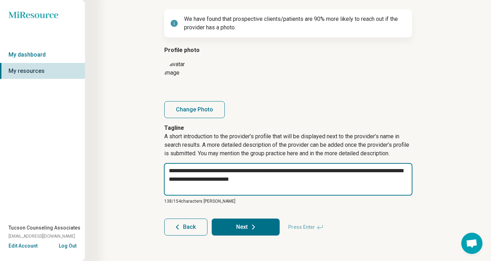
type textarea "**********"
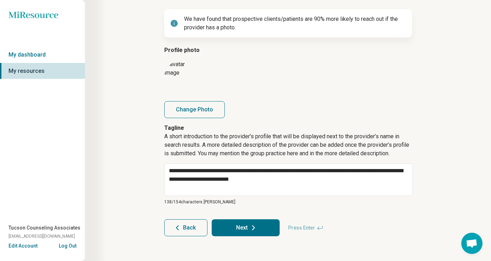
click at [265, 233] on button "Next" at bounding box center [246, 228] width 68 height 17
type textarea "*"
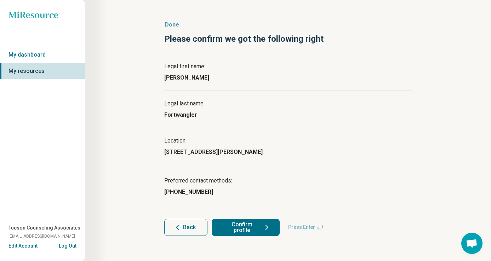
scroll to position [12, 0]
click at [258, 226] on button "Confirm profile" at bounding box center [246, 227] width 68 height 17
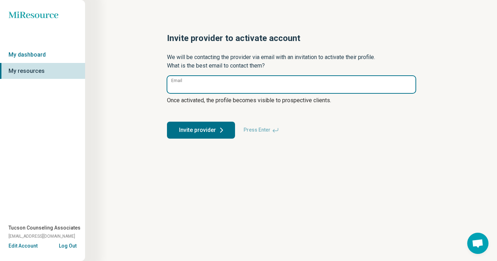
click at [222, 85] on input "Email" at bounding box center [291, 84] width 248 height 17
paste input "**********"
type input "**********"
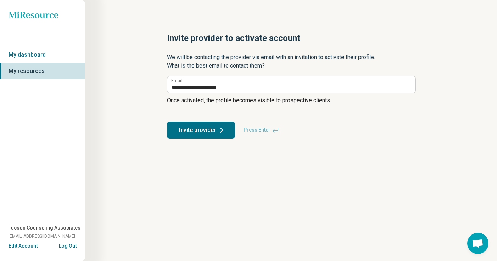
click at [207, 124] on button "Invite provider" at bounding box center [201, 130] width 68 height 17
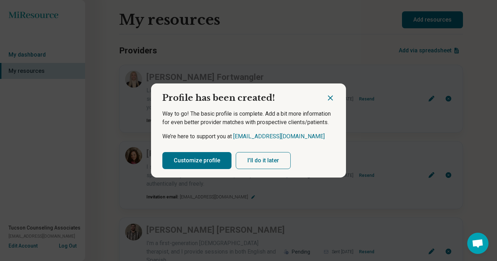
click at [210, 161] on button "Customize profile" at bounding box center [196, 160] width 69 height 17
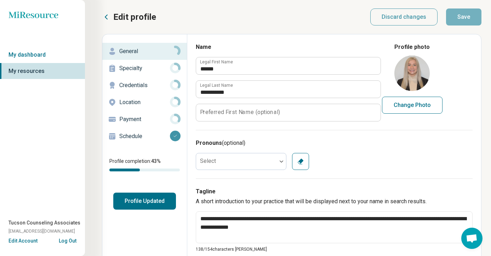
click at [142, 69] on p "Specialty" at bounding box center [144, 68] width 51 height 9
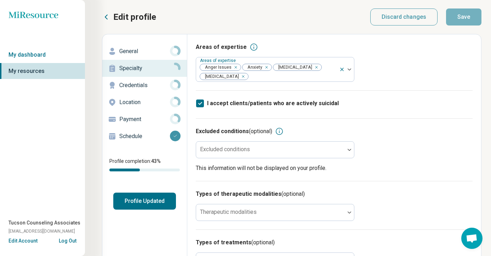
click at [141, 57] on div "General" at bounding box center [144, 51] width 73 height 11
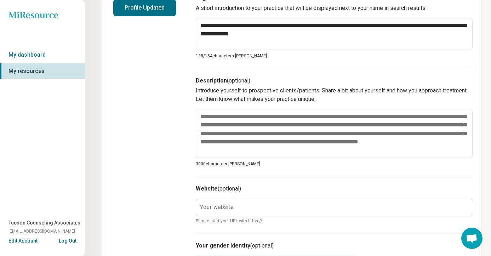
scroll to position [195, 0]
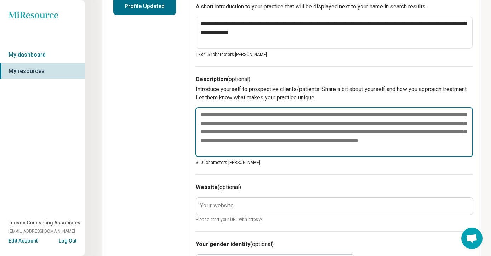
click at [292, 149] on textarea at bounding box center [335, 132] width 278 height 50
paste textarea "**********"
type textarea "*"
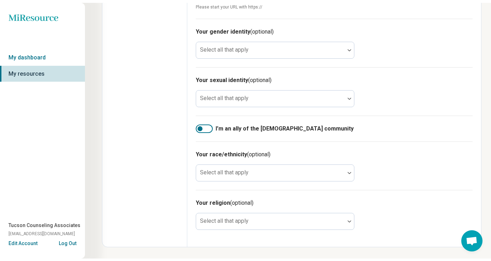
scroll to position [0, 0]
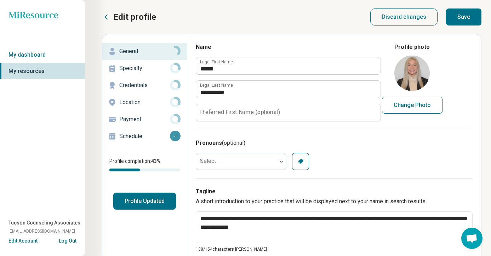
type textarea "**********"
click at [458, 25] on button "Save" at bounding box center [463, 17] width 35 height 17
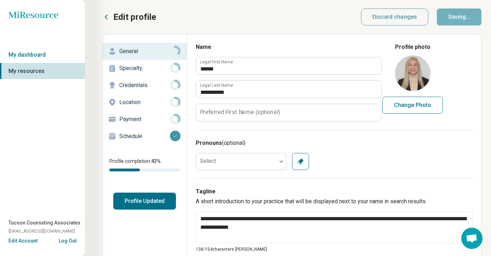
type textarea "*"
click at [156, 205] on button "Profile Updated" at bounding box center [144, 201] width 63 height 17
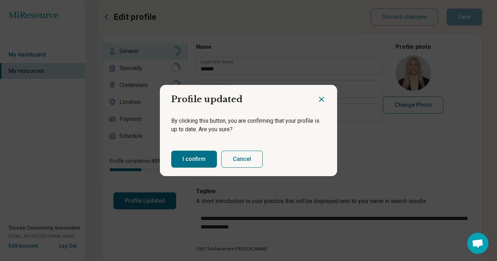
click at [192, 159] on button "I confirm" at bounding box center [194, 159] width 46 height 17
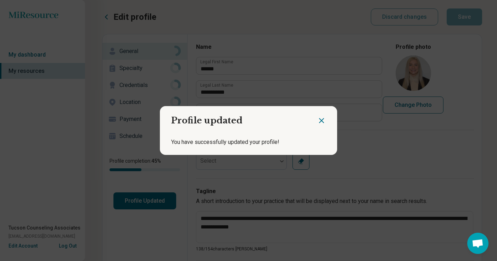
click at [318, 125] on icon "Close dialog" at bounding box center [321, 121] width 9 height 9
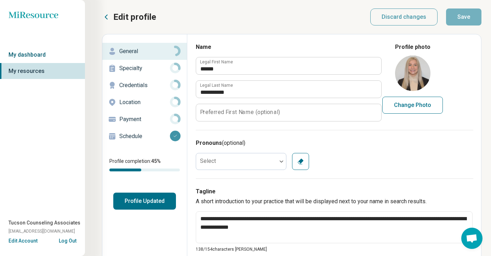
click at [48, 56] on link "My dashboard" at bounding box center [42, 55] width 85 height 16
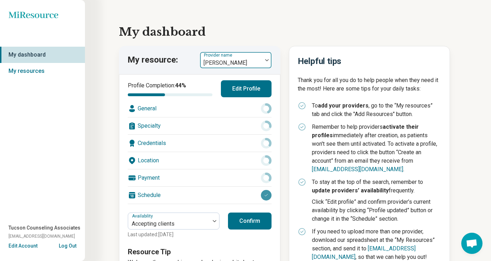
click at [211, 66] on div at bounding box center [231, 63] width 57 height 10
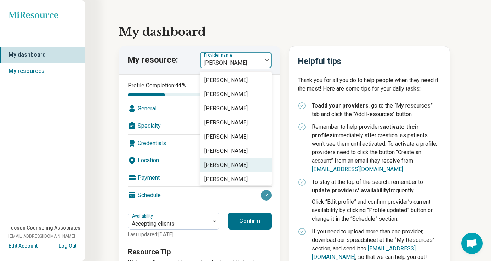
scroll to position [31, 0]
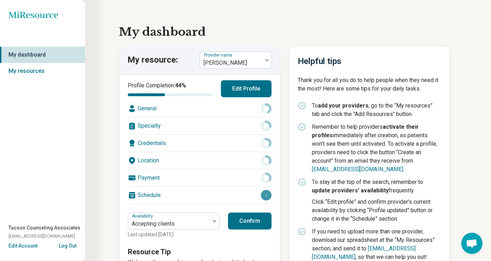
click at [249, 21] on div "My dashboard My resource: Provider name [PERSON_NAME] Profile Completion: 44 % …" at bounding box center [288, 152] width 338 height 282
click at [41, 71] on link "My resources" at bounding box center [42, 71] width 85 height 16
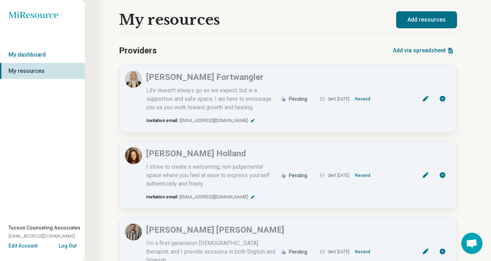
click at [427, 17] on button "Add resources" at bounding box center [426, 19] width 61 height 17
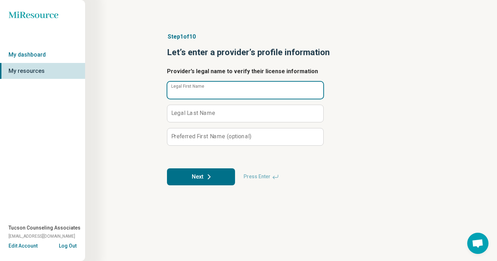
click at [230, 93] on input "Legal First Name" at bounding box center [245, 90] width 156 height 17
type input "********"
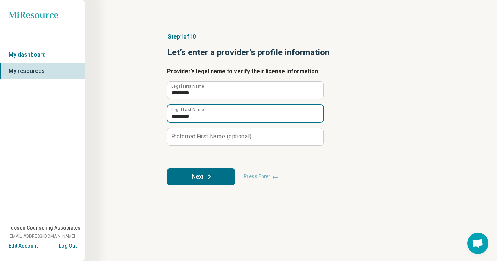
type input "********"
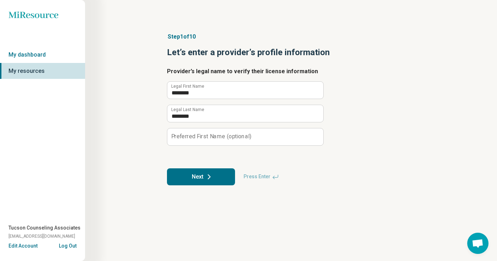
click at [195, 186] on article "Step 1 of 10 Let’s enter a provider’s profile information Provider’s legal name…" at bounding box center [291, 108] width 271 height 181
click at [200, 182] on button "Next" at bounding box center [201, 177] width 68 height 17
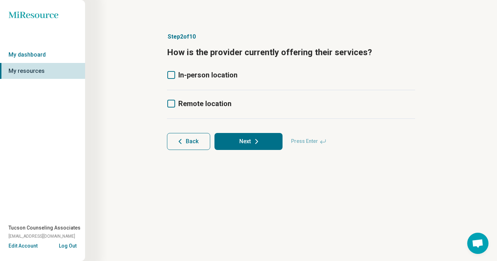
click at [173, 77] on icon at bounding box center [171, 75] width 8 height 8
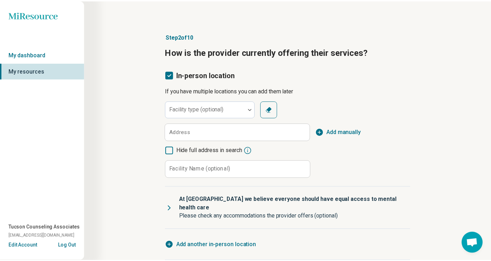
scroll to position [4, 0]
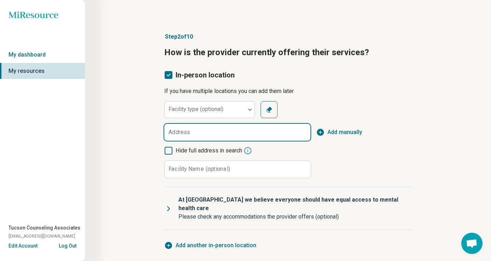
click at [194, 126] on input "Address" at bounding box center [237, 132] width 146 height 17
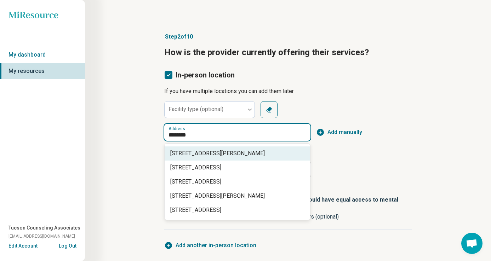
click at [209, 151] on span "[STREET_ADDRESS][PERSON_NAME]" at bounding box center [238, 154] width 137 height 9
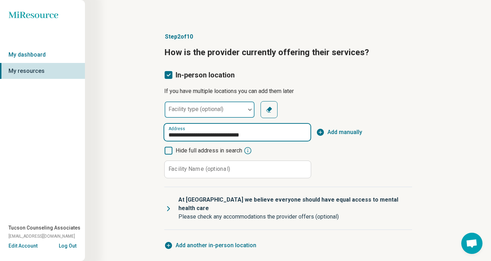
type input "**********"
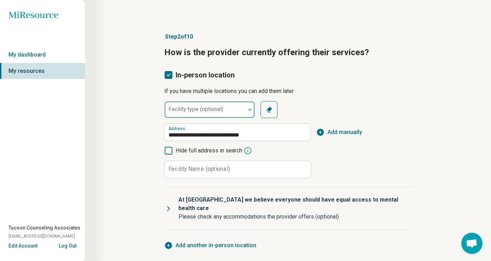
click at [215, 112] on div at bounding box center [205, 113] width 75 height 10
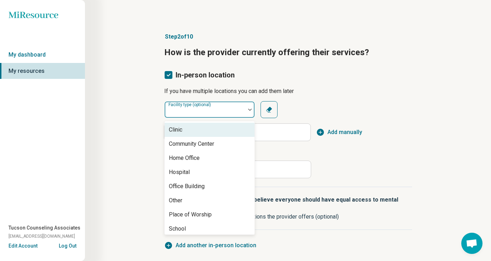
click at [203, 130] on div "Clinic" at bounding box center [210, 130] width 90 height 14
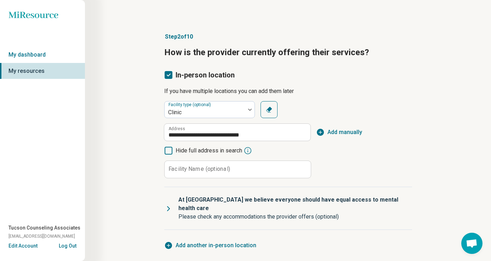
click at [215, 170] on label "Facility Name (optional)" at bounding box center [200, 170] width 62 height 6
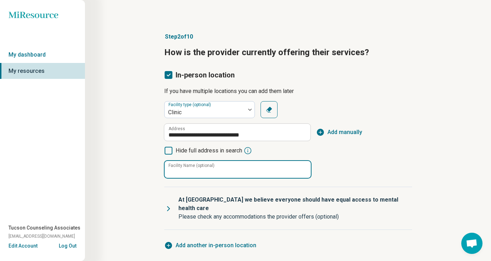
click at [215, 170] on input "Facility Name (optional)" at bounding box center [238, 169] width 146 height 17
type input "**********"
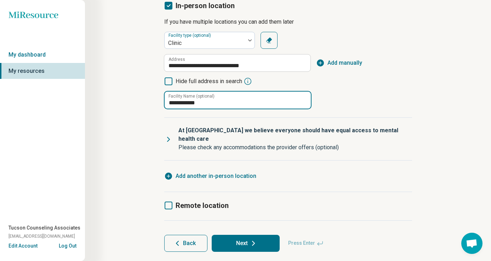
scroll to position [77, 0]
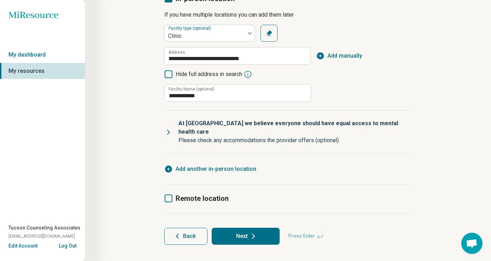
click at [192, 194] on span "Remote location" at bounding box center [202, 198] width 53 height 9
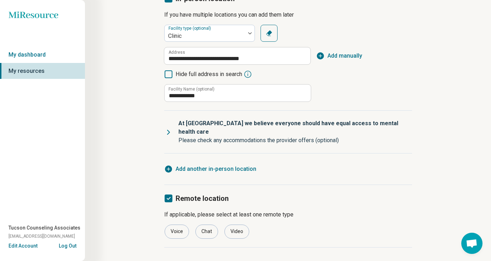
scroll to position [4, 0]
click at [238, 227] on div "Video" at bounding box center [237, 232] width 25 height 14
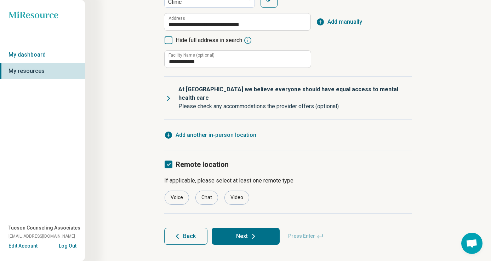
click at [246, 230] on button "Next" at bounding box center [246, 236] width 68 height 17
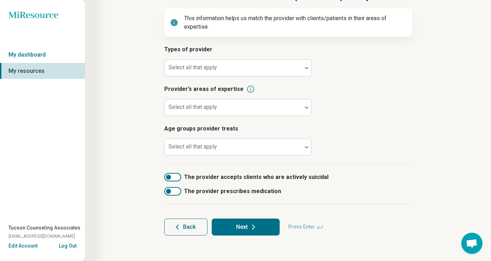
scroll to position [56, 0]
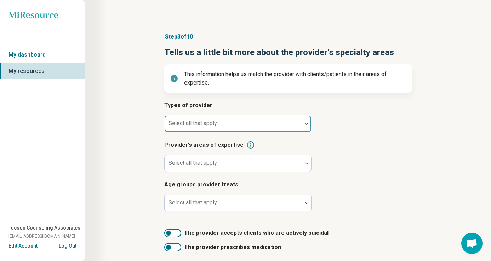
click at [227, 123] on div at bounding box center [234, 127] width 132 height 10
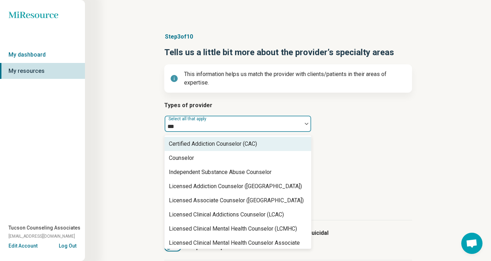
type input "****"
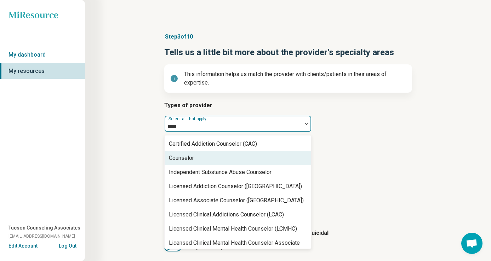
click at [210, 154] on div "Counselor" at bounding box center [238, 158] width 147 height 14
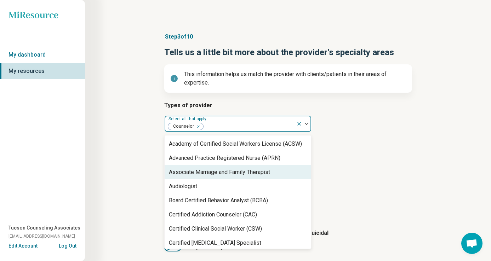
scroll to position [99, 0]
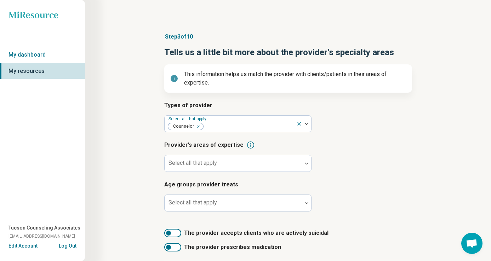
click at [323, 173] on div "Types of provider Select all that apply Counselor Provider’s areas of expertise…" at bounding box center [288, 160] width 248 height 119
click at [200, 165] on div "Select all that apply" at bounding box center [237, 163] width 147 height 17
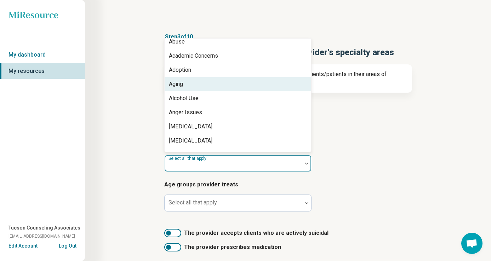
scroll to position [9, 0]
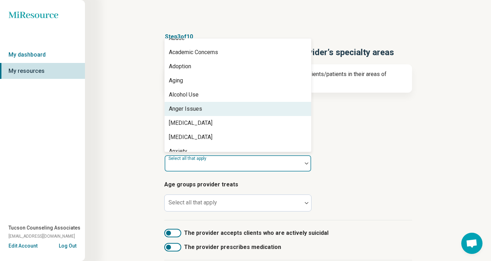
click at [208, 105] on div "Anger Issues" at bounding box center [238, 109] width 147 height 14
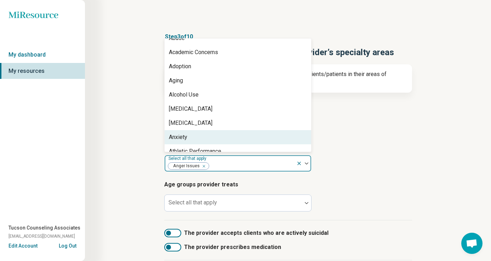
click at [199, 138] on div "Anxiety" at bounding box center [238, 137] width 147 height 14
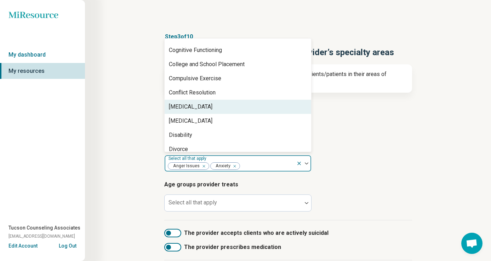
scroll to position [336, 0]
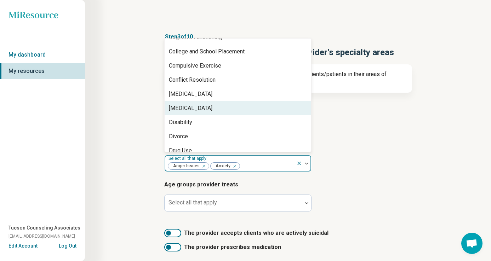
click at [208, 113] on div "[MEDICAL_DATA]" at bounding box center [238, 108] width 147 height 14
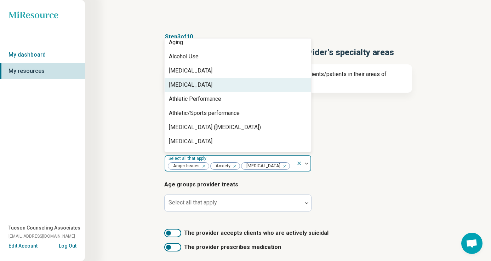
scroll to position [50, 0]
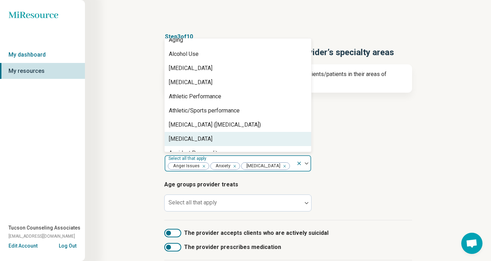
click at [199, 135] on div "[MEDICAL_DATA]" at bounding box center [238, 139] width 147 height 14
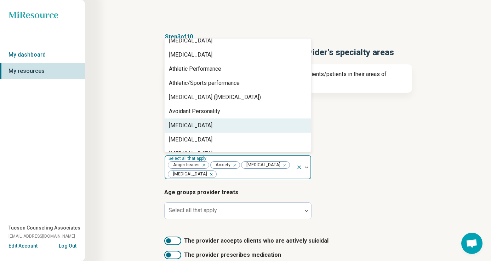
scroll to position [79, 0]
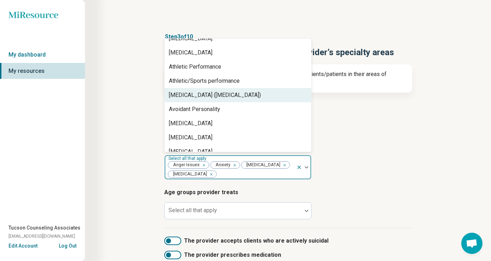
click at [230, 101] on div "[MEDICAL_DATA] ([MEDICAL_DATA])" at bounding box center [238, 95] width 147 height 14
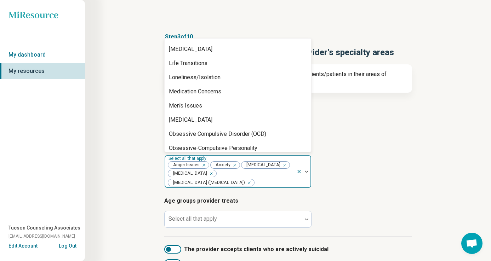
scroll to position [650, 0]
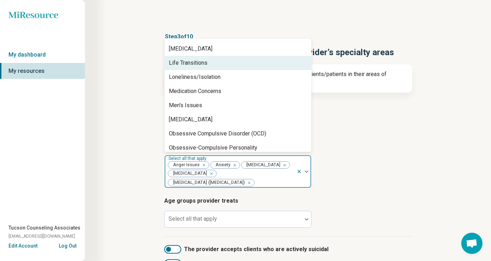
click at [230, 66] on div "Life Transitions" at bounding box center [238, 63] width 147 height 14
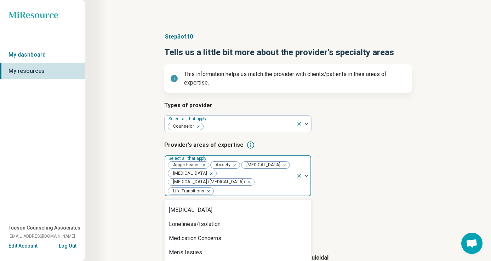
scroll to position [81, 0]
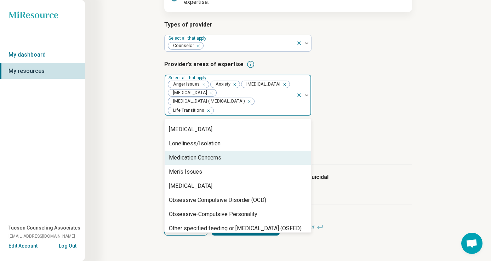
click at [362, 164] on div "Types of provider Select all that apply Counselor Provider’s areas of expertise…" at bounding box center [288, 93] width 248 height 144
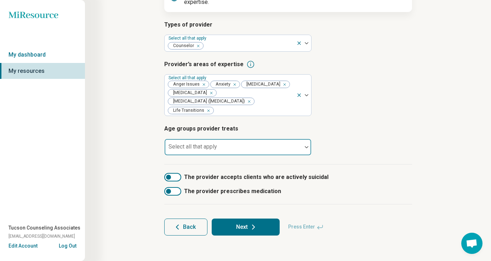
click at [267, 151] on div at bounding box center [234, 150] width 132 height 10
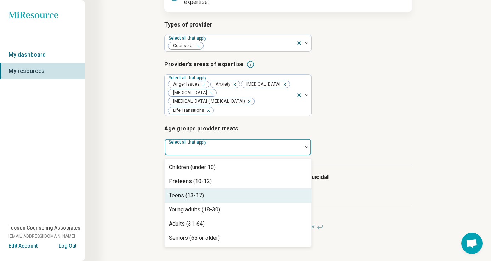
click at [204, 192] on div "Teens (13-17)" at bounding box center [238, 196] width 147 height 14
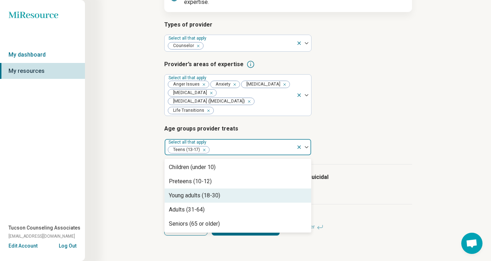
click at [209, 196] on div "Young adults (18-30)" at bounding box center [194, 196] width 51 height 9
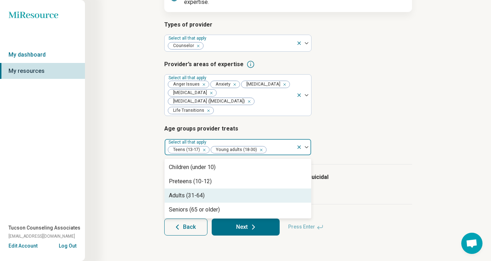
click at [209, 198] on div "Adults (31-64)" at bounding box center [238, 196] width 147 height 14
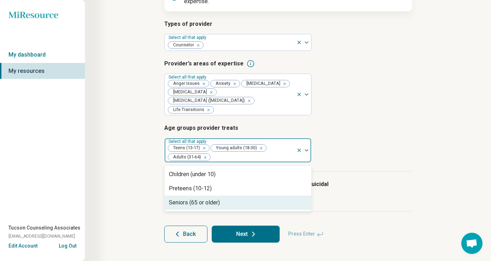
click at [209, 198] on div "Seniors (65 or older)" at bounding box center [238, 203] width 147 height 14
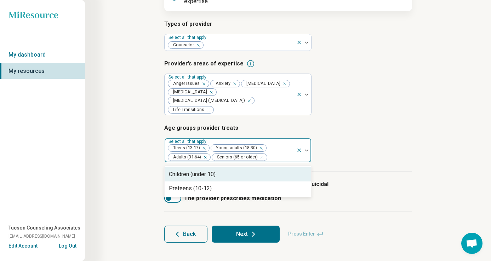
click at [289, 219] on form "Types of provider Select all that apply Counselor Provider’s areas of expertise…" at bounding box center [288, 131] width 248 height 223
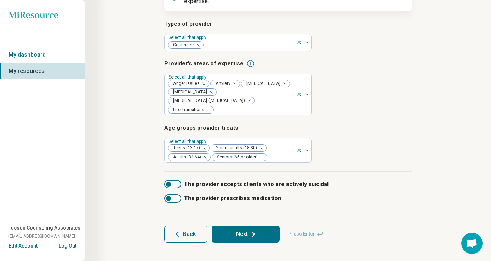
click at [174, 188] on div at bounding box center [172, 184] width 17 height 9
click at [264, 234] on button "Next" at bounding box center [246, 234] width 68 height 17
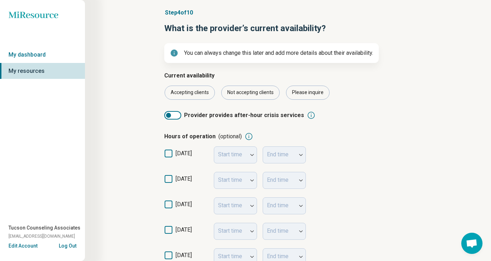
scroll to position [61, 0]
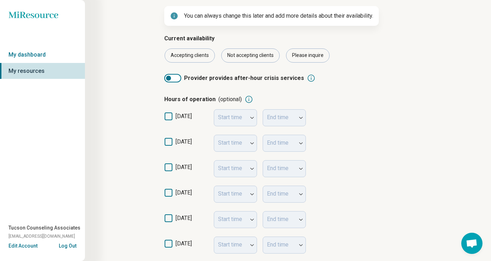
click at [169, 115] on icon at bounding box center [169, 117] width 8 height 8
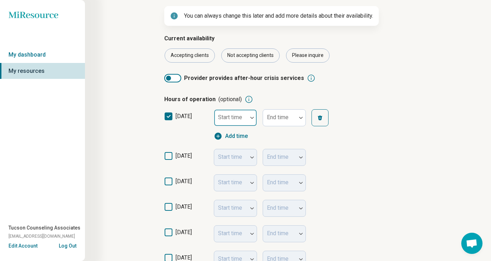
click at [235, 115] on div "Start time" at bounding box center [235, 117] width 43 height 17
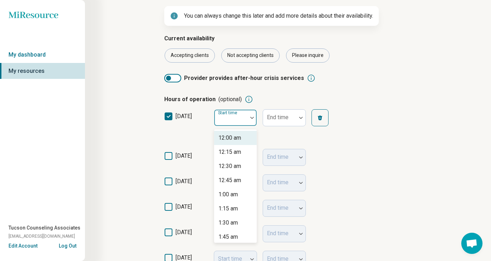
type input "*"
click at [236, 139] on div "9:00 am" at bounding box center [228, 138] width 19 height 9
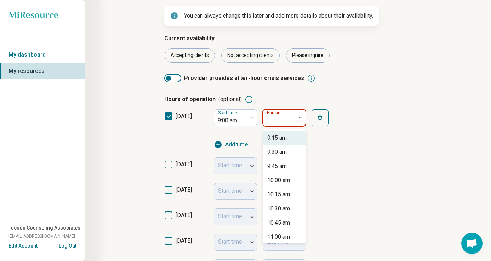
click at [276, 120] on div "End time" at bounding box center [284, 117] width 43 height 17
type input "*"
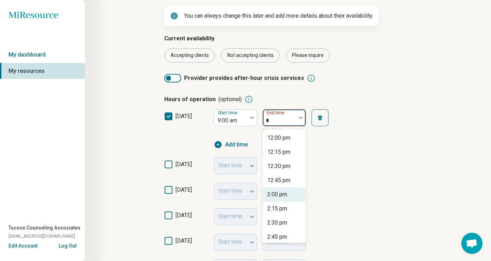
click at [282, 194] on div "2:00 pm" at bounding box center [277, 195] width 20 height 9
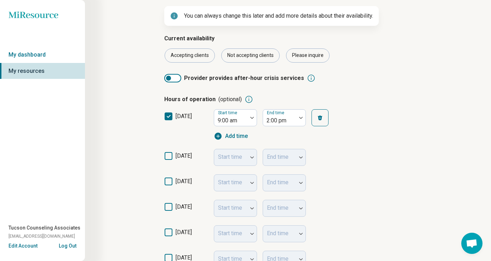
click at [170, 155] on icon at bounding box center [169, 156] width 8 height 8
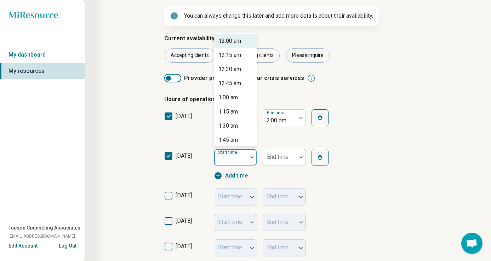
click at [237, 159] on div "Start time" at bounding box center [235, 157] width 43 height 17
type input "*"
click at [236, 101] on div "4:00 am" at bounding box center [228, 98] width 19 height 9
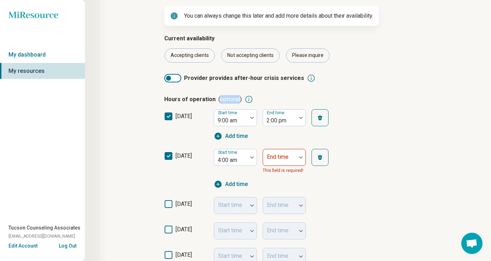
click at [236, 101] on span "(optional)" at bounding box center [230, 99] width 23 height 9
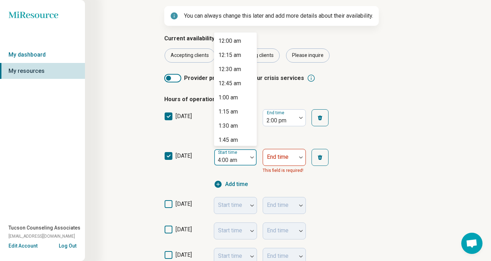
click at [238, 163] on div at bounding box center [231, 161] width 28 height 10
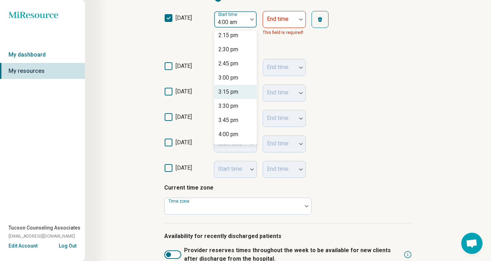
scroll to position [821, 0]
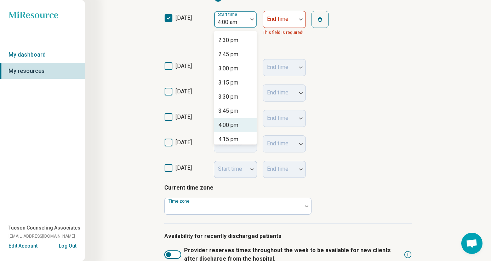
click at [235, 126] on div "4:00 pm" at bounding box center [229, 125] width 20 height 9
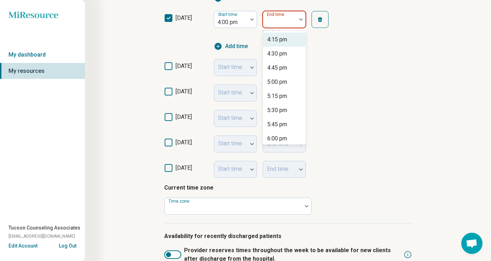
click at [286, 19] on div "End time" at bounding box center [284, 19] width 43 height 17
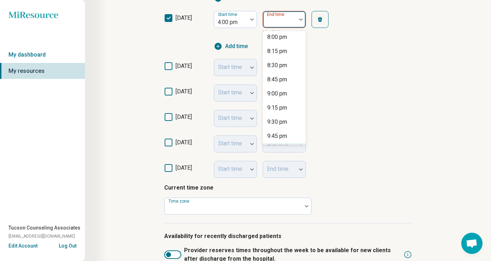
scroll to position [214, 0]
click at [293, 42] on div "8:00 pm" at bounding box center [284, 38] width 43 height 14
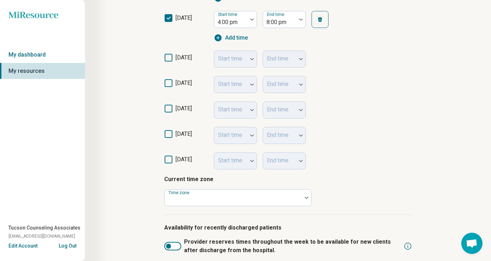
click at [168, 58] on icon at bounding box center [169, 58] width 8 height 8
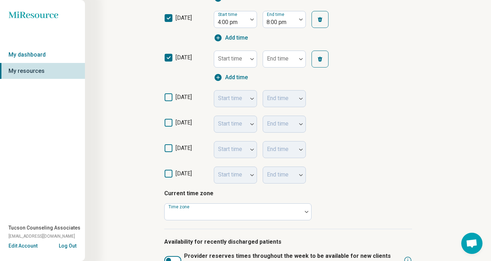
scroll to position [4, 0]
click at [235, 62] on div at bounding box center [231, 62] width 28 height 10
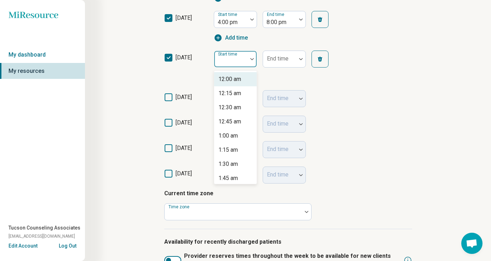
type input "*"
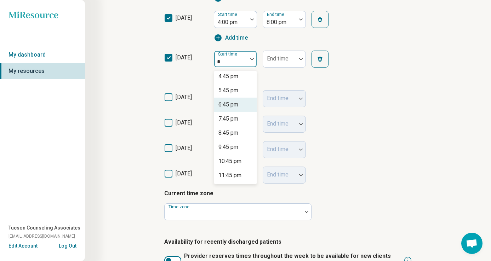
scroll to position [320, 0]
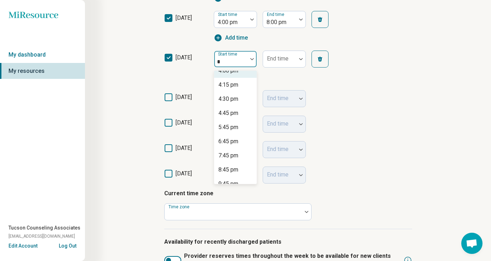
click at [244, 72] on div "4:00 pm" at bounding box center [235, 71] width 43 height 14
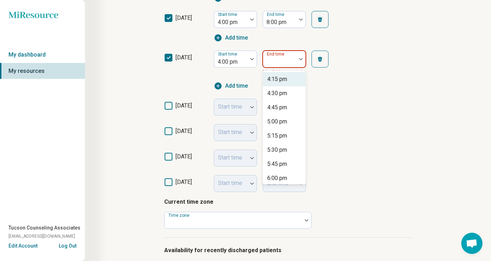
click at [288, 62] on div at bounding box center [280, 62] width 28 height 10
type input "*"
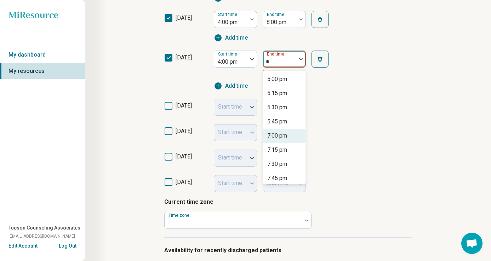
click at [288, 139] on div "7:00 pm" at bounding box center [284, 136] width 43 height 14
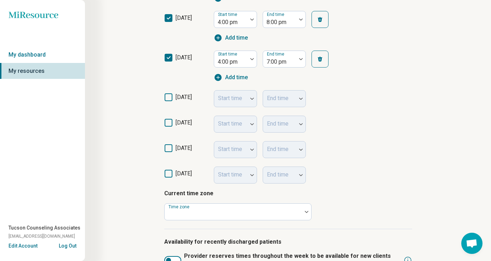
click at [171, 95] on icon at bounding box center [169, 98] width 8 height 8
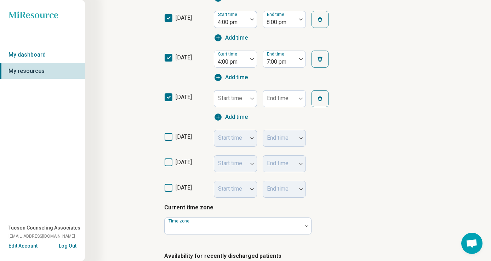
scroll to position [4, 0]
click at [242, 101] on div "Start time" at bounding box center [235, 98] width 43 height 17
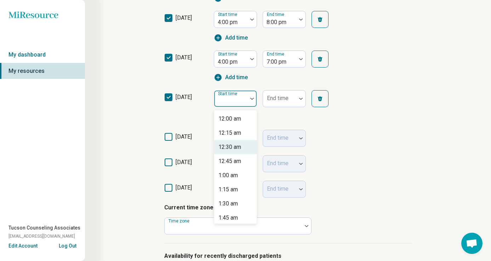
type input "*"
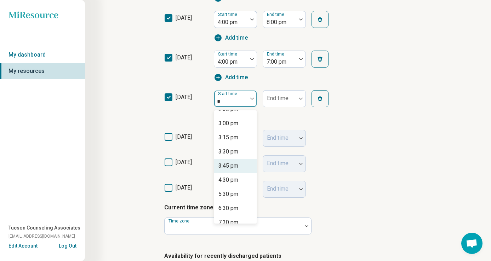
scroll to position [279, 0]
click at [246, 140] on div "3:00 pm" at bounding box center [235, 137] width 43 height 14
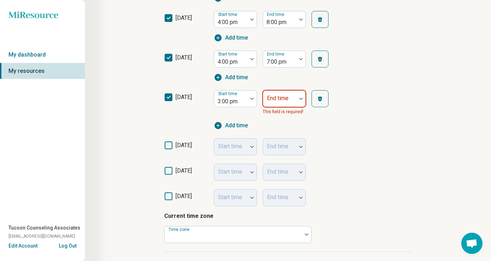
click at [294, 98] on div at bounding box center [279, 99] width 33 height 16
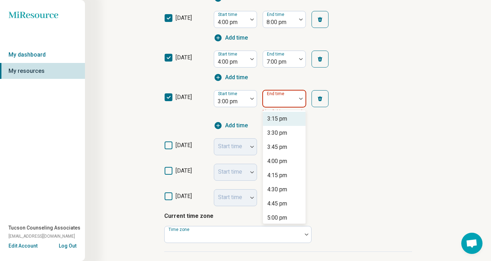
type input "*"
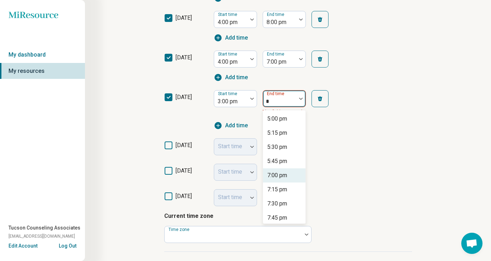
click at [289, 176] on div "7:00 pm" at bounding box center [284, 176] width 43 height 14
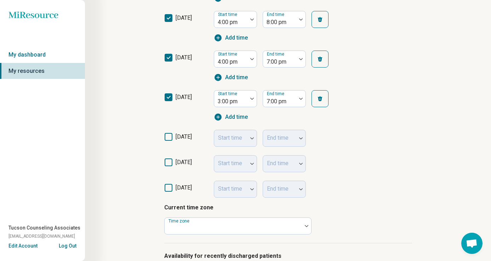
click at [325, 171] on div "Start time End time" at bounding box center [278, 164] width 128 height 17
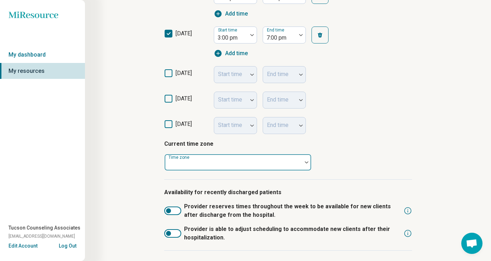
click at [294, 167] on div at bounding box center [234, 165] width 132 height 10
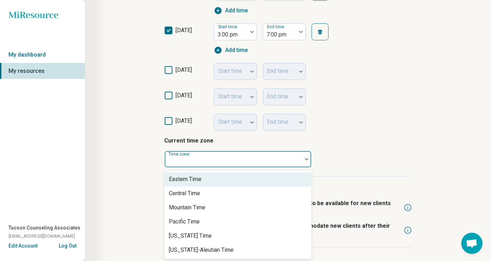
scroll to position [267, 0]
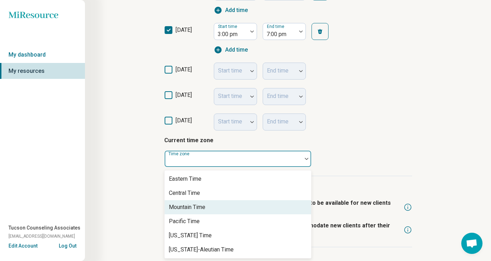
click at [243, 208] on div "Mountain Time" at bounding box center [238, 208] width 147 height 14
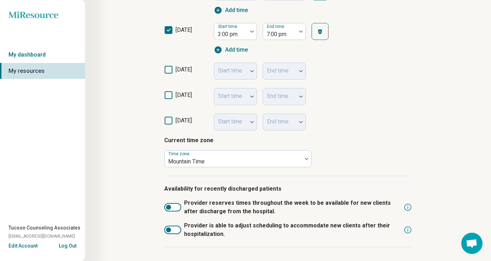
scroll to position [309, 0]
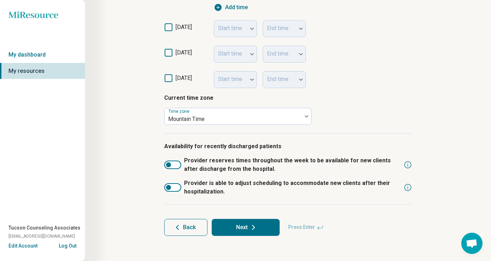
click at [254, 235] on button "Next" at bounding box center [246, 227] width 68 height 17
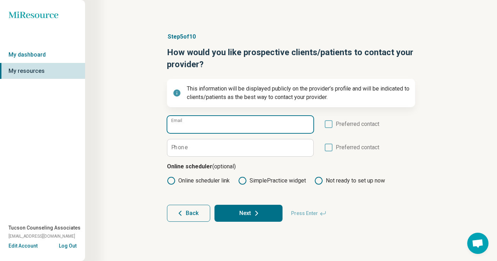
click at [236, 131] on input "Email" at bounding box center [240, 124] width 146 height 17
paste input "**********"
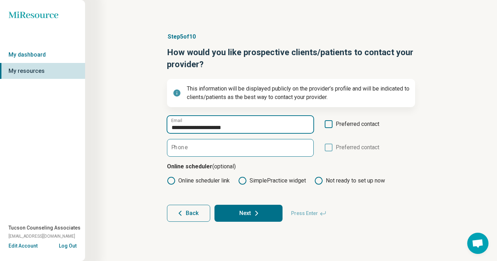
type input "**********"
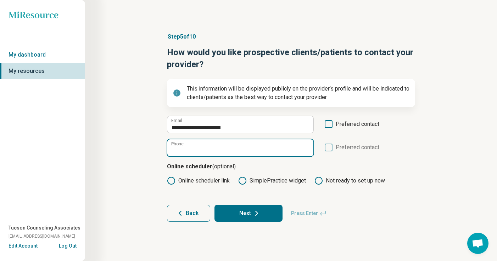
click at [249, 151] on input "Phone" at bounding box center [240, 148] width 146 height 17
type input "**********"
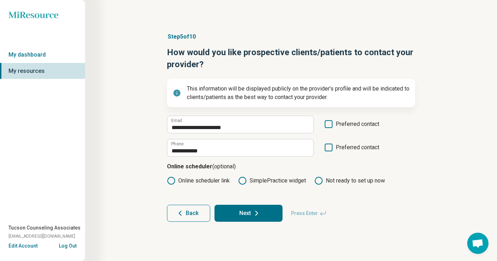
click at [327, 147] on icon at bounding box center [329, 148] width 8 height 8
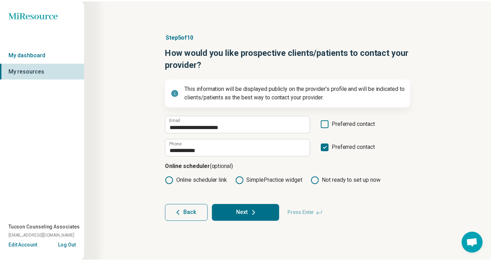
scroll to position [4, 0]
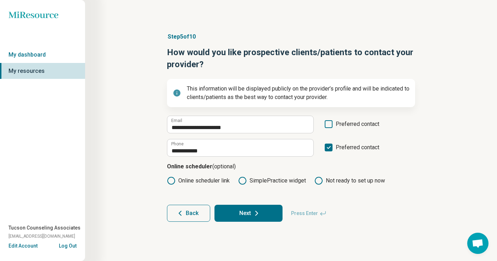
click at [197, 185] on label "Online scheduler link" at bounding box center [198, 181] width 63 height 9
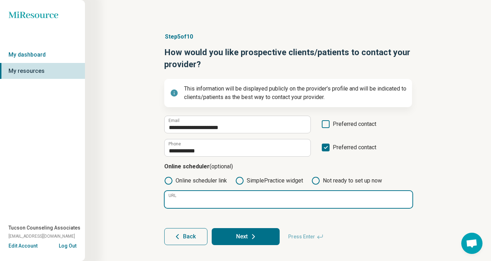
click at [199, 200] on input "URL" at bounding box center [289, 199] width 248 height 17
paste input "**********"
type input "**********"
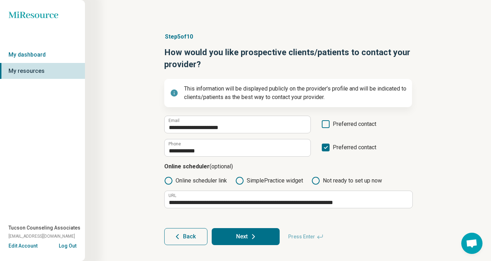
click at [223, 238] on button "Next" at bounding box center [246, 237] width 68 height 17
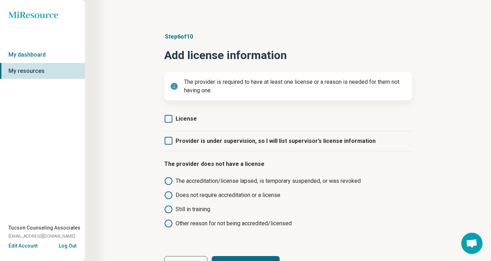
click at [171, 139] on icon at bounding box center [169, 141] width 8 height 8
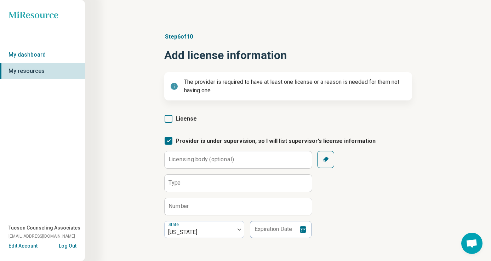
scroll to position [4, 0]
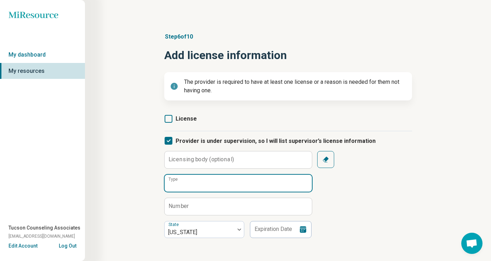
click at [183, 184] on input "Type" at bounding box center [238, 183] width 147 height 17
type input "***"
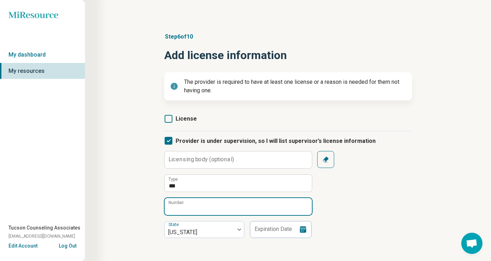
click at [194, 208] on input "Number" at bounding box center [238, 206] width 147 height 17
paste input "*****"
type input "*****"
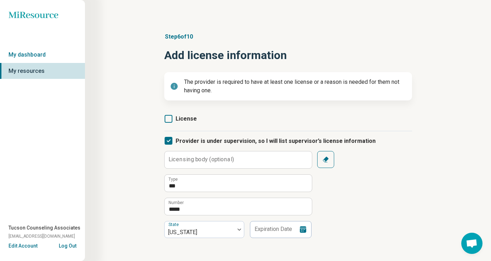
click at [329, 229] on div "Licensing body (optional) *** Type ***** Number State [US_STATE] Expiration Dat…" at bounding box center [288, 194] width 248 height 87
click at [302, 229] on icon at bounding box center [303, 230] width 6 height 6
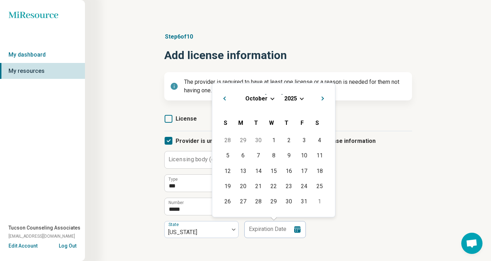
click at [303, 99] on div "[DATE]" at bounding box center [274, 98] width 112 height 7
click at [300, 98] on span "Choose Date" at bounding box center [302, 98] width 4 height 4
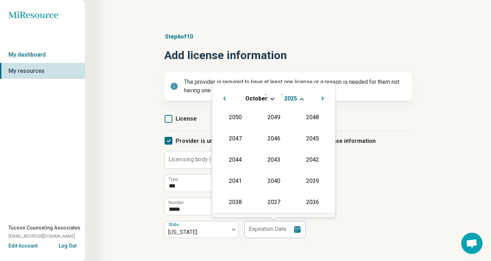
scroll to position [128, 0]
click at [308, 133] on div "2027" at bounding box center [312, 137] width 34 height 13
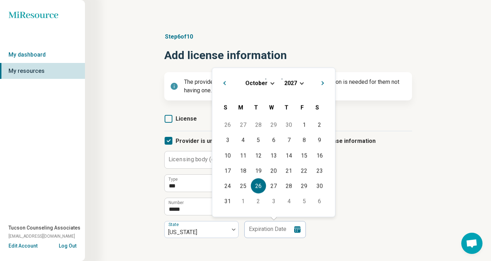
click at [263, 186] on div "26" at bounding box center [258, 186] width 15 height 15
type input "**********"
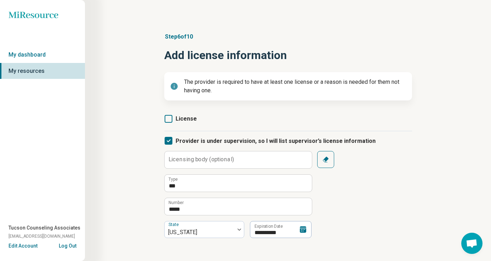
click at [333, 214] on div "**********" at bounding box center [288, 194] width 248 height 87
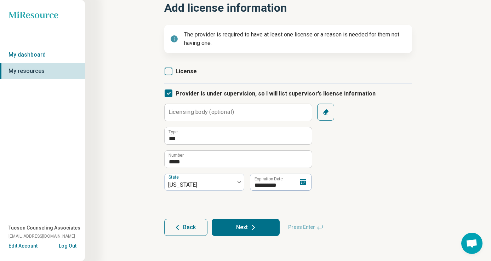
click at [259, 227] on button "Next" at bounding box center [246, 227] width 68 height 17
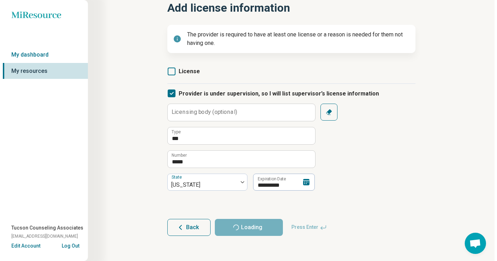
scroll to position [0, 0]
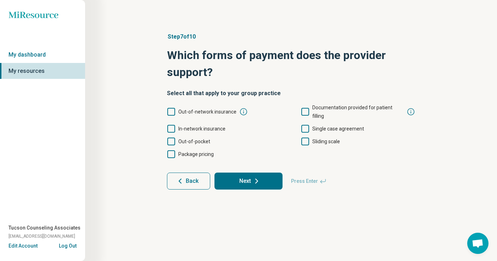
click at [188, 126] on span "In-network insurance" at bounding box center [201, 129] width 47 height 6
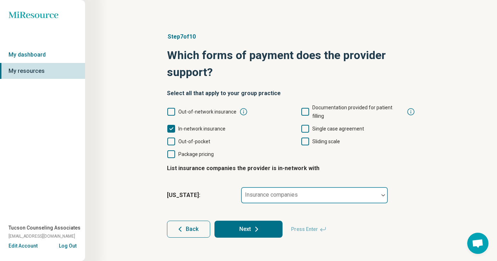
click at [275, 188] on div "Insurance companies" at bounding box center [314, 195] width 147 height 17
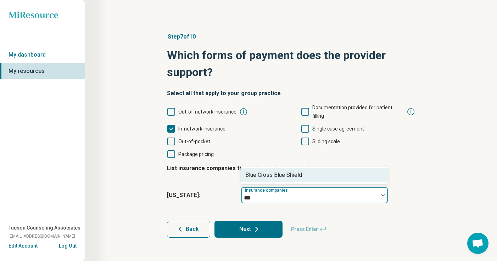
type input "****"
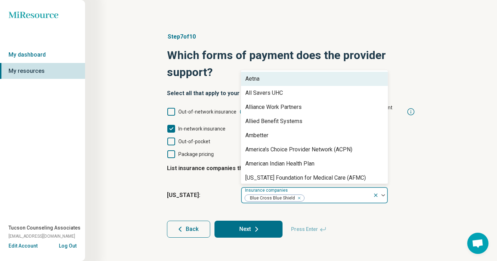
click at [198, 139] on span "Out-of-pocket" at bounding box center [194, 142] width 32 height 6
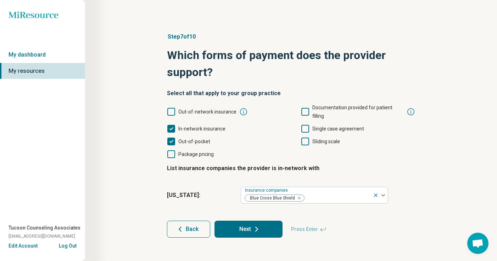
click at [337, 139] on span "Sliding scale" at bounding box center [326, 142] width 28 height 6
click at [253, 225] on icon at bounding box center [256, 229] width 9 height 9
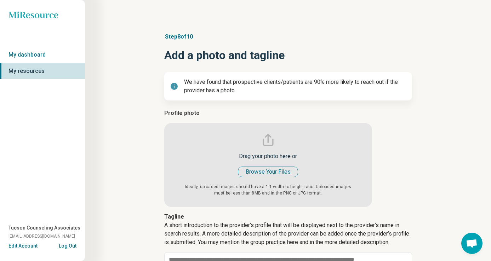
type textarea "*"
click at [276, 171] on input "file" at bounding box center [268, 158] width 208 height 98
type input "**********"
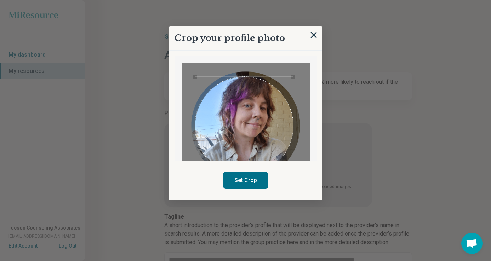
click at [270, 140] on div "Use the arrow keys to move the crop selection area" at bounding box center [244, 126] width 98 height 98
click at [268, 135] on div "Use the arrow keys to move the crop selection area" at bounding box center [242, 121] width 98 height 98
click at [252, 184] on button "Set Crop" at bounding box center [245, 180] width 45 height 17
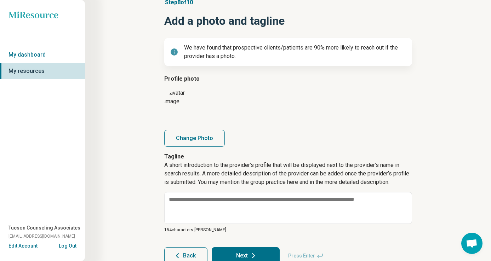
scroll to position [63, 0]
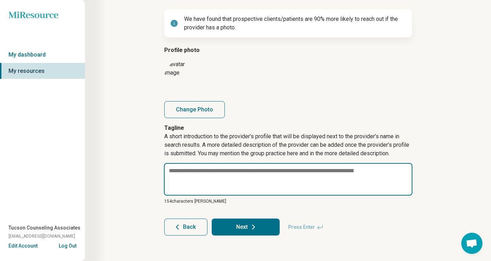
click at [213, 187] on textarea at bounding box center [288, 179] width 249 height 33
paste textarea "**********"
type textarea "*"
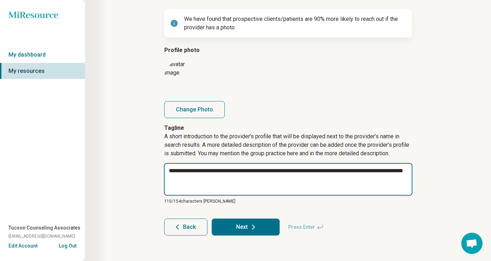
type textarea "**********"
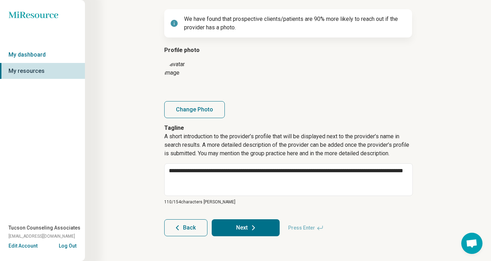
click at [252, 222] on button "Next" at bounding box center [246, 228] width 68 height 17
type textarea "*"
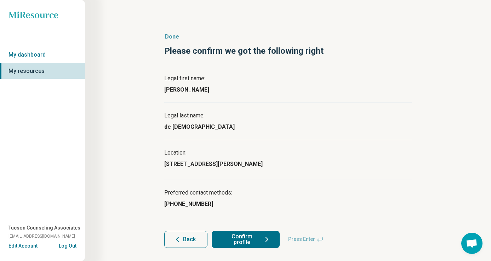
click at [258, 240] on button "Confirm profile" at bounding box center [246, 239] width 68 height 17
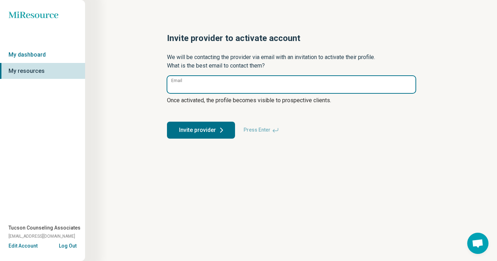
click at [235, 78] on input "Email" at bounding box center [291, 84] width 248 height 17
paste input "**********"
type input "**********"
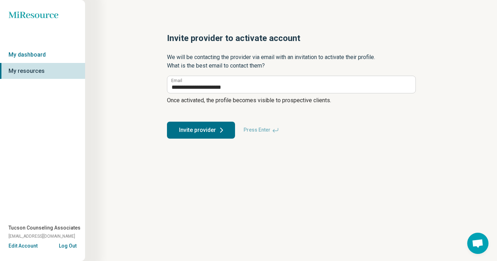
click at [210, 129] on button "Invite provider" at bounding box center [201, 130] width 68 height 17
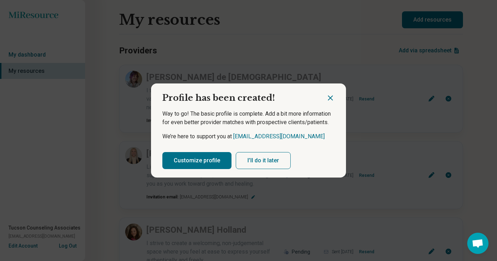
click at [210, 161] on button "Customize profile" at bounding box center [196, 160] width 69 height 17
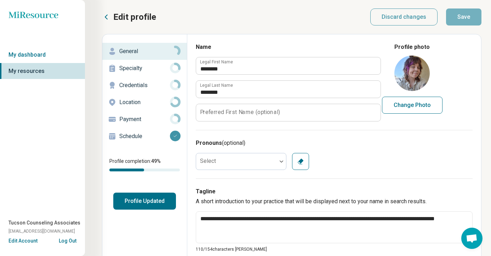
click at [150, 72] on p "Specialty" at bounding box center [144, 68] width 51 height 9
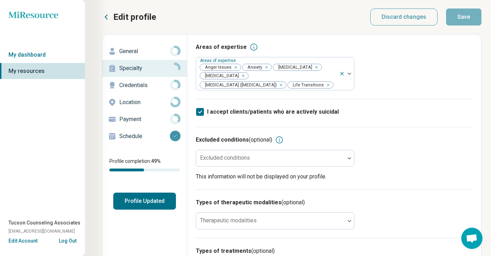
click at [153, 57] on link "General" at bounding box center [144, 51] width 85 height 17
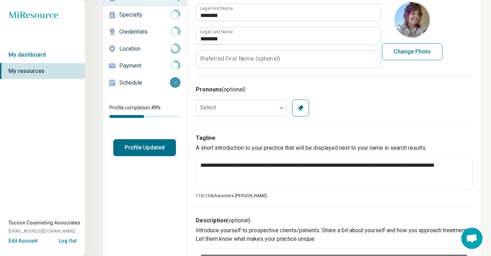
scroll to position [172, 0]
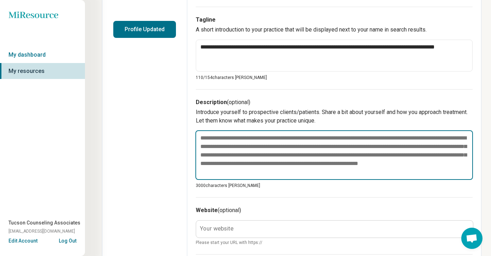
click at [244, 173] on textarea at bounding box center [335, 155] width 278 height 50
paste textarea "**********"
type textarea "*"
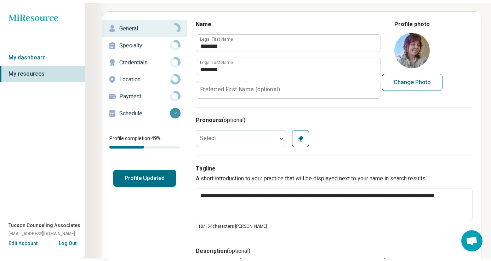
scroll to position [0, 0]
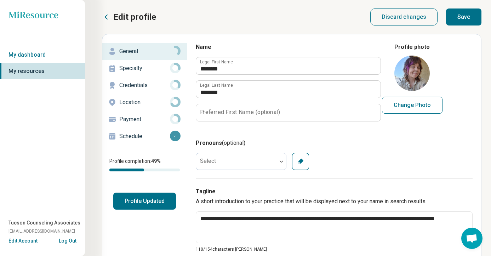
type textarea "**********"
click at [467, 15] on button "Save" at bounding box center [463, 17] width 35 height 17
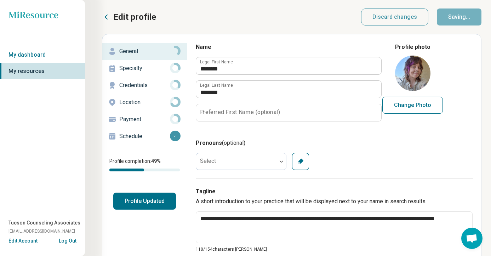
type textarea "*"
click at [144, 201] on button "Profile Updated" at bounding box center [144, 201] width 63 height 17
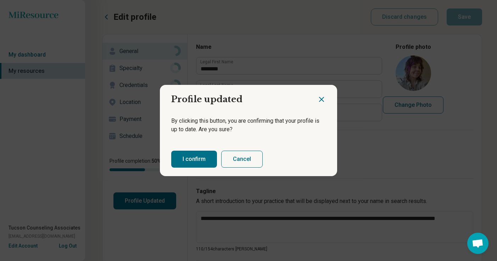
click at [204, 151] on button "I confirm" at bounding box center [194, 159] width 46 height 17
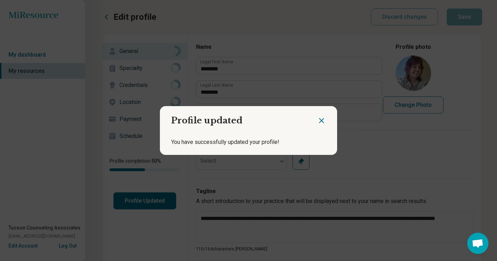
click at [319, 120] on icon "Close dialog" at bounding box center [321, 121] width 4 height 4
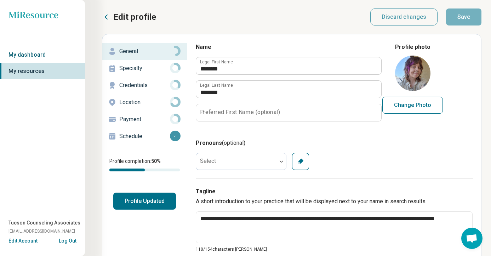
click at [30, 59] on link "My dashboard" at bounding box center [42, 55] width 85 height 16
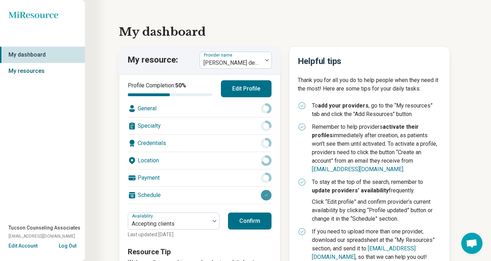
click at [32, 68] on link "My resources" at bounding box center [42, 71] width 85 height 16
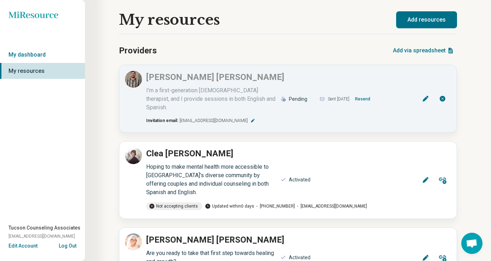
click at [48, 14] on icon at bounding box center [34, 14] width 50 height 7
